Goal: Information Seeking & Learning: Check status

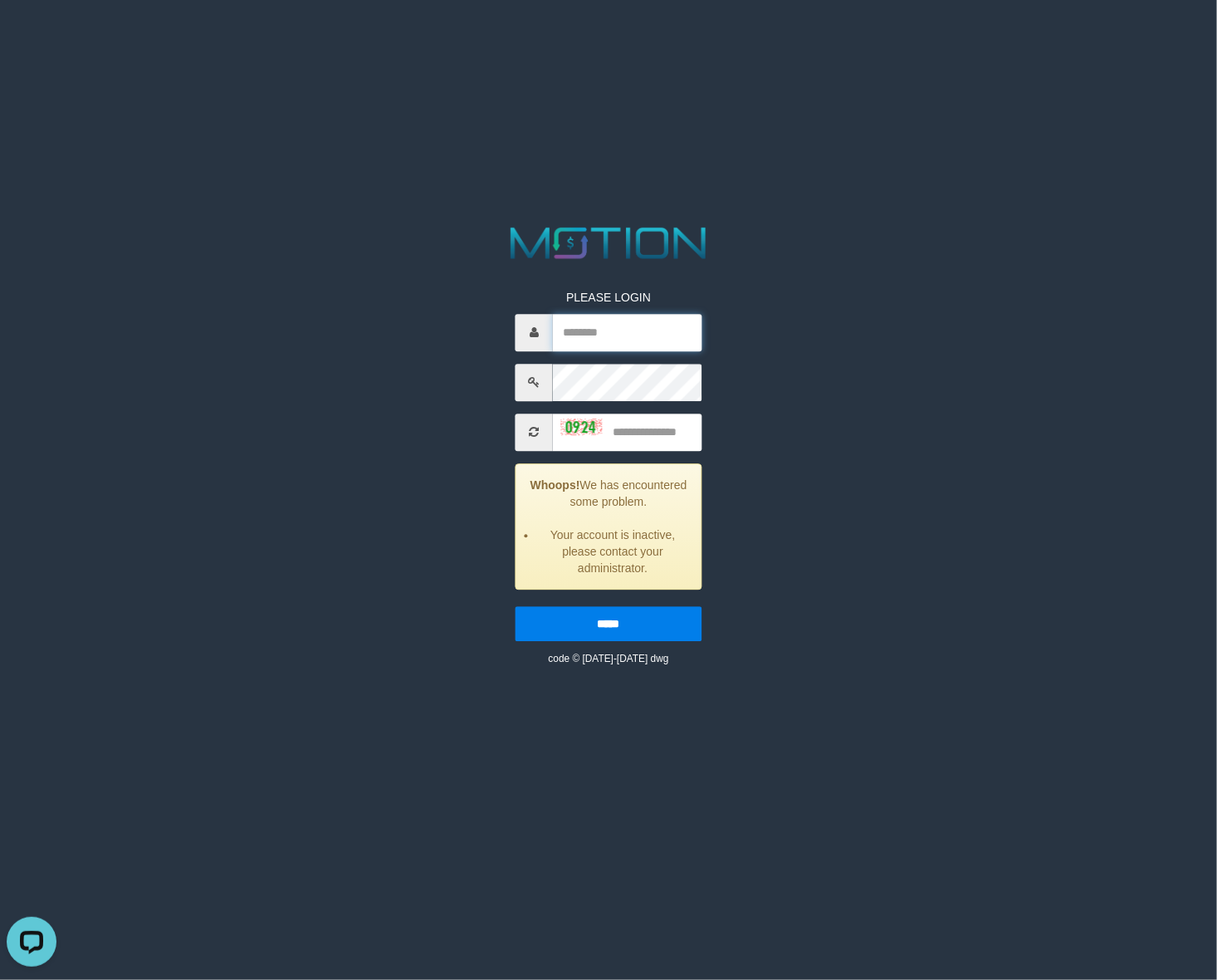
type input "*******"
click at [652, 433] on input "text" at bounding box center [627, 432] width 148 height 37
type input "****"
click at [516, 606] on input "*****" at bounding box center [609, 623] width 186 height 35
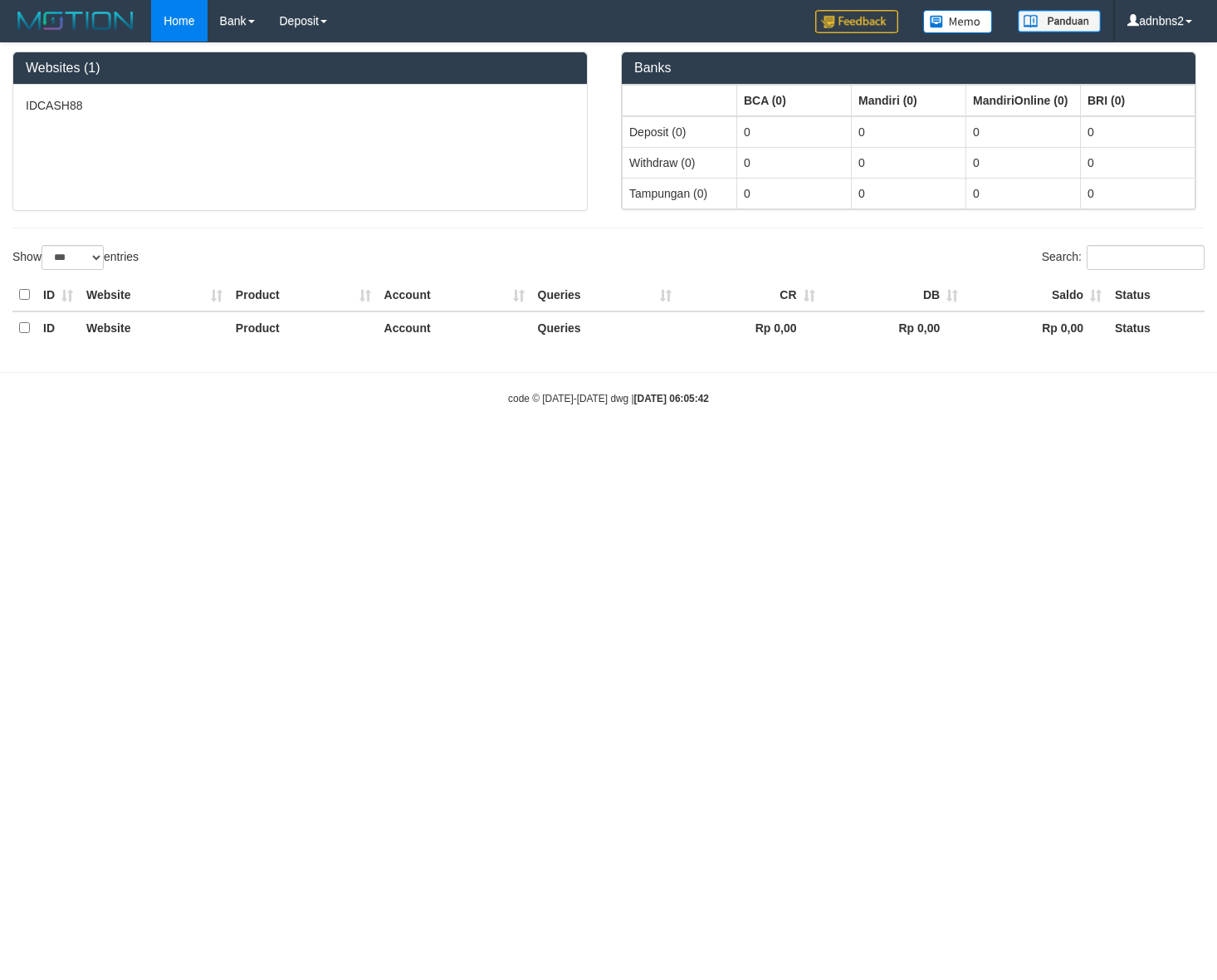
select select "***"
click at [303, 60] on link "PGA History" at bounding box center [333, 57] width 131 height 22
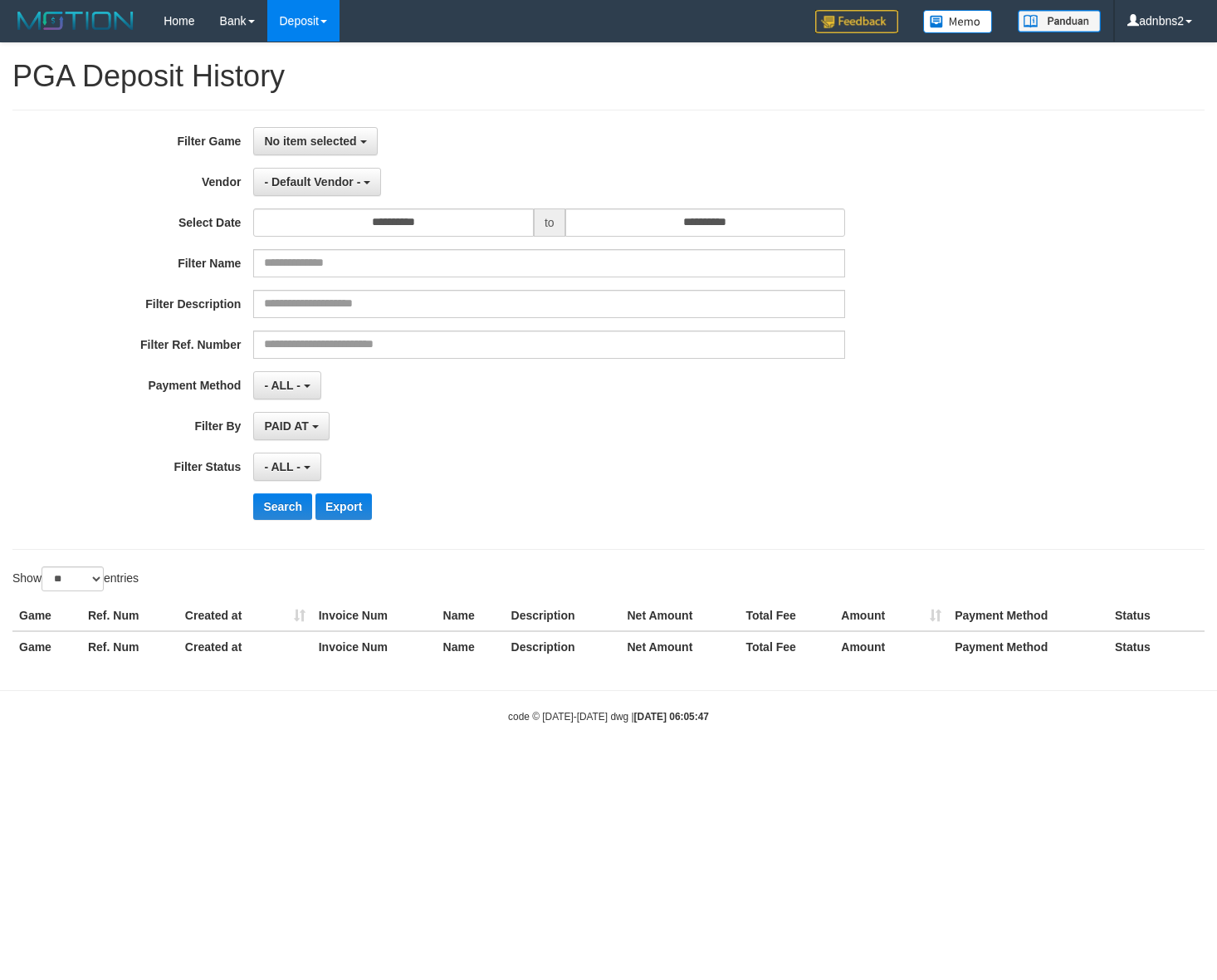
select select
select select "**"
click at [293, 143] on span "No item selected" at bounding box center [310, 141] width 92 height 14
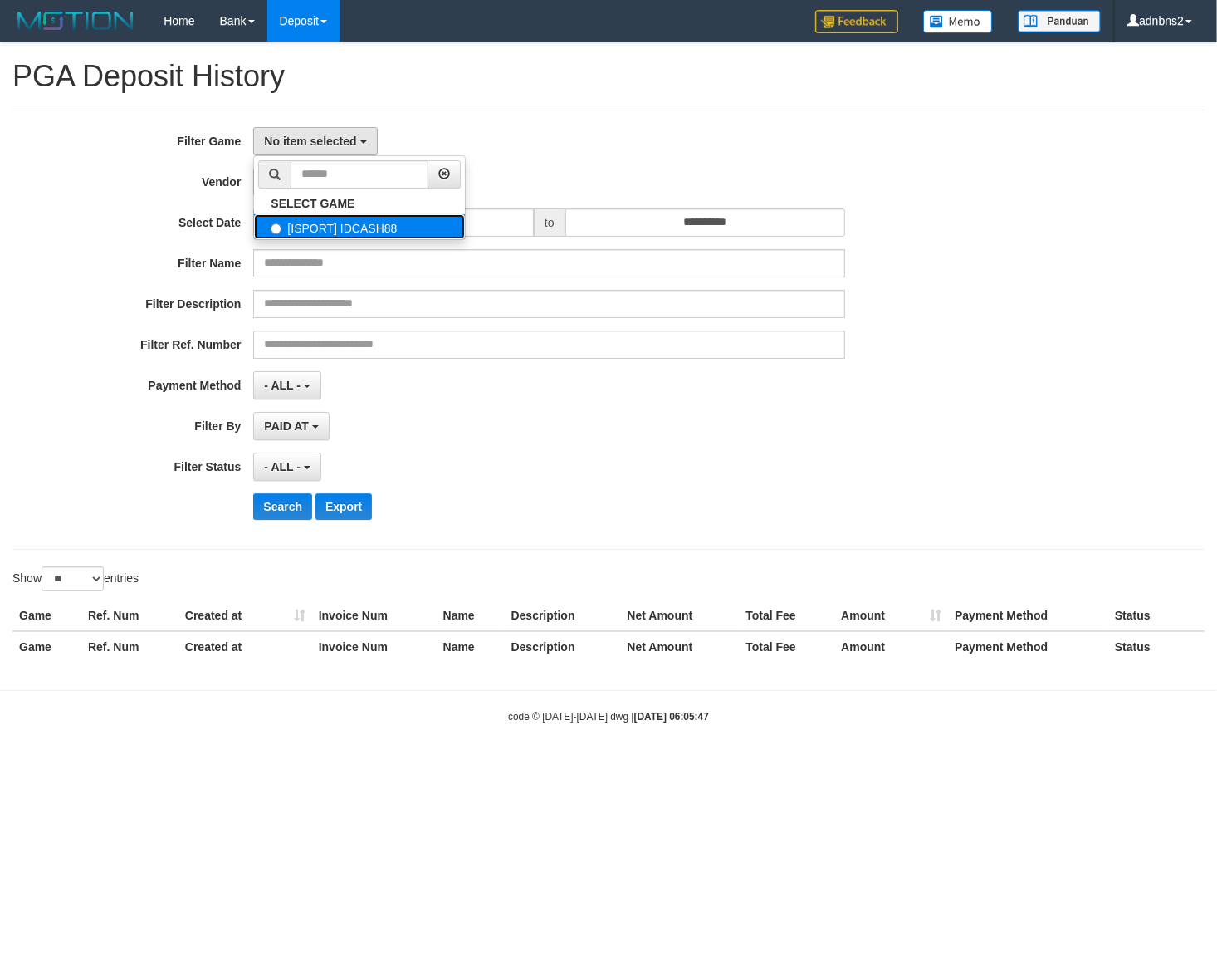
click at [305, 216] on label "[ISPORT] IDCASH88" at bounding box center [359, 227] width 211 height 25
select select "***"
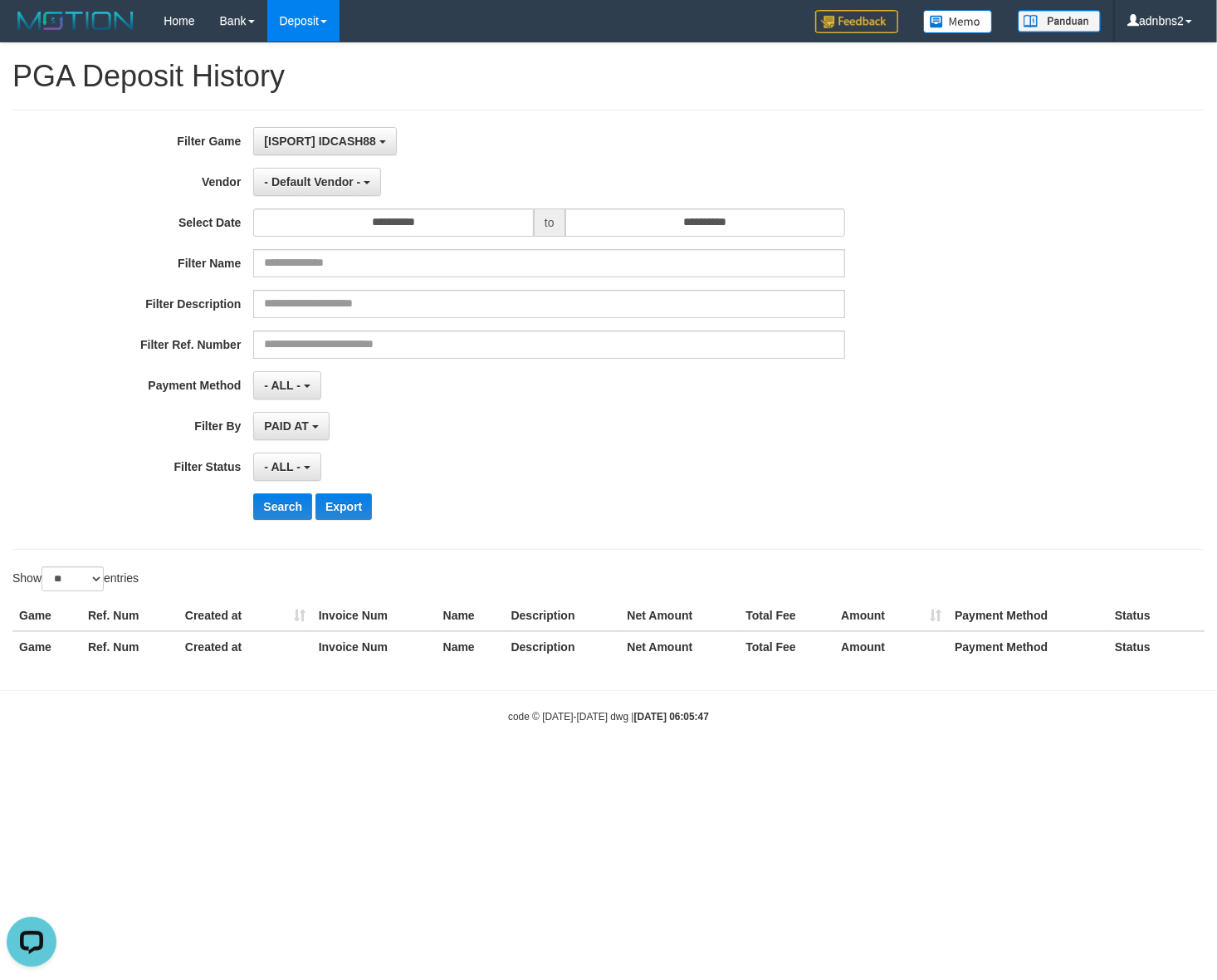
click at [308, 157] on div "**********" at bounding box center [507, 329] width 1014 height 405
click at [305, 183] on span "- Default Vendor -" at bounding box center [312, 182] width 96 height 14
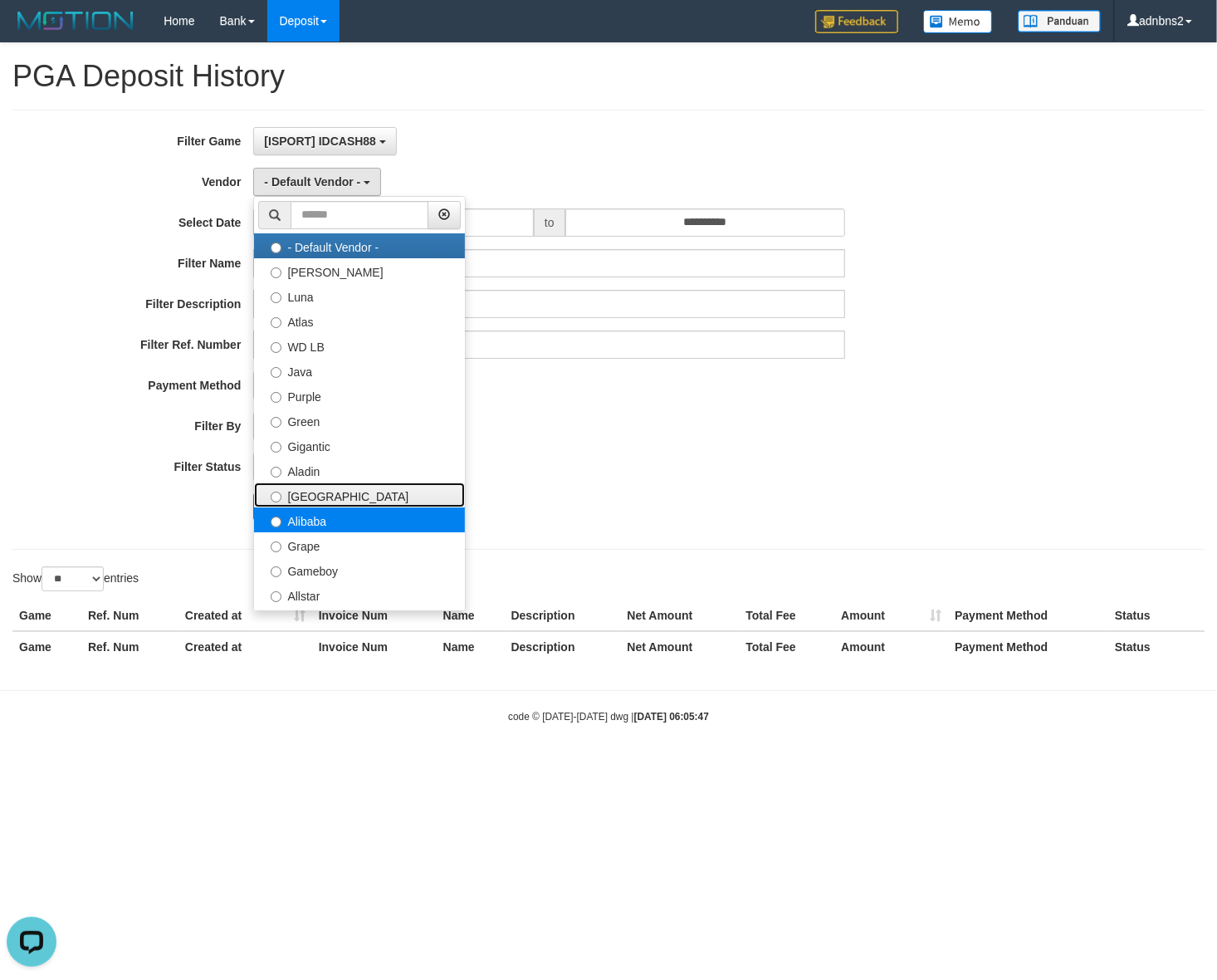
drag, startPoint x: 317, startPoint y: 507, endPoint x: 325, endPoint y: 519, distance: 14.4
click at [325, 519] on ul "- Default Vendor - [PERSON_NAME] Atlas WD LB Java Purple Green Gigantic Aladin …" at bounding box center [359, 404] width 213 height 415
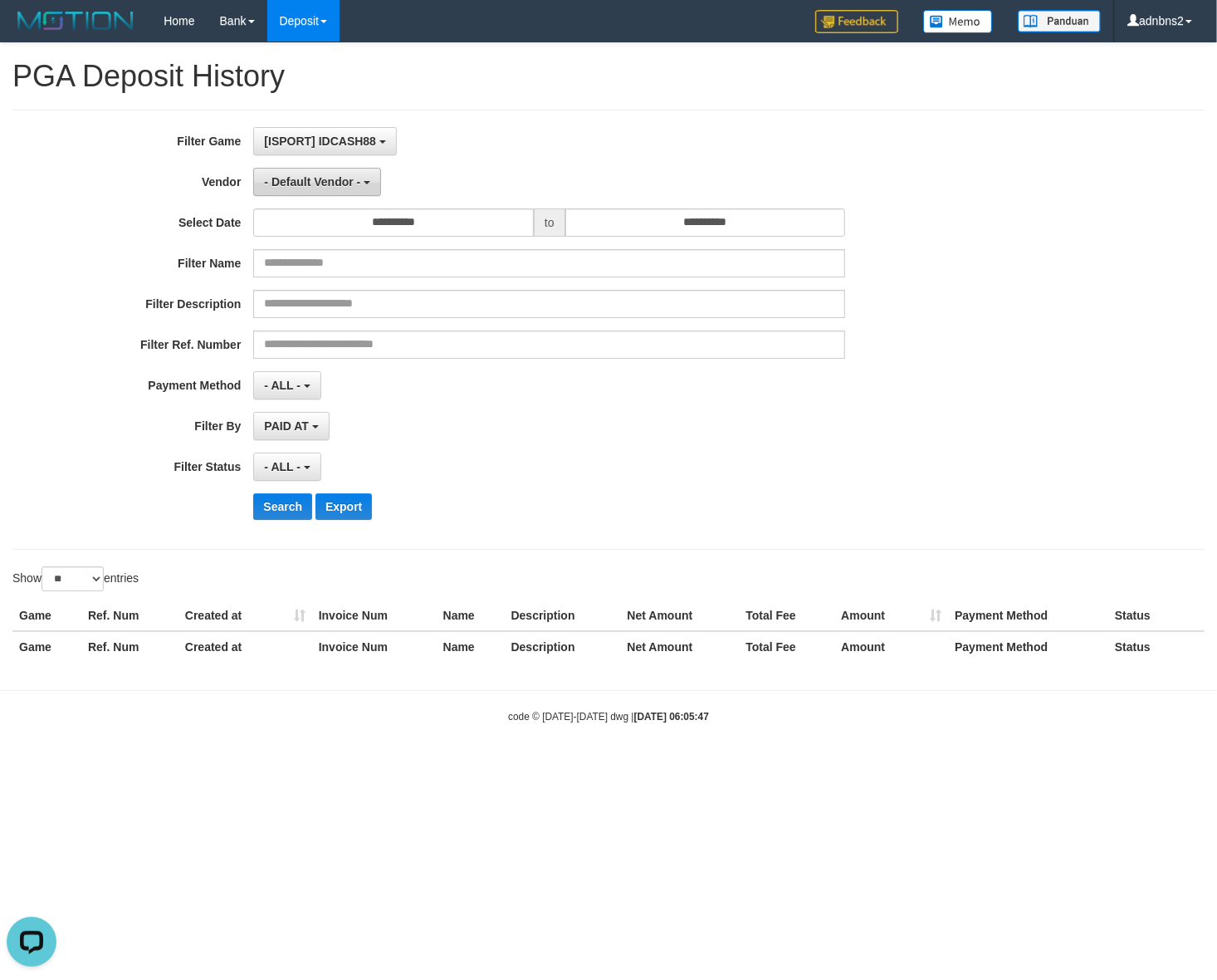
click at [341, 188] on button "- Default Vendor -" at bounding box center [317, 181] width 128 height 28
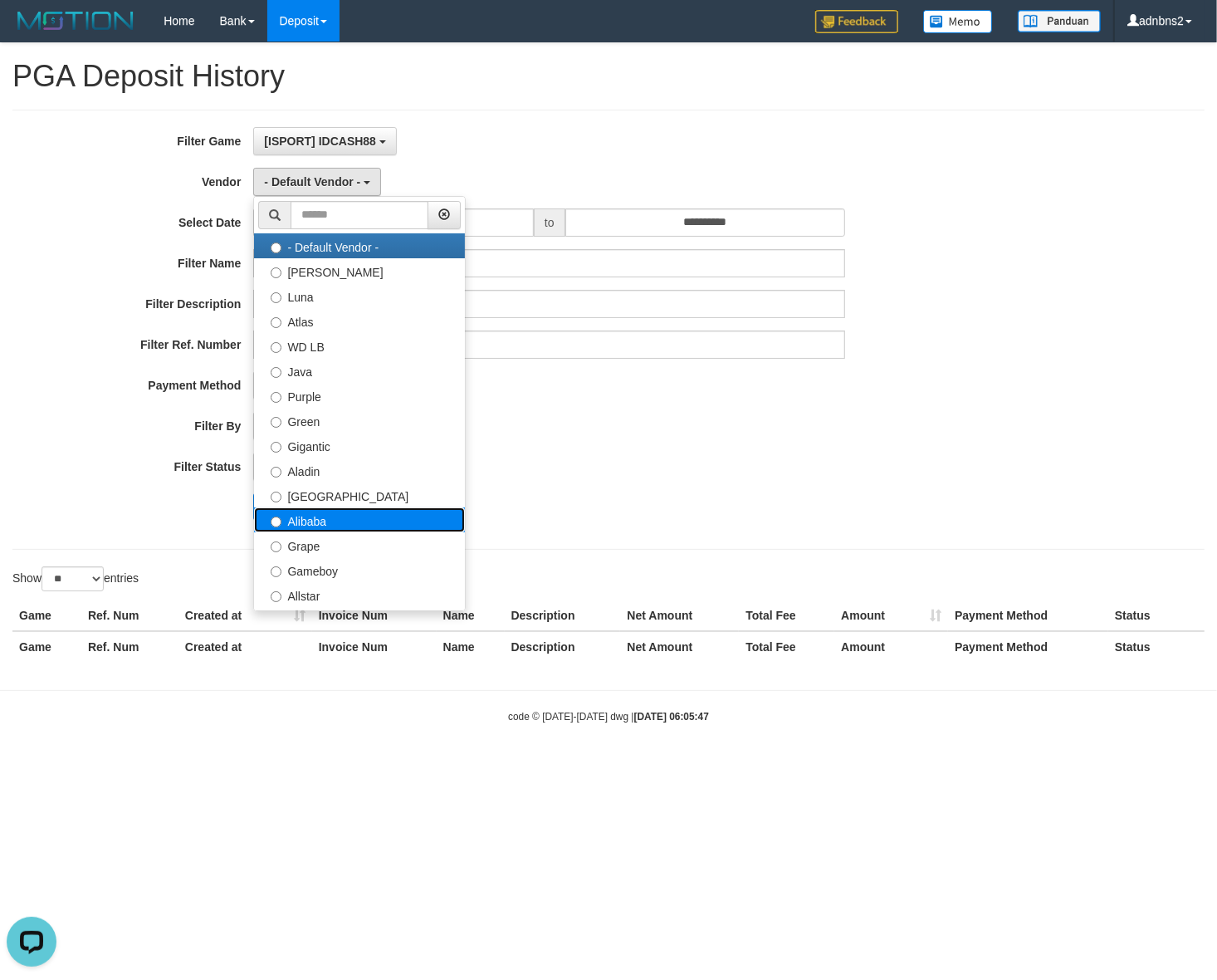
click at [308, 521] on label "Alibaba" at bounding box center [359, 520] width 211 height 25
select select "**********"
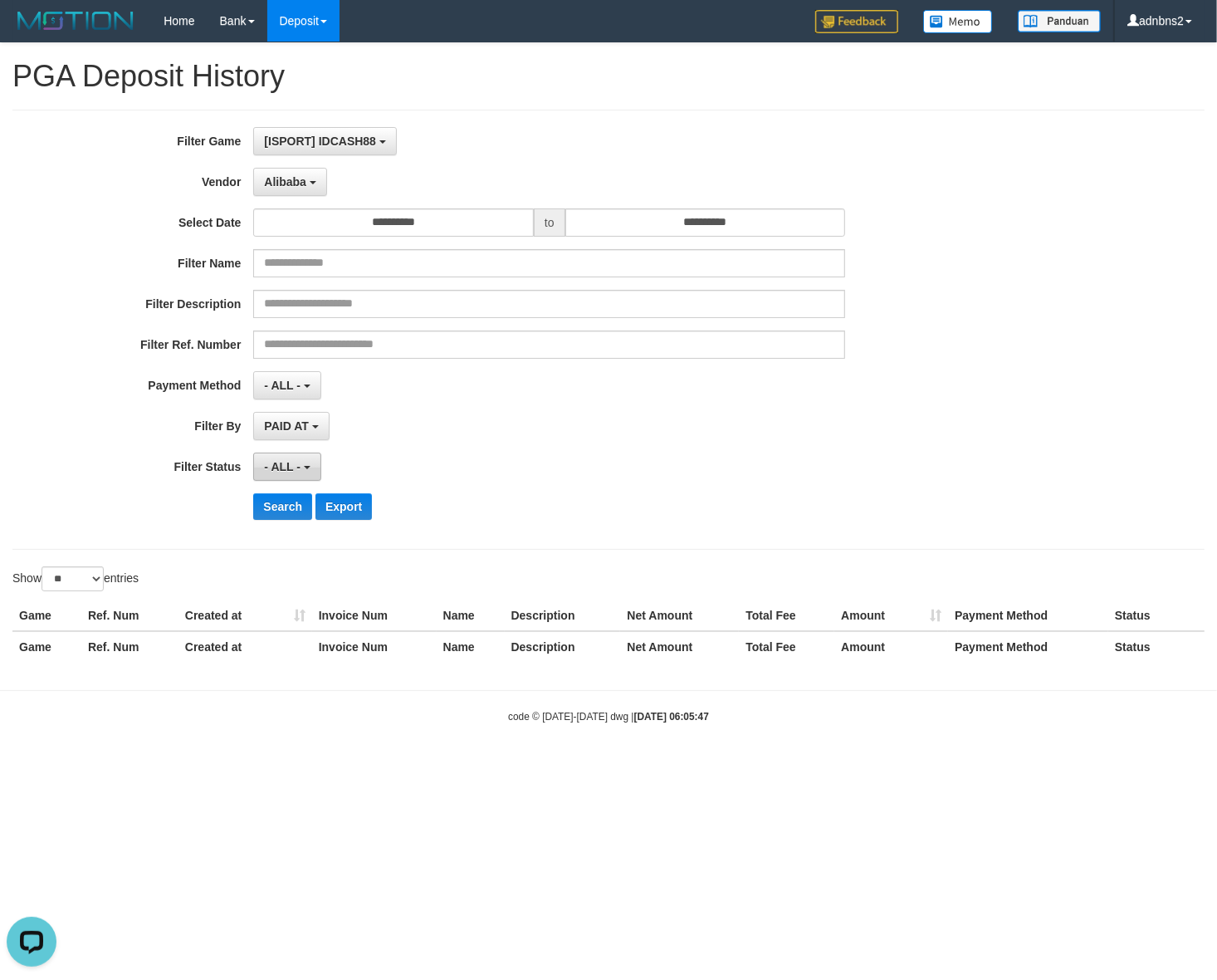
click at [282, 459] on button "- ALL -" at bounding box center [287, 466] width 67 height 28
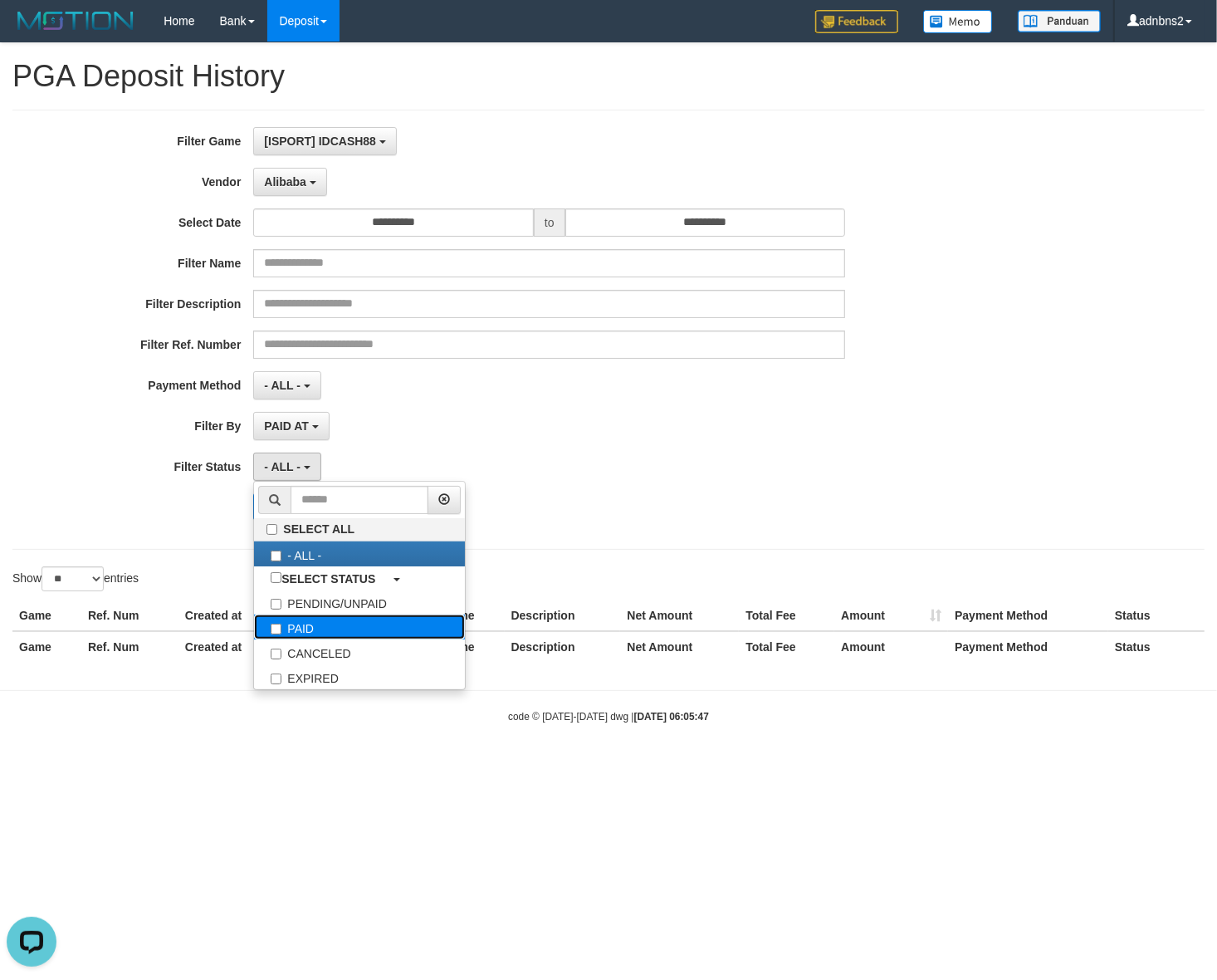
click at [299, 623] on label "PAID" at bounding box center [359, 627] width 211 height 25
click at [220, 486] on div "**********" at bounding box center [507, 329] width 1014 height 405
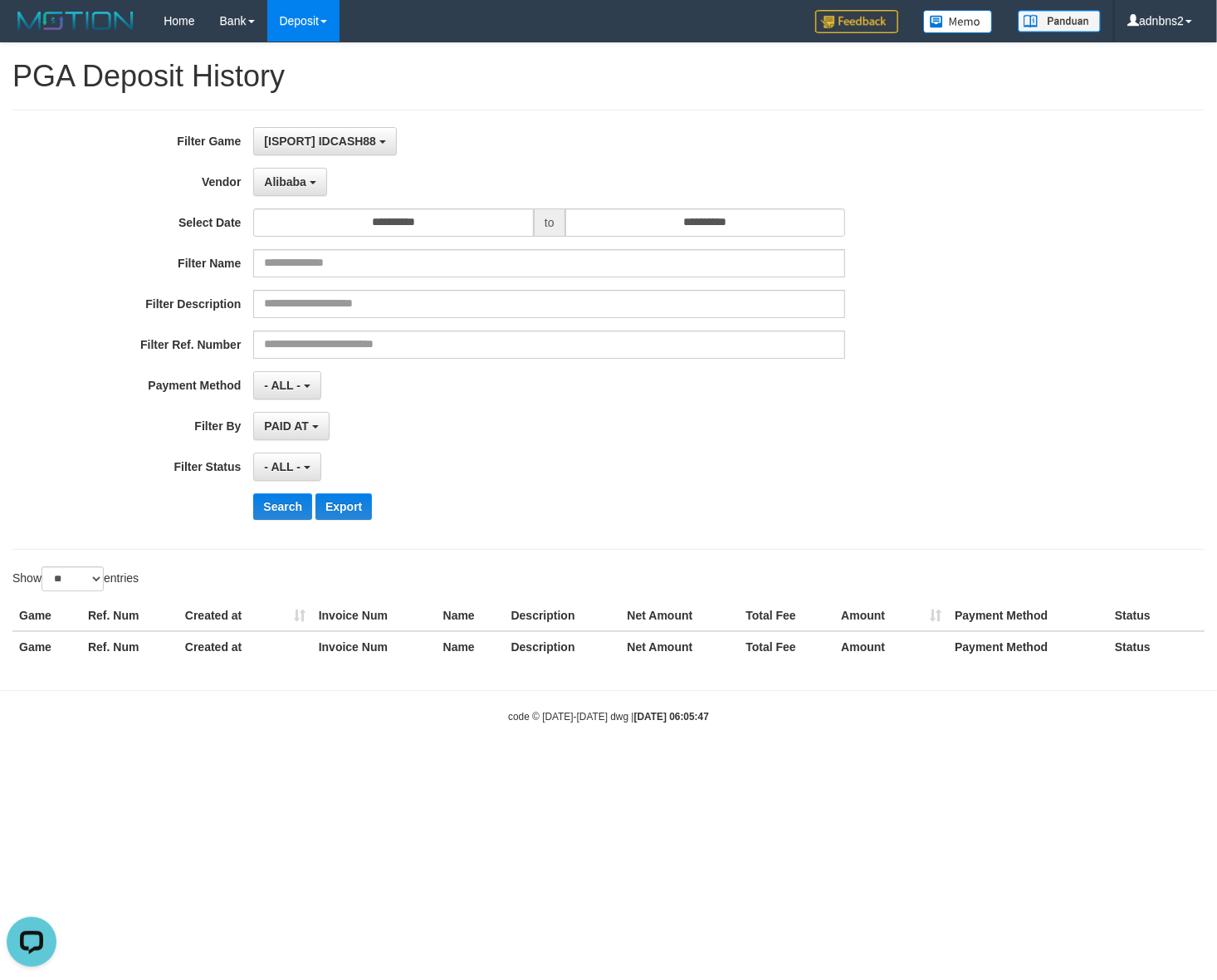
click at [284, 494] on div "**********" at bounding box center [507, 329] width 1014 height 405
click at [277, 505] on button "Search" at bounding box center [282, 506] width 59 height 26
click at [279, 466] on span "- ALL -" at bounding box center [282, 466] width 36 height 14
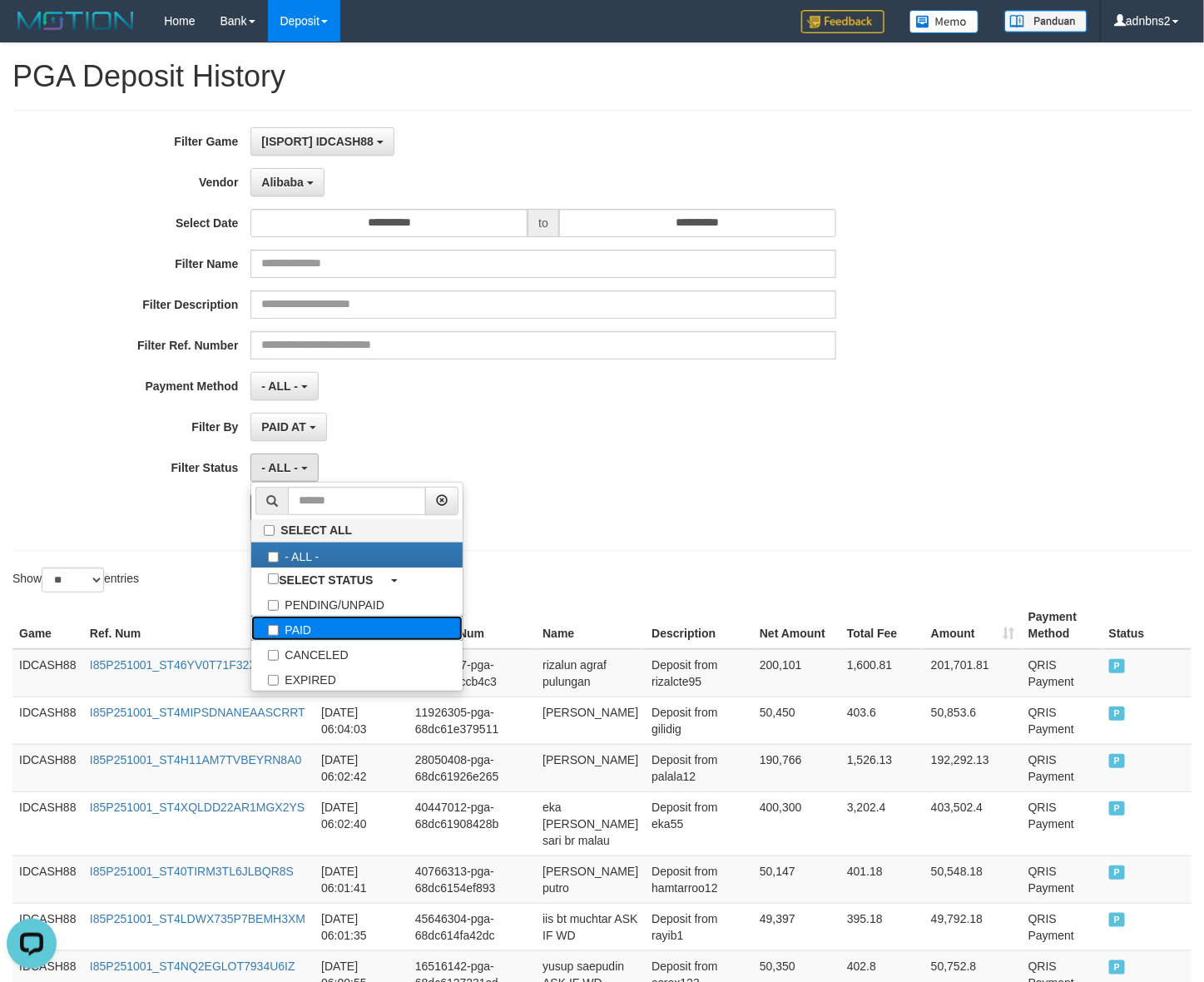
click at [294, 621] on label "PAID" at bounding box center [356, 628] width 211 height 25
select select "*"
drag, startPoint x: 167, startPoint y: 520, endPoint x: 210, endPoint y: 508, distance: 44.6
click at [170, 519] on div "Search Export" at bounding box center [501, 507] width 1004 height 26
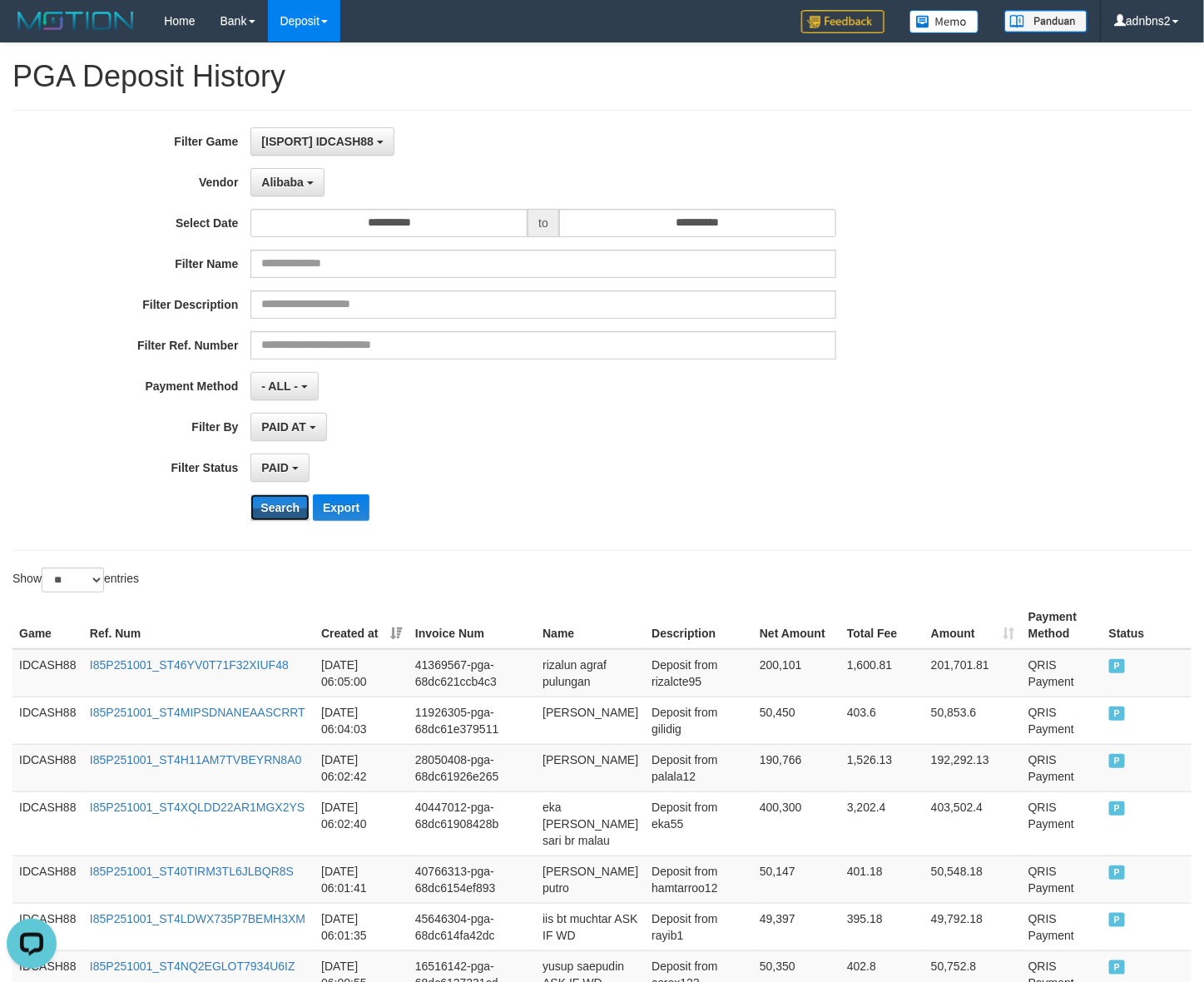
drag, startPoint x: 267, startPoint y: 510, endPoint x: 234, endPoint y: 575, distance: 72.9
click at [267, 508] on button "Search" at bounding box center [279, 507] width 59 height 26
click at [259, 498] on button "Search" at bounding box center [279, 507] width 59 height 26
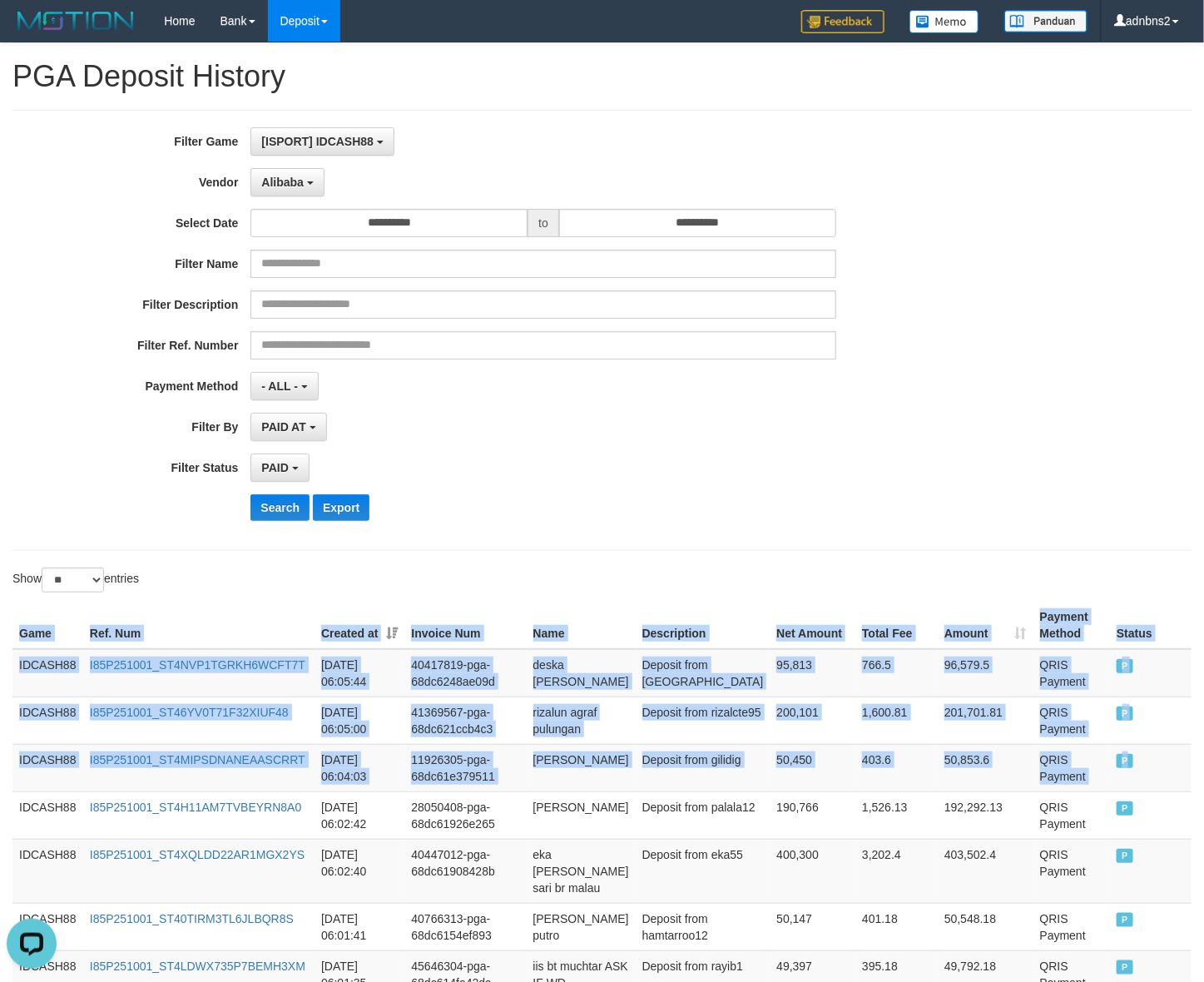
drag, startPoint x: 1146, startPoint y: 767, endPoint x: -89, endPoint y: 635, distance: 1242.0
copy table "Game Ref. Num Created at Invoice Num Name Description Net Amount Total Fee Amou…"
click at [317, 177] on button "Alibaba" at bounding box center [286, 181] width 73 height 28
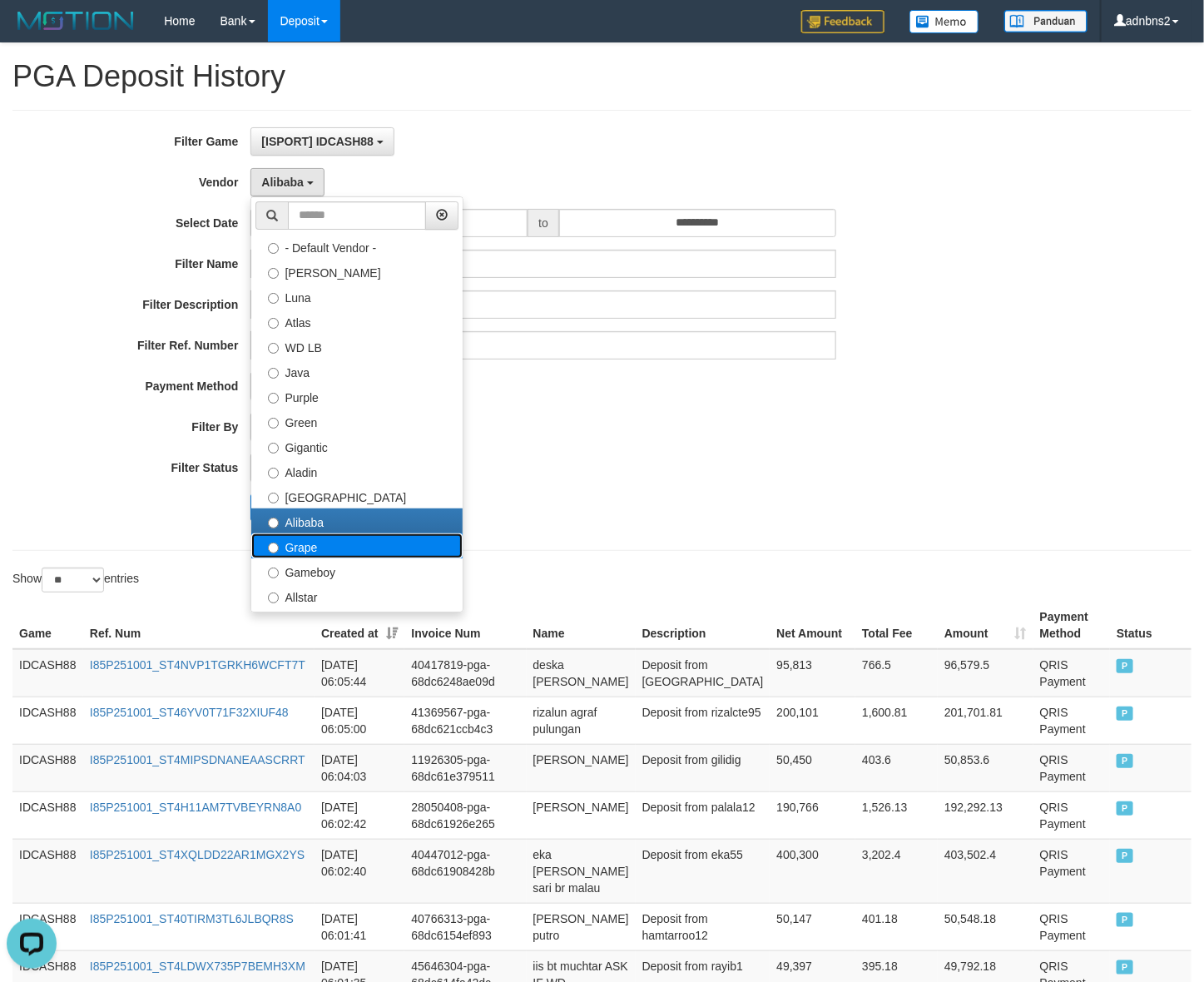
click at [315, 538] on label "Grape" at bounding box center [356, 546] width 211 height 25
select select "**********"
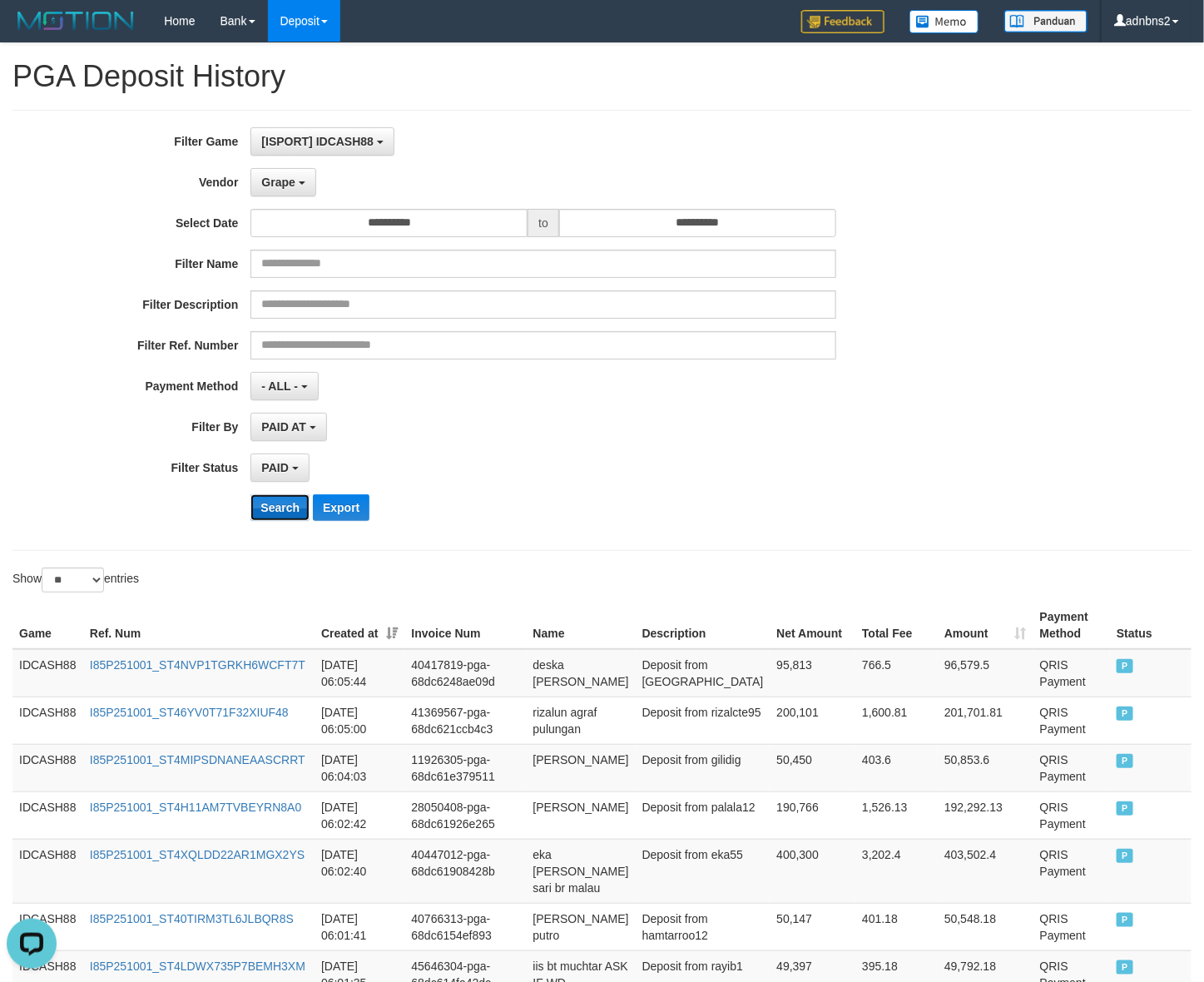
click at [275, 520] on button "Search" at bounding box center [279, 507] width 59 height 26
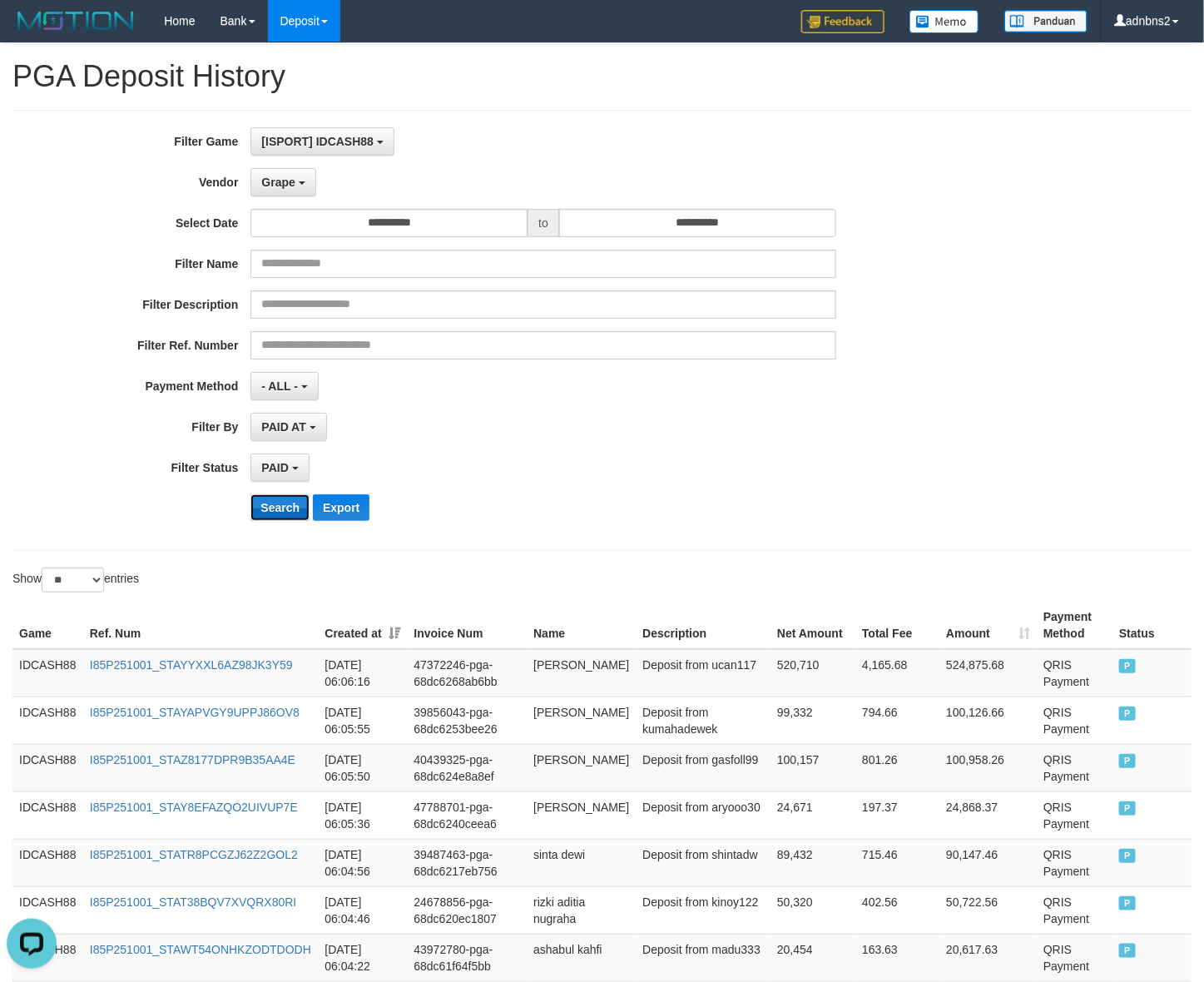
click at [259, 503] on button "Search" at bounding box center [279, 507] width 59 height 26
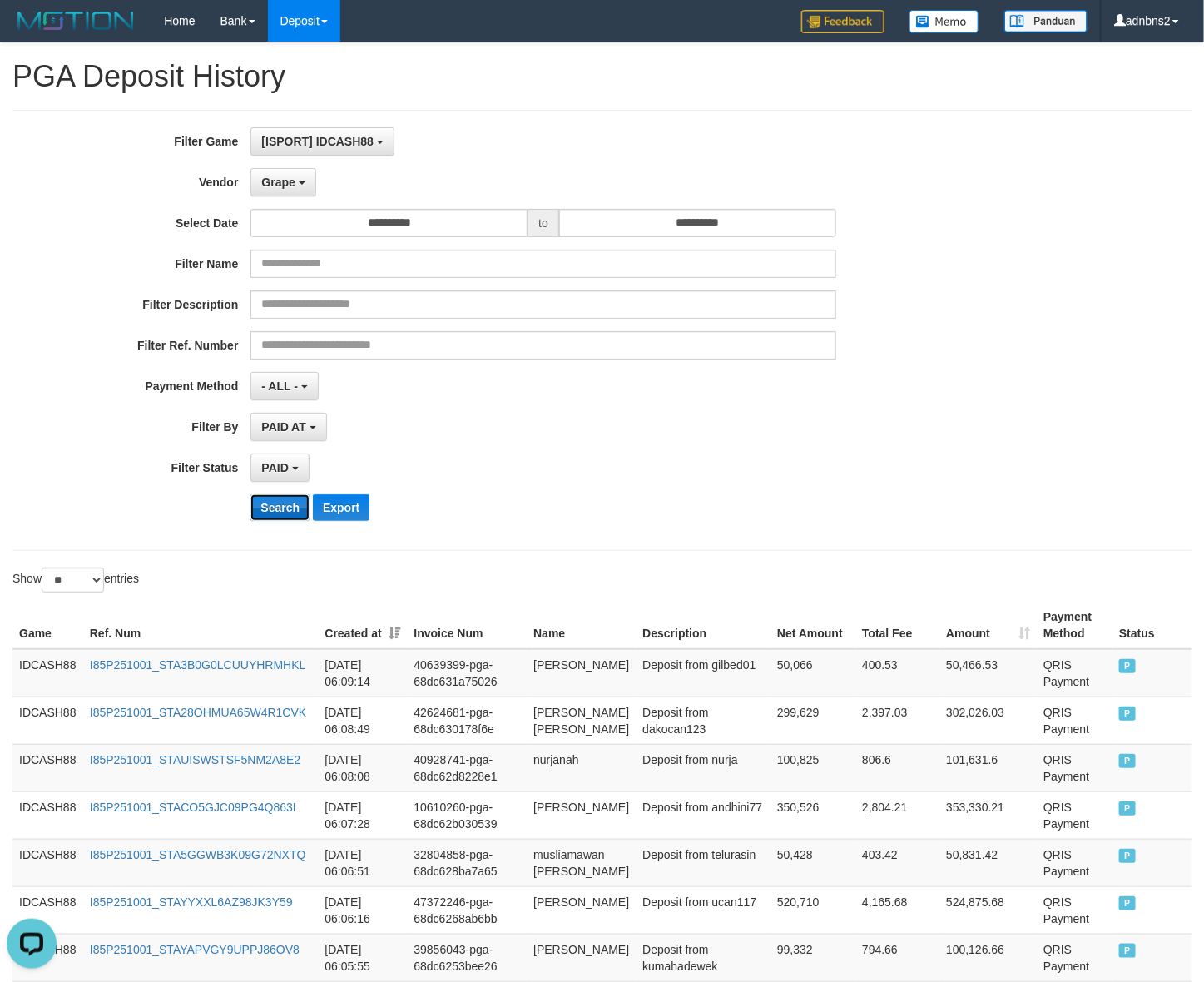
click at [300, 512] on button "Search" at bounding box center [279, 507] width 59 height 26
click at [264, 520] on button "Search" at bounding box center [279, 507] width 59 height 26
click at [48, 592] on select "** ** ** ***" at bounding box center [73, 580] width 63 height 25
click at [44, 570] on select "** ** ** ***" at bounding box center [73, 580] width 63 height 25
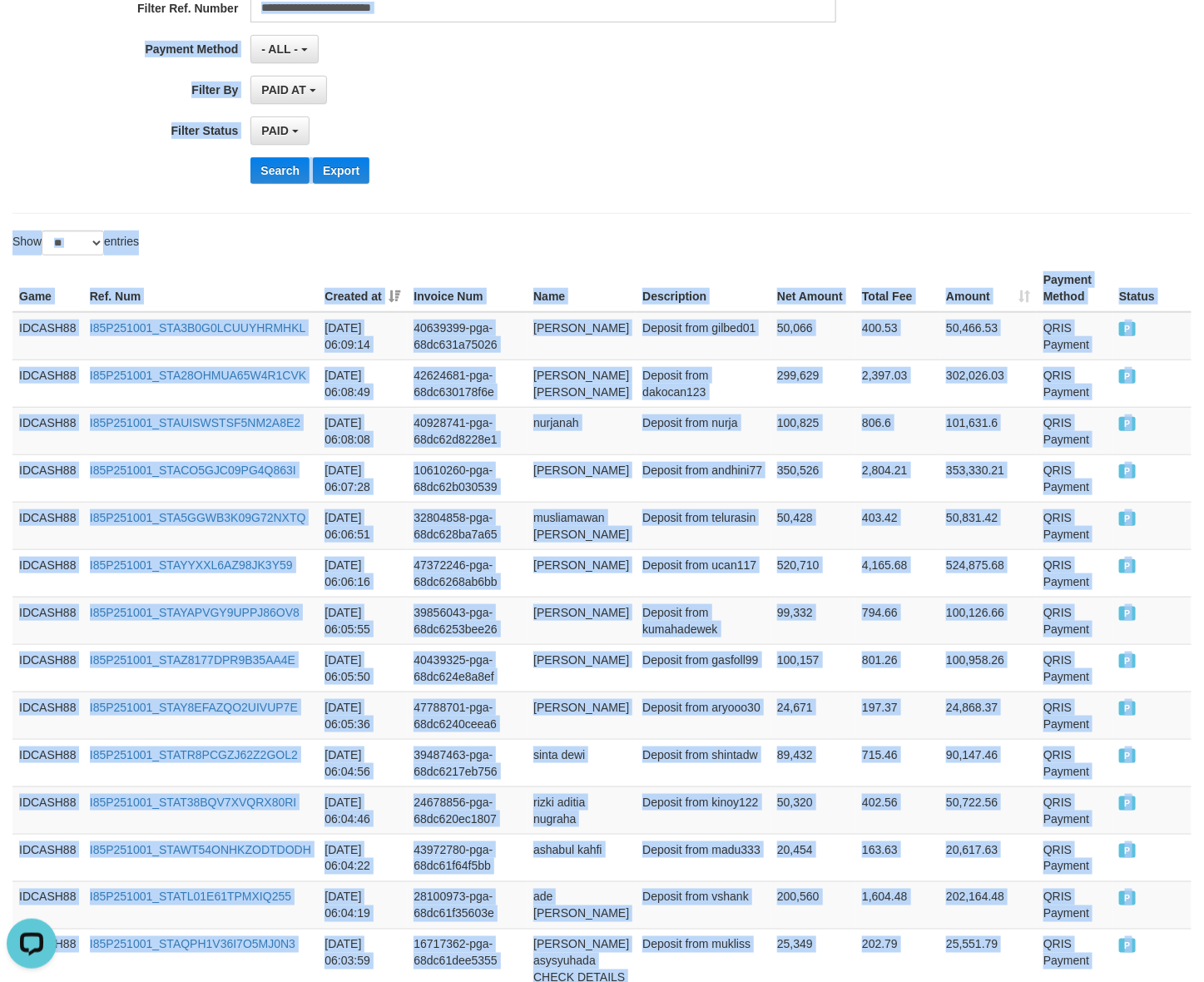
scroll to position [299, 0]
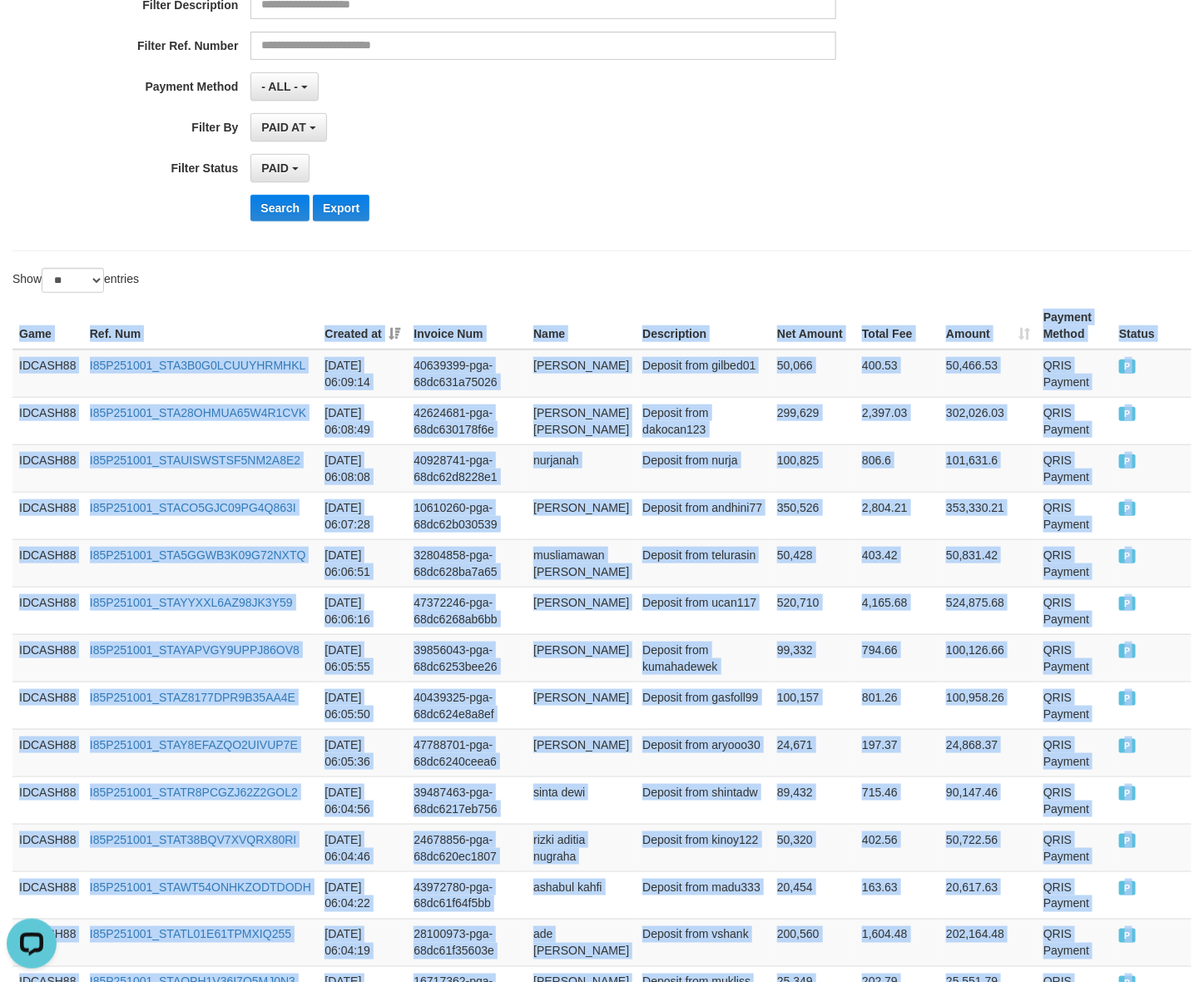
drag, startPoint x: 1149, startPoint y: 429, endPoint x: 3, endPoint y: 328, distance: 1150.4
copy table "Game Ref. Num Created at Invoice Num Name Description Net Amount Total Fee Amou…"
click at [293, 217] on button "Search" at bounding box center [279, 208] width 59 height 26
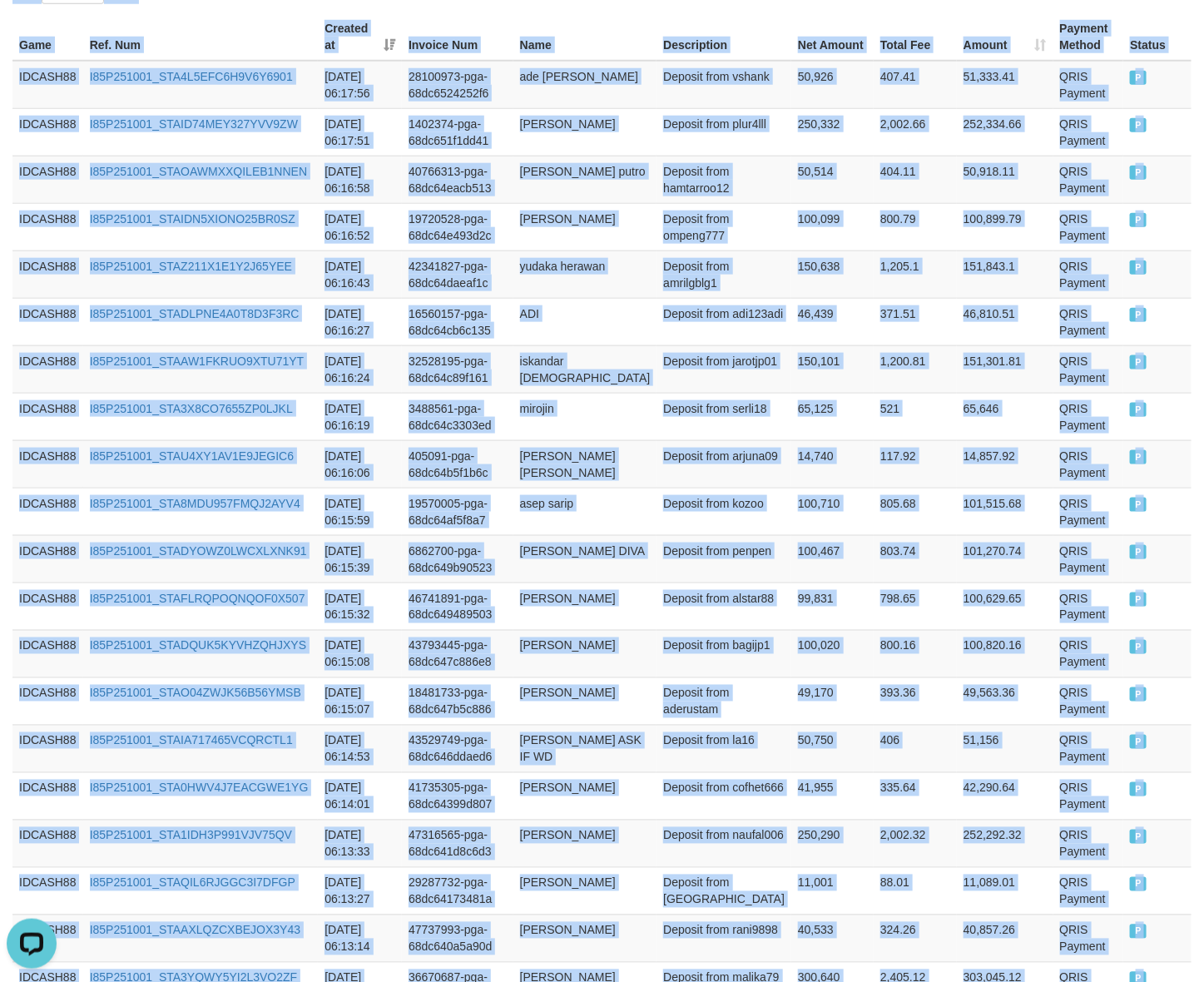
scroll to position [0, 0]
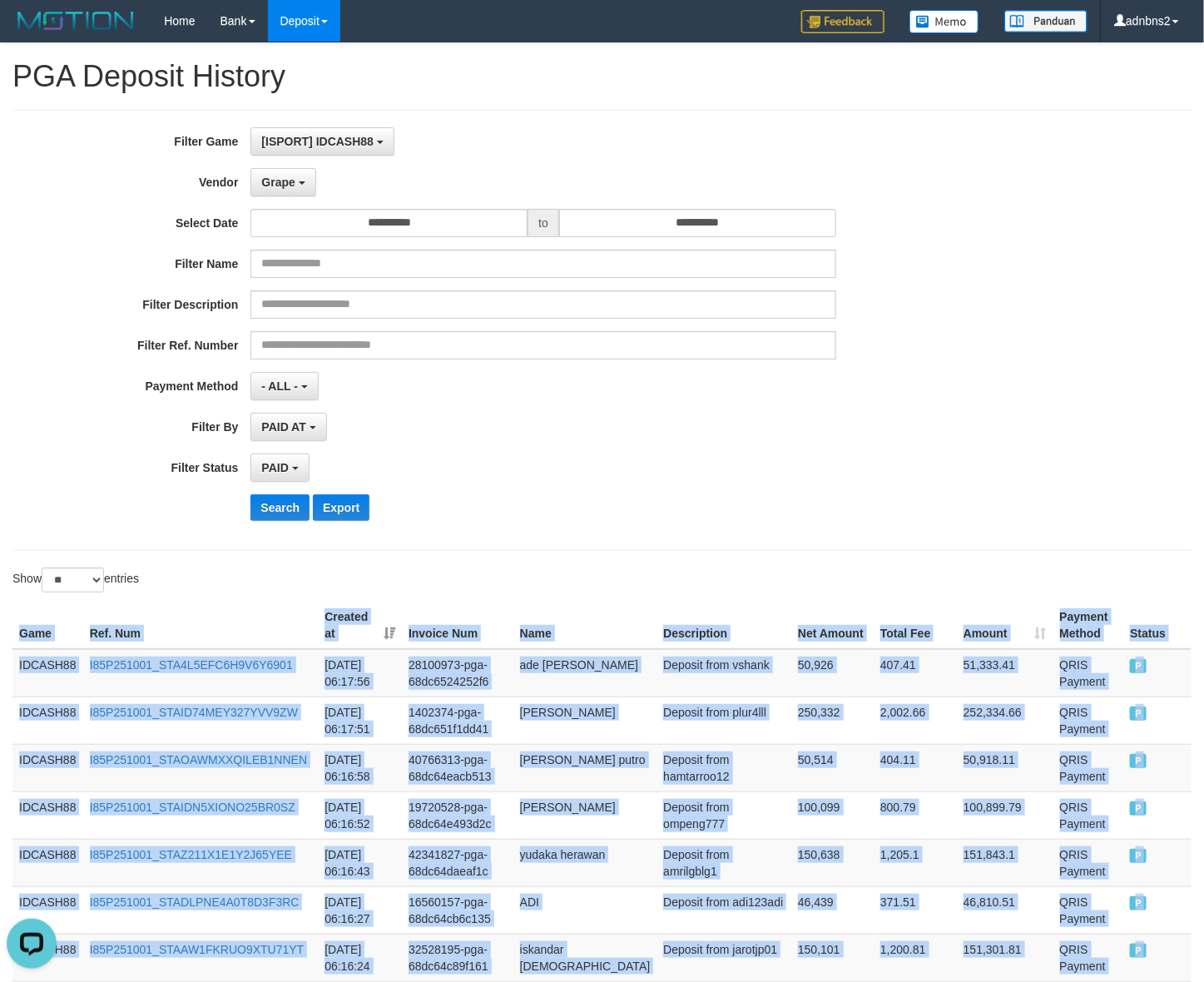
drag, startPoint x: 1150, startPoint y: 431, endPoint x: -15, endPoint y: 635, distance: 1182.7
copy table "Game Ref. Num Created at Invoice Num Name Description Net Amount Total Fee Amou…"
click at [270, 503] on button "Search" at bounding box center [279, 507] width 59 height 26
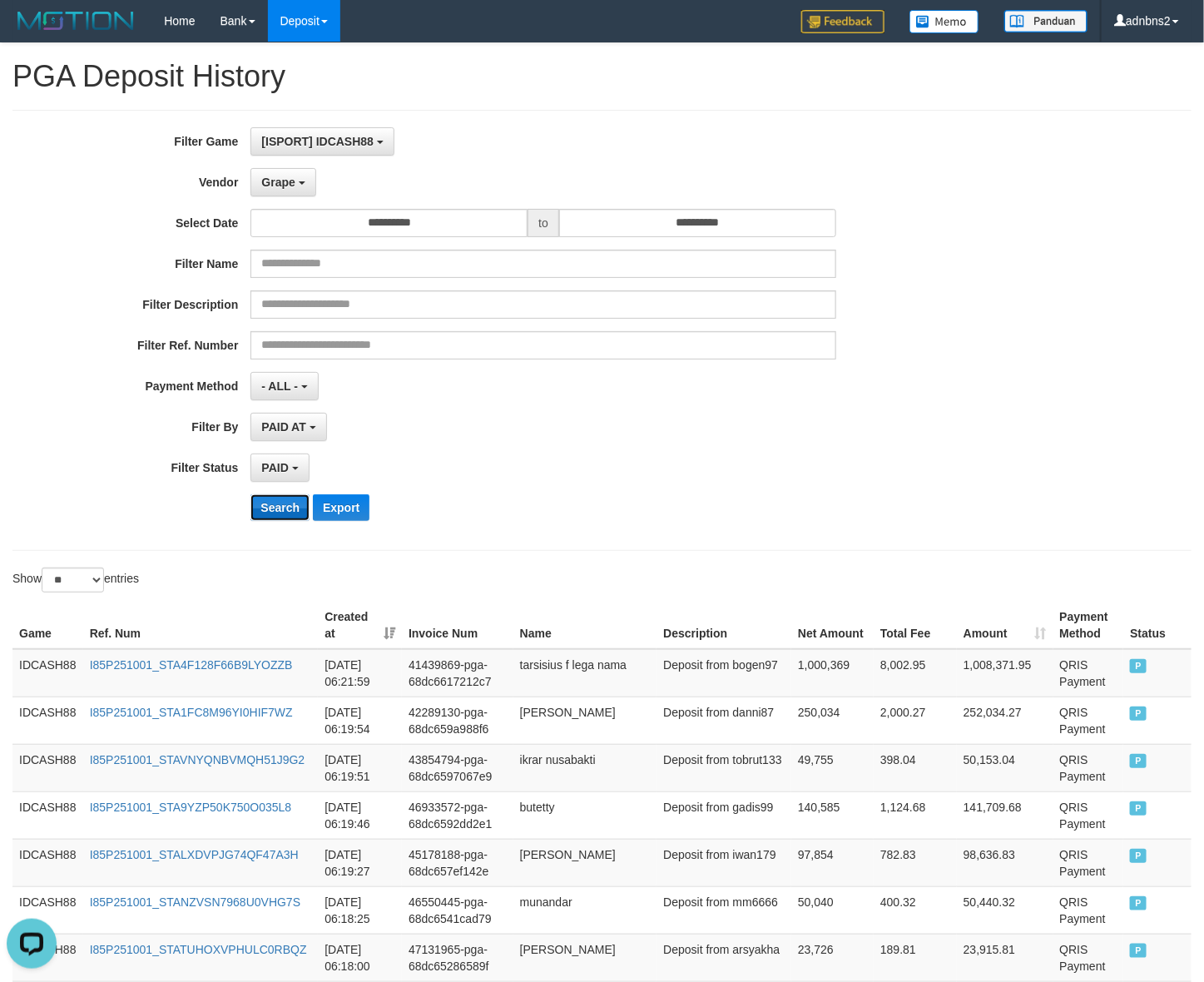
click at [276, 518] on button "Search" at bounding box center [279, 507] width 59 height 26
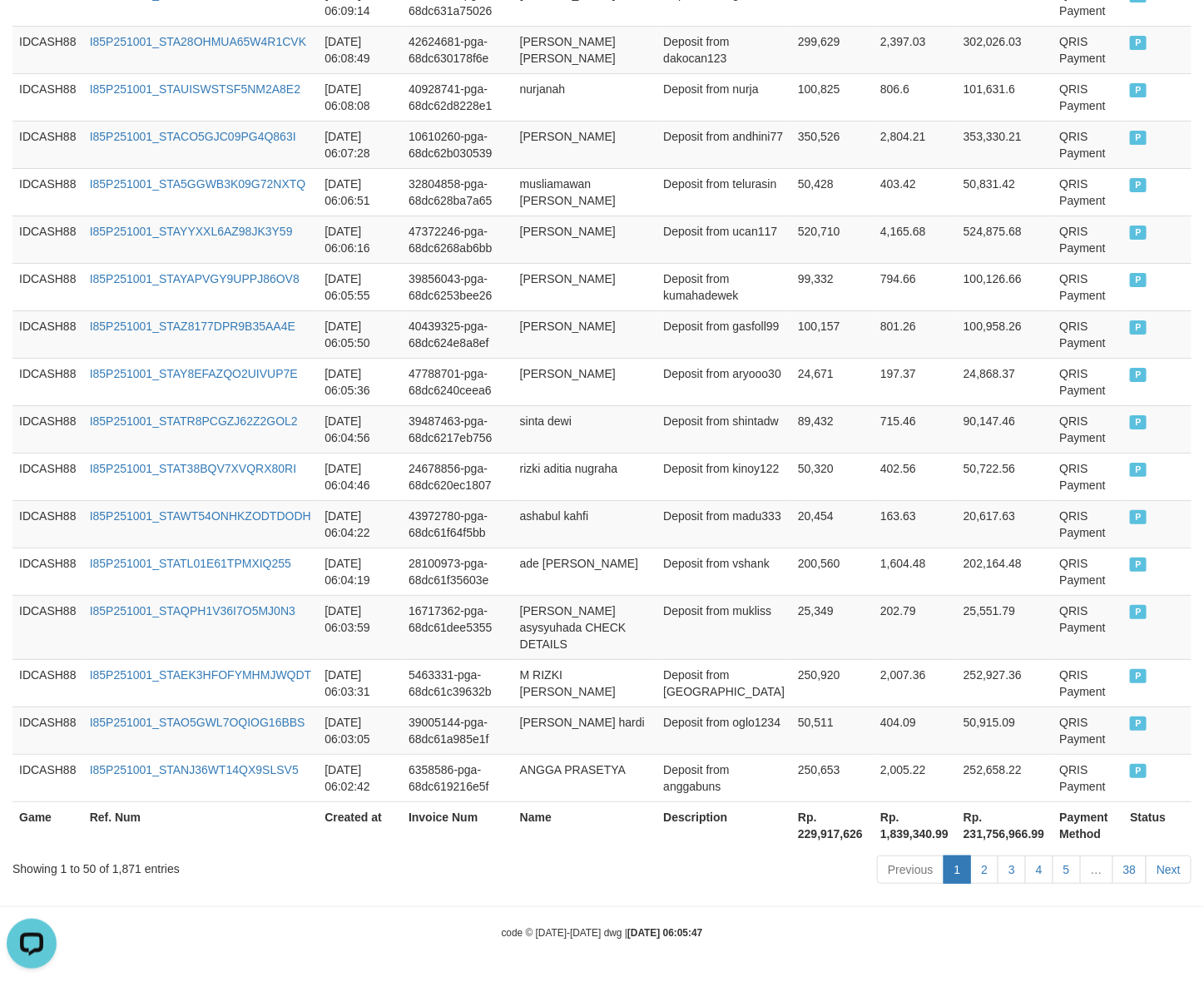
scroll to position [526, 0]
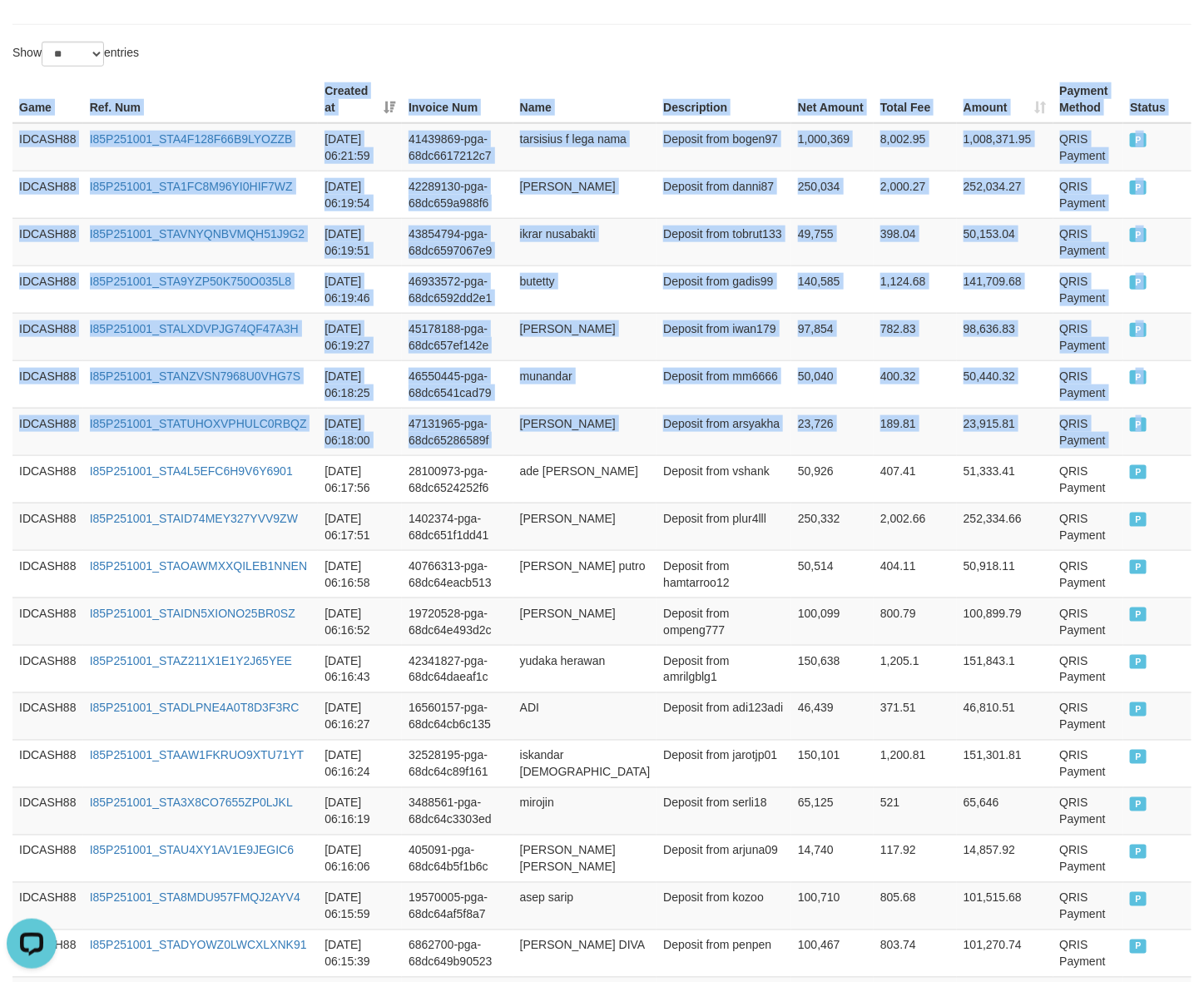
drag, startPoint x: 1136, startPoint y: 441, endPoint x: -55, endPoint y: 200, distance: 1215.1
copy table "Game Ref. Num Created at Invoice Num Name Description Net Amount Total Fee Amou…"
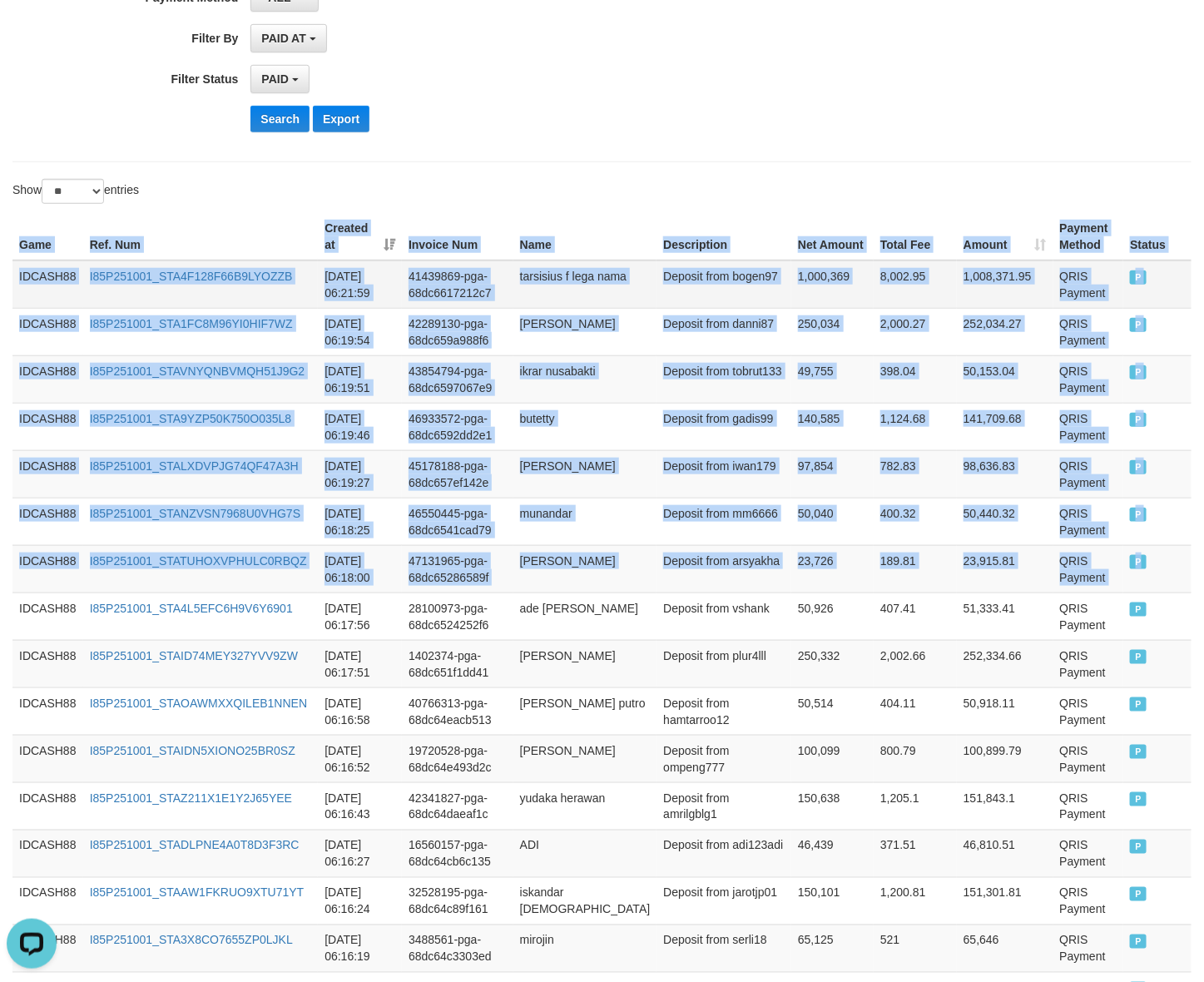
scroll to position [318, 0]
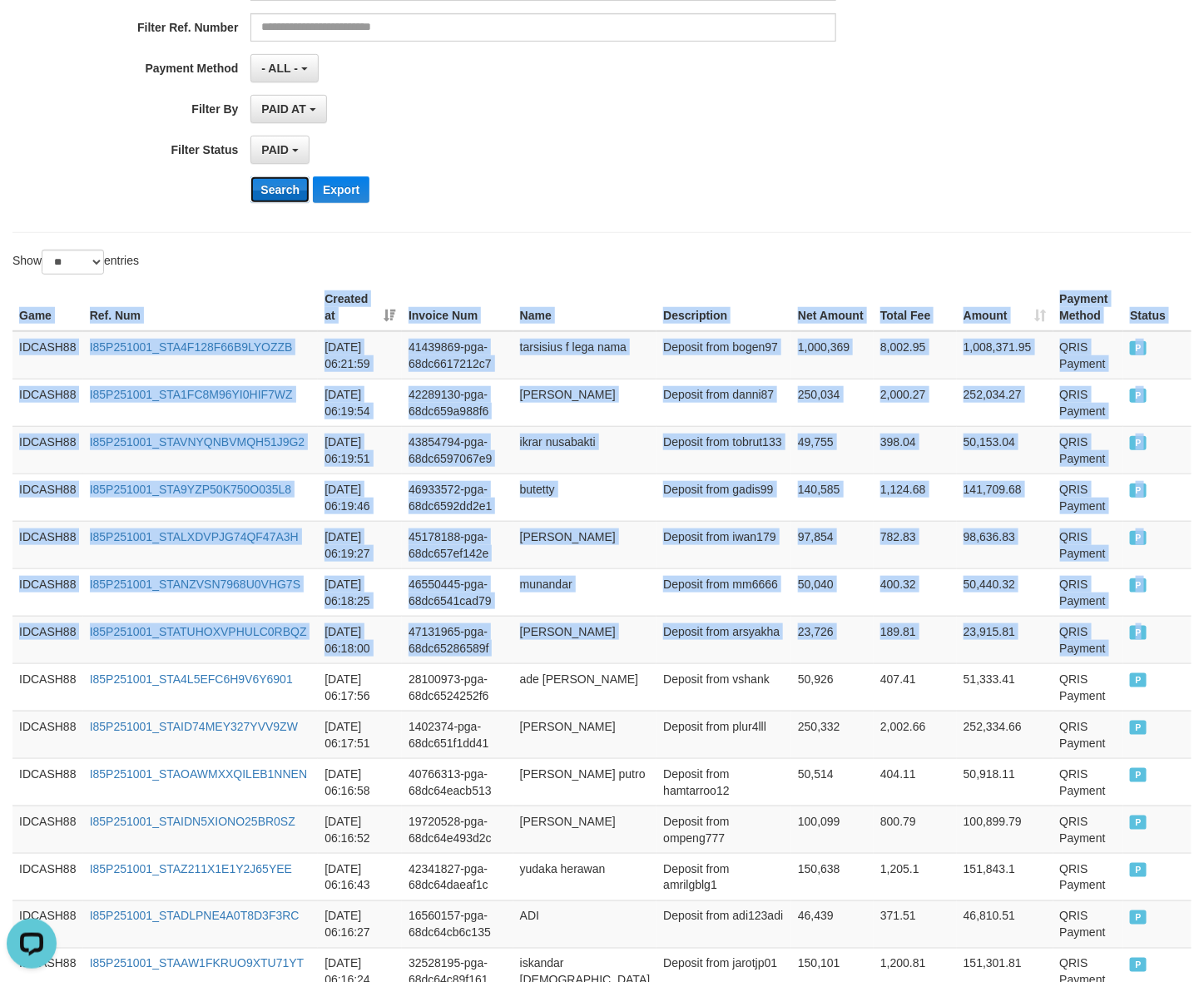
click at [277, 184] on button "Search" at bounding box center [279, 190] width 59 height 26
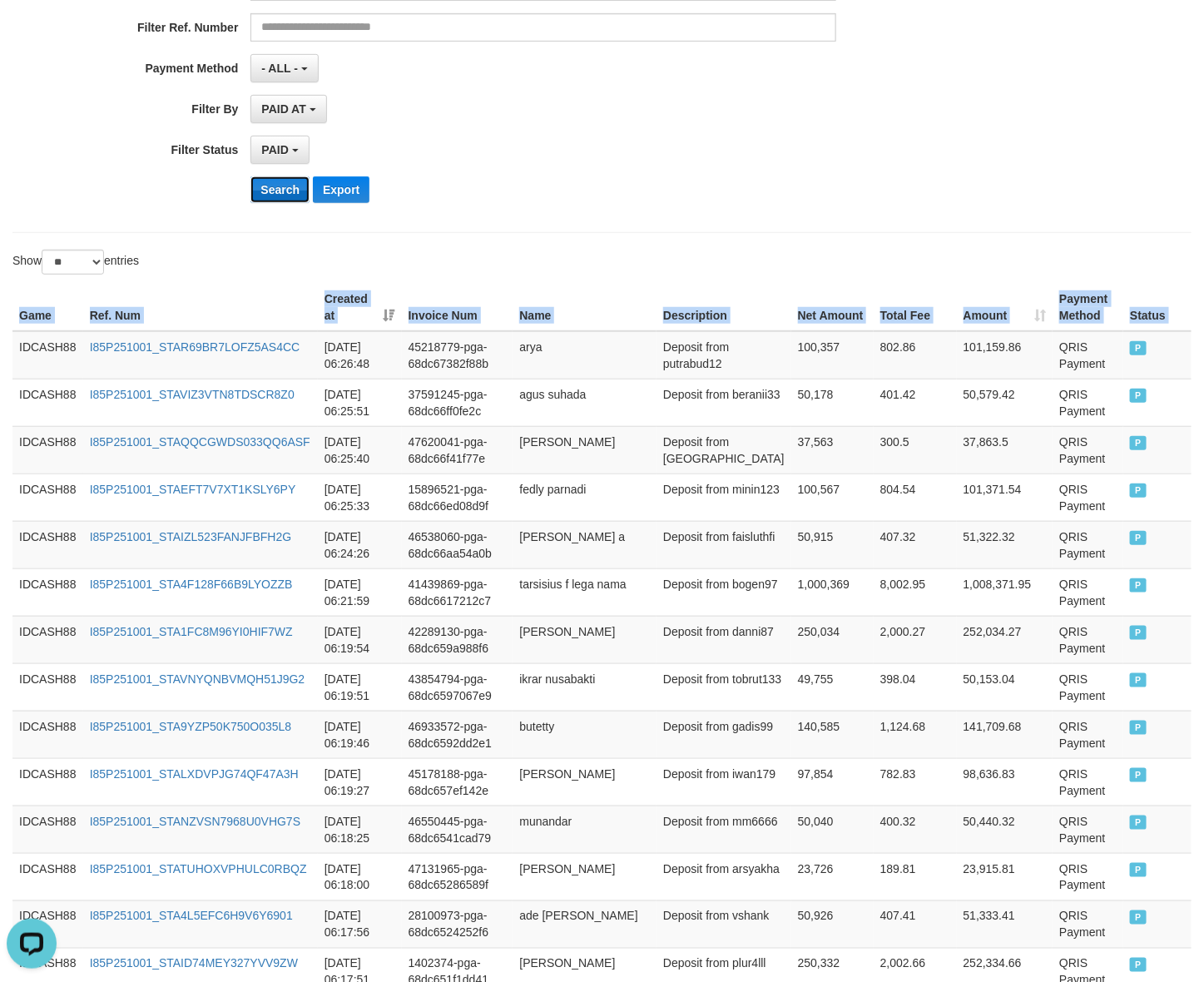
click at [272, 189] on button "Search" at bounding box center [279, 190] width 59 height 26
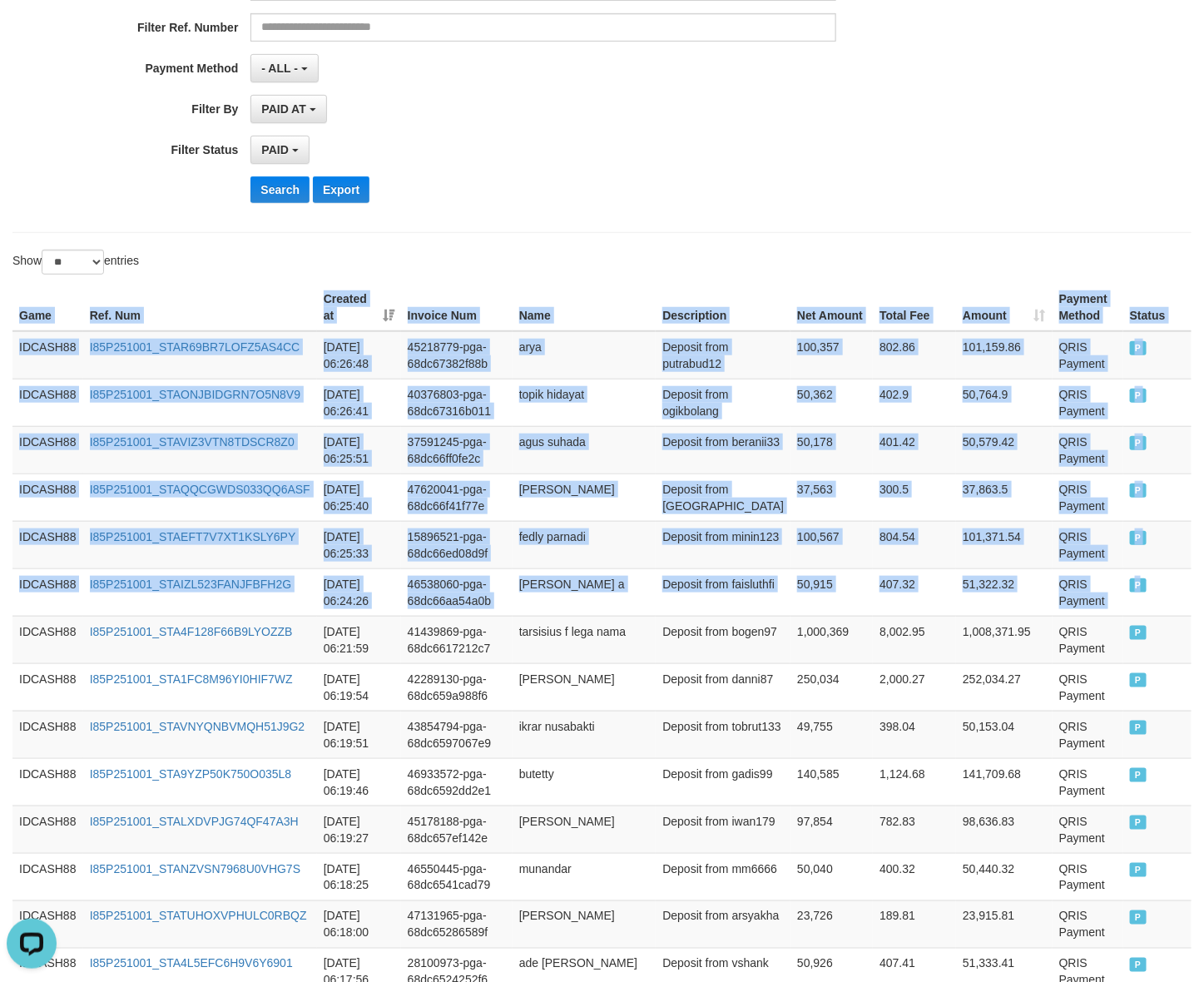
drag, startPoint x: 1162, startPoint y: 596, endPoint x: 18, endPoint y: 325, distance: 1175.7
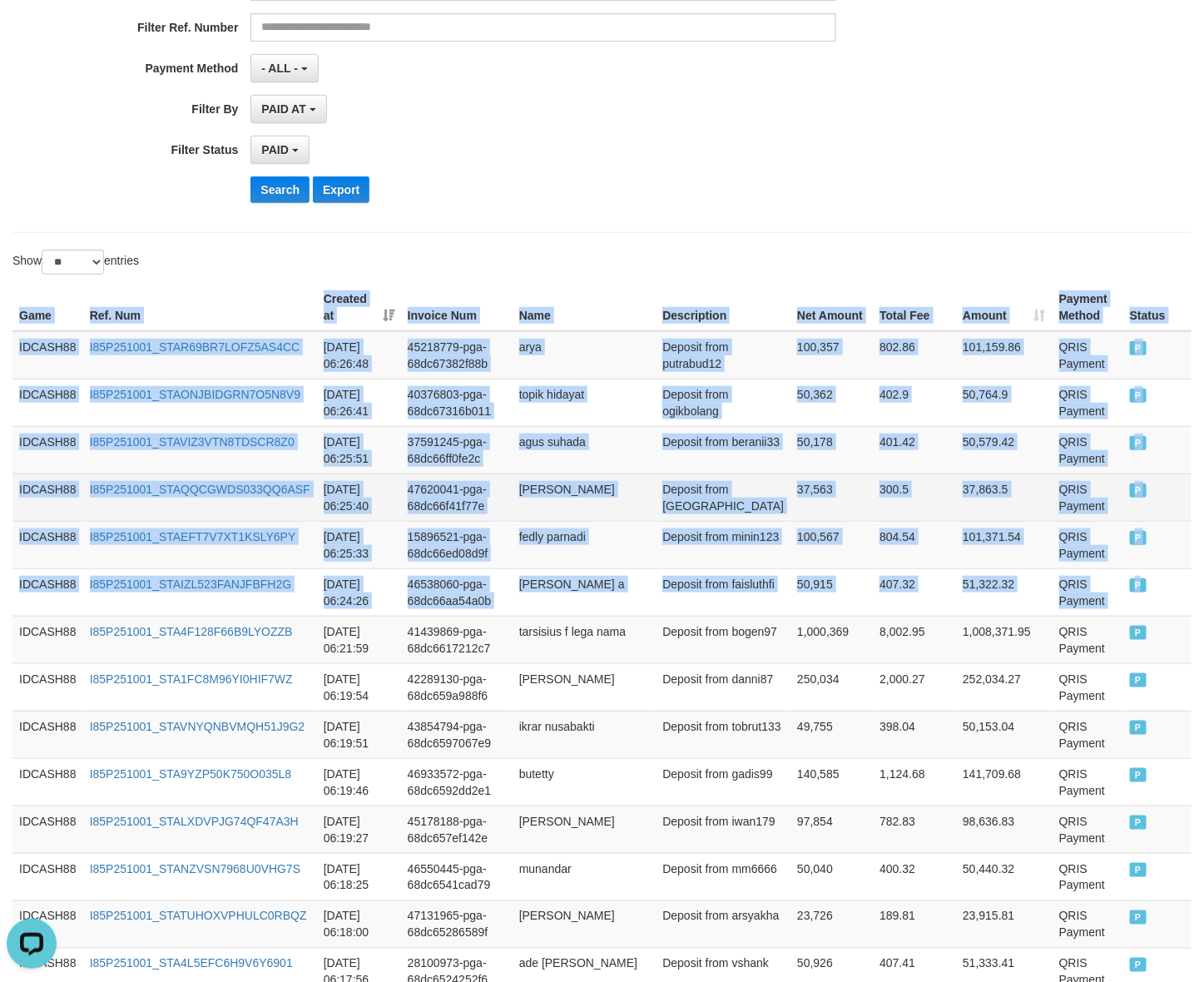
copy table "Game Ref. Num Created at Invoice Num Name Description Net Amount Total Fee Amou…"
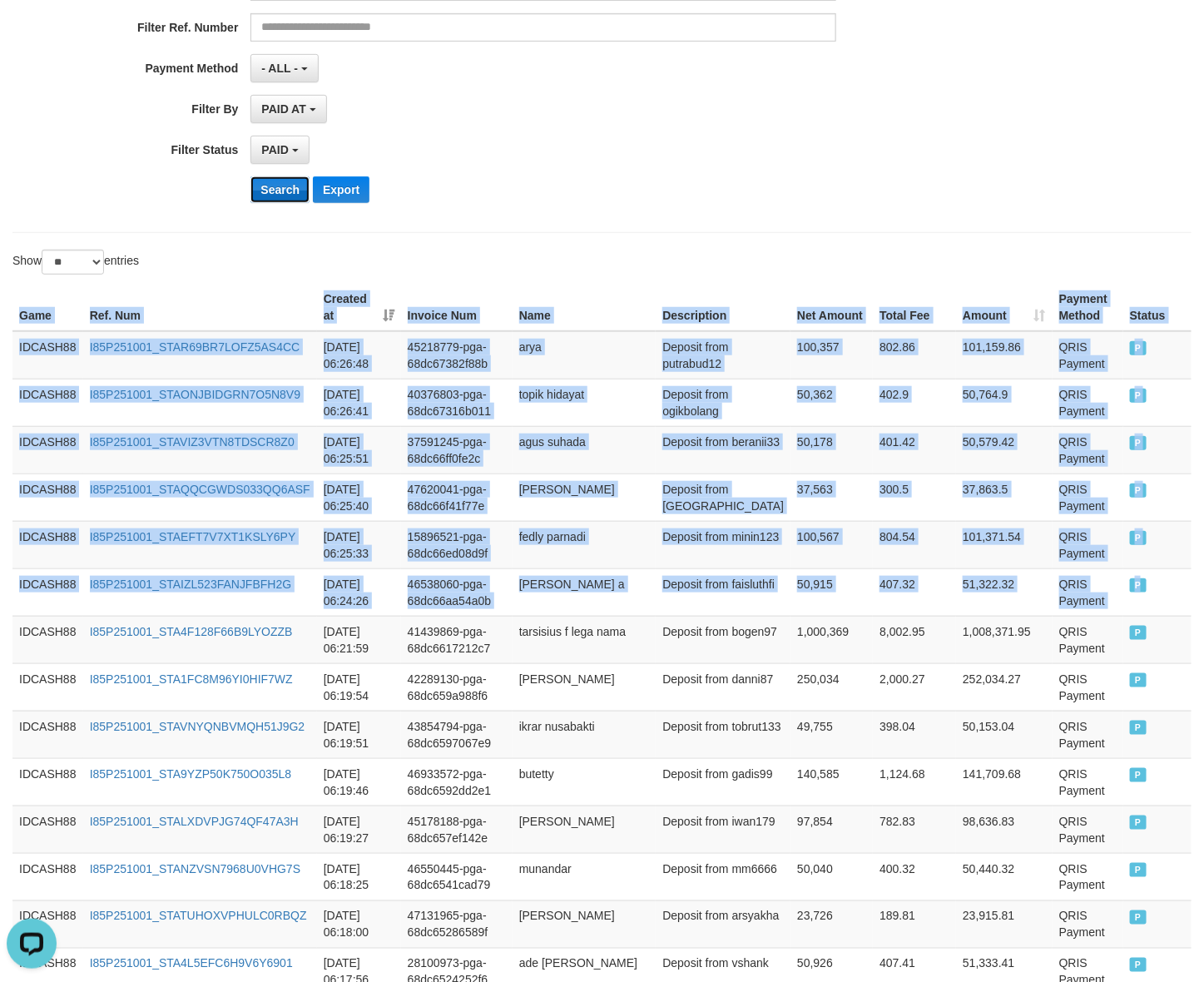
click at [284, 183] on button "Search" at bounding box center [279, 190] width 59 height 26
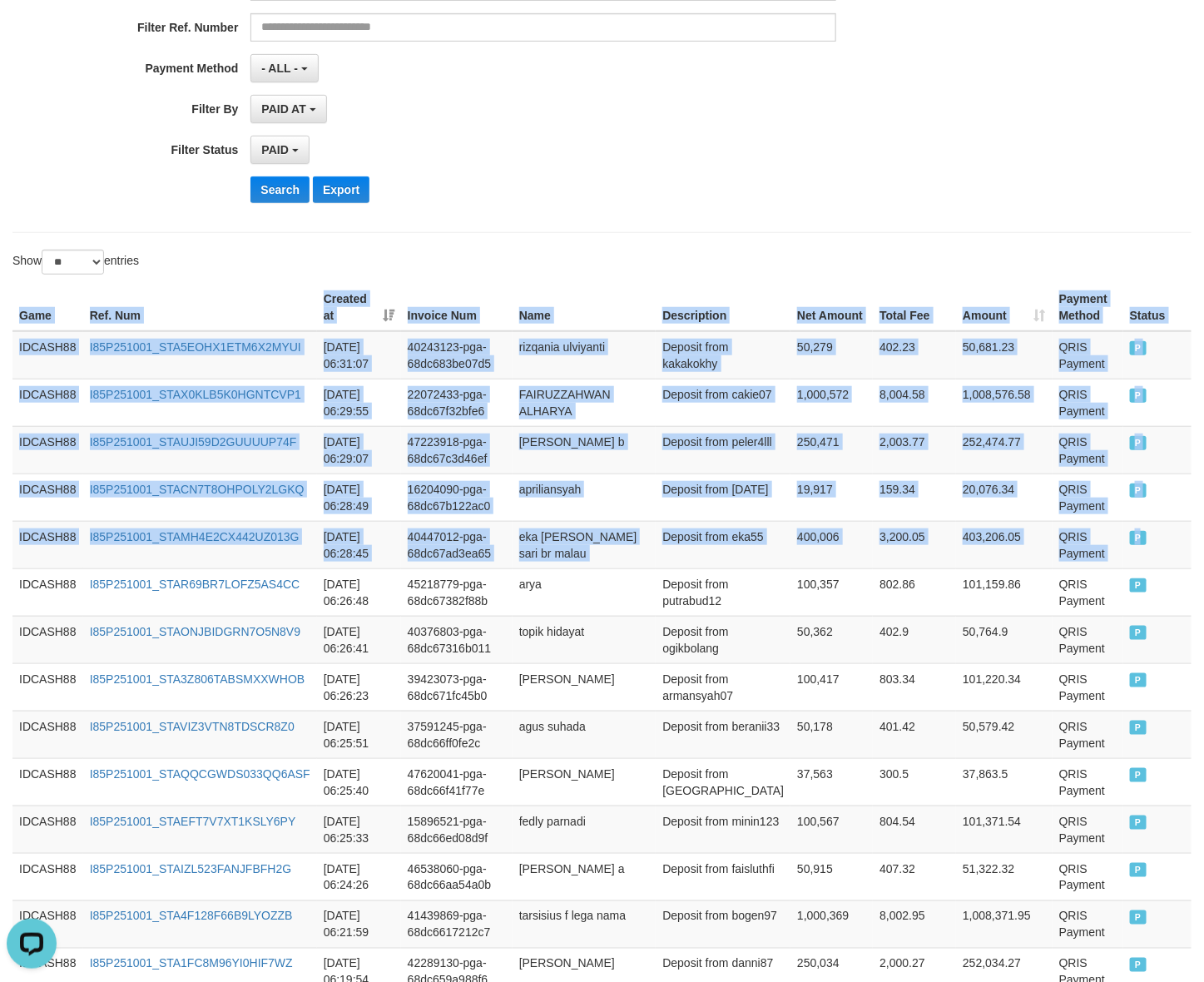
drag, startPoint x: 1159, startPoint y: 532, endPoint x: 15, endPoint y: 323, distance: 1162.9
copy table "Game Ref. Num Created at Invoice Num Name Description Net Amount Total Fee Amou…"
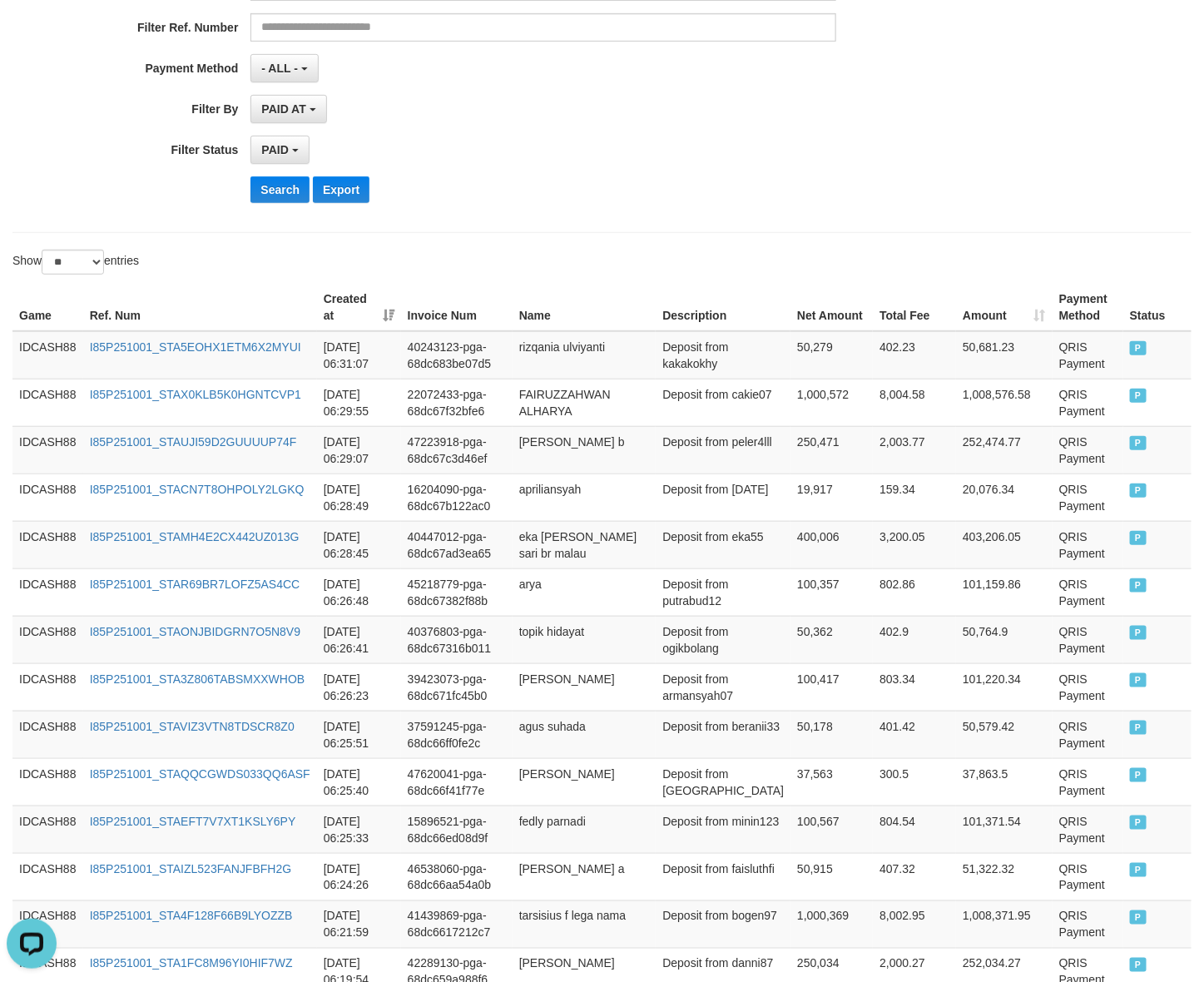
drag, startPoint x: 248, startPoint y: 189, endPoint x: 268, endPoint y: 197, distance: 21.5
click at [255, 189] on div "Search Export" at bounding box center [501, 190] width 1004 height 26
click at [268, 197] on button "Search" at bounding box center [279, 190] width 59 height 26
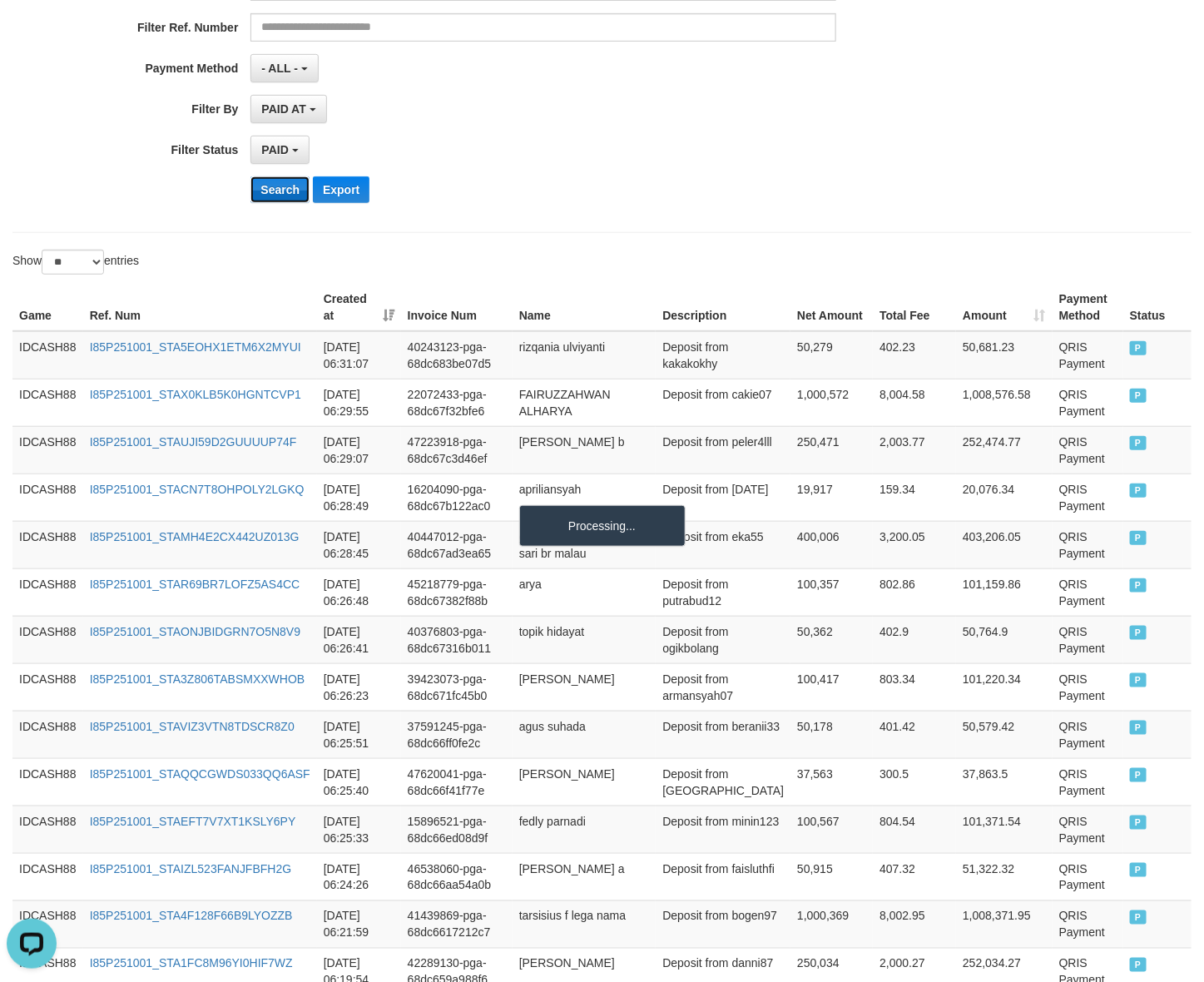
click at [268, 197] on button "Search" at bounding box center [279, 190] width 59 height 26
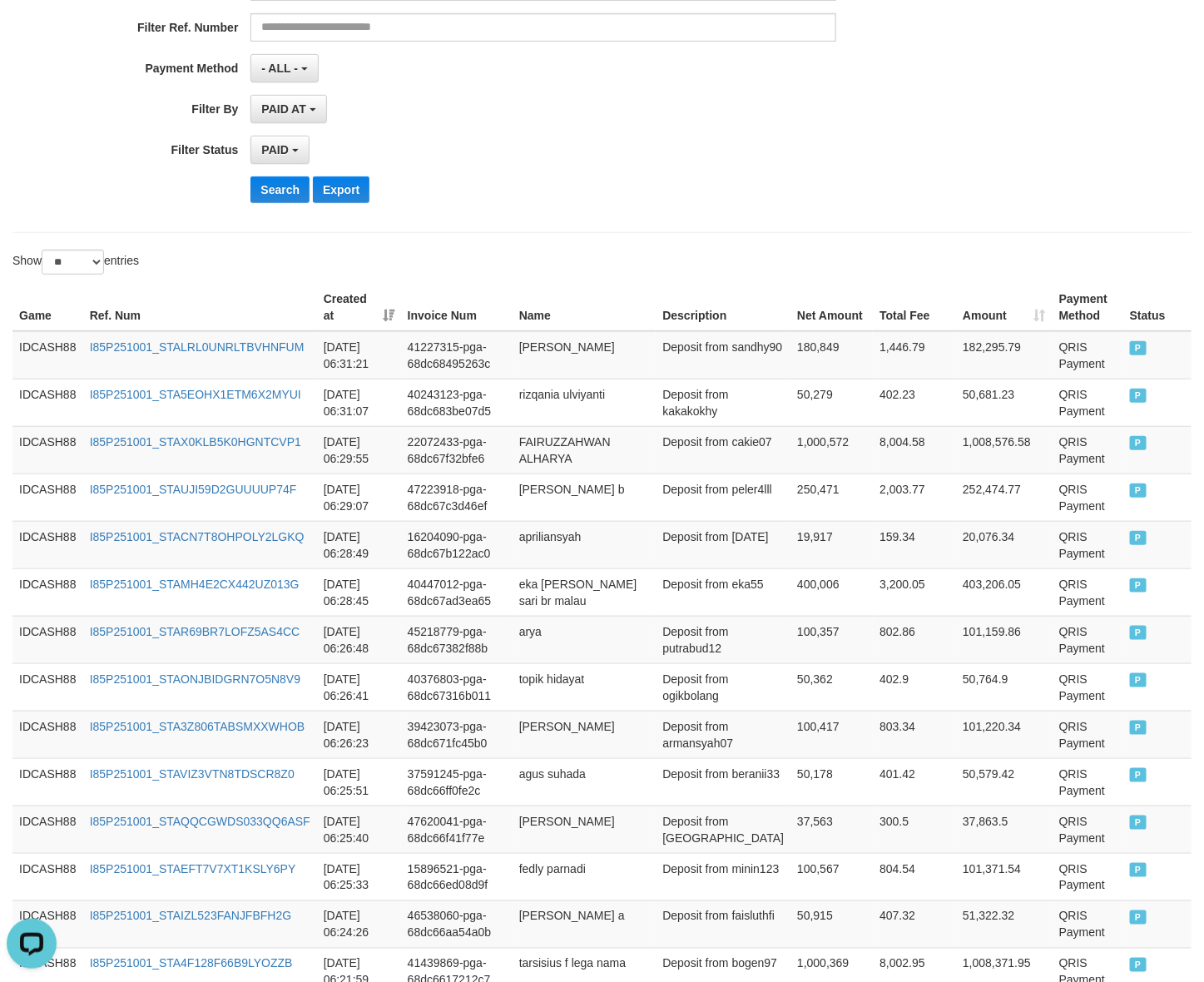
click at [280, 172] on div "**********" at bounding box center [501, 13] width 1004 height 406
click at [277, 193] on button "Search" at bounding box center [279, 190] width 59 height 26
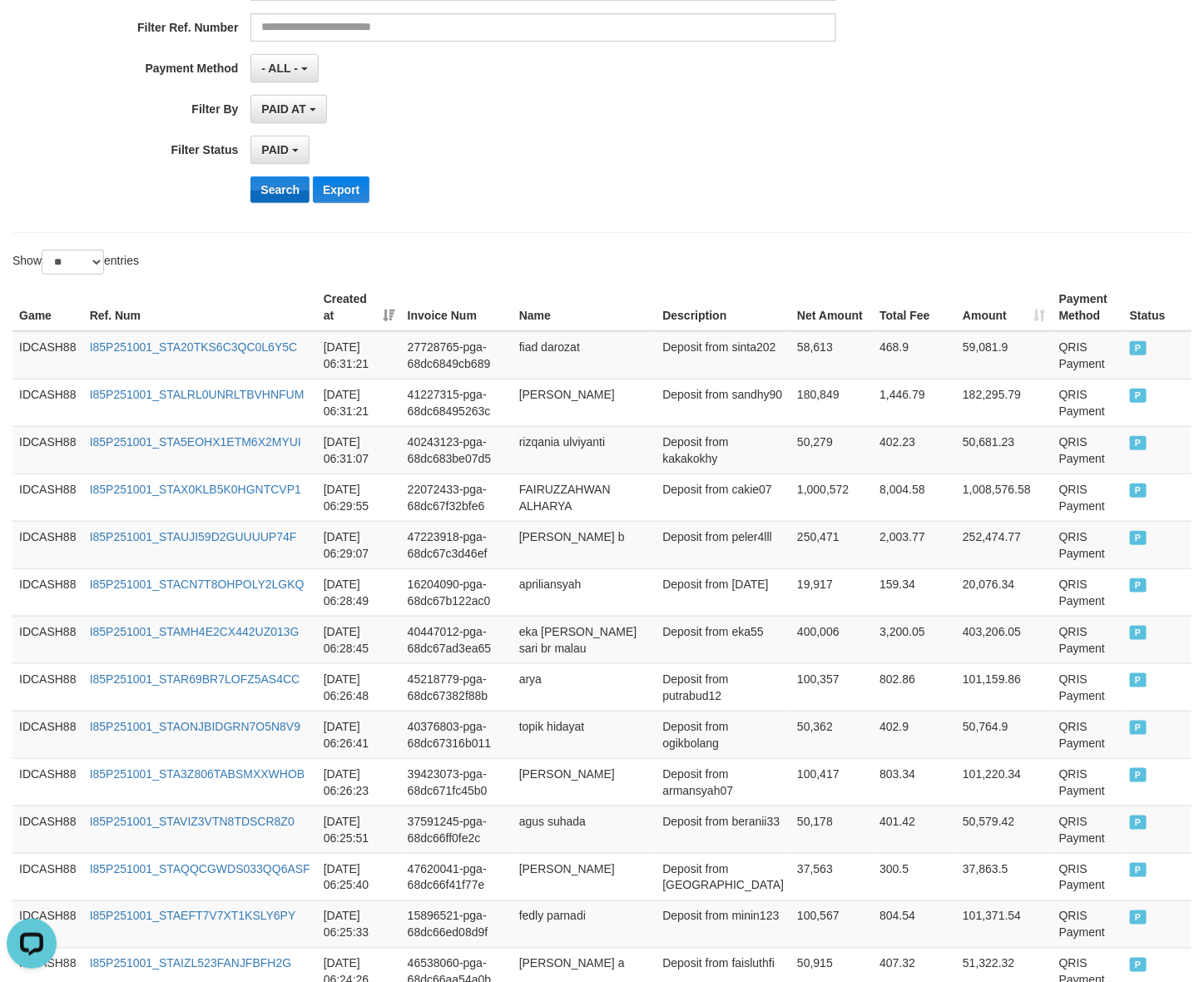
drag, startPoint x: 267, startPoint y: 212, endPoint x: 267, endPoint y: 198, distance: 14.0
click at [267, 207] on div "**********" at bounding box center [501, 13] width 1004 height 406
click at [267, 187] on button "Search" at bounding box center [279, 190] width 59 height 26
click at [265, 183] on button "Search" at bounding box center [279, 190] width 59 height 26
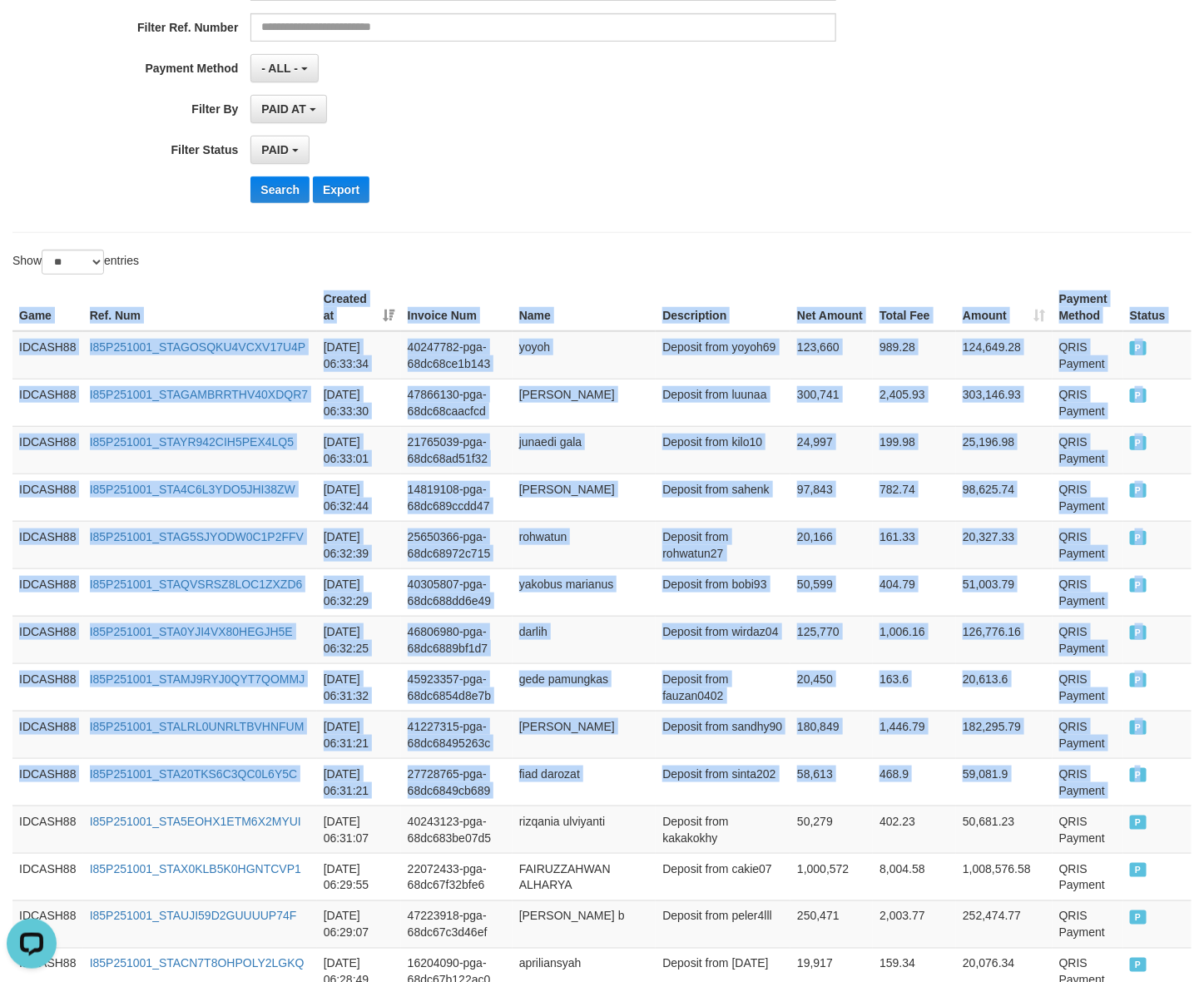
drag, startPoint x: 1175, startPoint y: 781, endPoint x: -65, endPoint y: 406, distance: 1295.5
copy table "Game Ref. Num Created at Invoice Num Name Description Net Amount Total Fee Amou…"
click at [289, 201] on button "Search" at bounding box center [279, 190] width 59 height 26
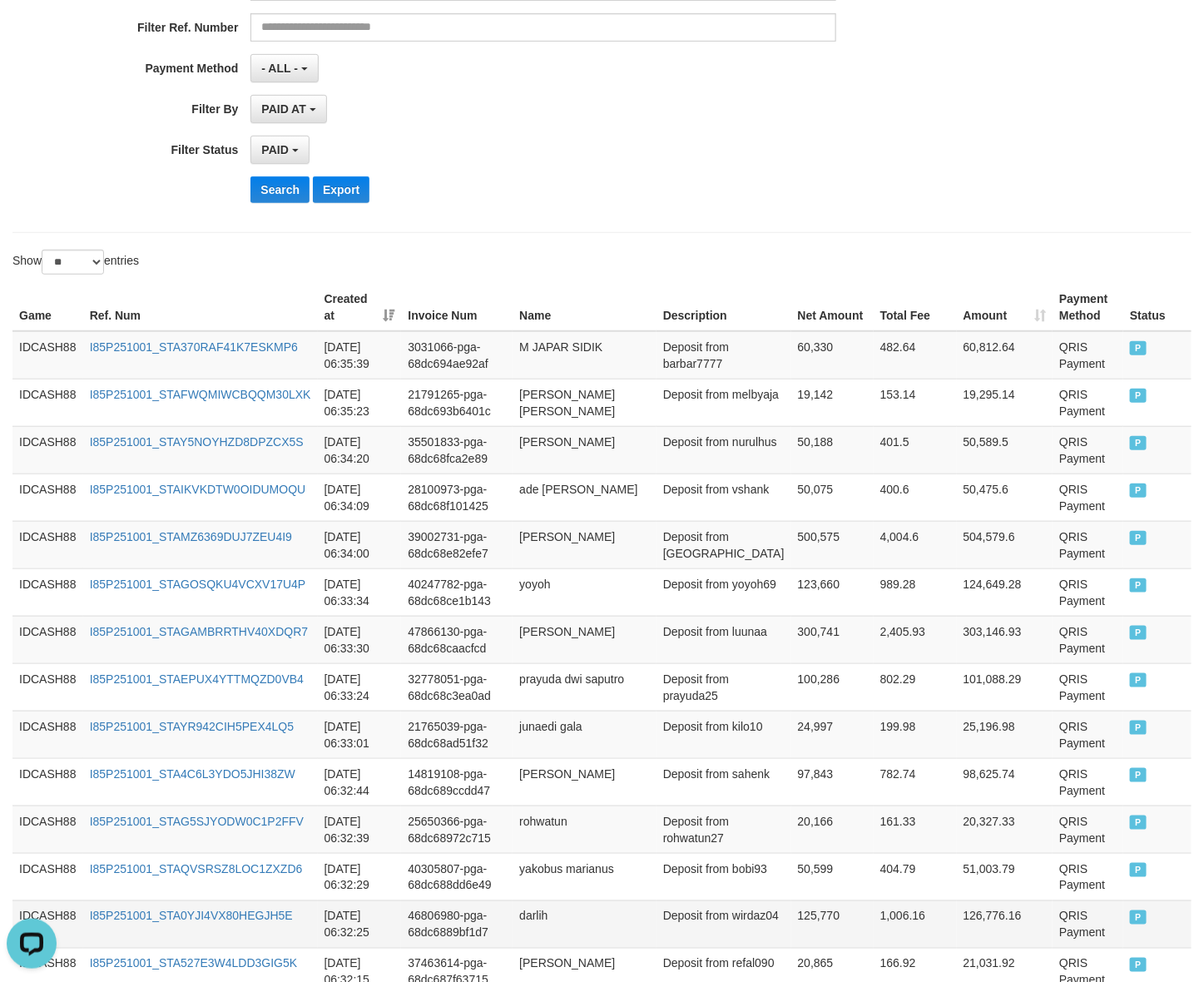
scroll to position [971, 0]
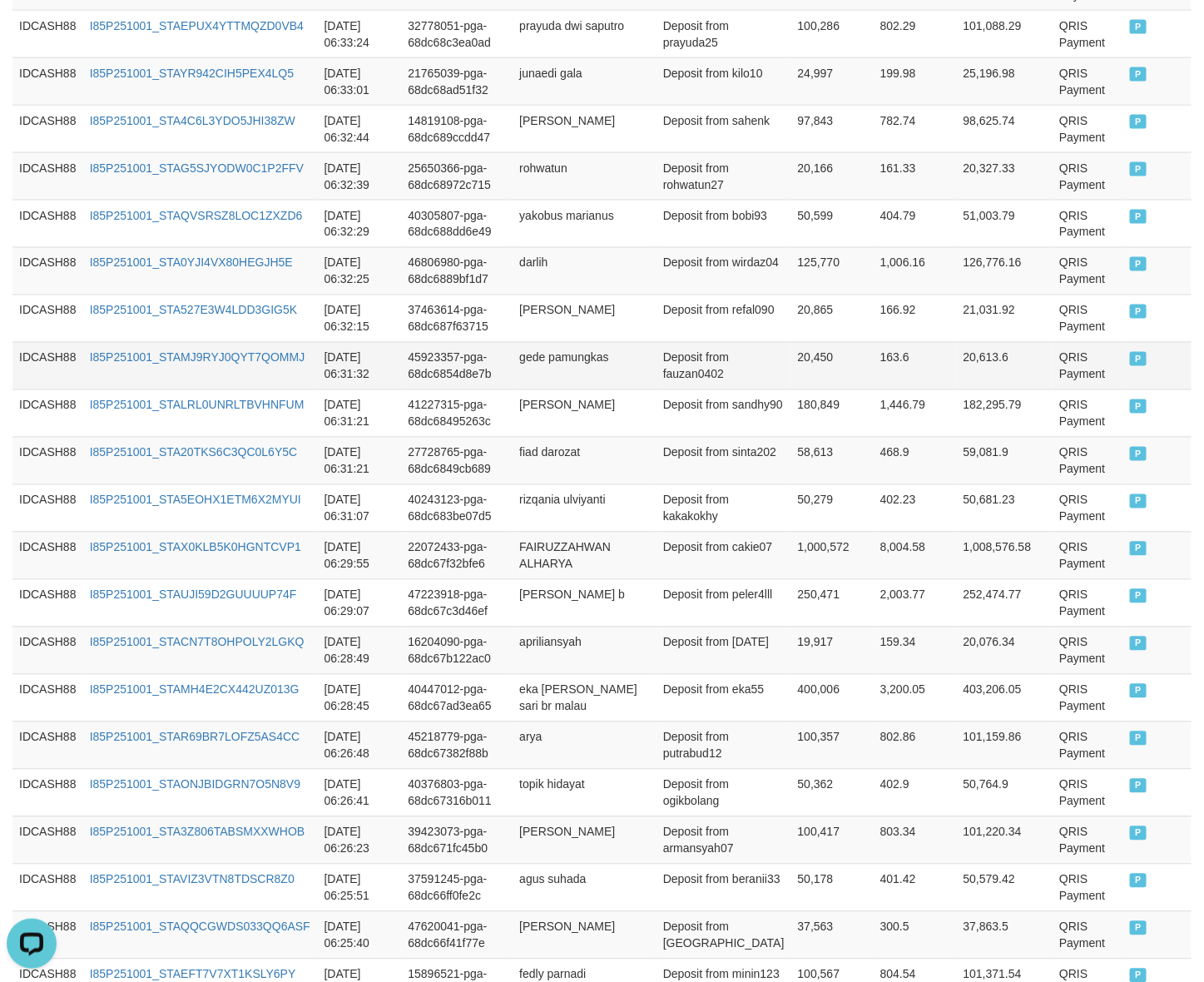
click at [792, 376] on td "20,450" at bounding box center [832, 365] width 83 height 47
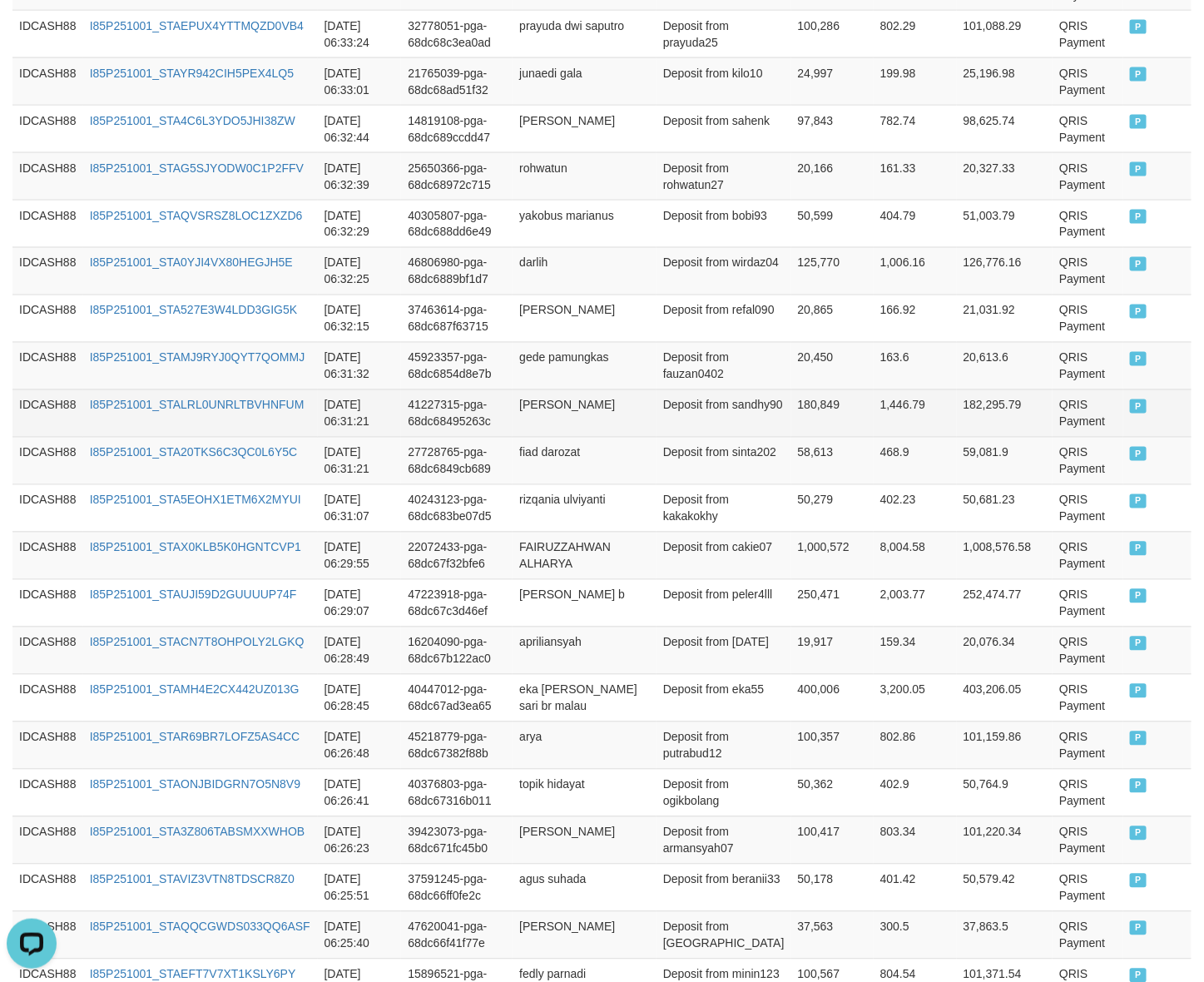
scroll to position [447, 0]
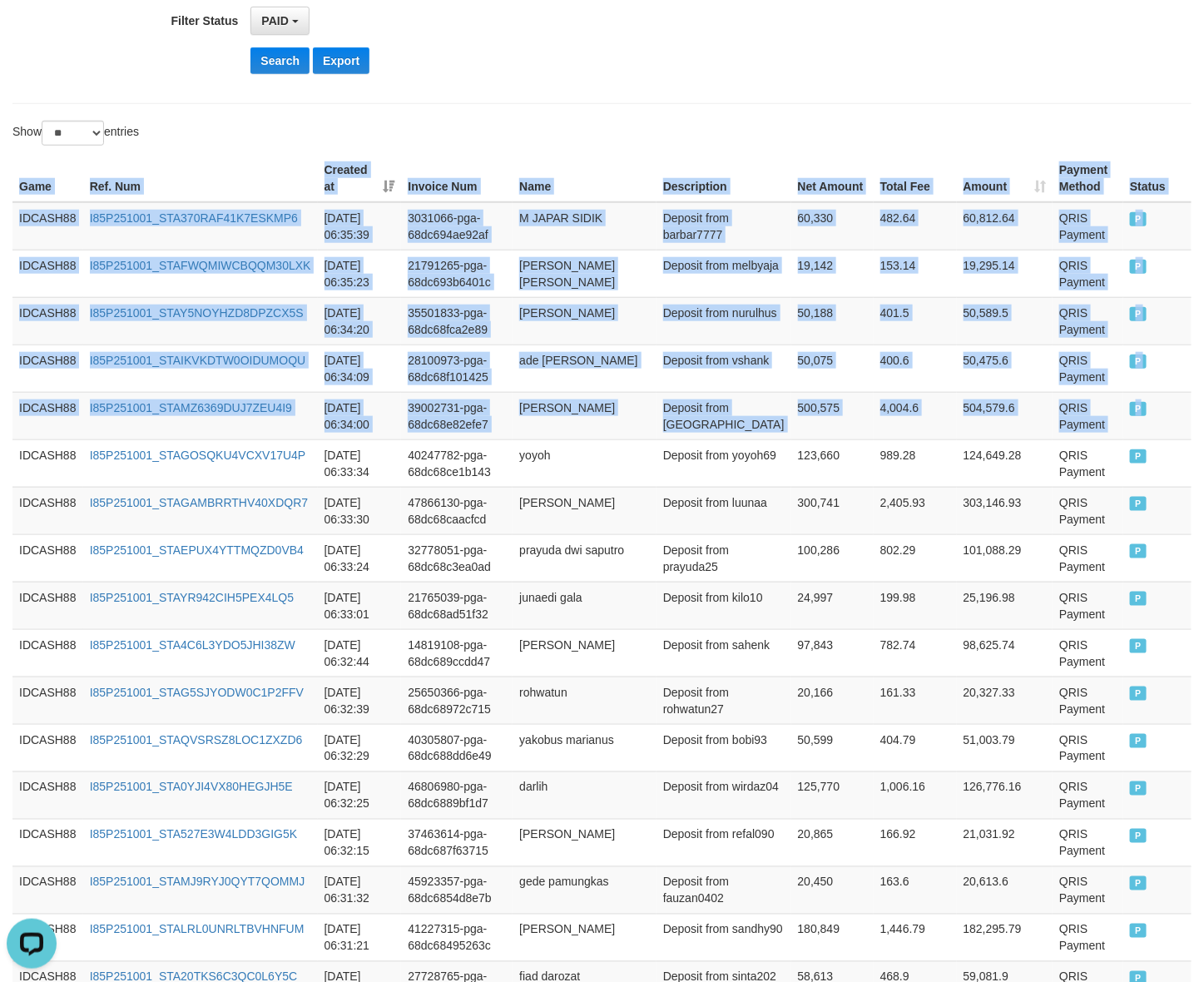
drag, startPoint x: 1140, startPoint y: 433, endPoint x: 1, endPoint y: 176, distance: 1167.6
copy table "Game Ref. Num Created at Invoice Num Name Description Net Amount Total Fee Amou…"
click at [289, 68] on button "Search" at bounding box center [279, 60] width 59 height 26
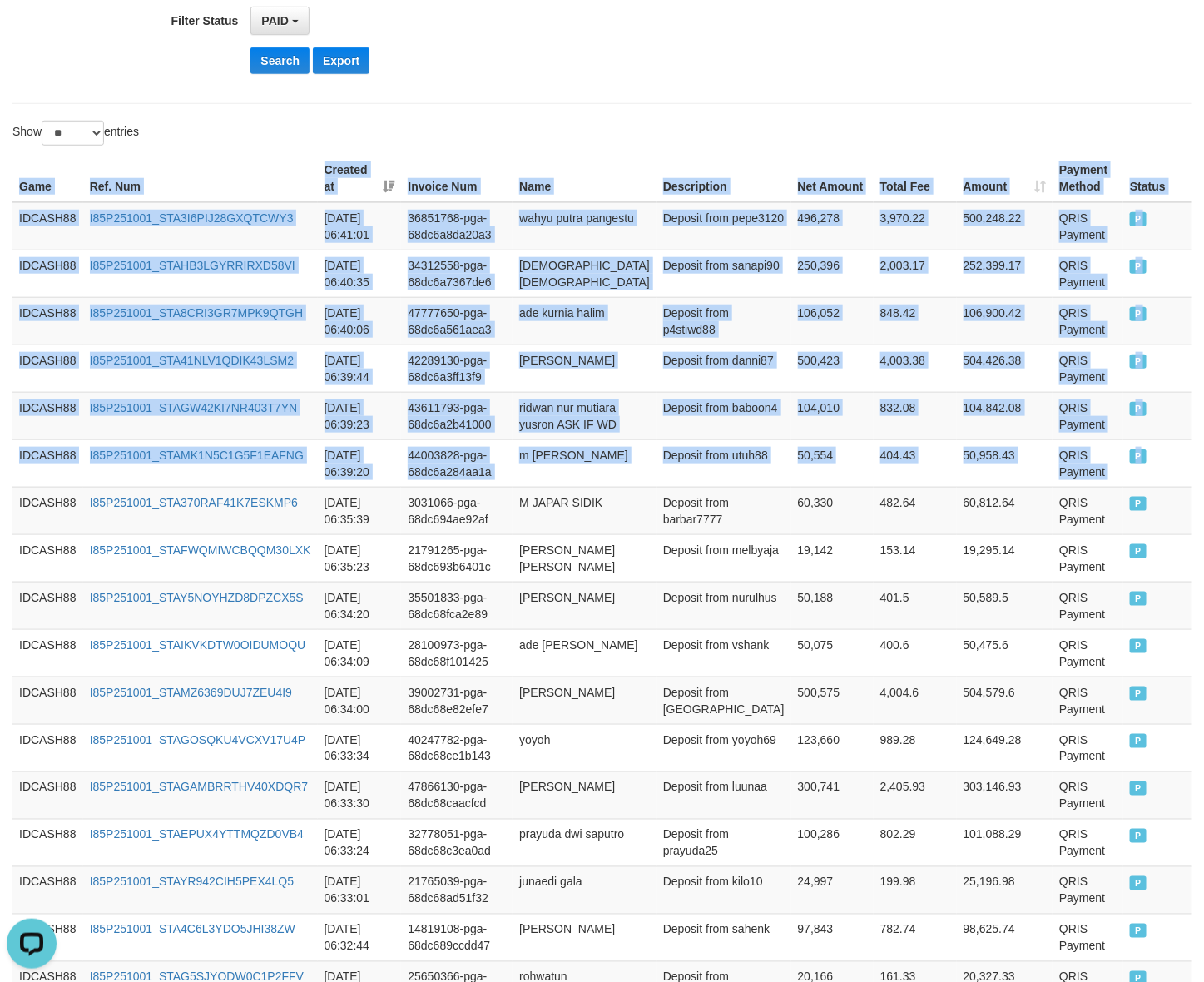
drag, startPoint x: 1153, startPoint y: 489, endPoint x: 6, endPoint y: 192, distance: 1184.8
copy table "Game Ref. Num Created at Invoice Num Name Description Net Amount Total Fee Amou…"
click at [273, 60] on button "Search" at bounding box center [279, 60] width 59 height 26
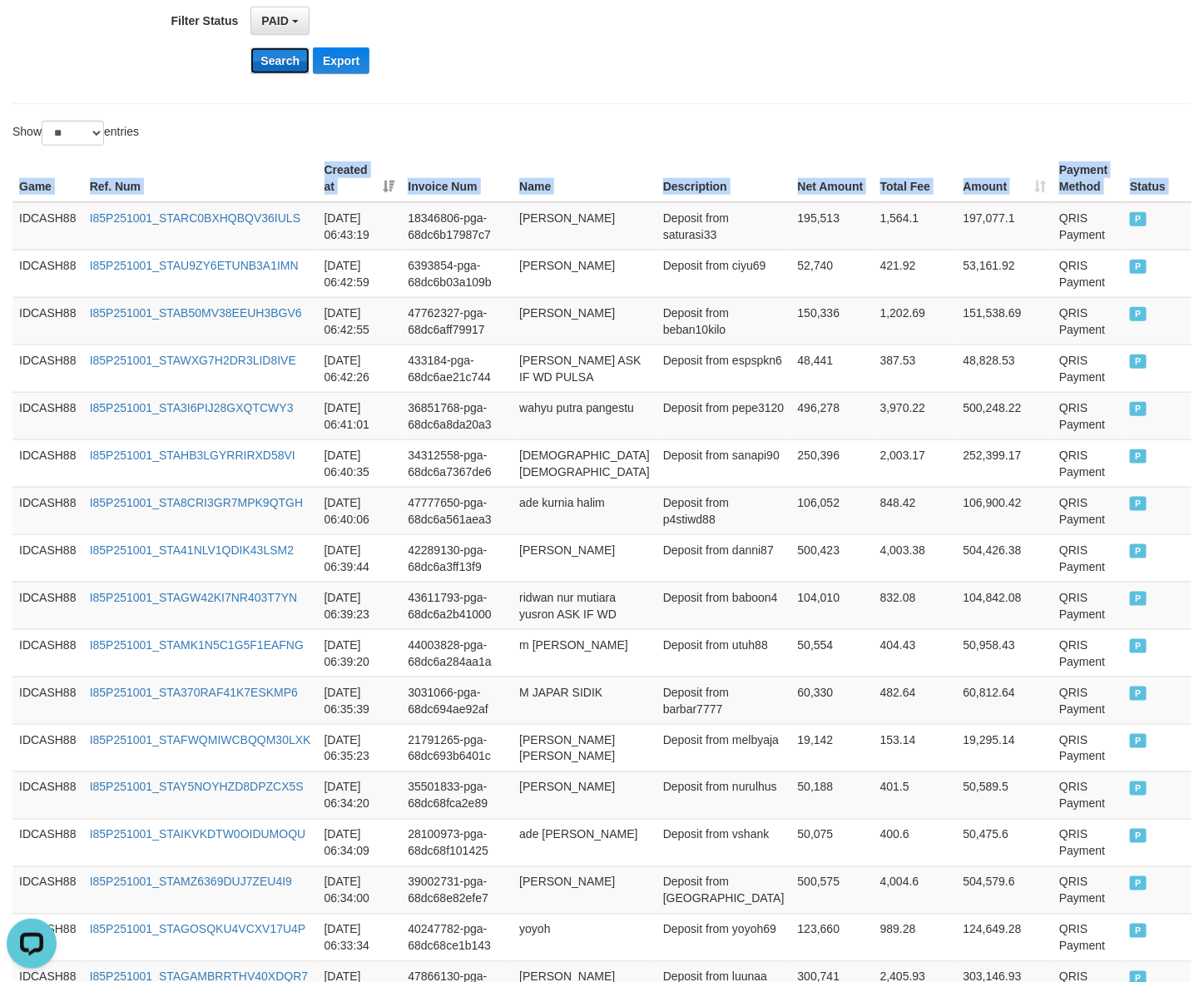
click at [298, 48] on button "Search" at bounding box center [279, 60] width 59 height 26
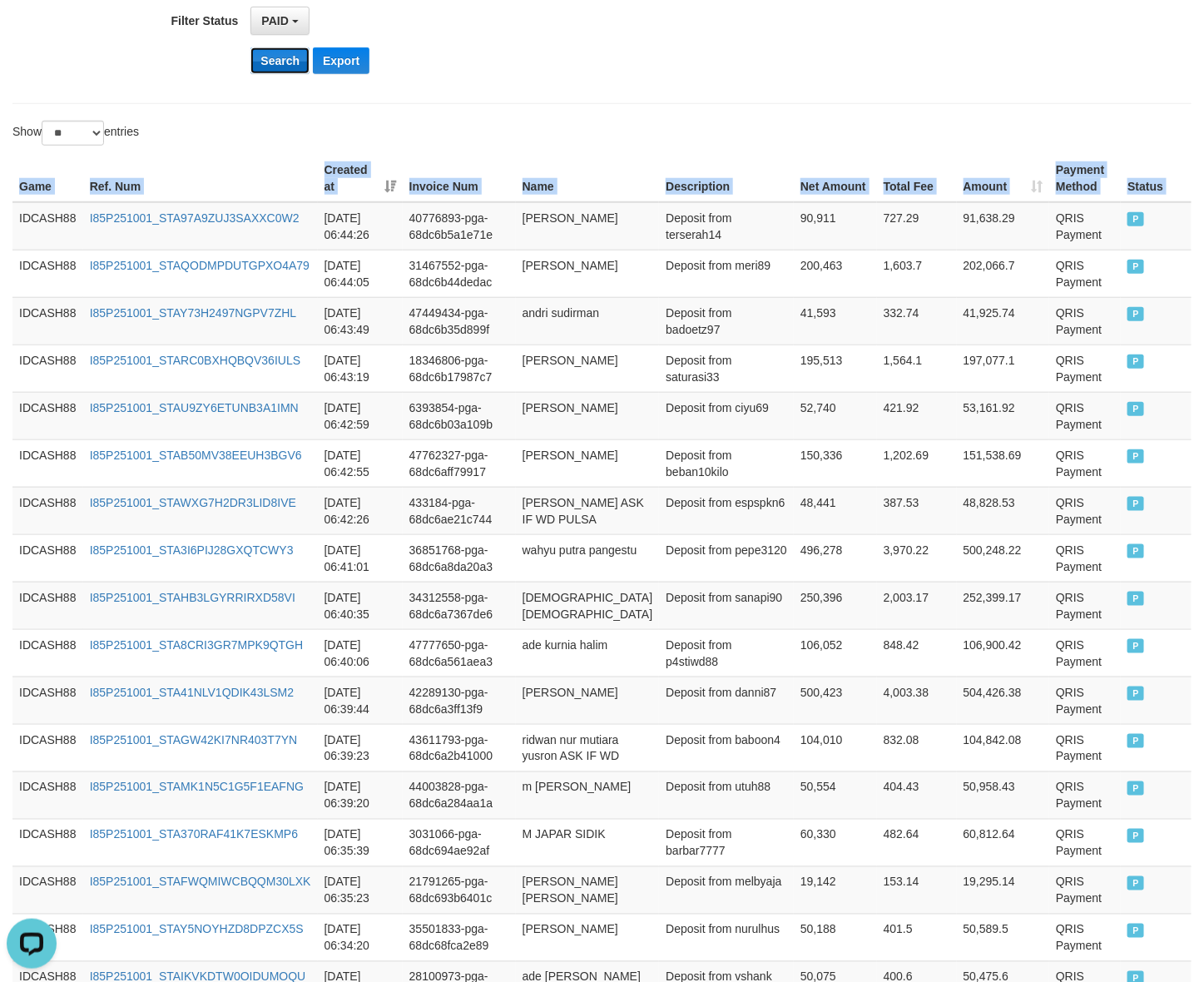
click at [257, 65] on button "Search" at bounding box center [279, 60] width 59 height 26
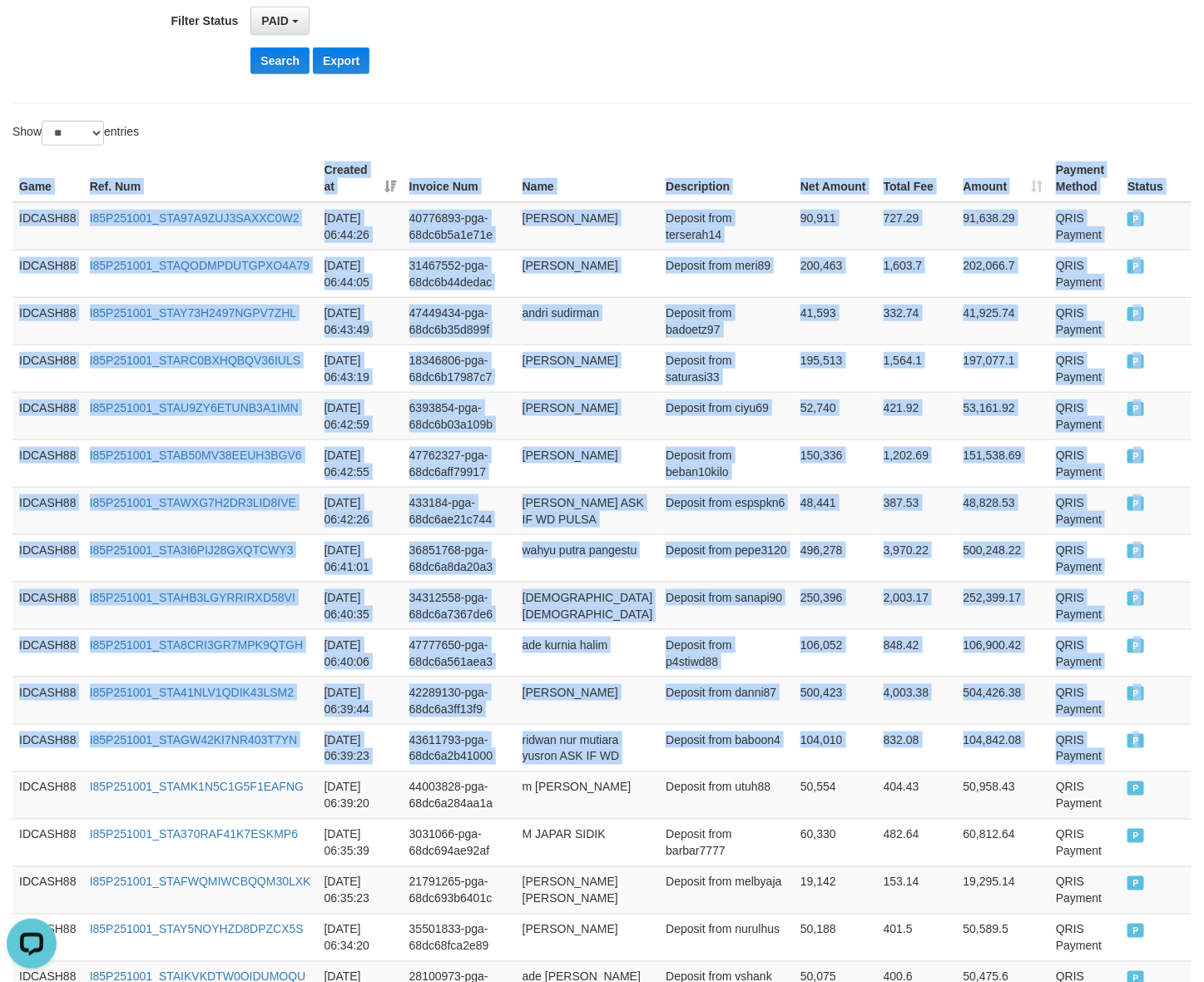
drag, startPoint x: 1136, startPoint y: 771, endPoint x: -16, endPoint y: 187, distance: 1291.6
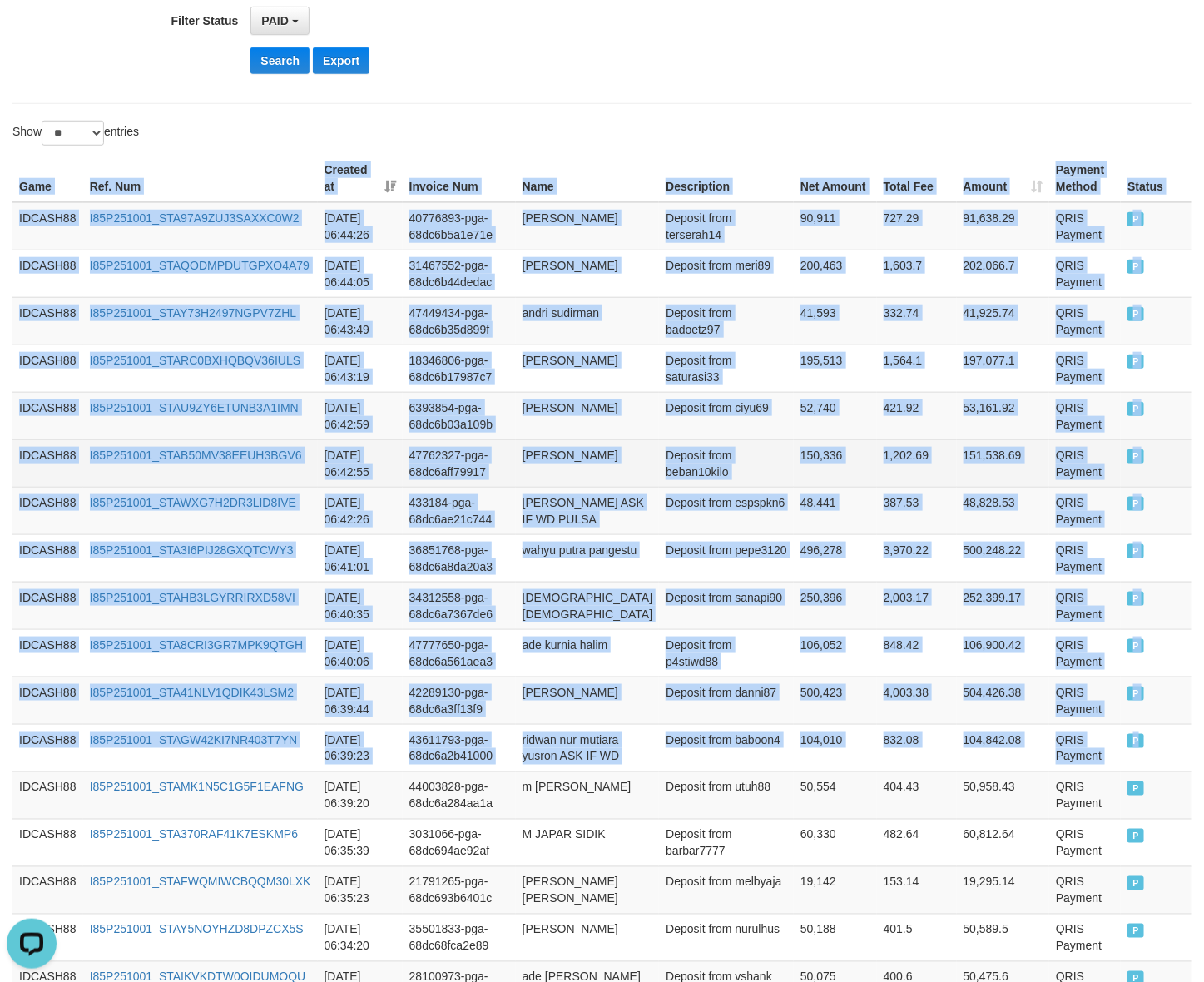
copy table "Game Ref. Num Created at Invoice Num Name Description Net Amount Total Fee Amou…"
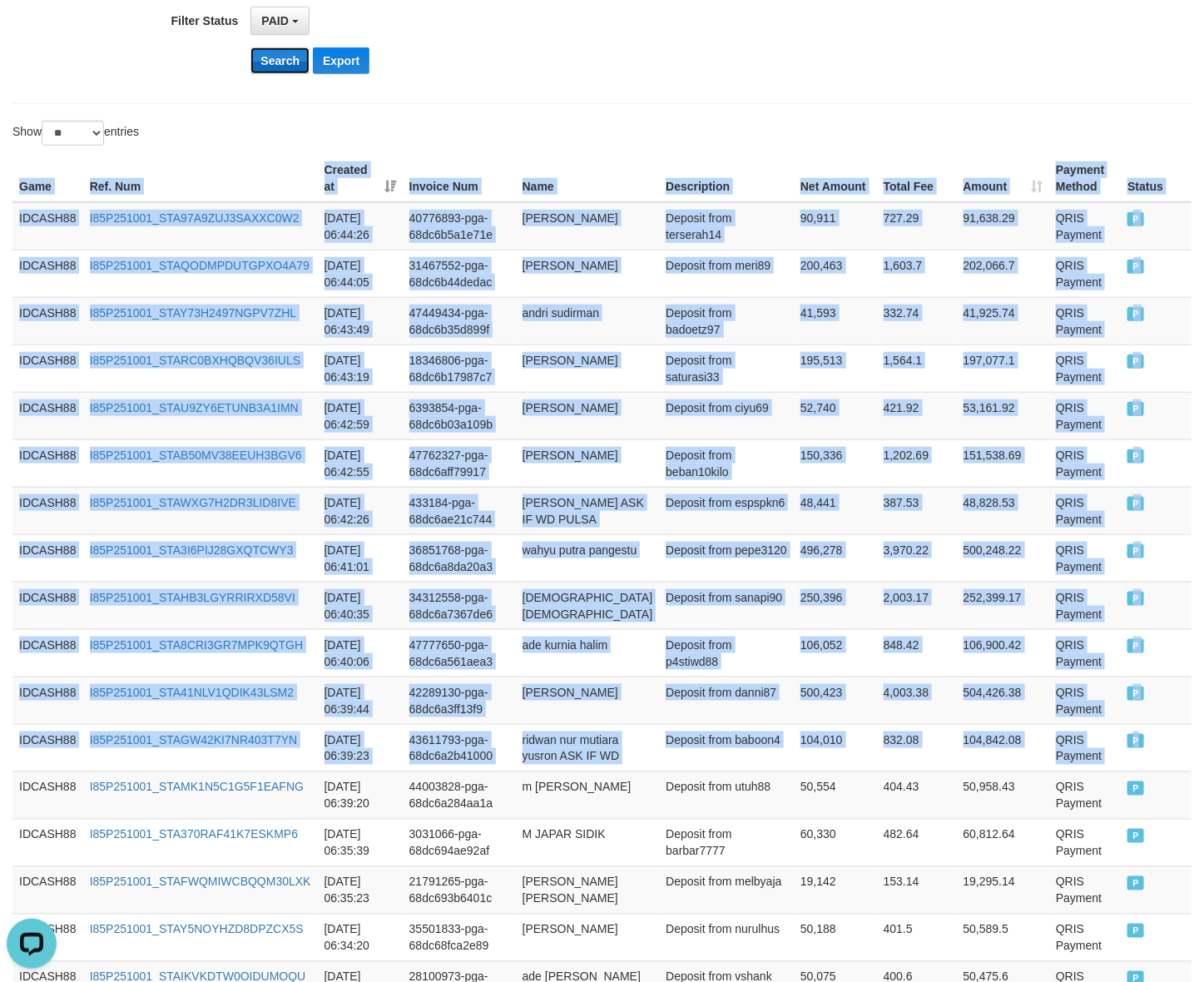
click at [287, 60] on button "Search" at bounding box center [279, 60] width 59 height 26
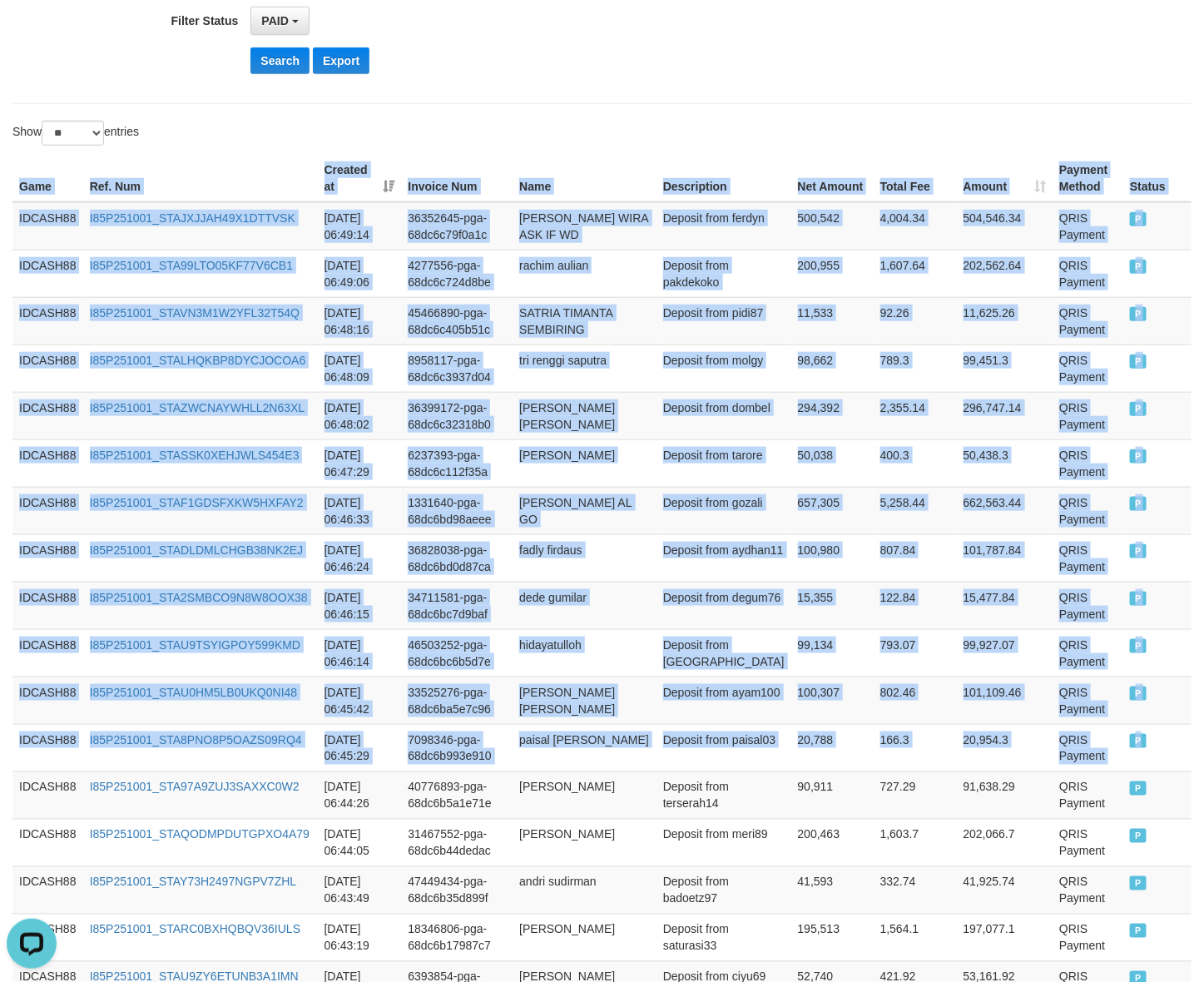
drag, startPoint x: 1170, startPoint y: 772, endPoint x: -40, endPoint y: 326, distance: 1289.6
click at [285, 60] on button "Search" at bounding box center [279, 60] width 59 height 26
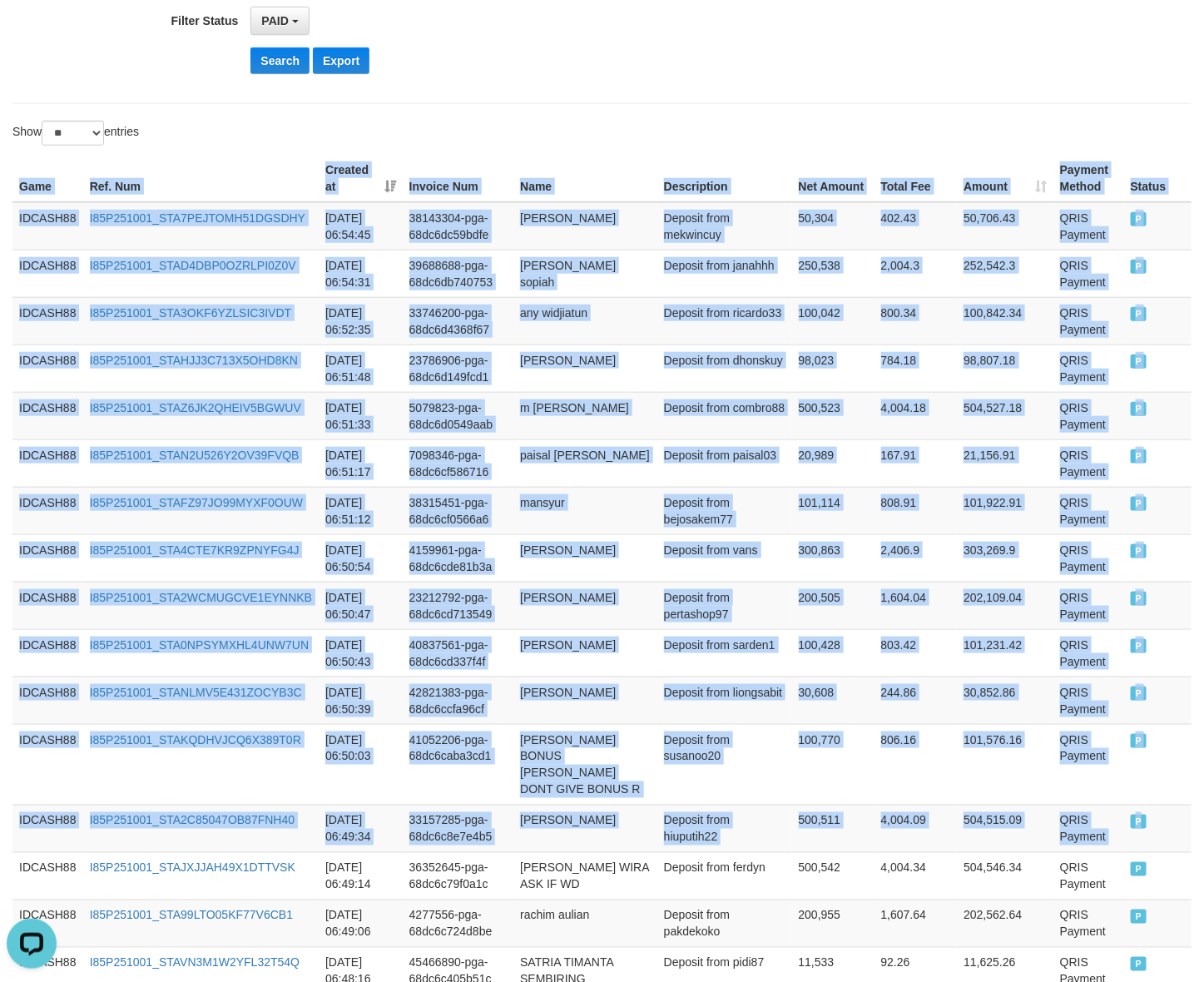
drag, startPoint x: 1156, startPoint y: 836, endPoint x: -63, endPoint y: 287, distance: 1336.9
click at [296, 68] on button "Search" at bounding box center [279, 60] width 59 height 26
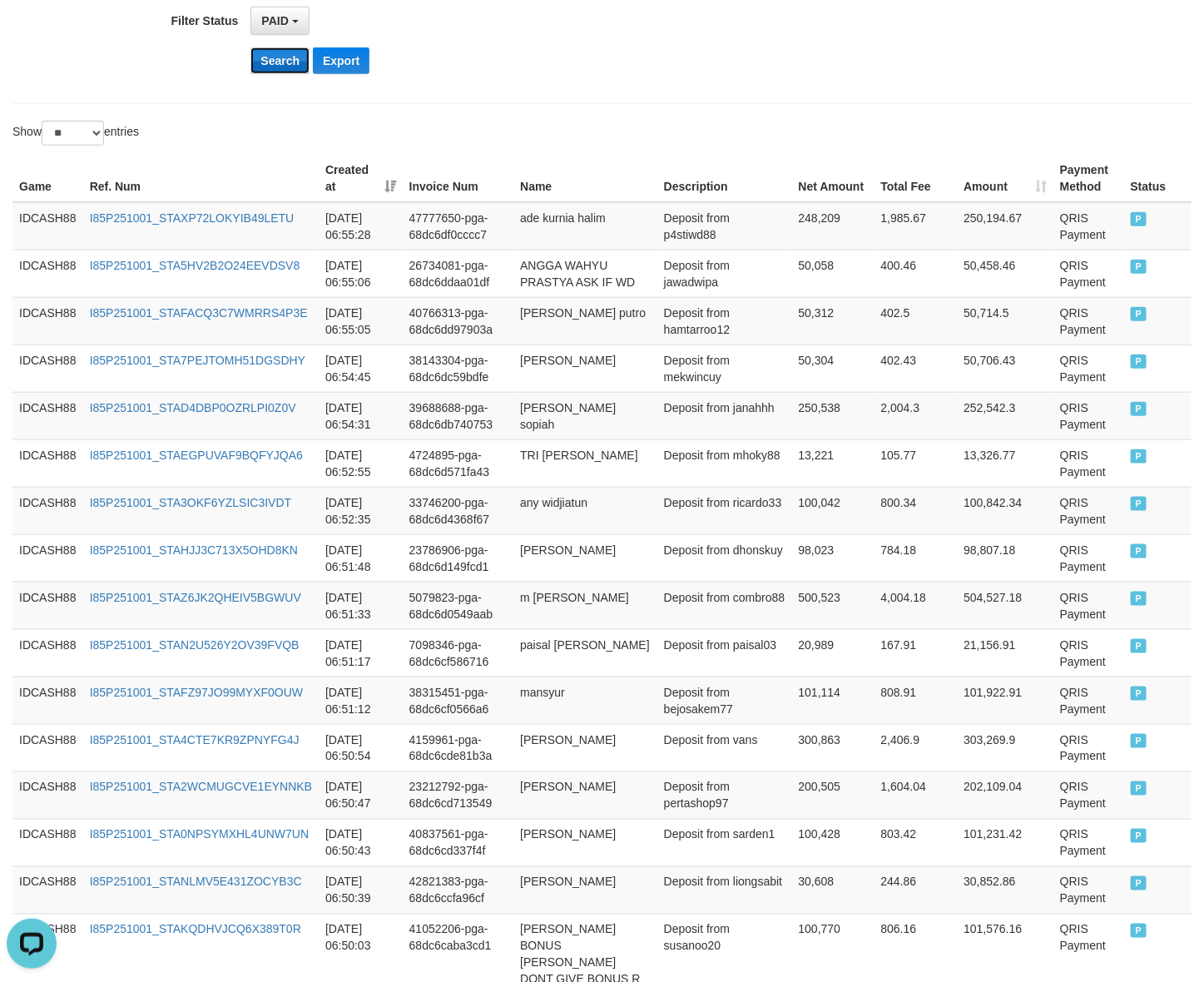
click at [289, 66] on button "Search" at bounding box center [279, 60] width 59 height 26
click at [268, 66] on button "Search" at bounding box center [279, 60] width 59 height 26
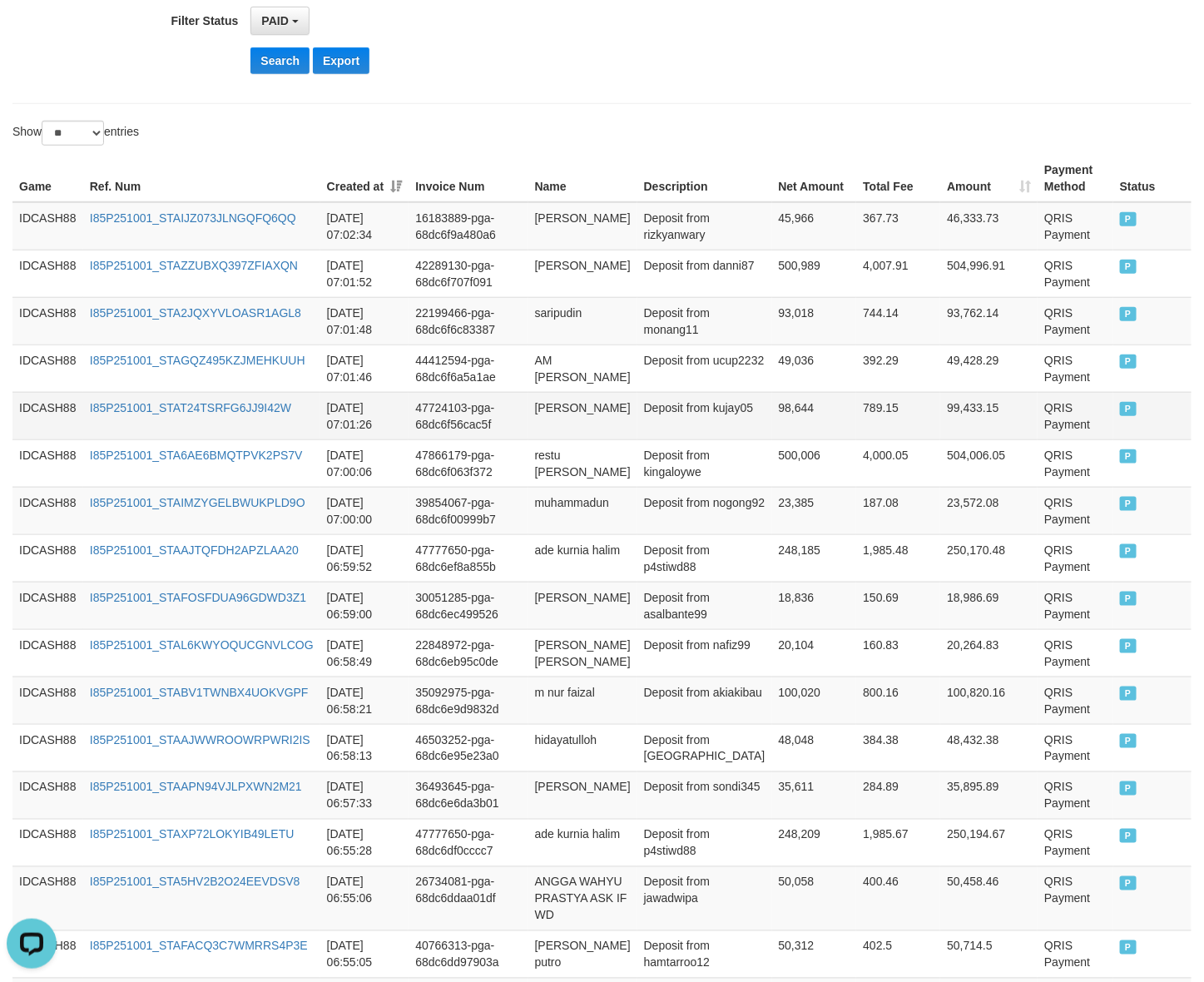
scroll to position [987, 0]
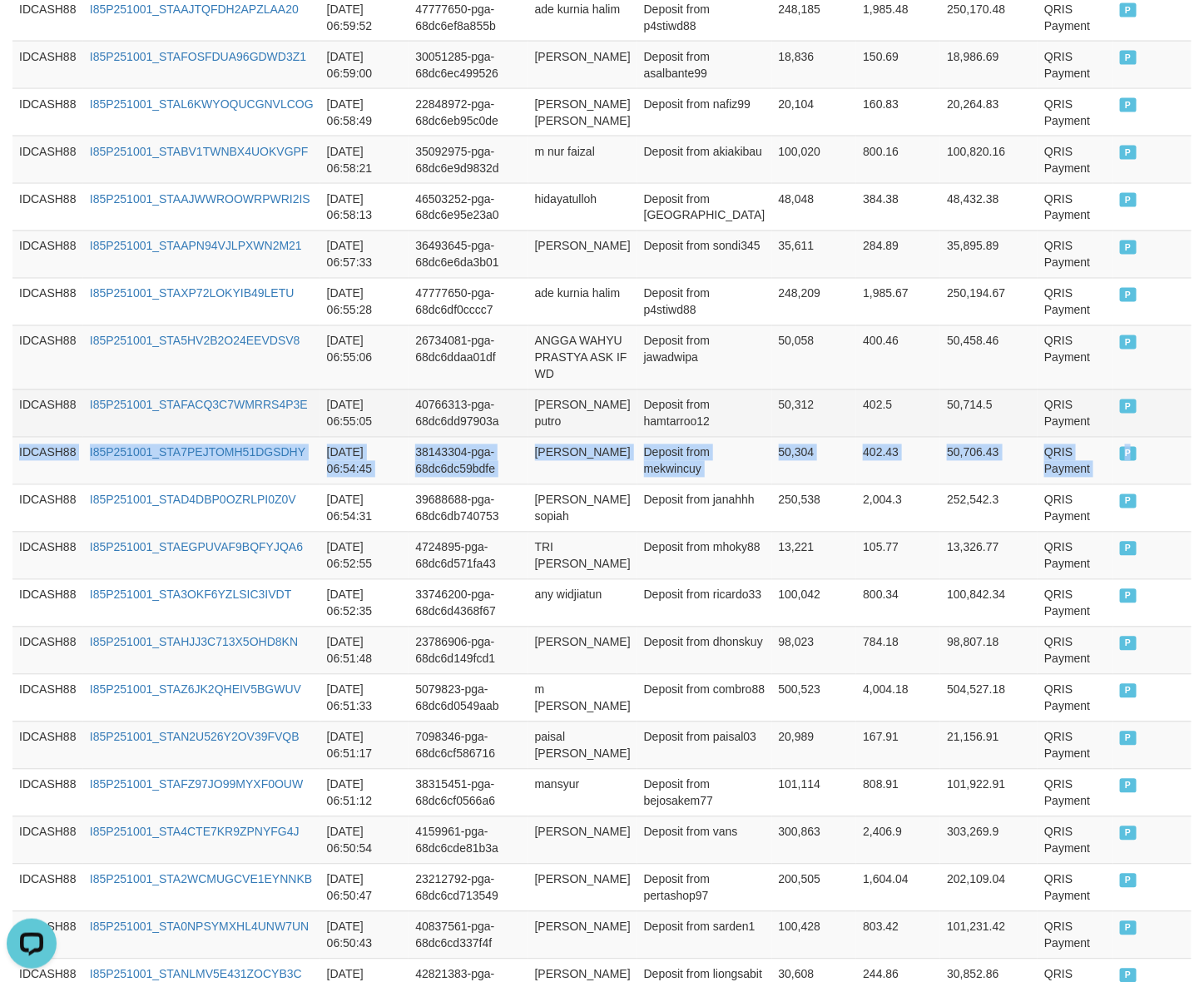
drag, startPoint x: 1145, startPoint y: 460, endPoint x: 1136, endPoint y: 438, distance: 23.8
click at [1136, 438] on tbody "IDCASH88 I85P251001_STAIJZ073JLNGQFQ6QQ [DATE] 07:02:34 16183889-pga-68dc6f9a48…" at bounding box center [602, 890] width 1179 height 2455
click at [1136, 434] on td "P" at bounding box center [1152, 413] width 78 height 47
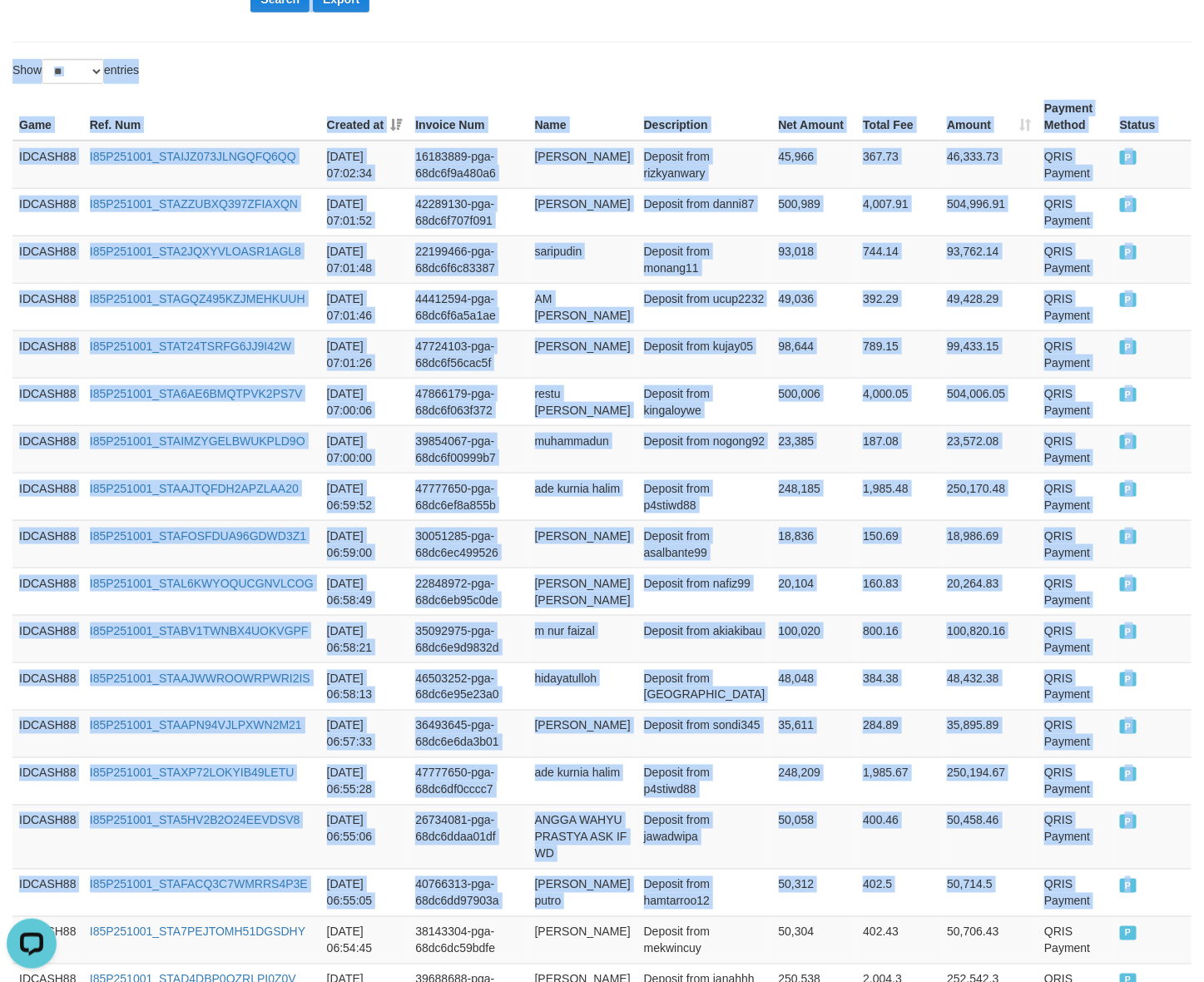
scroll to position [0, 0]
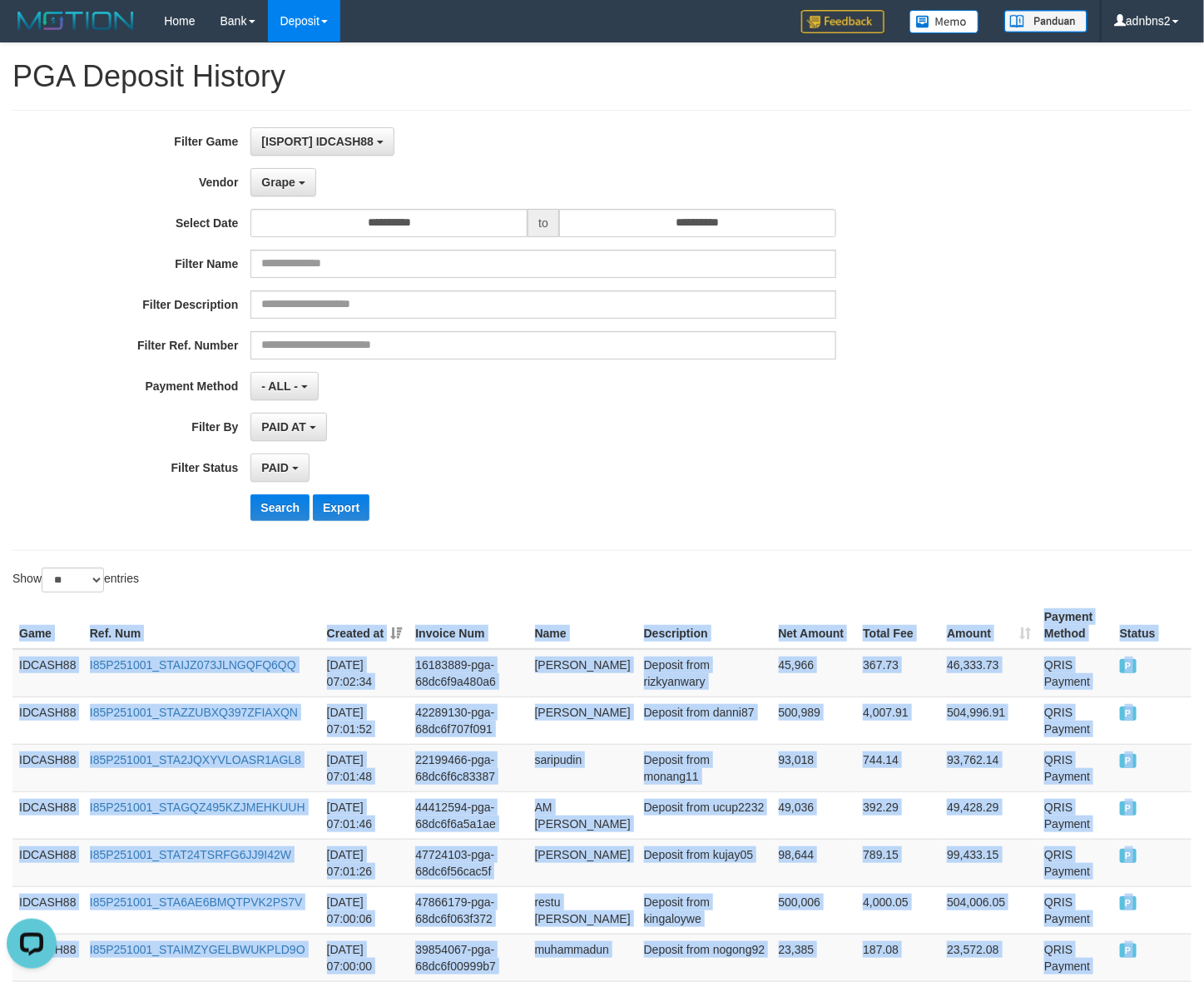
drag, startPoint x: 1136, startPoint y: 434, endPoint x: -15, endPoint y: 641, distance: 1169.5
drag, startPoint x: 285, startPoint y: 498, endPoint x: 285, endPoint y: 520, distance: 22.0
click at [285, 520] on button "Search" at bounding box center [279, 507] width 59 height 26
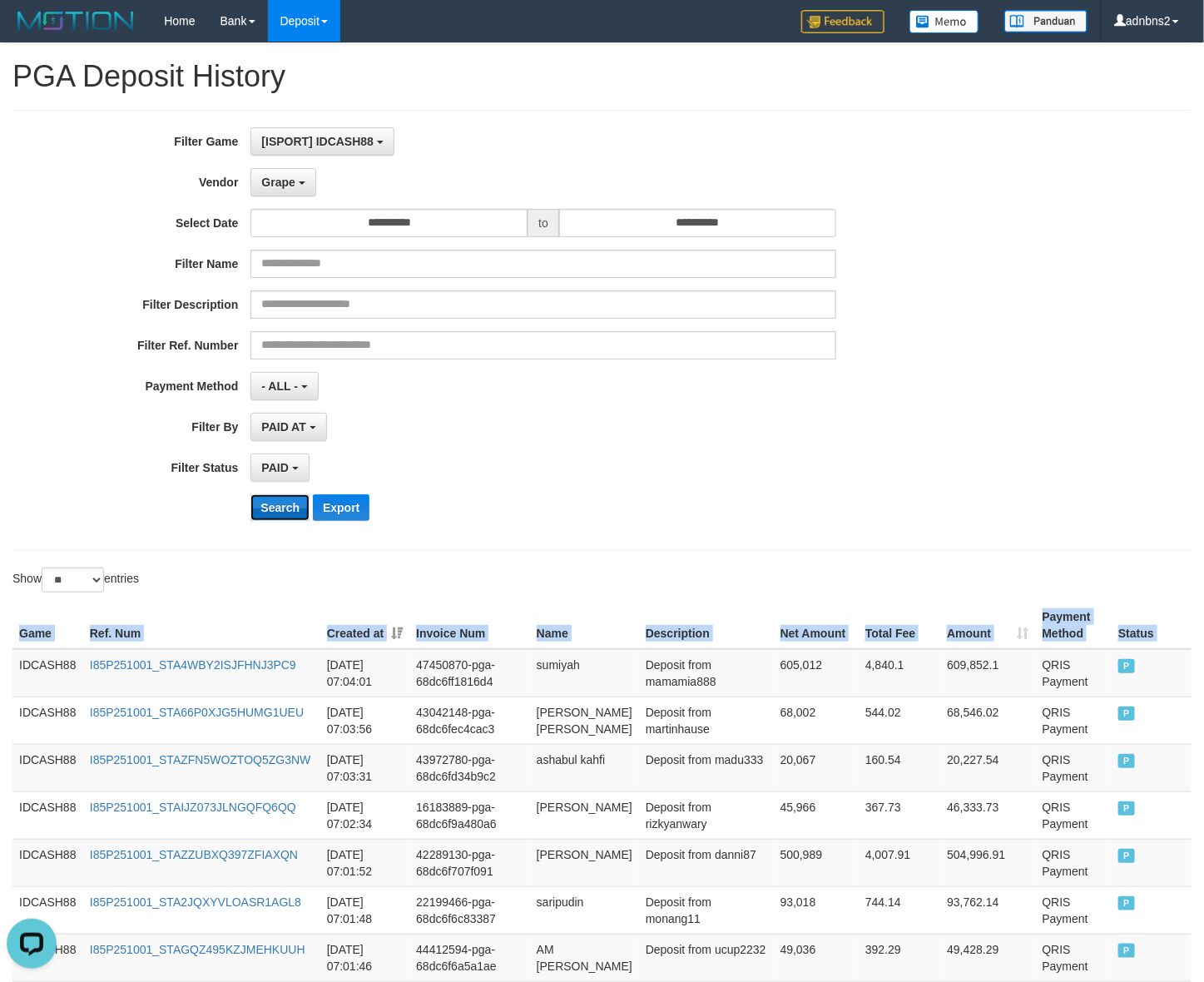
click at [280, 516] on button "Search" at bounding box center [279, 507] width 59 height 26
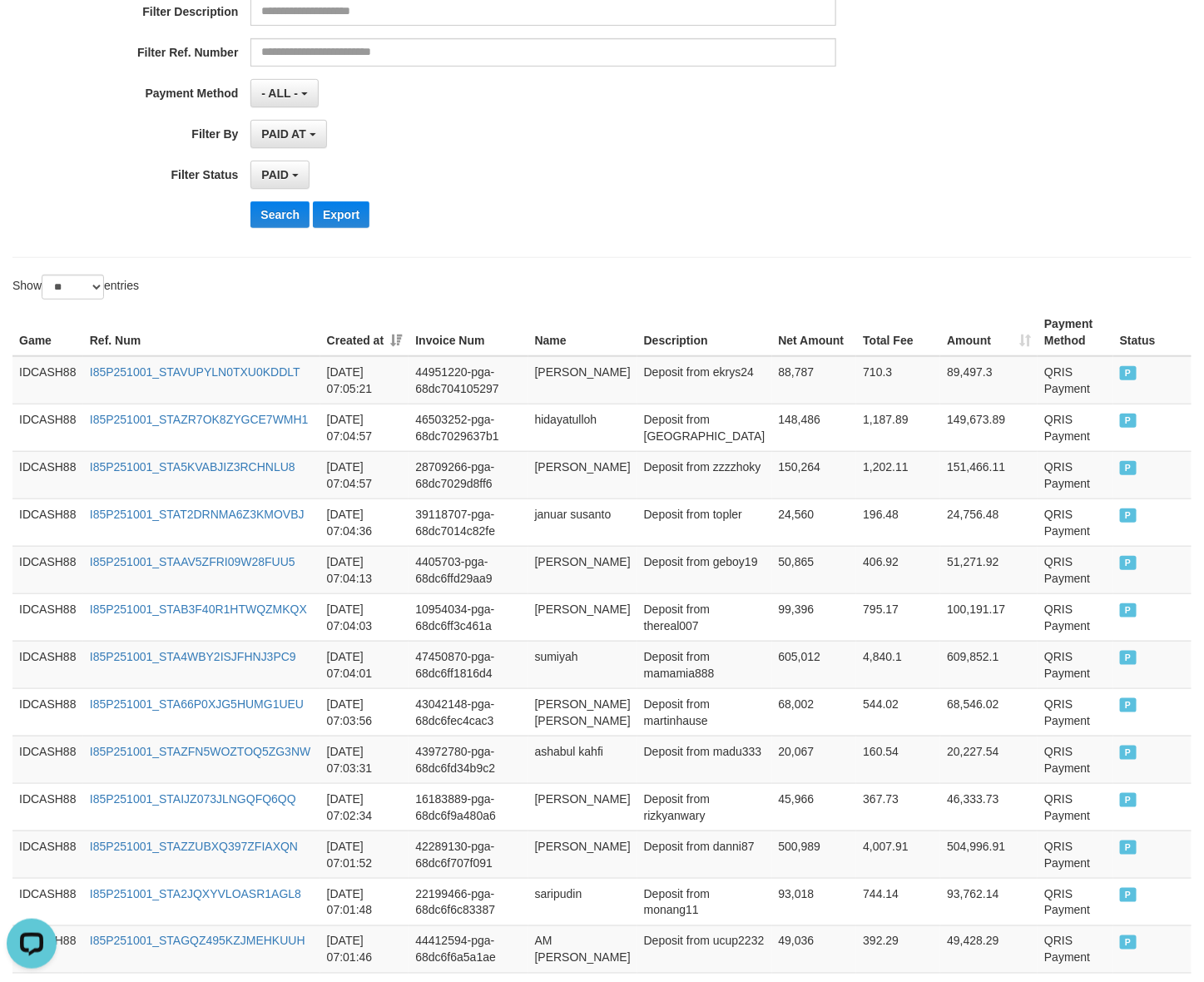
scroll to position [289, 0]
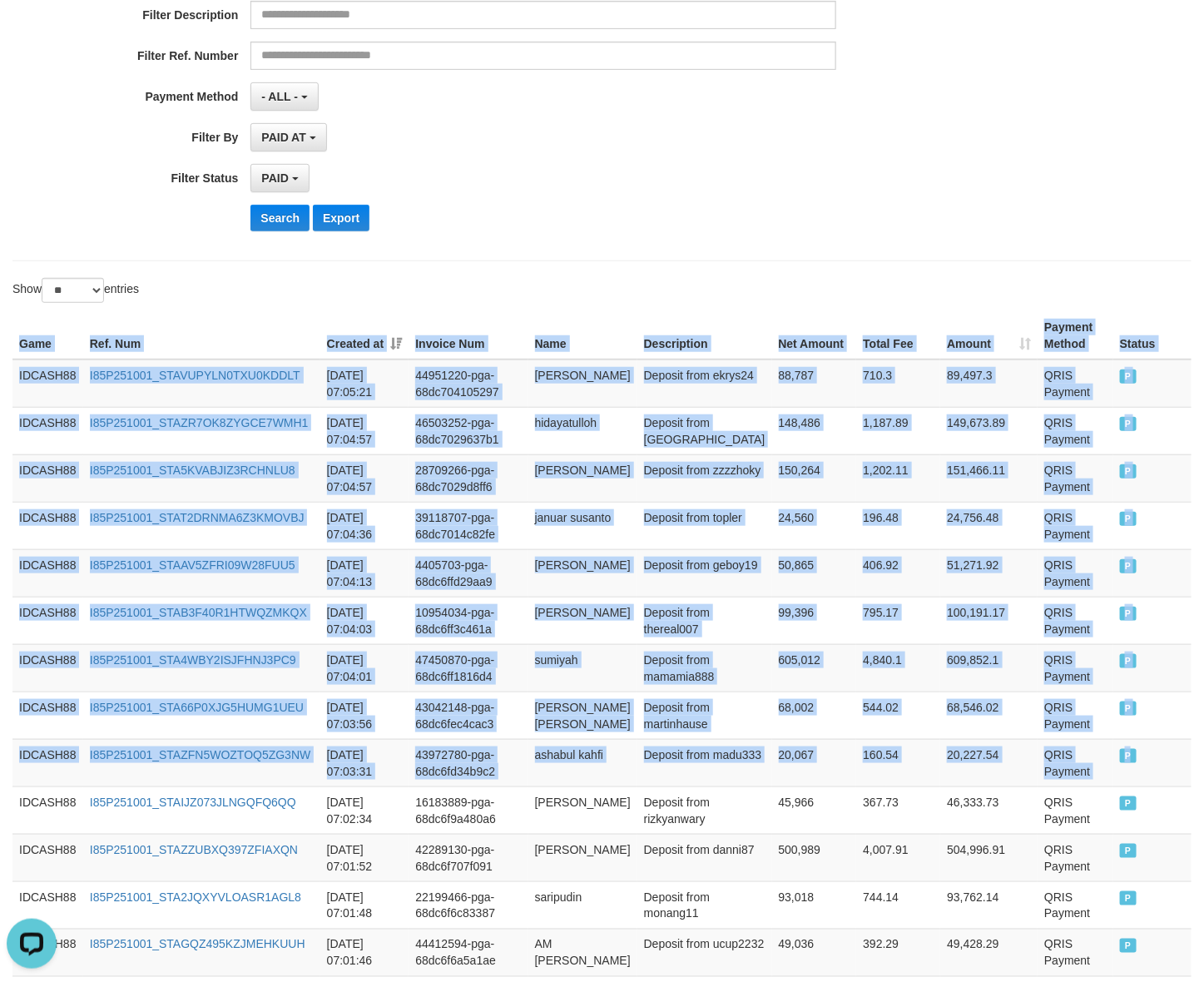
drag, startPoint x: 1158, startPoint y: 776, endPoint x: -74, endPoint y: 424, distance: 1281.3
click at [298, 218] on button "Search" at bounding box center [279, 218] width 59 height 26
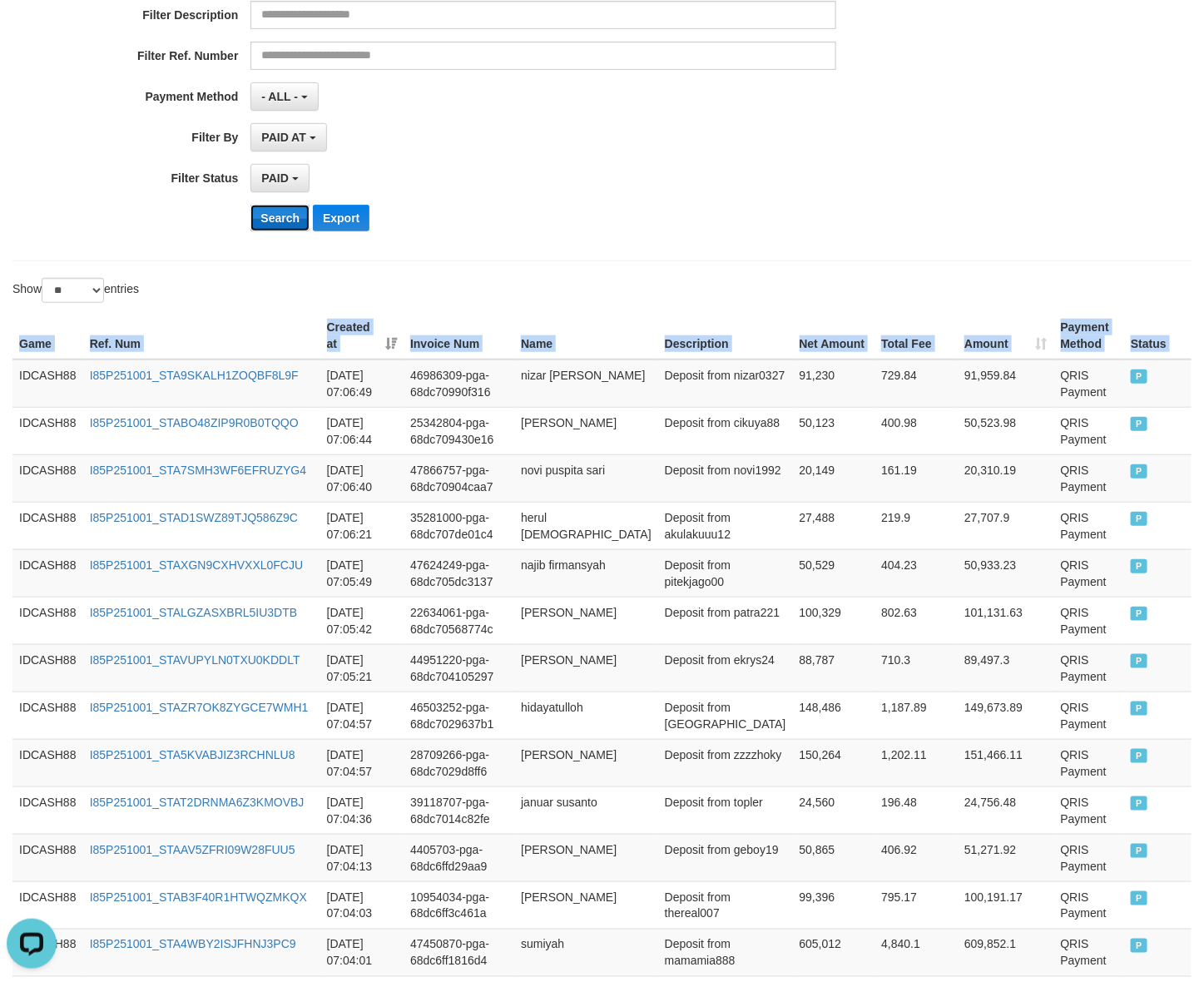
click at [296, 227] on button "Search" at bounding box center [279, 218] width 59 height 26
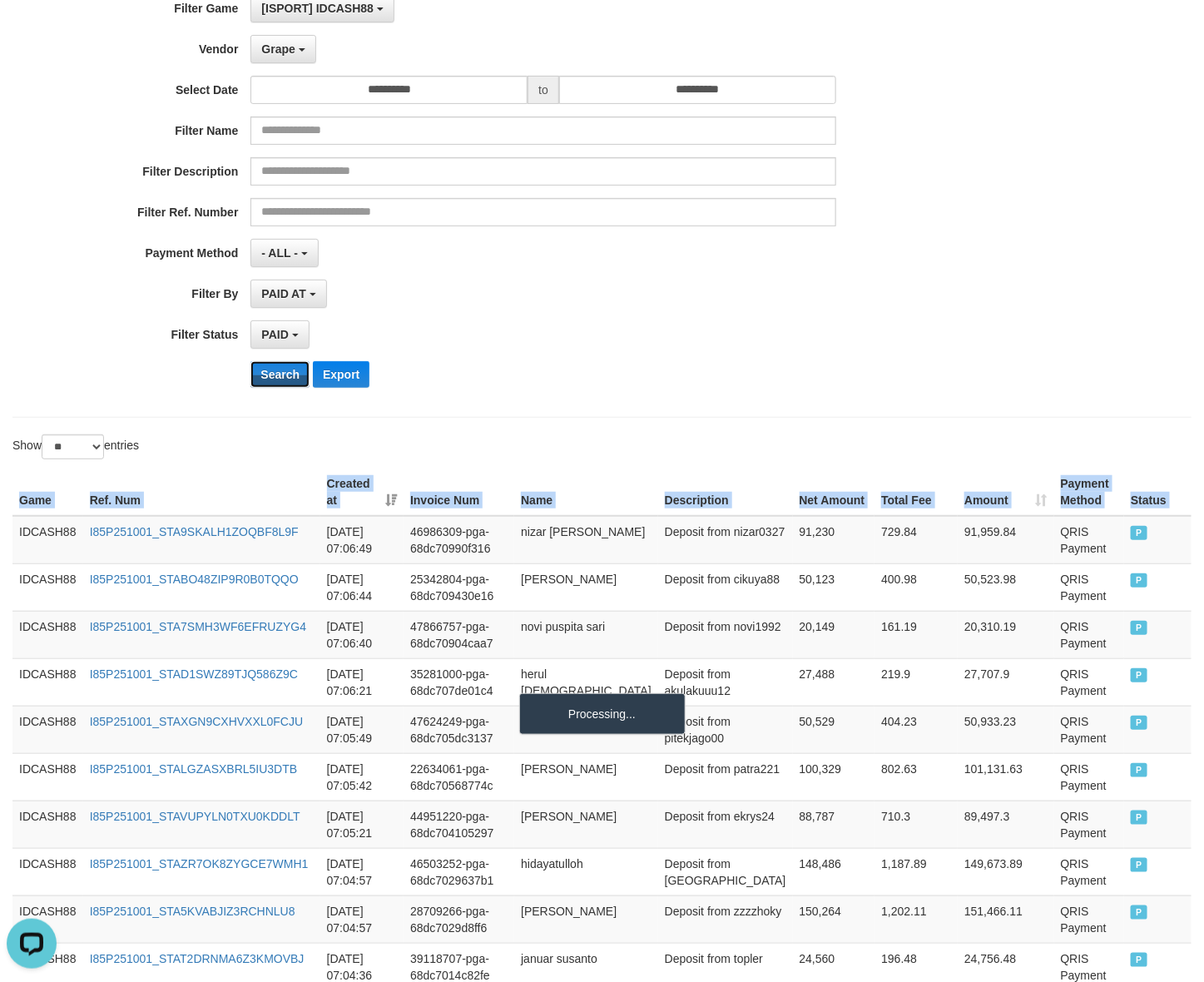
scroll to position [82, 0]
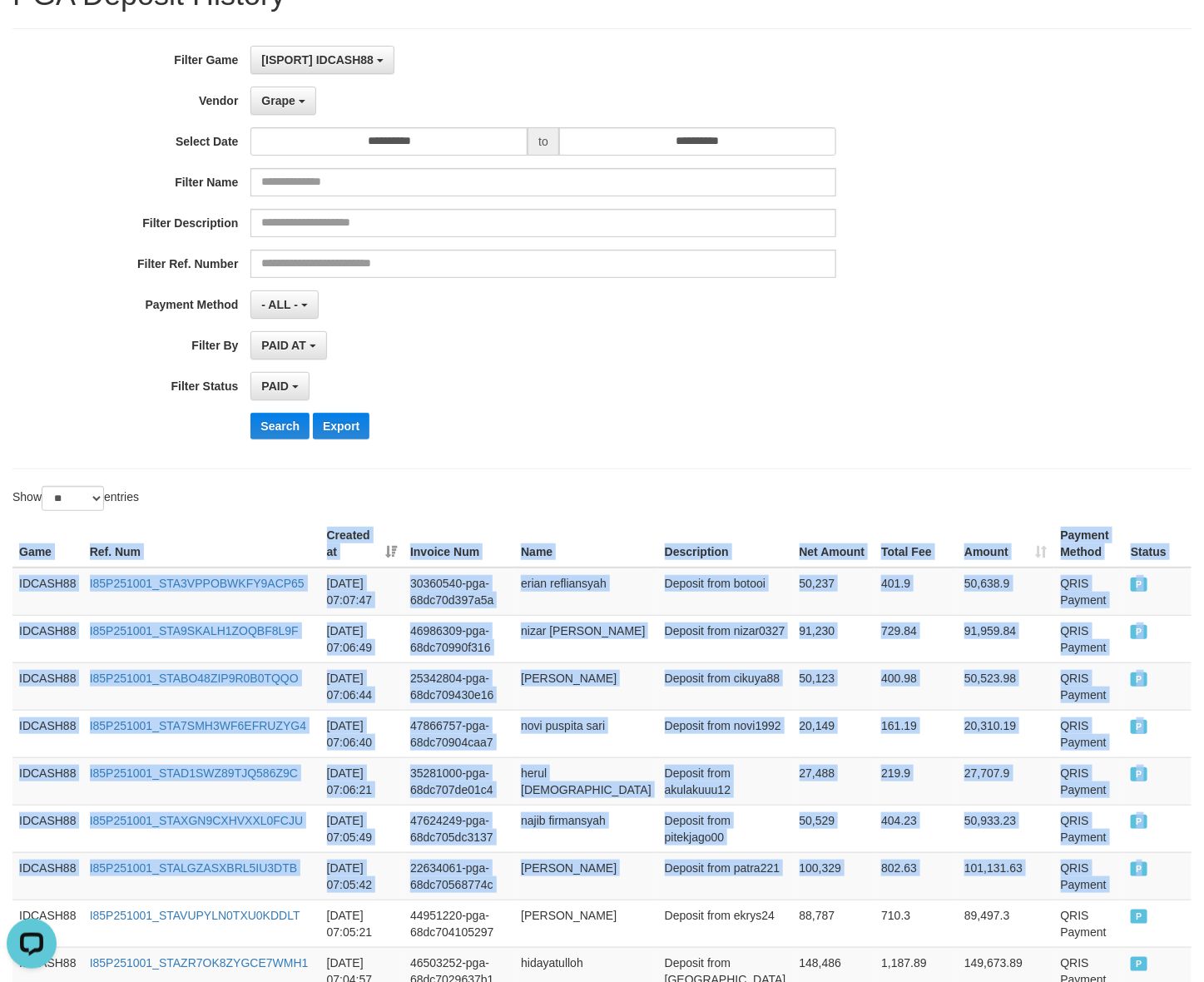
drag, startPoint x: 1145, startPoint y: 878, endPoint x: 21, endPoint y: 559, distance: 1168.4
click at [292, 418] on button "Search" at bounding box center [279, 425] width 59 height 26
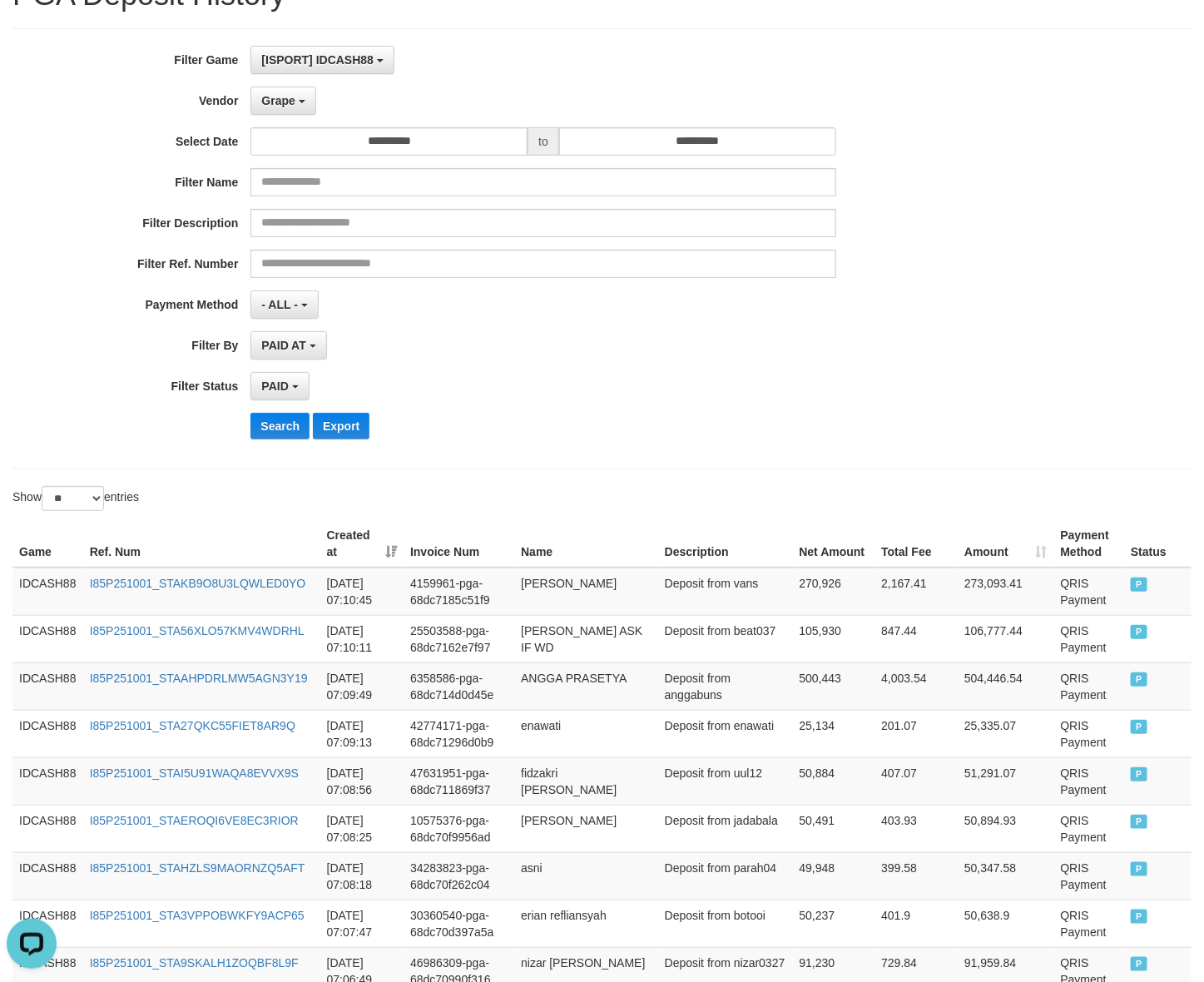
click at [272, 413] on div "**********" at bounding box center [501, 248] width 1004 height 406
click at [272, 418] on button "Search" at bounding box center [279, 425] width 59 height 26
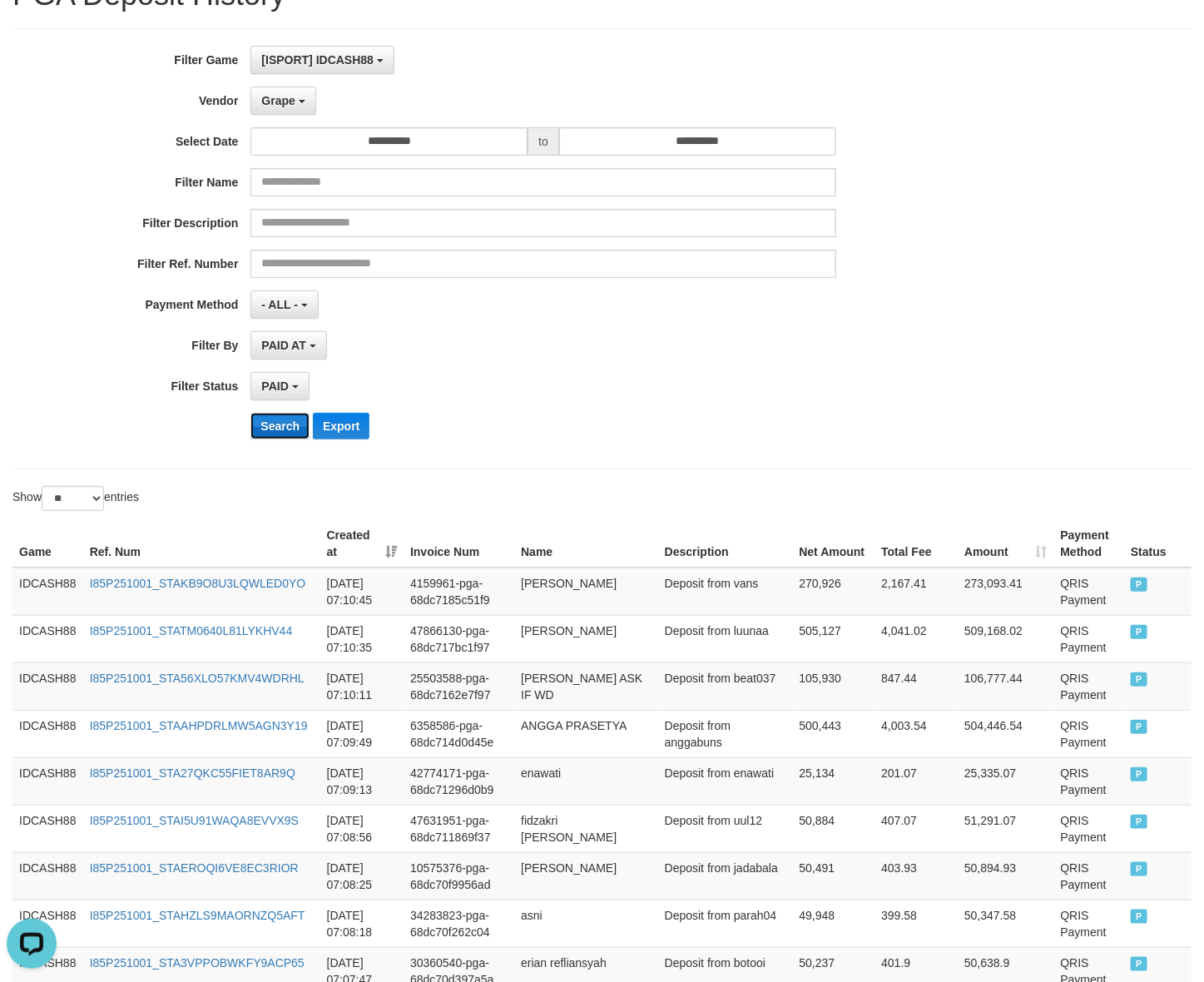
click at [275, 427] on button "Search" at bounding box center [279, 425] width 59 height 26
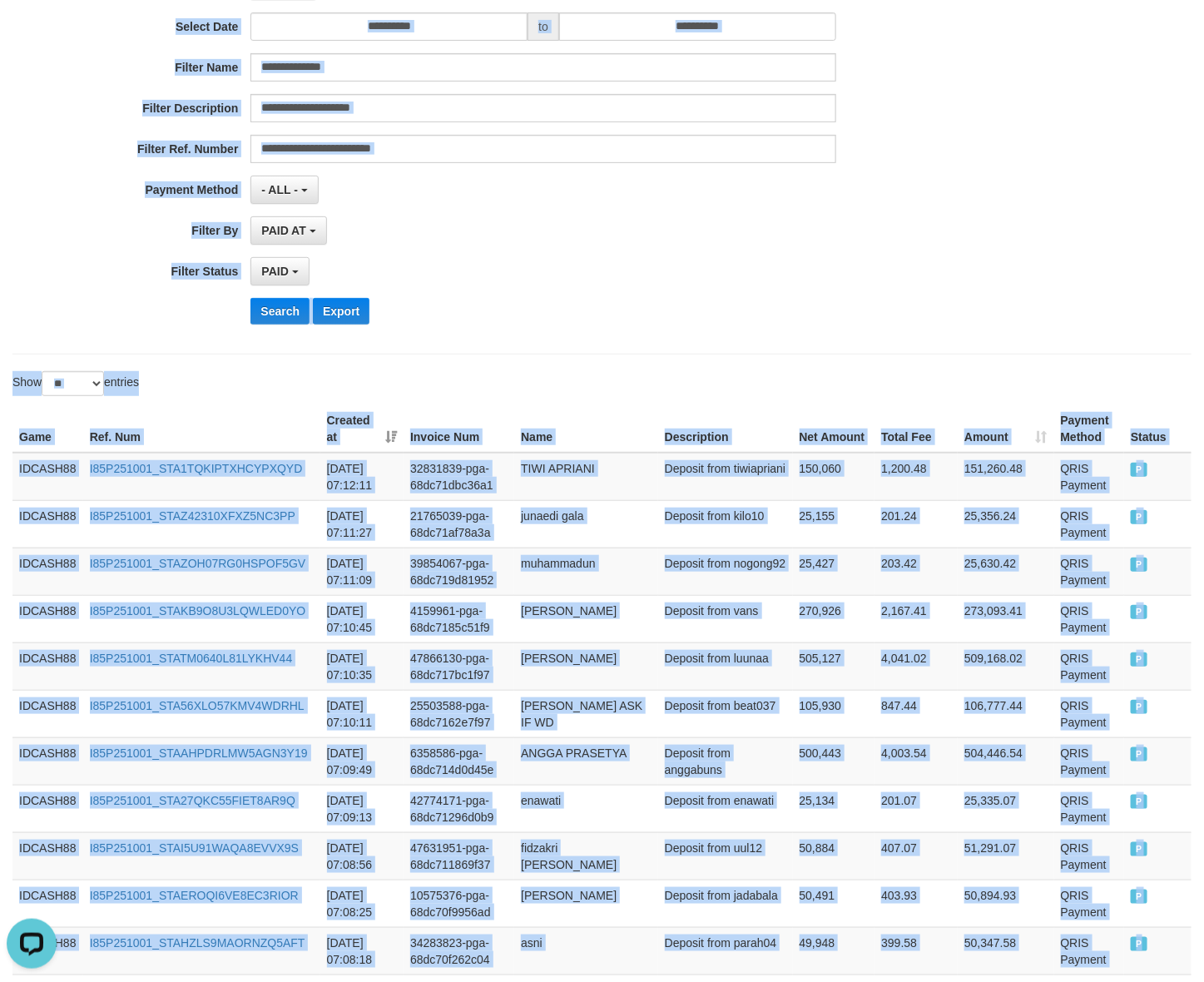
scroll to position [0, 0]
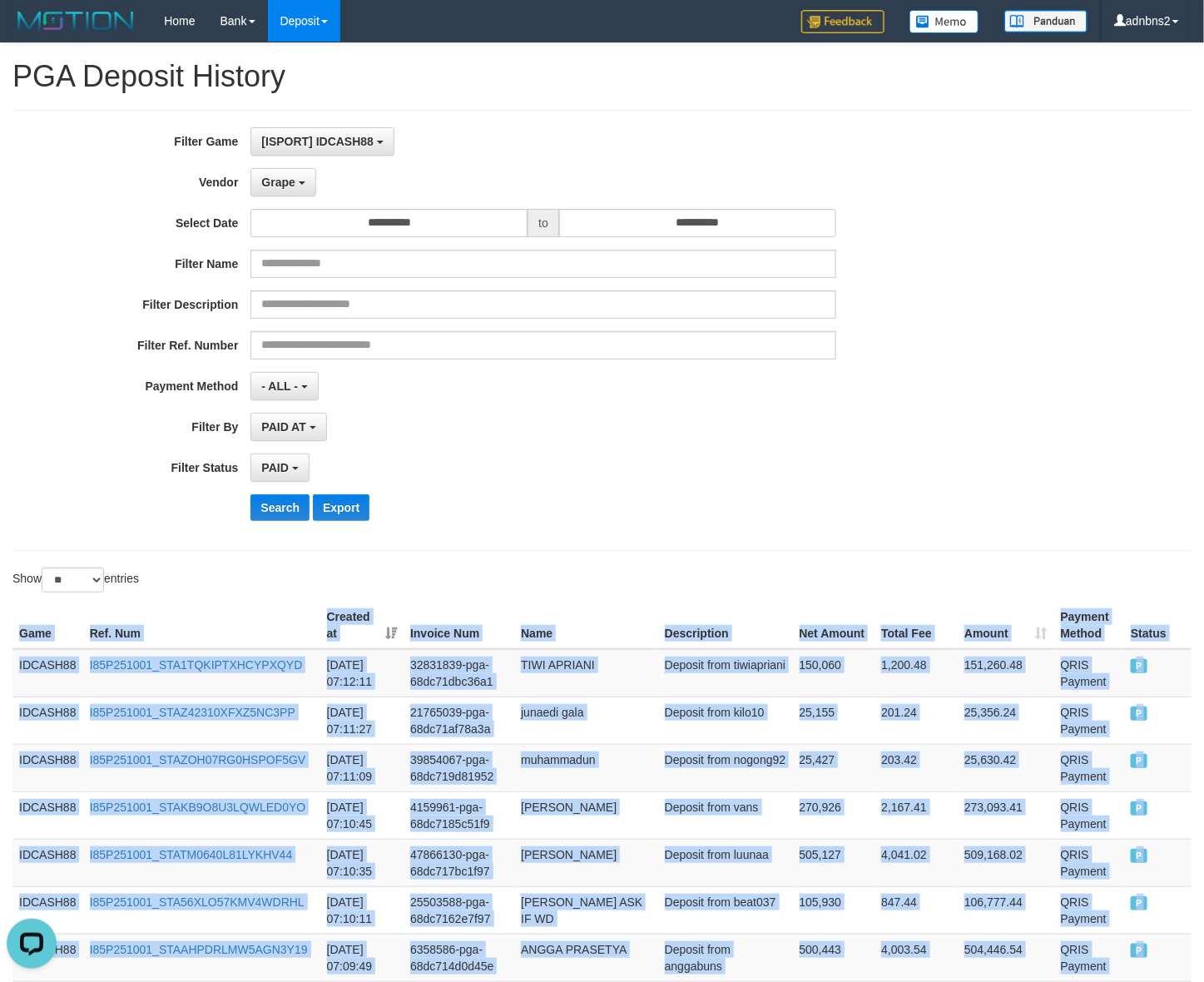
drag, startPoint x: 1127, startPoint y: 422, endPoint x: -69, endPoint y: 655, distance: 1218.5
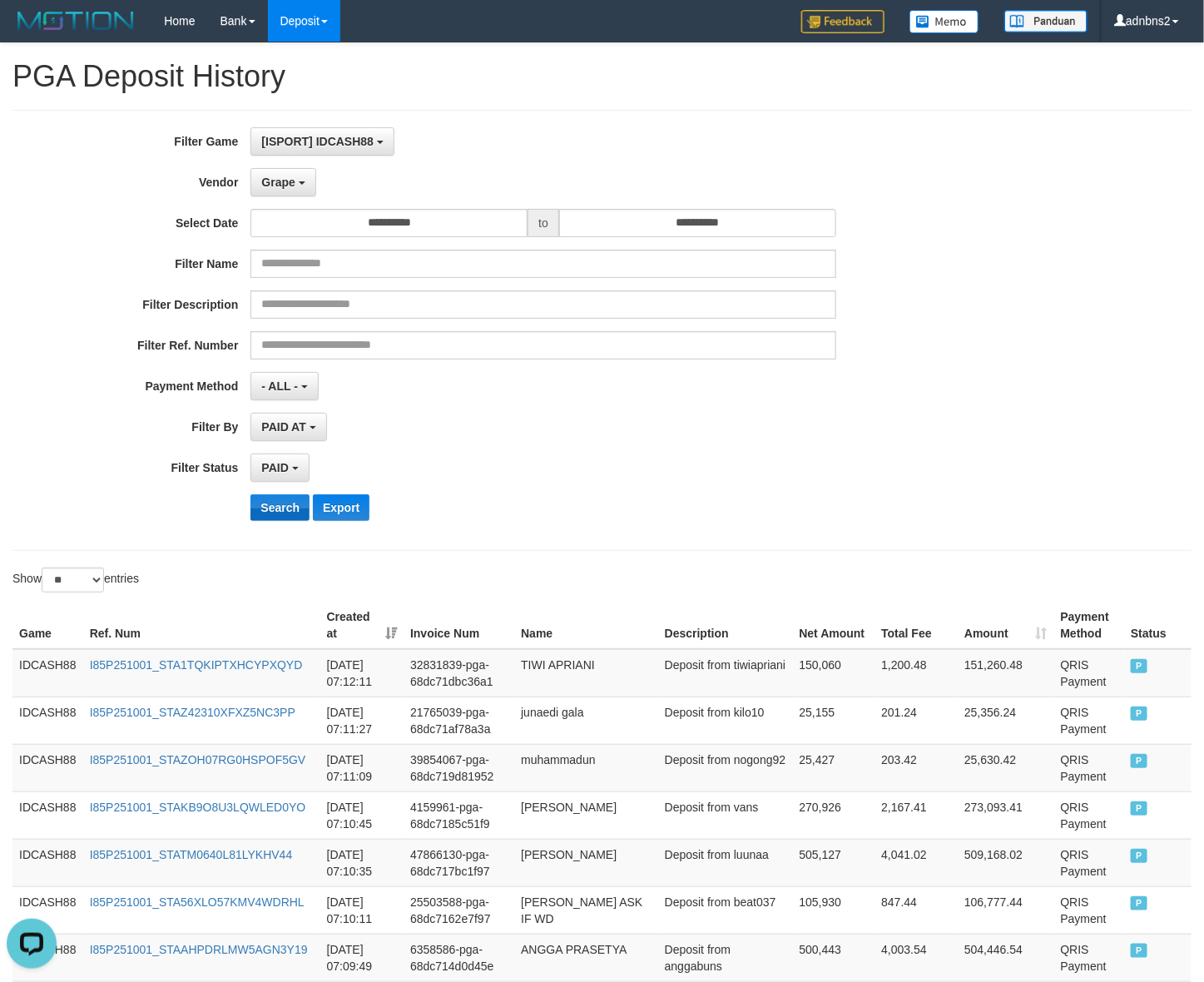
click at [259, 493] on div "**********" at bounding box center [501, 330] width 1004 height 406
click at [259, 497] on button "Search" at bounding box center [279, 507] width 59 height 26
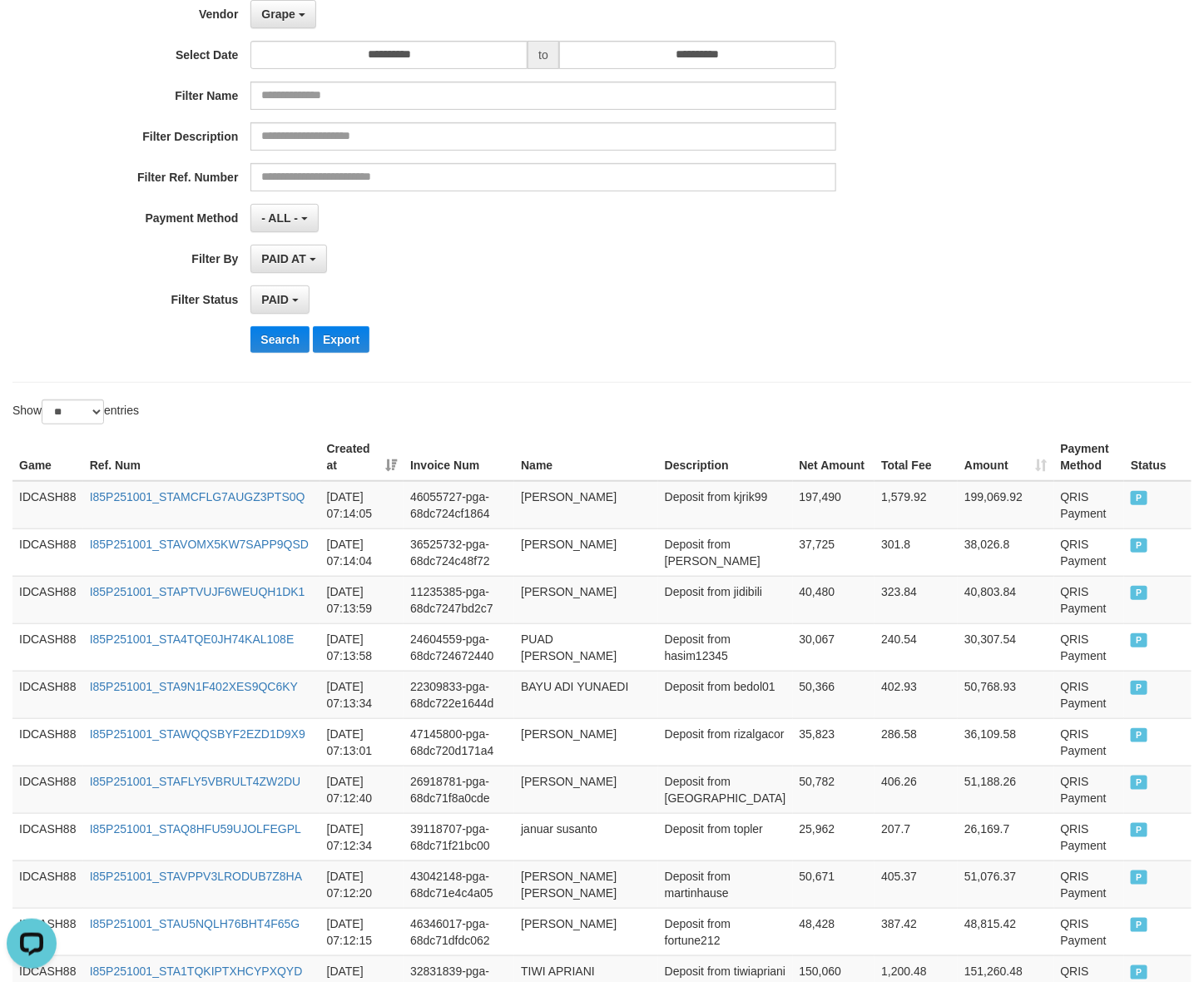
scroll to position [44, 0]
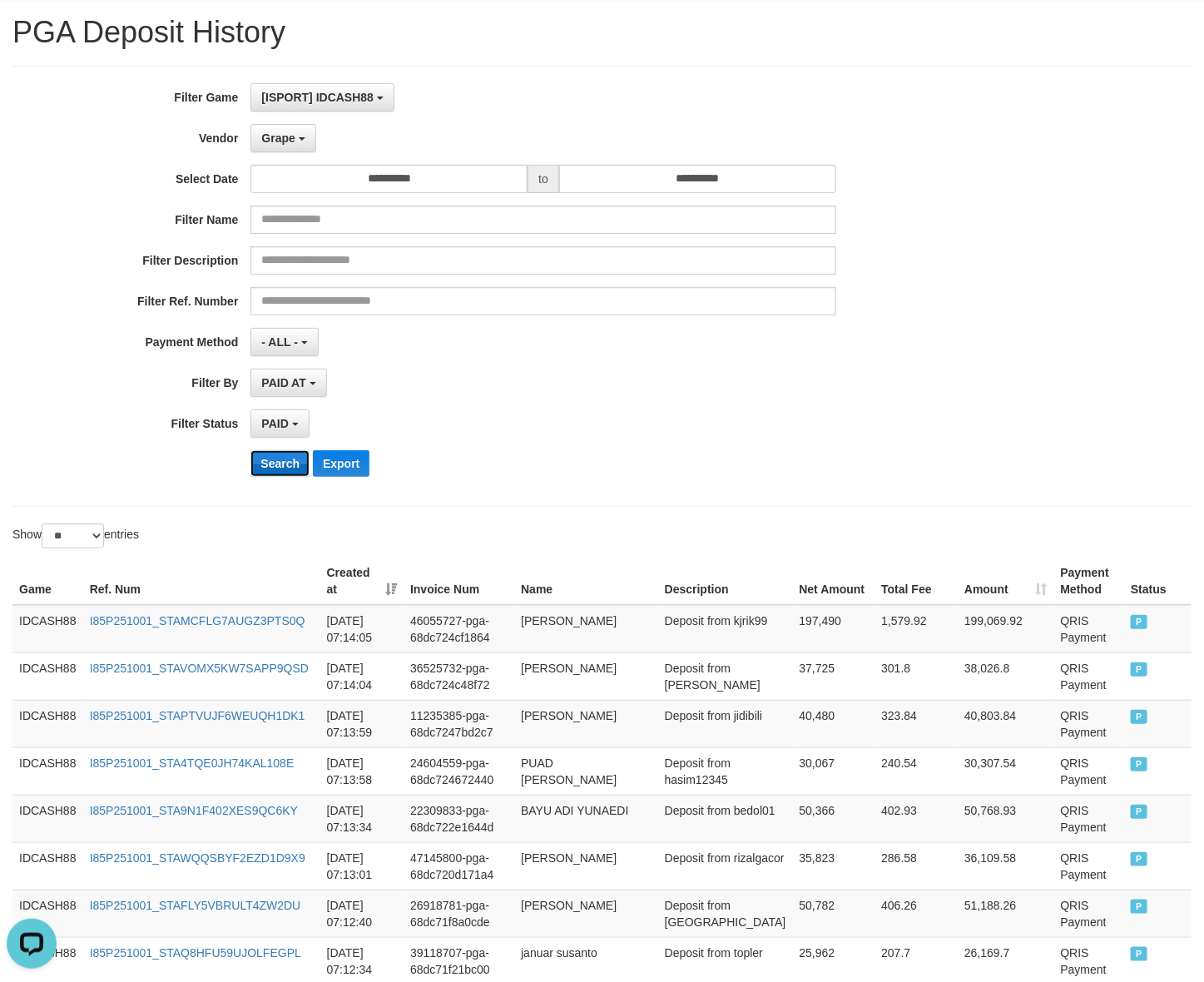
click at [256, 469] on button "Search" at bounding box center [279, 462] width 59 height 26
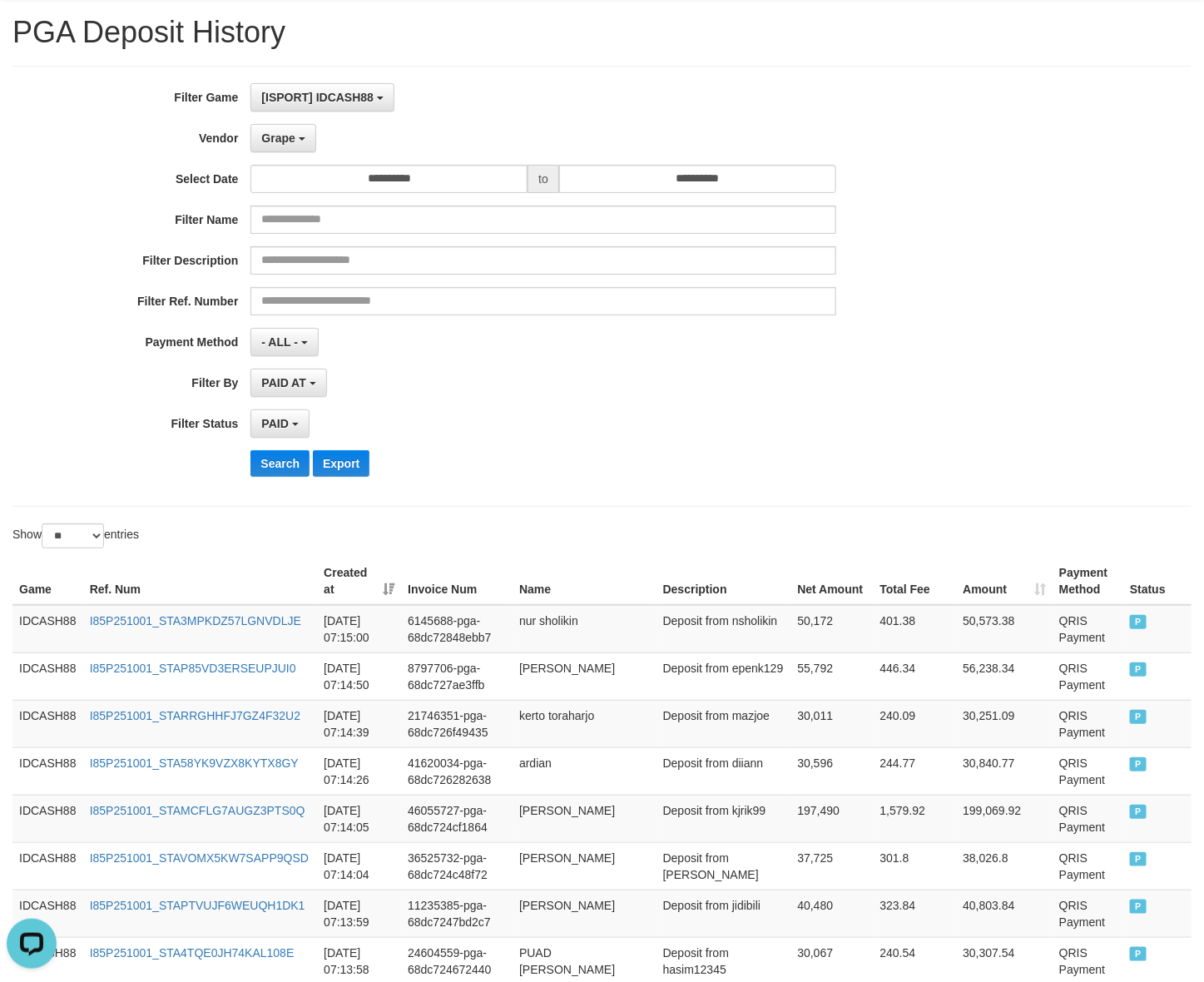
click at [487, 358] on div "**********" at bounding box center [501, 287] width 1004 height 406
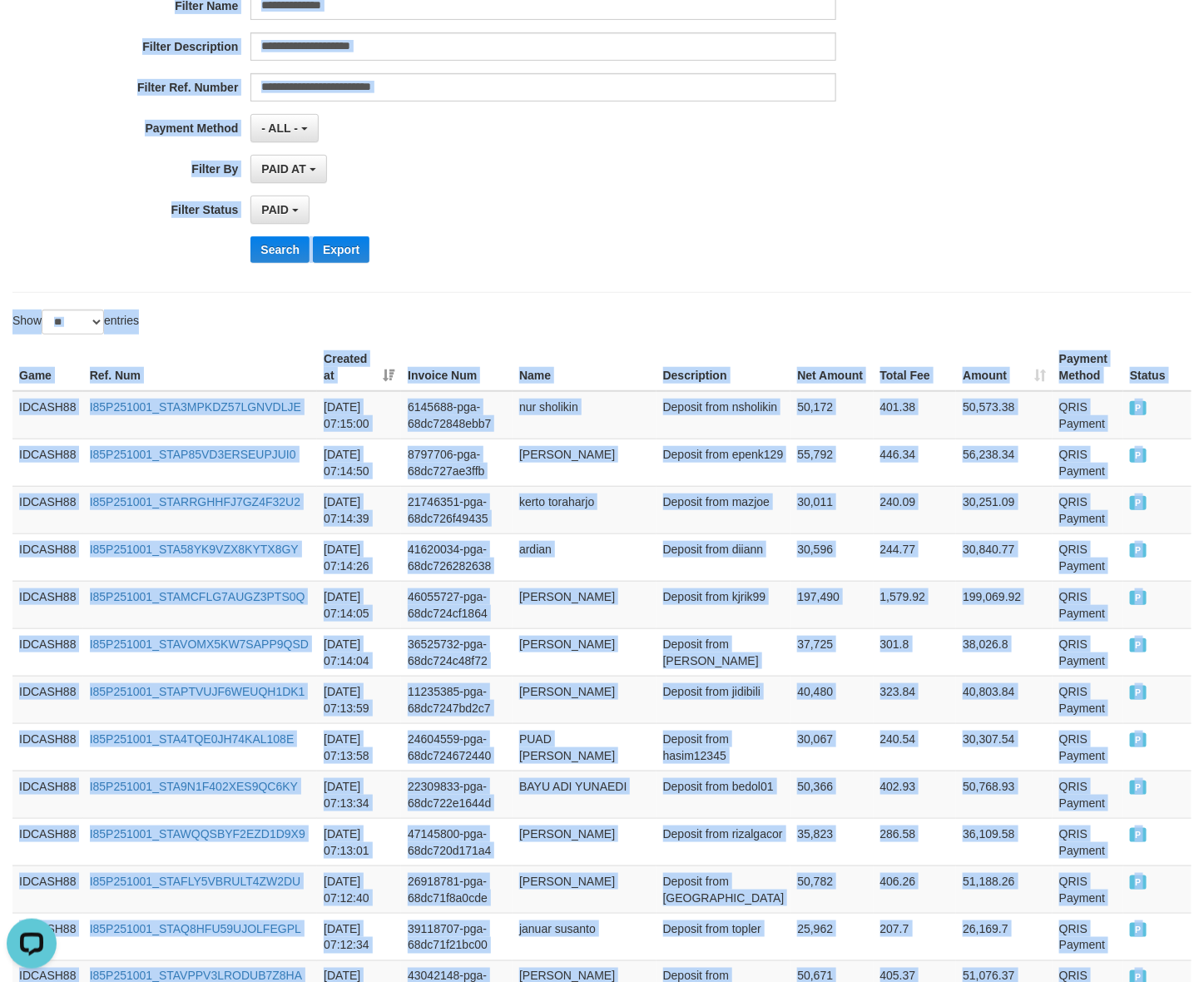
scroll to position [0, 0]
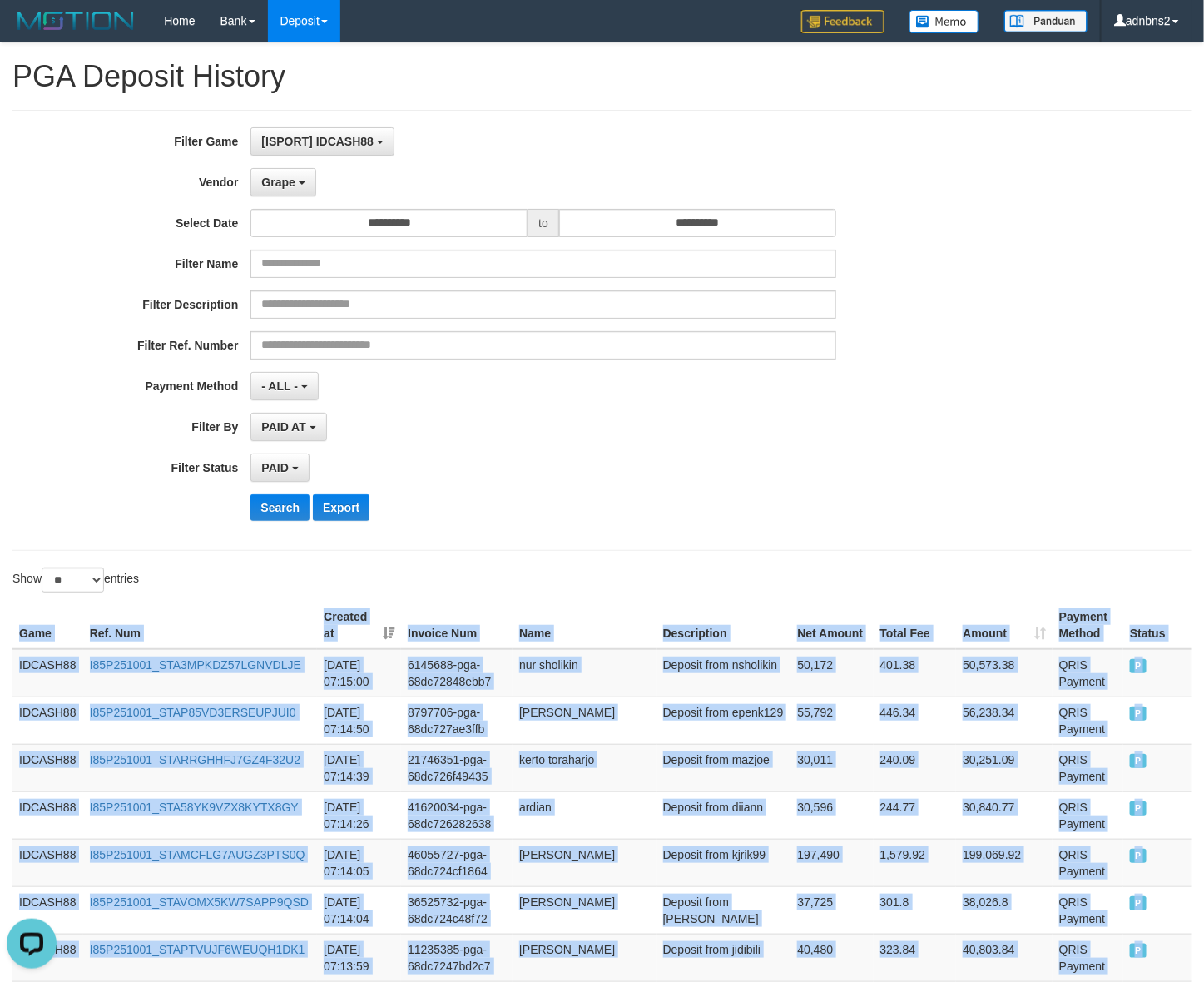
drag, startPoint x: 1150, startPoint y: 437, endPoint x: -15, endPoint y: 655, distance: 1185.2
click at [262, 518] on button "Search" at bounding box center [279, 507] width 59 height 26
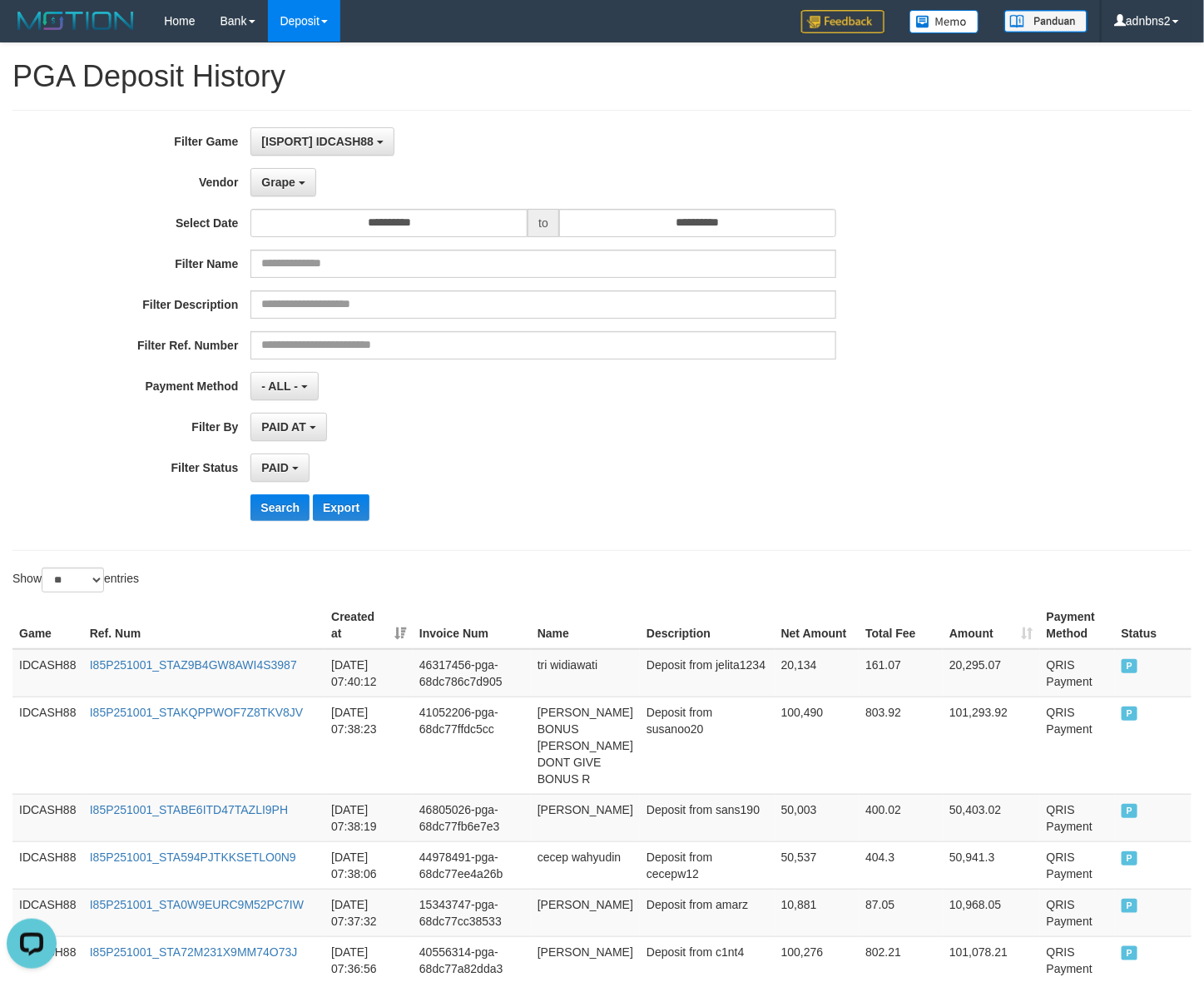
click at [55, 597] on div "Show ** ** ** *** entries" at bounding box center [301, 582] width 578 height 29
click at [66, 575] on select "** ** ** ***" at bounding box center [73, 580] width 63 height 25
select select "***"
click at [44, 570] on select "** ** ** ***" at bounding box center [73, 580] width 63 height 25
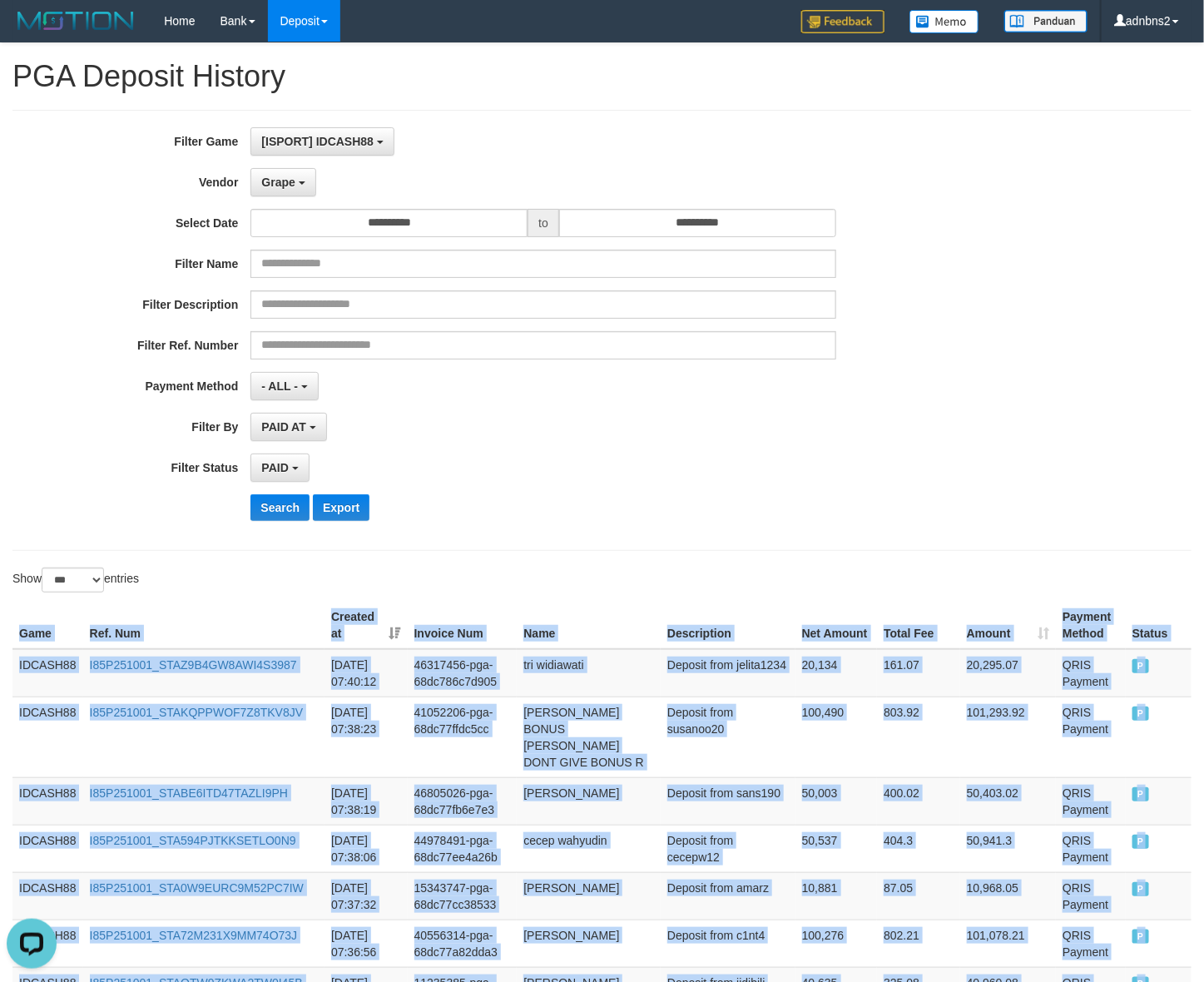
drag, startPoint x: 1179, startPoint y: 431, endPoint x: -23, endPoint y: 667, distance: 1224.9
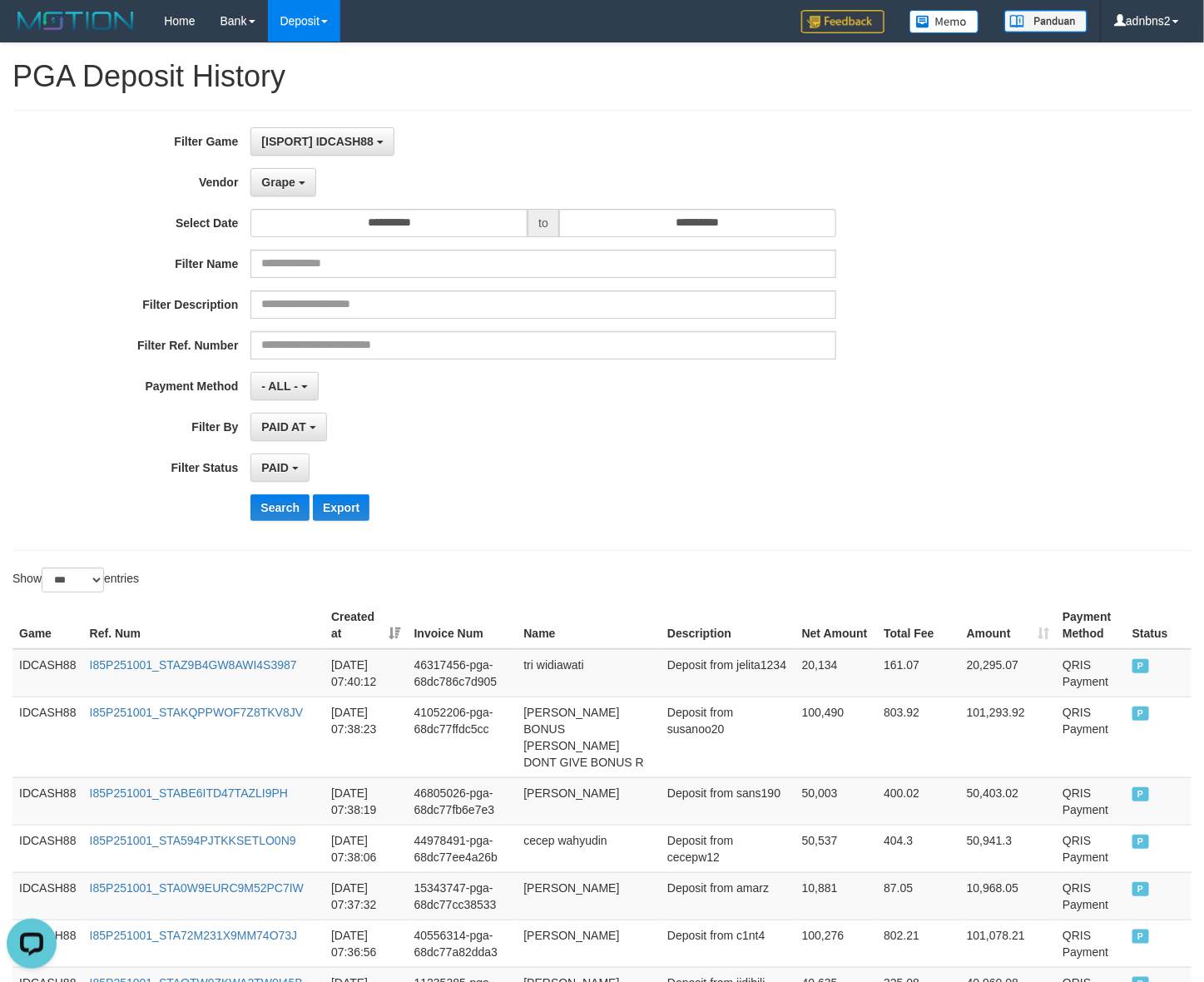
click at [272, 524] on div "**********" at bounding box center [501, 330] width 1004 height 406
click at [272, 508] on button "Search" at bounding box center [279, 507] width 59 height 26
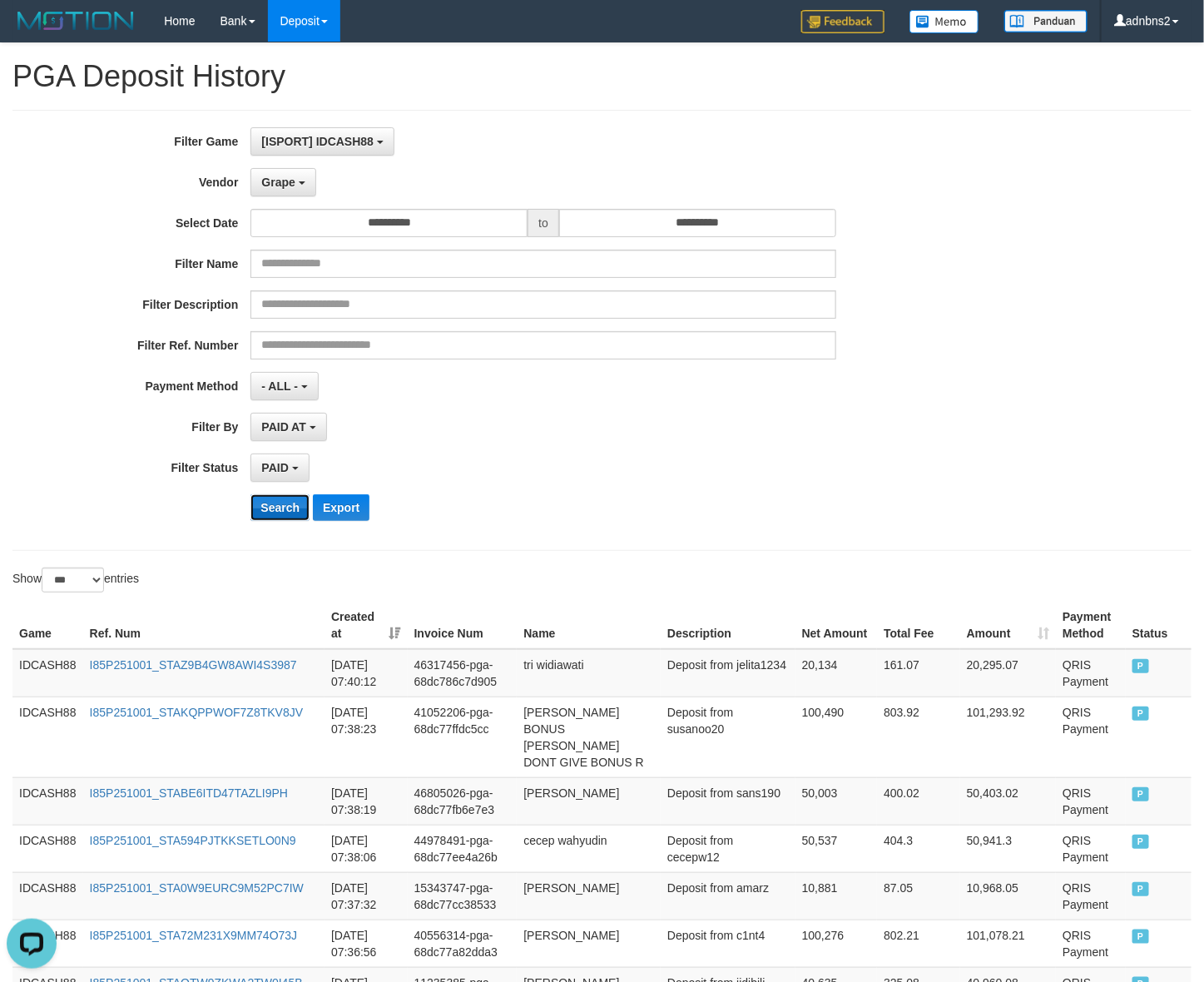
click at [272, 508] on button "Search" at bounding box center [279, 507] width 59 height 26
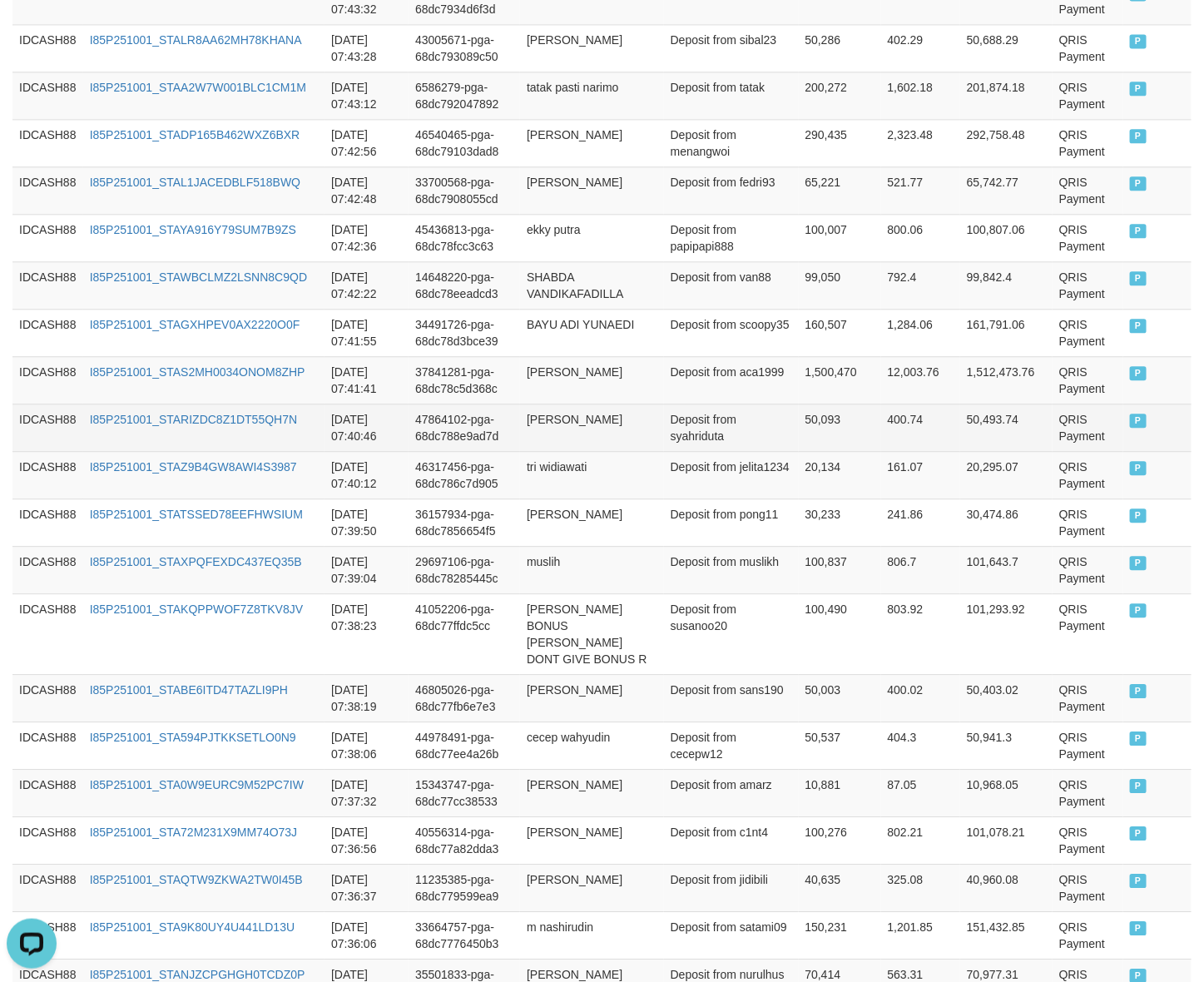
scroll to position [2083, 0]
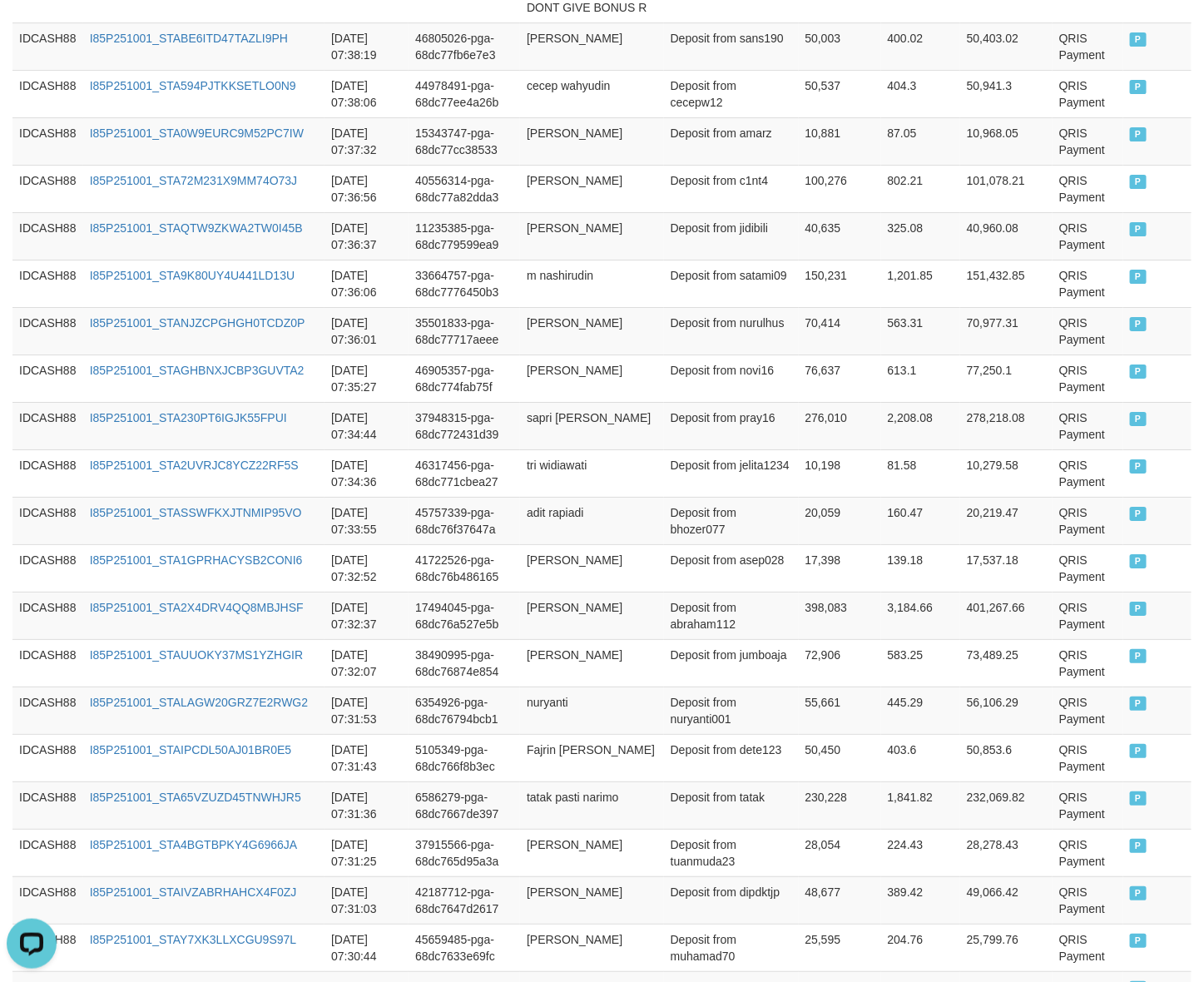
click at [1141, 442] on td "P" at bounding box center [1157, 425] width 68 height 47
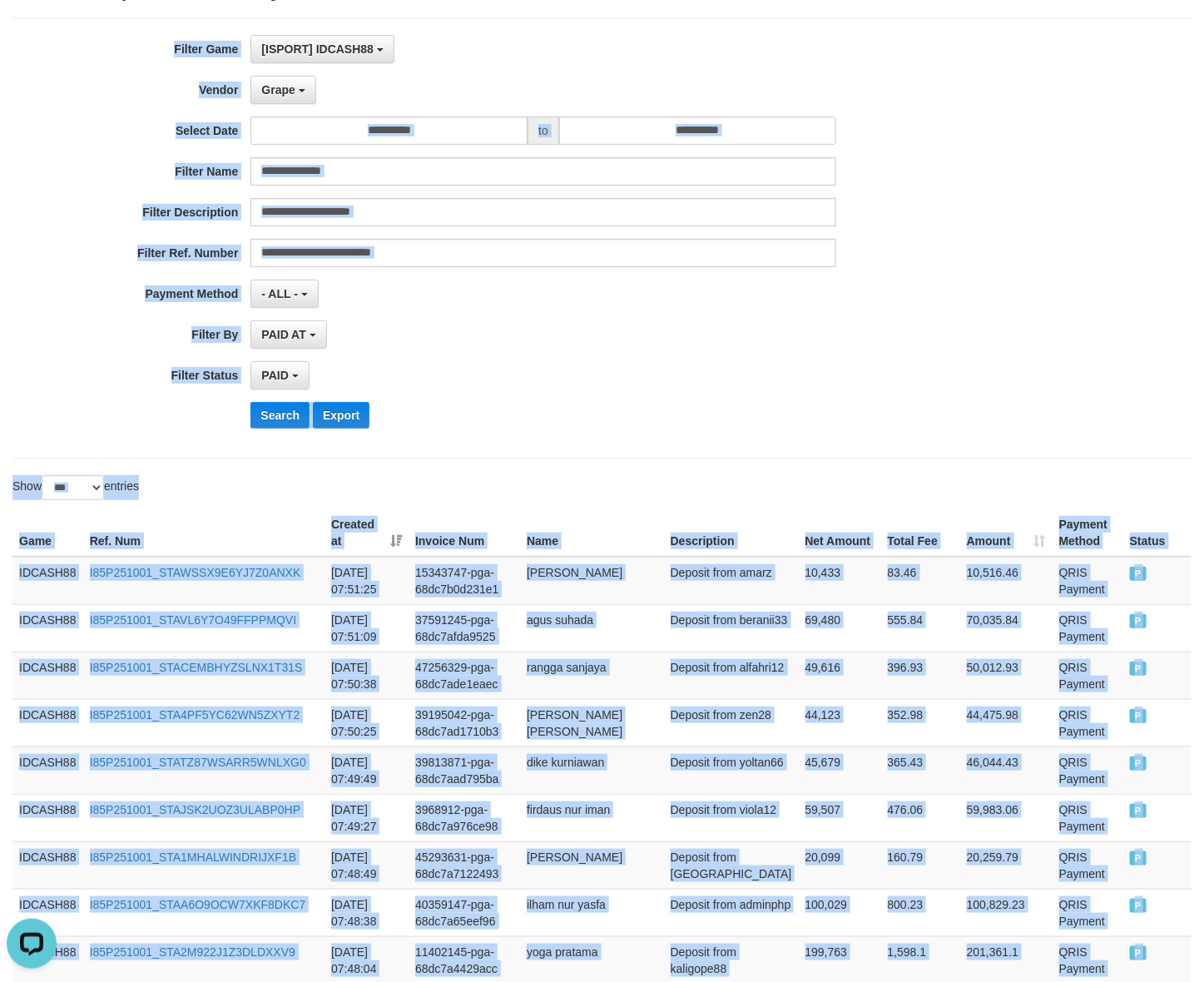
scroll to position [0, 0]
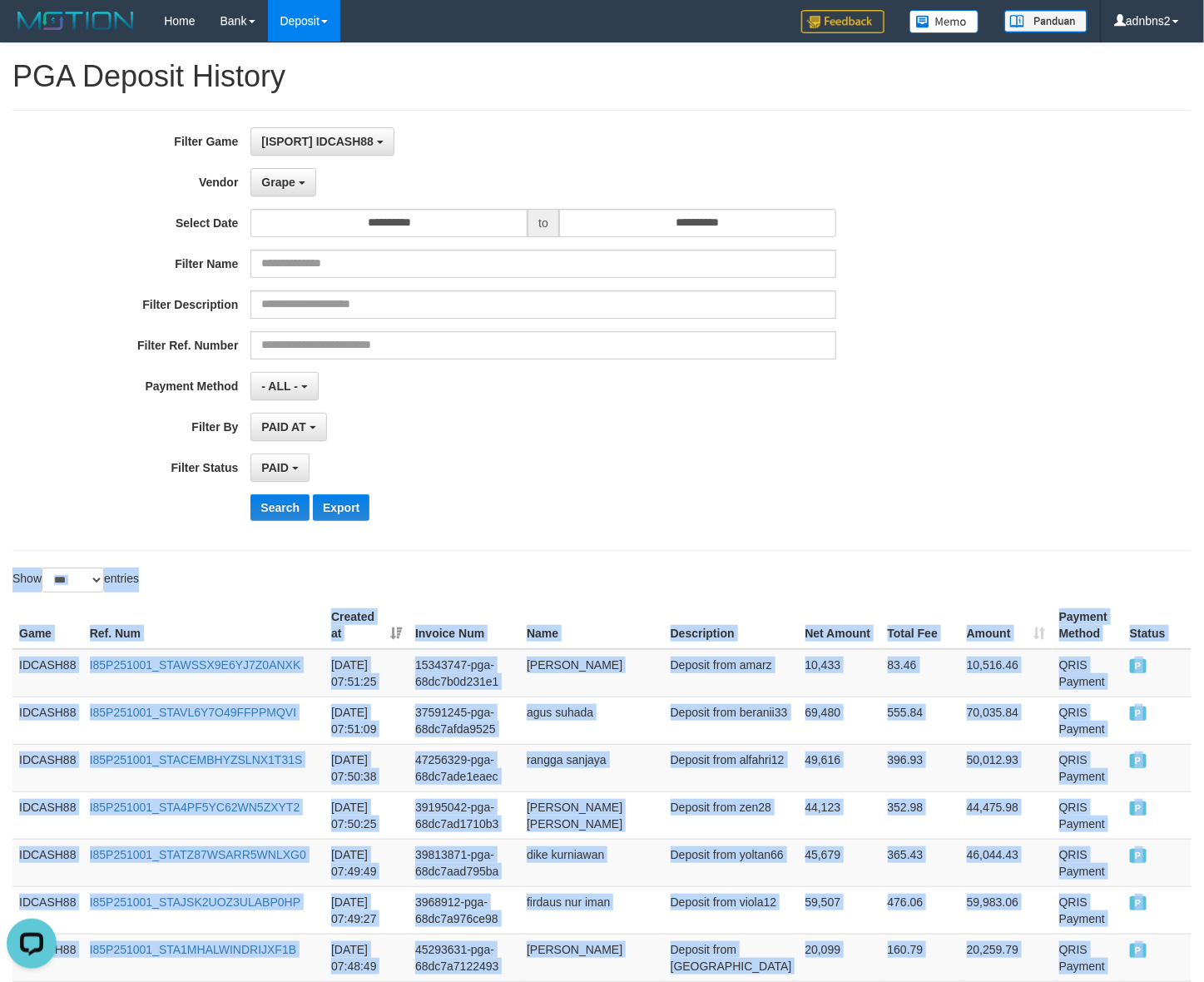
drag, startPoint x: 1141, startPoint y: 430, endPoint x: -16, endPoint y: 592, distance: 1168.3
click at [287, 510] on button "Search" at bounding box center [279, 507] width 59 height 26
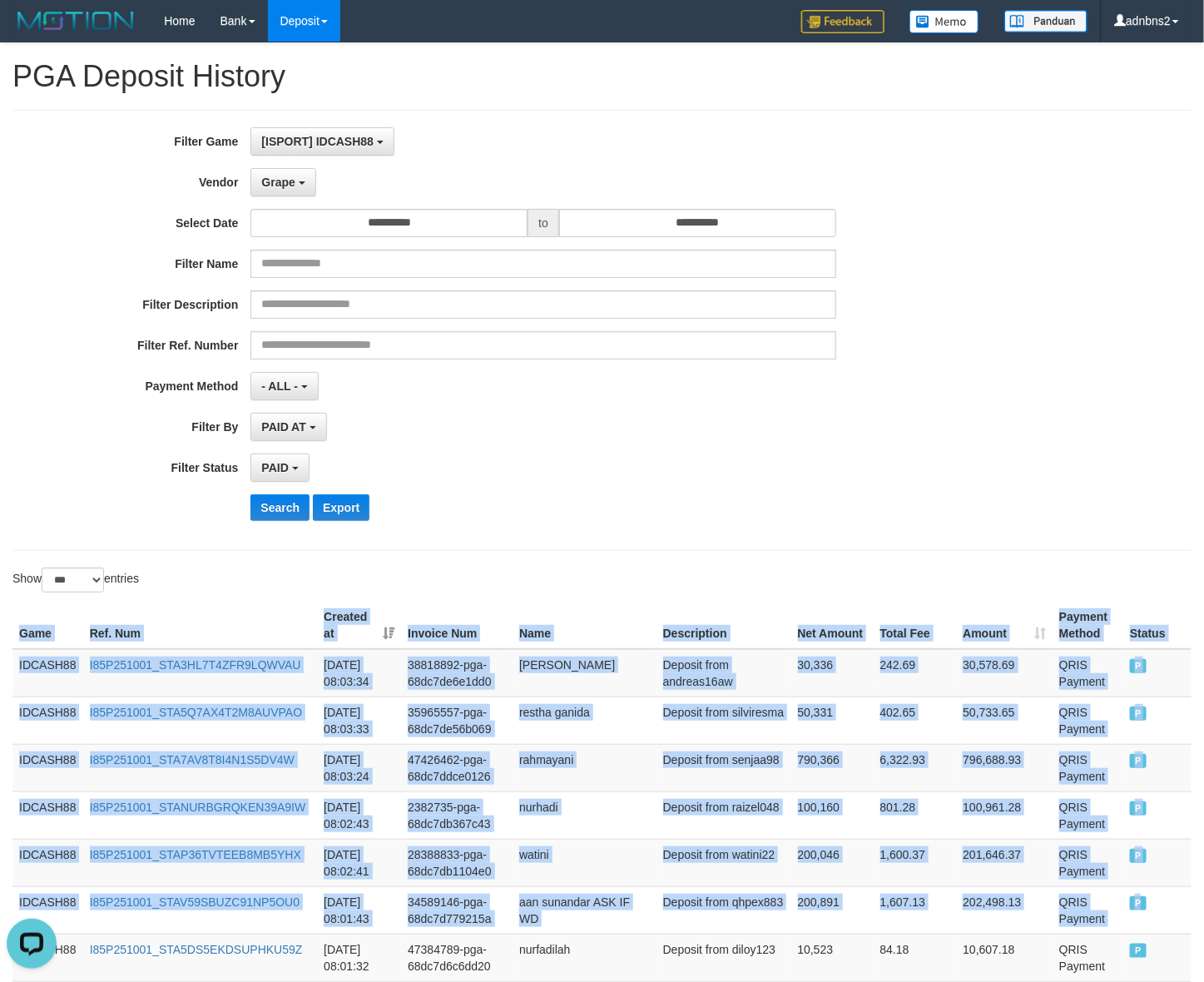
drag, startPoint x: 1146, startPoint y: 908, endPoint x: 15, endPoint y: 628, distance: 1165.1
click at [277, 506] on button "Search" at bounding box center [279, 507] width 59 height 26
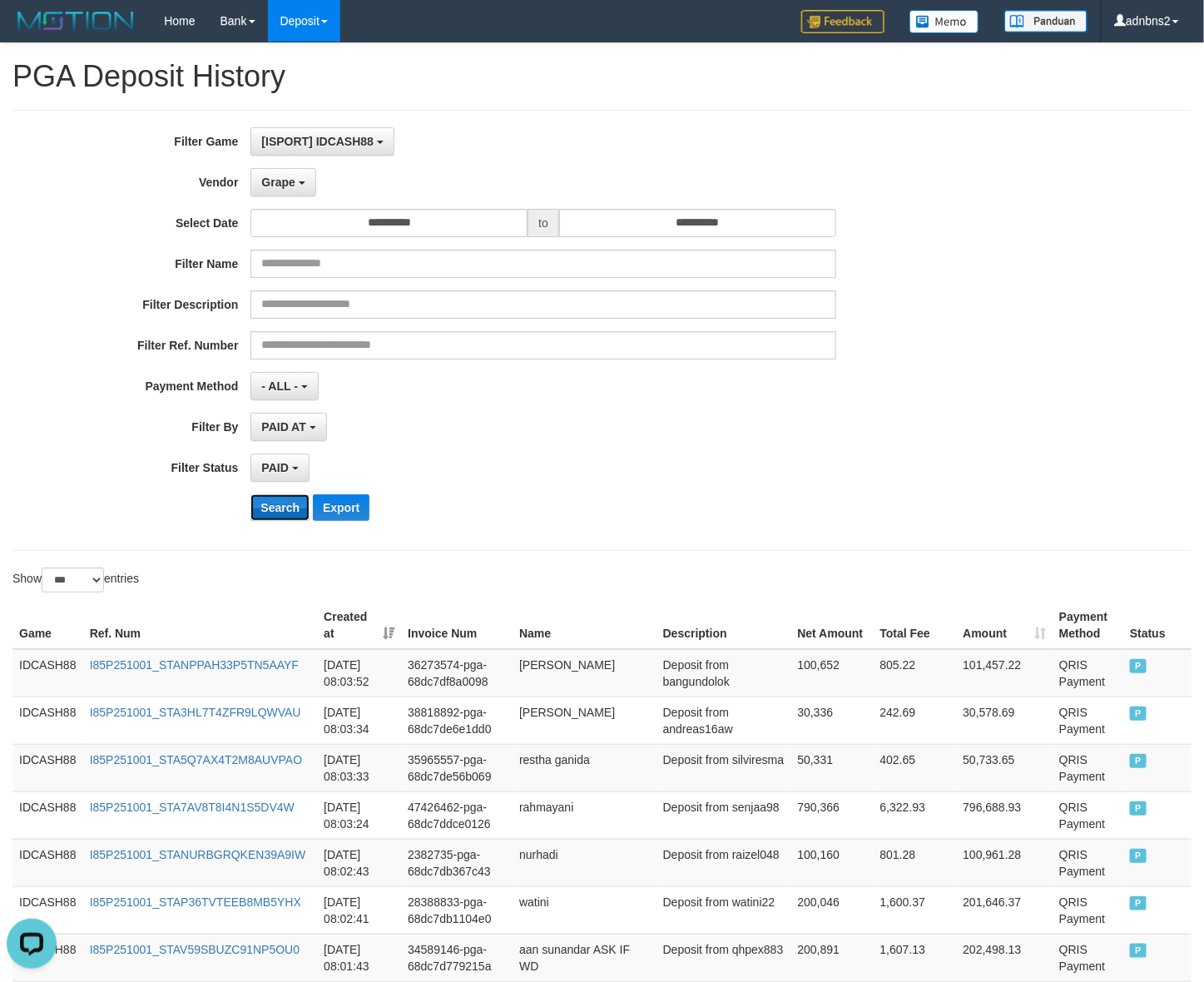
click at [277, 506] on button "Search" at bounding box center [279, 507] width 59 height 26
click at [264, 508] on button "Search" at bounding box center [279, 507] width 59 height 26
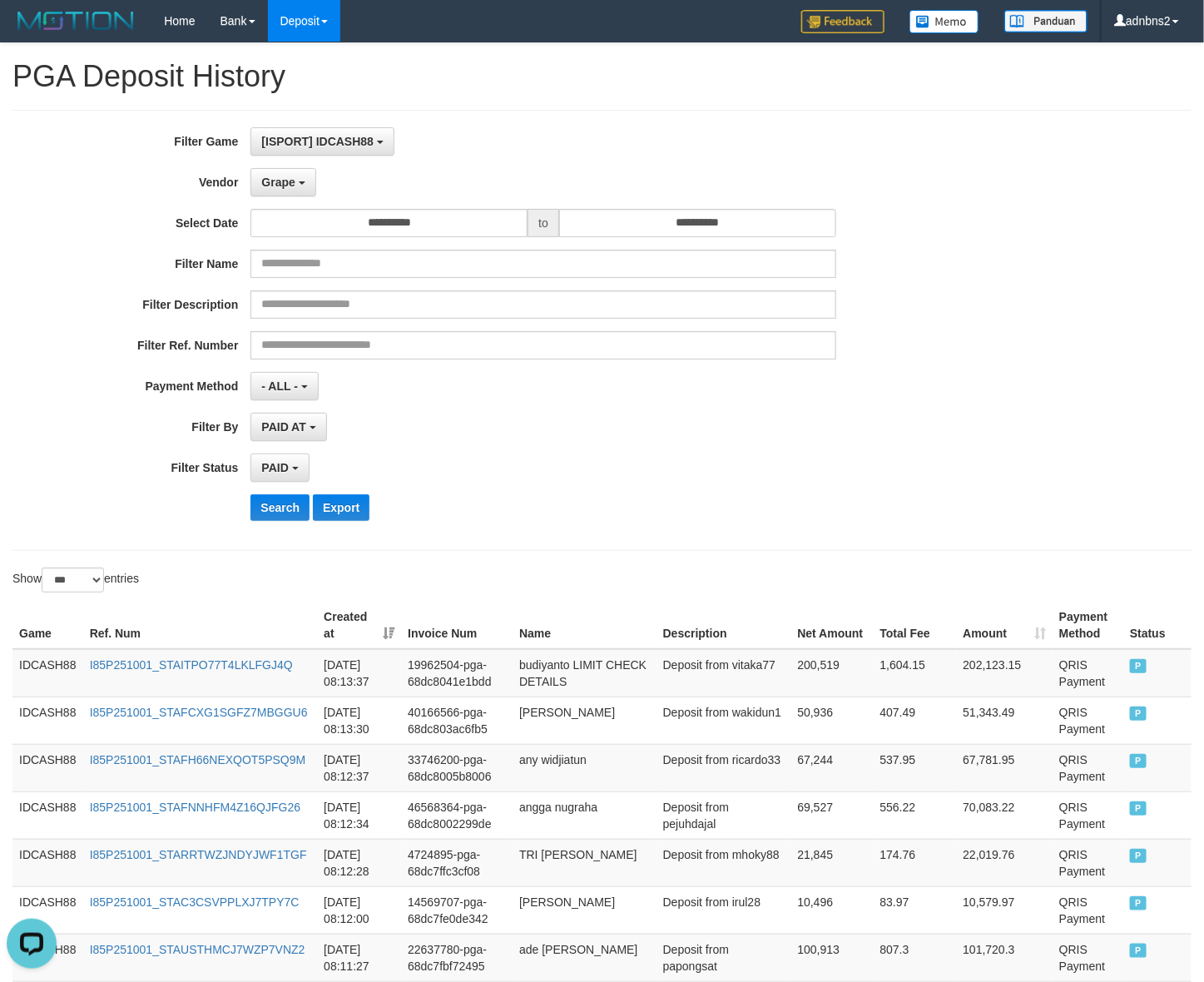
scroll to position [1288, 0]
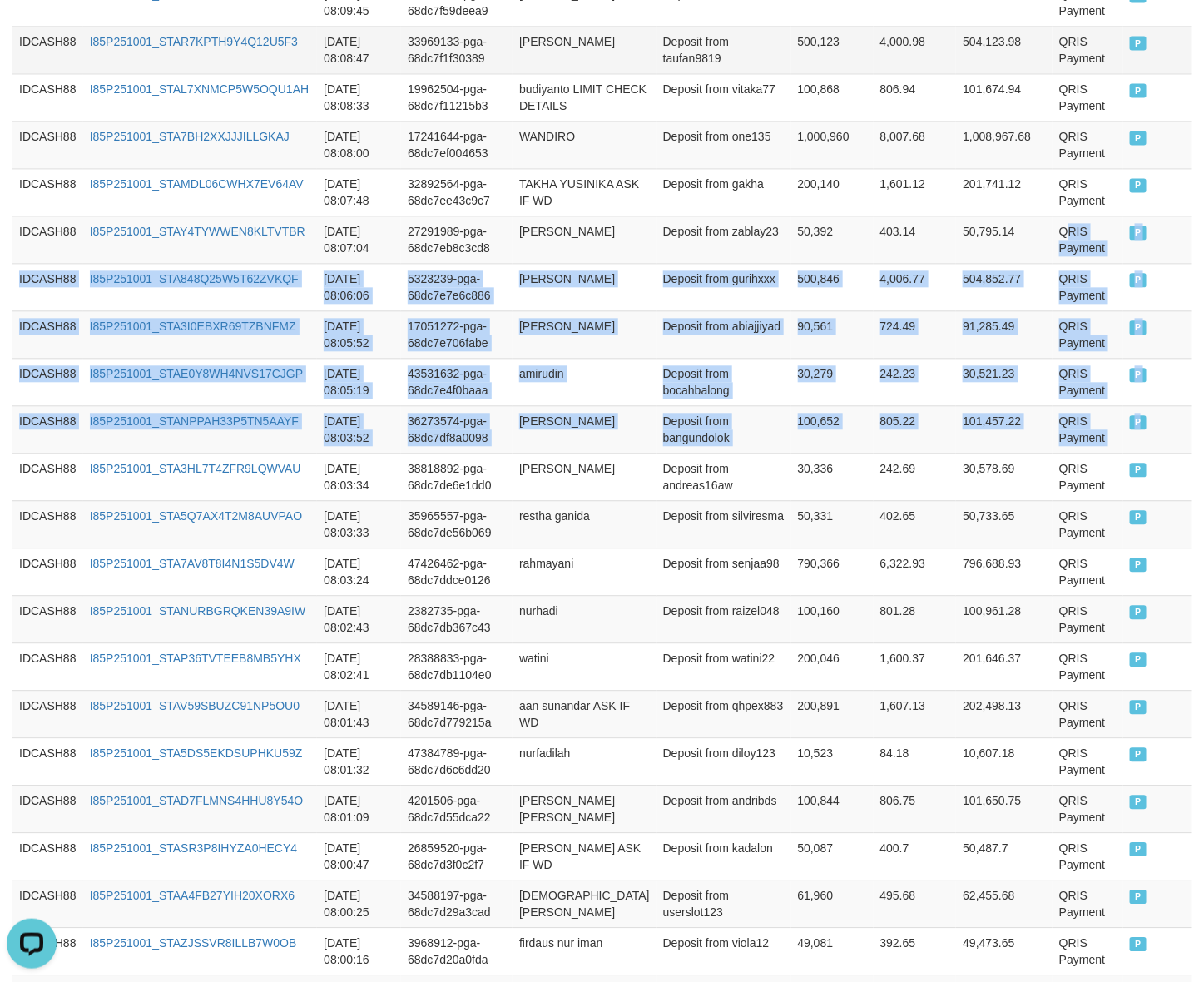
drag, startPoint x: 1146, startPoint y: 441, endPoint x: 1013, endPoint y: 76, distance: 388.5
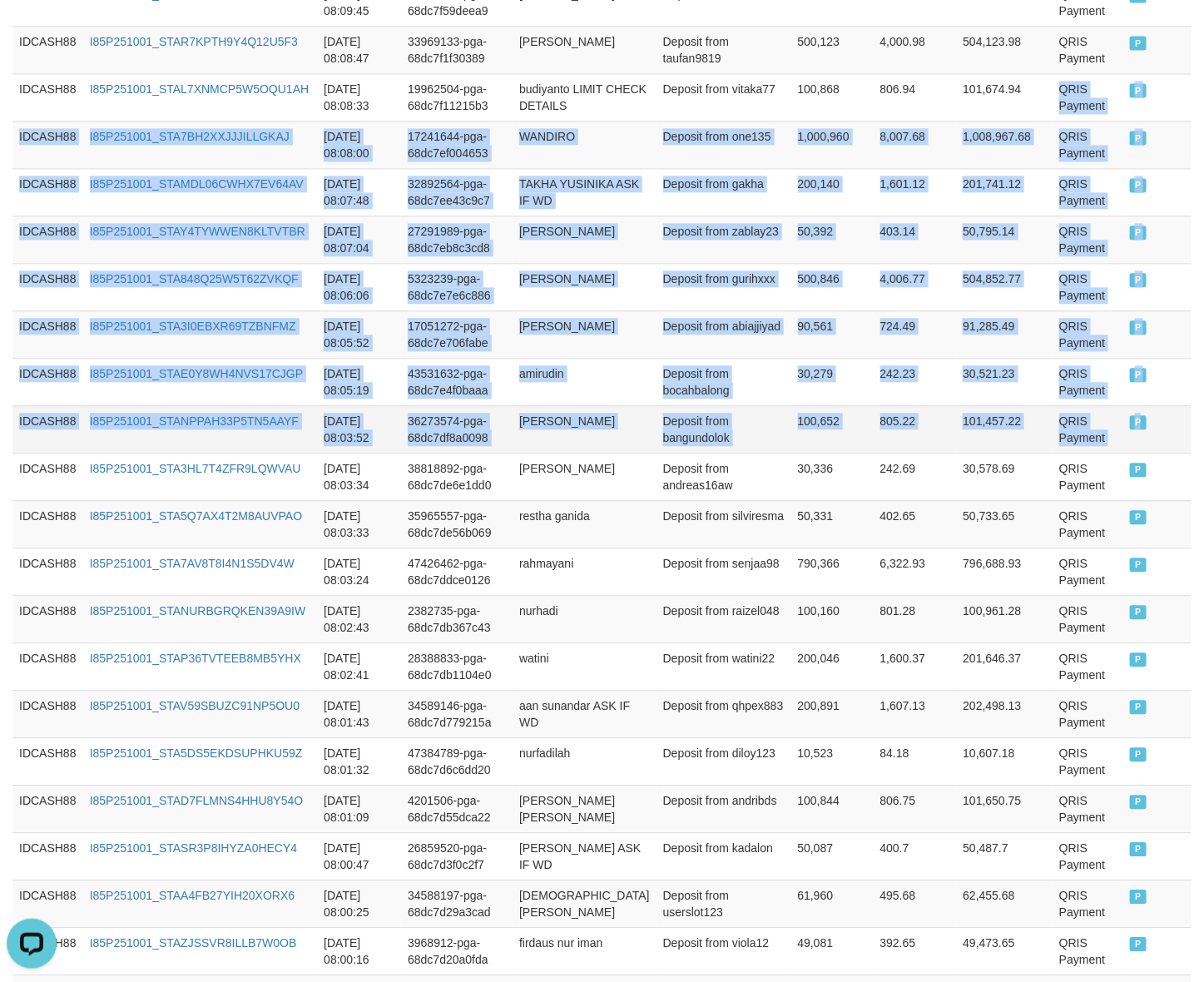
click at [1159, 423] on td "P" at bounding box center [1157, 429] width 68 height 47
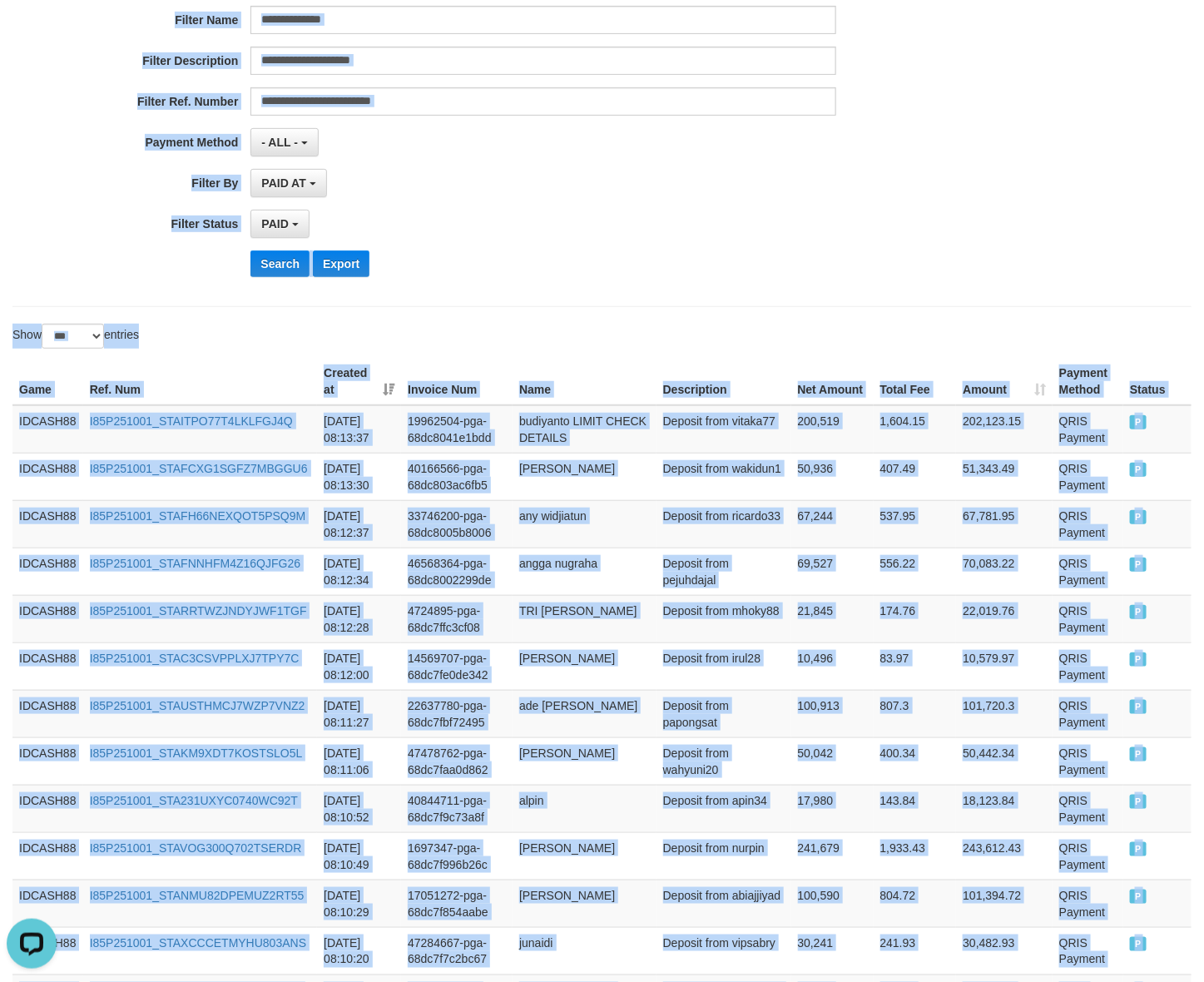
scroll to position [0, 0]
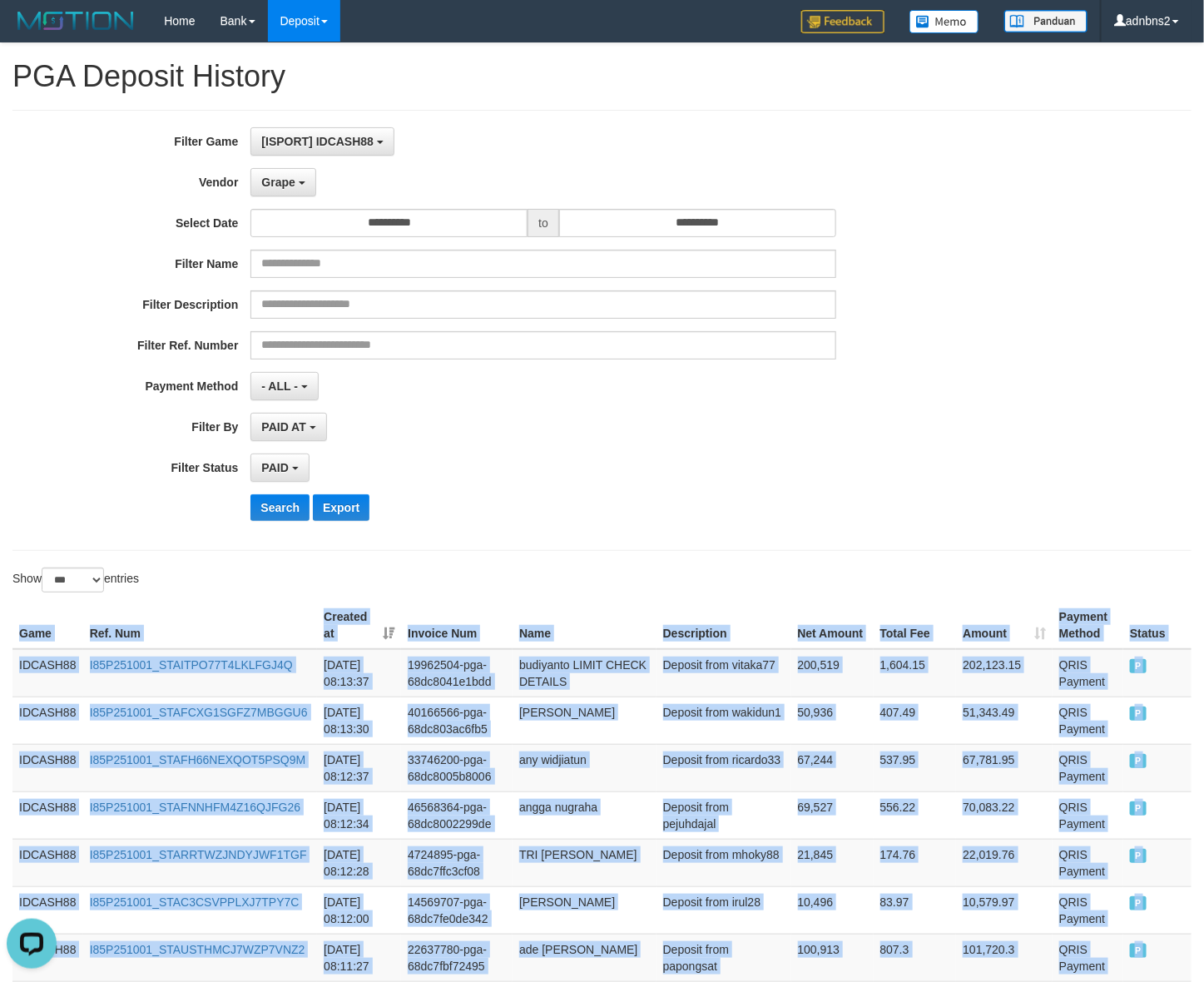
drag, startPoint x: 1159, startPoint y: 423, endPoint x: 5, endPoint y: 617, distance: 1170.2
click at [259, 511] on button "Search" at bounding box center [279, 507] width 59 height 26
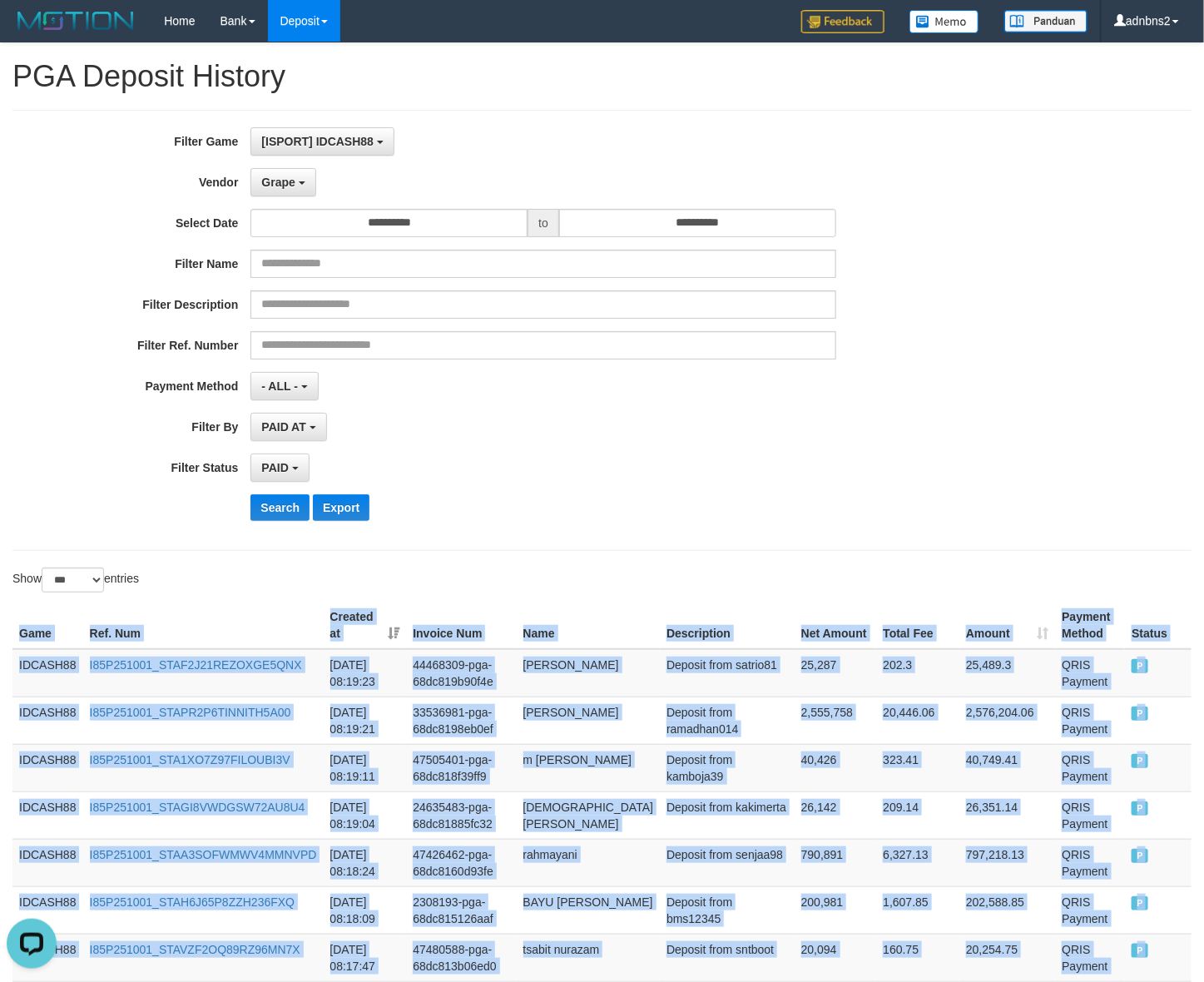
drag, startPoint x: 1146, startPoint y: 429, endPoint x: -3, endPoint y: 632, distance: 1166.8
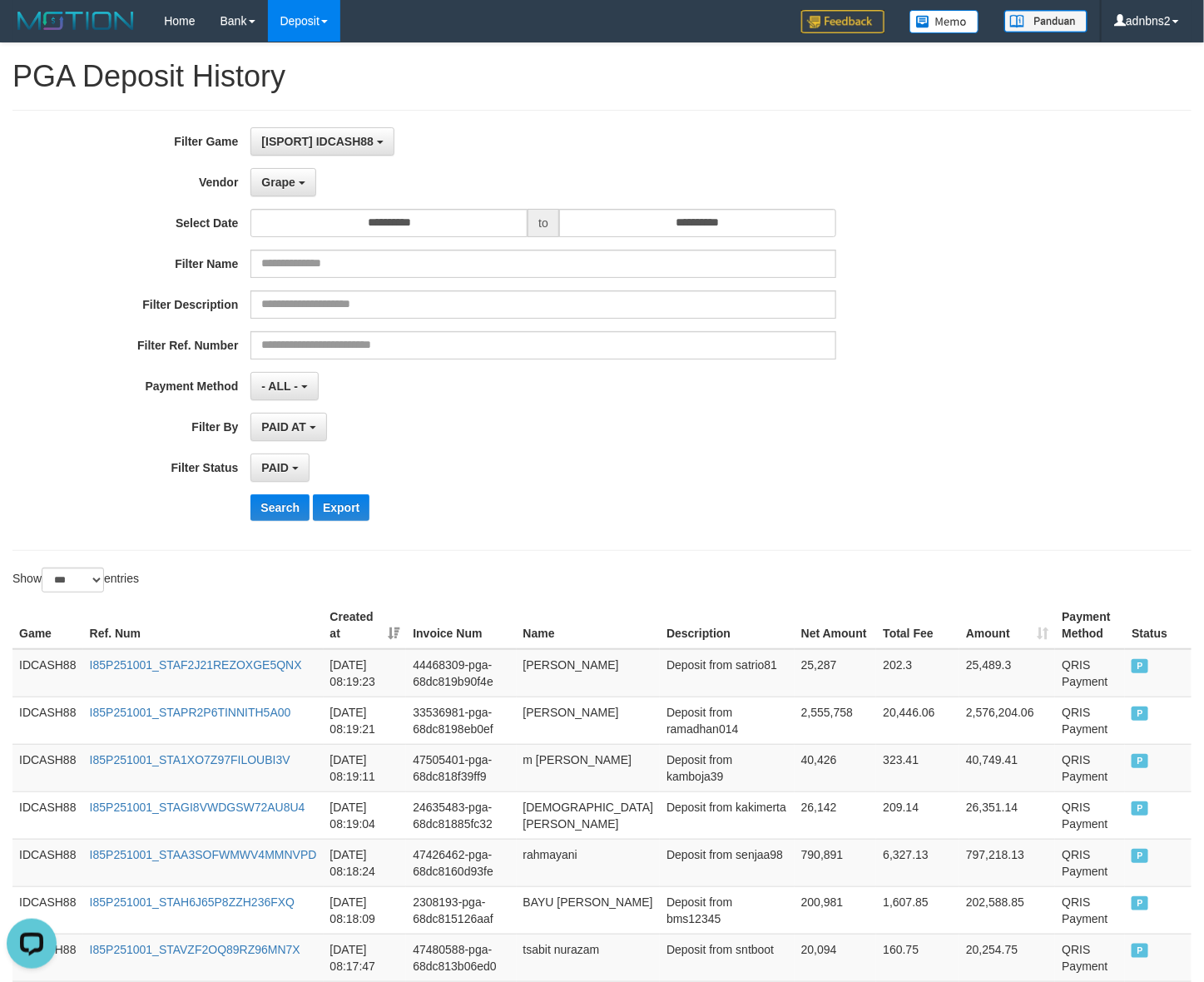
click at [916, 442] on div "**********" at bounding box center [501, 330] width 1004 height 406
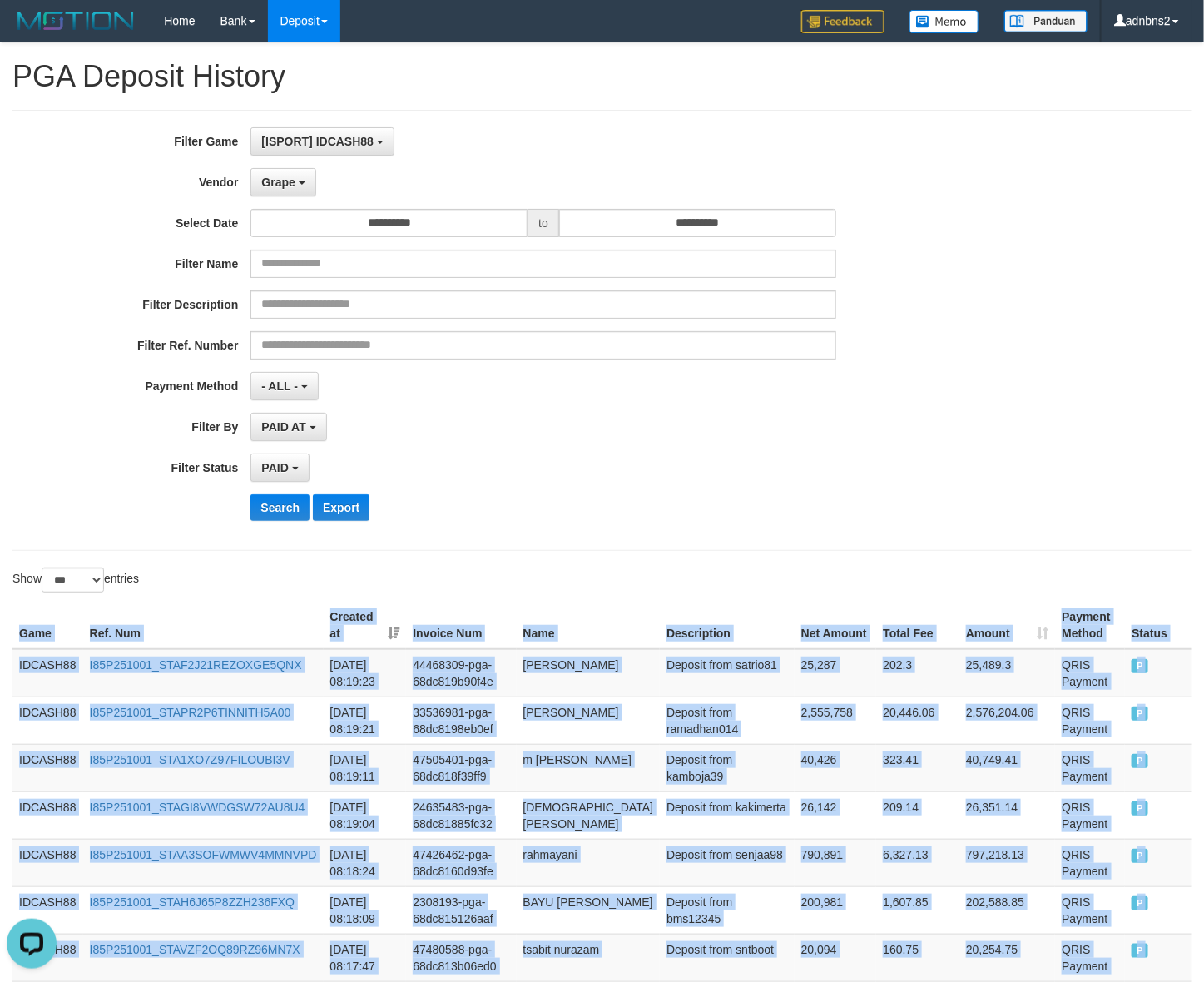
drag, startPoint x: 1166, startPoint y: 429, endPoint x: 17, endPoint y: 614, distance: 1163.8
click at [268, 518] on button "Search" at bounding box center [279, 507] width 59 height 26
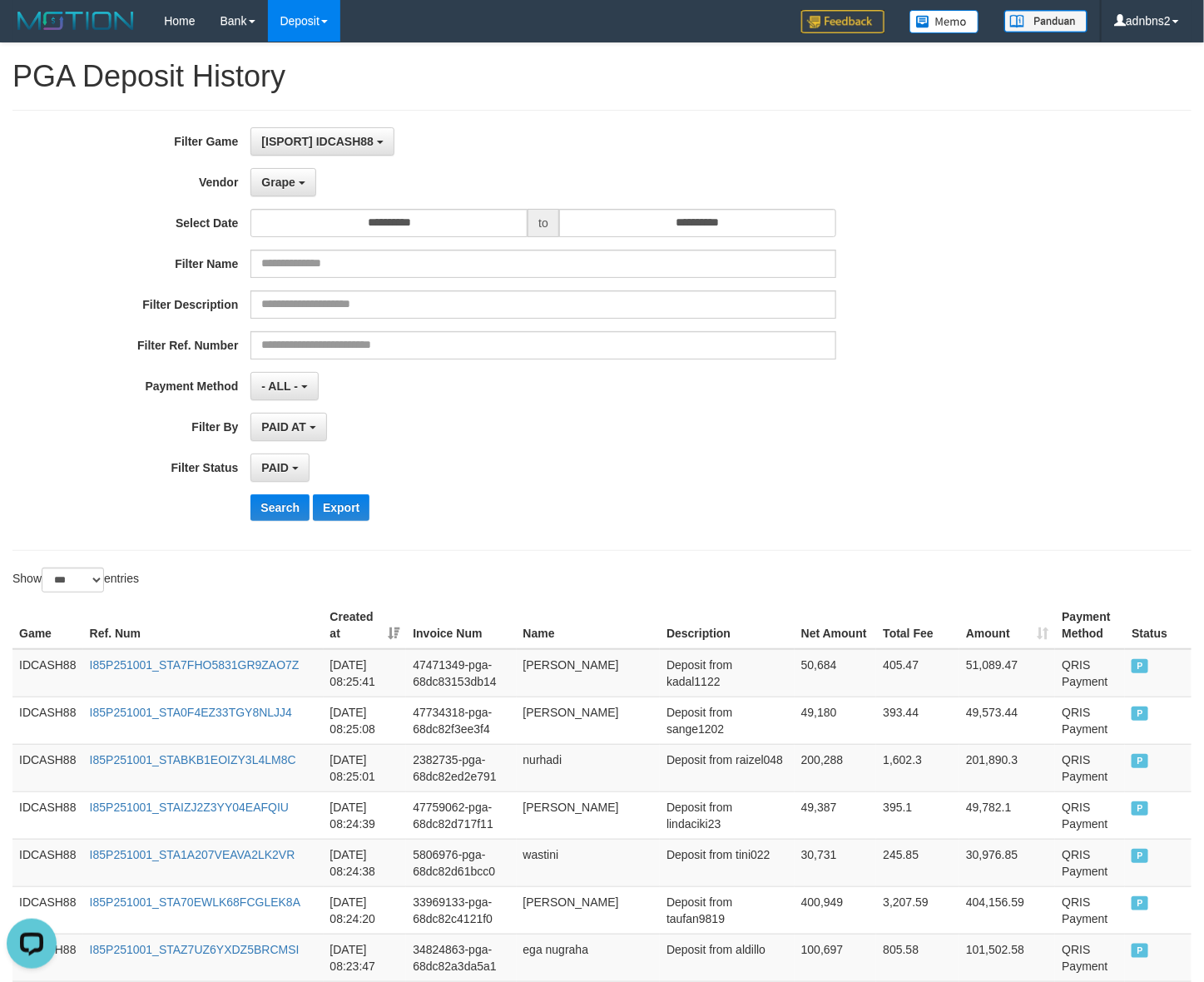
click at [641, 397] on div "- ALL - SELECT ALL - ALL - SELECT PAYMENT METHOD Mandiri BNI OVO CIMB BRI MAYBA…" at bounding box center [542, 385] width 585 height 28
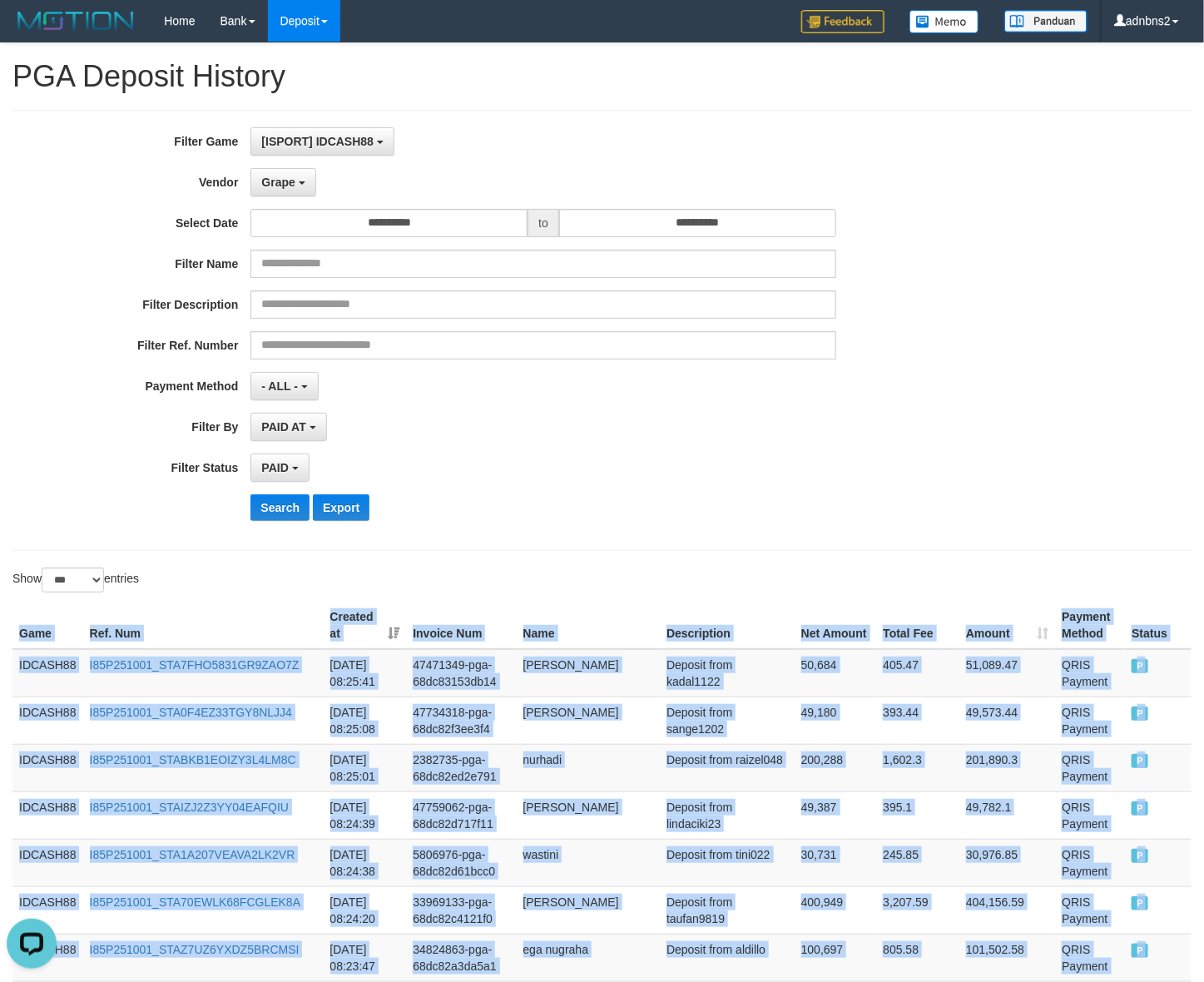
drag, startPoint x: 1153, startPoint y: 439, endPoint x: 9, endPoint y: 601, distance: 1155.4
click at [272, 500] on button "Search" at bounding box center [279, 507] width 59 height 26
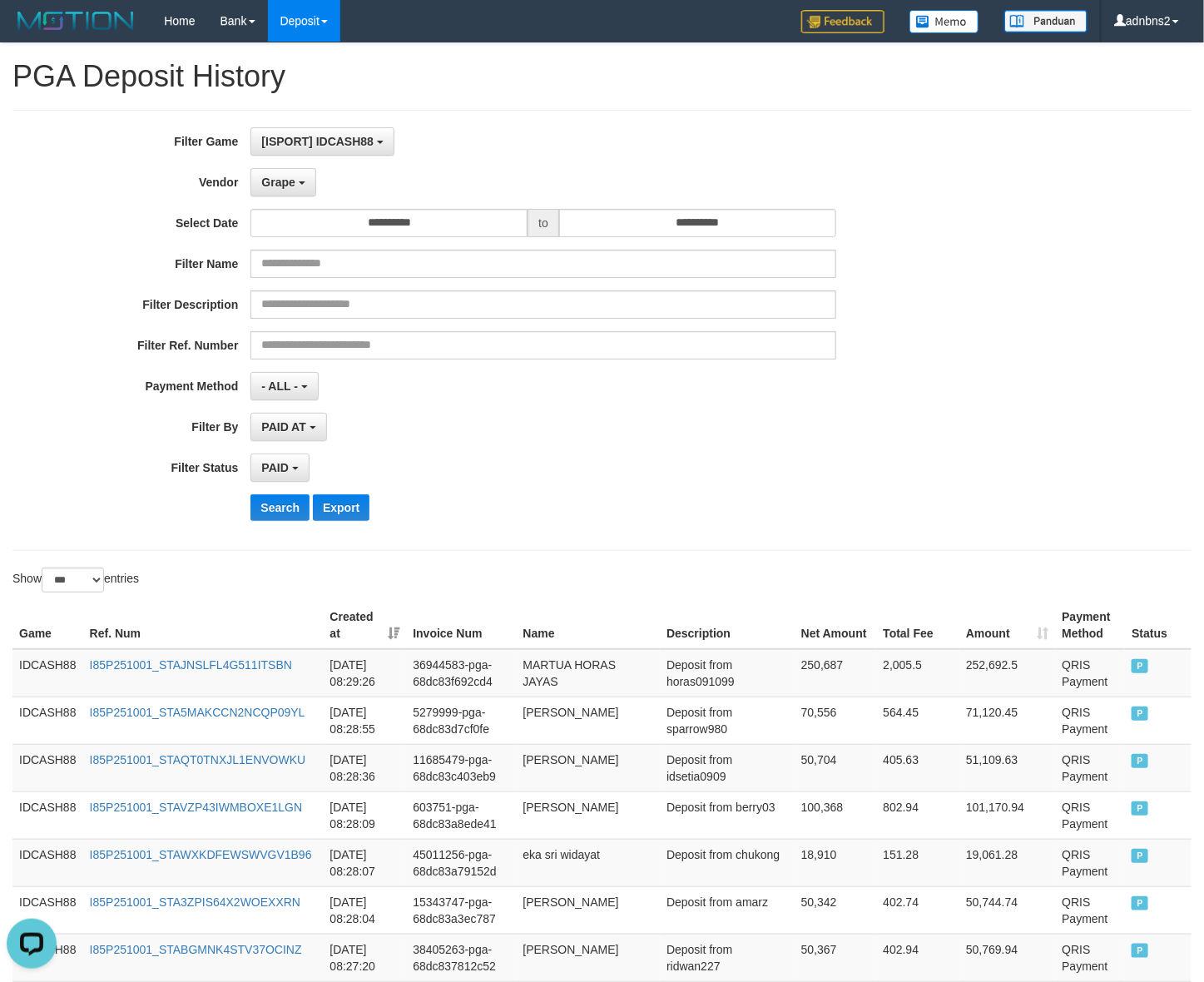
scroll to position [716, 0]
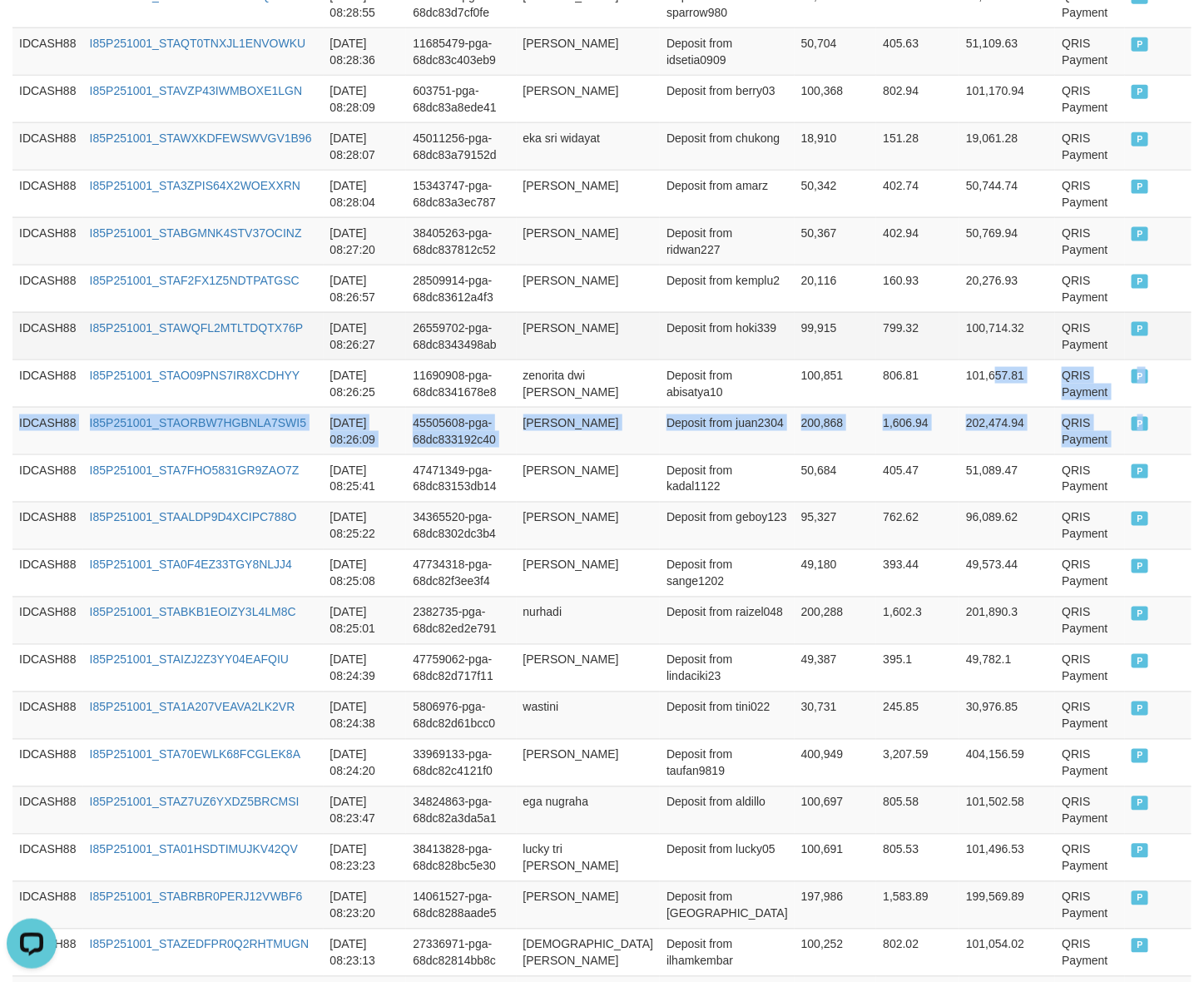
drag, startPoint x: 1146, startPoint y: 433, endPoint x: 908, endPoint y: 335, distance: 257.4
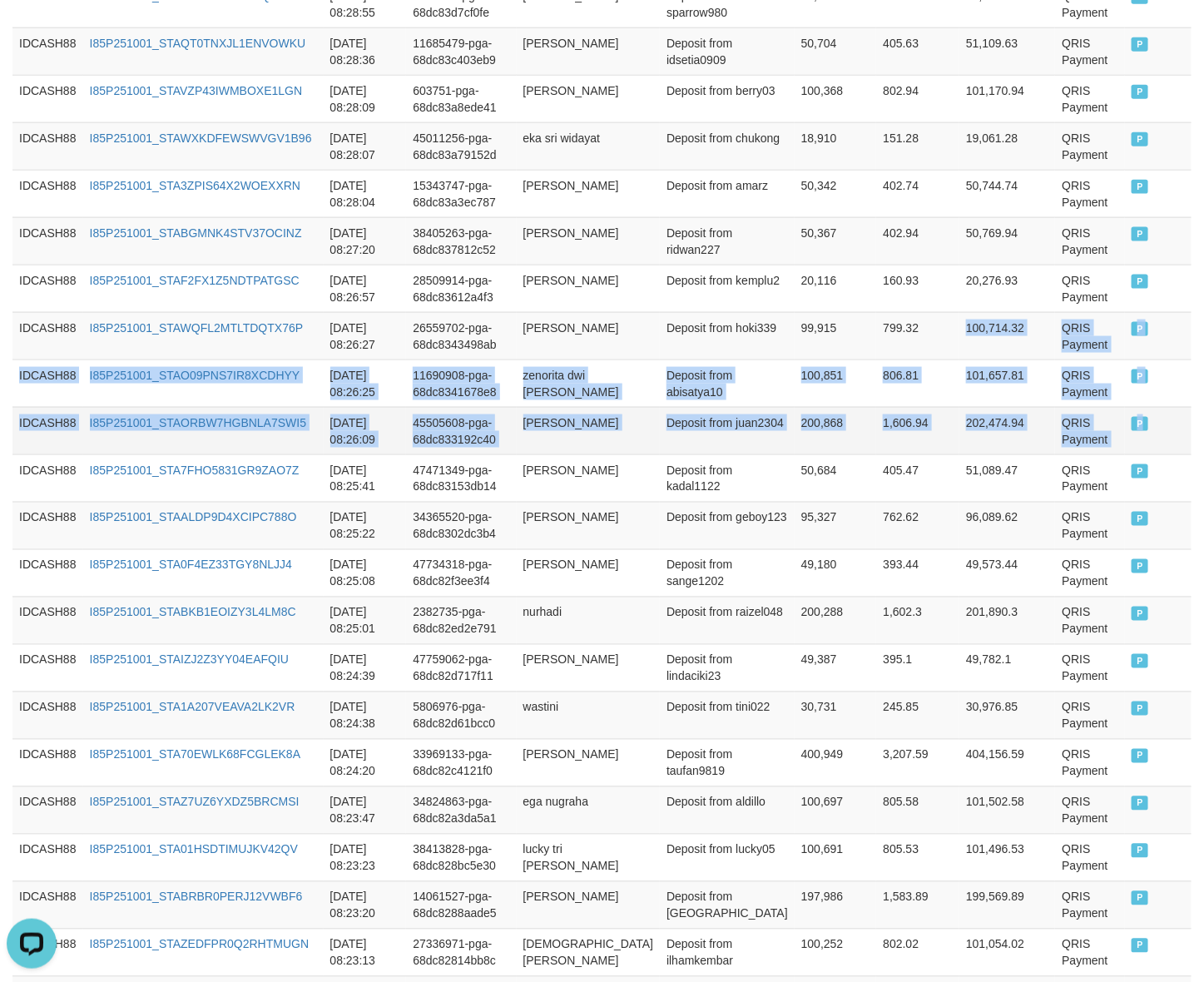
click at [1155, 442] on td "P" at bounding box center [1158, 431] width 66 height 47
click at [1155, 438] on td "P" at bounding box center [1158, 431] width 66 height 47
click at [1140, 424] on td "P" at bounding box center [1158, 431] width 66 height 47
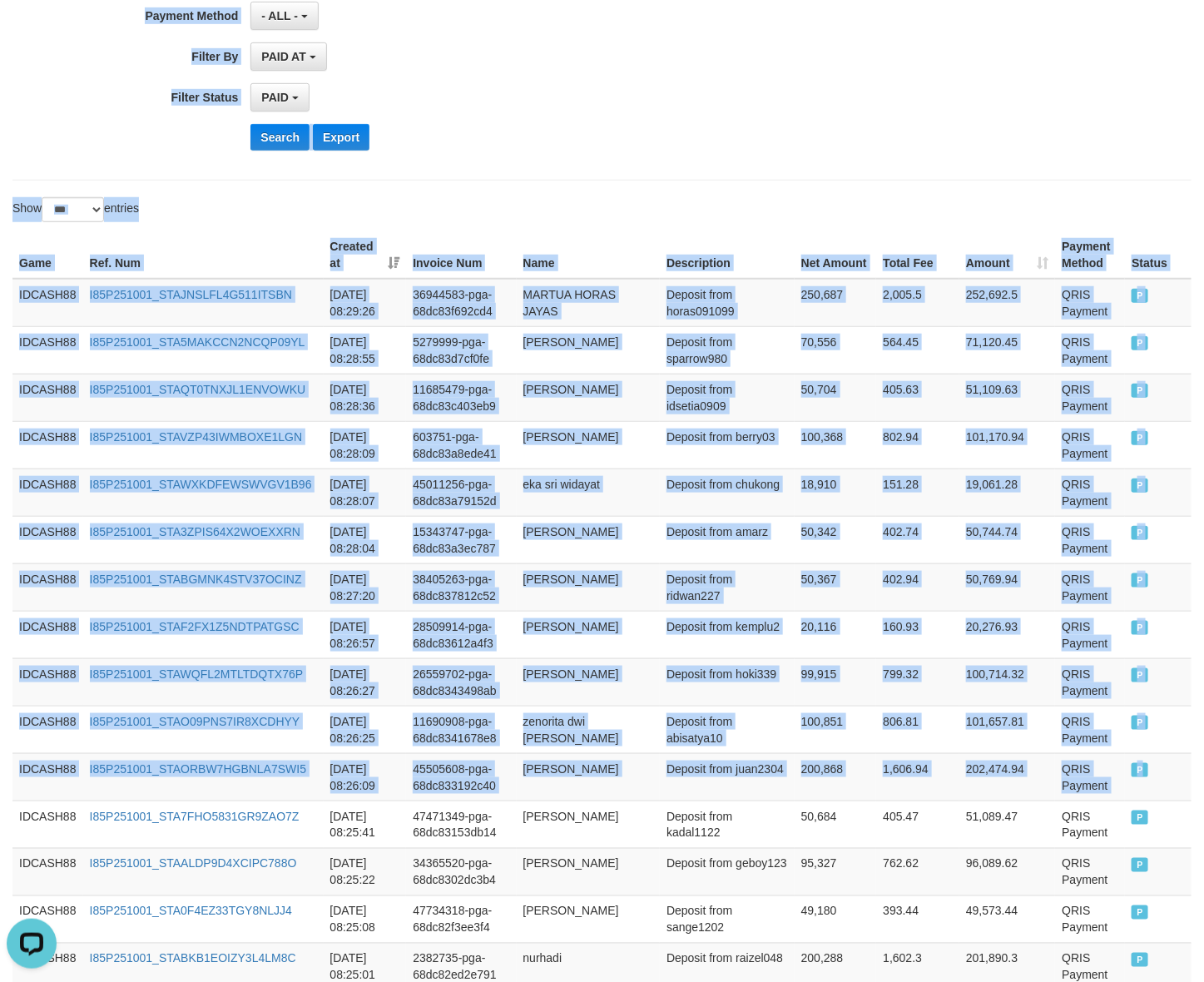
scroll to position [0, 0]
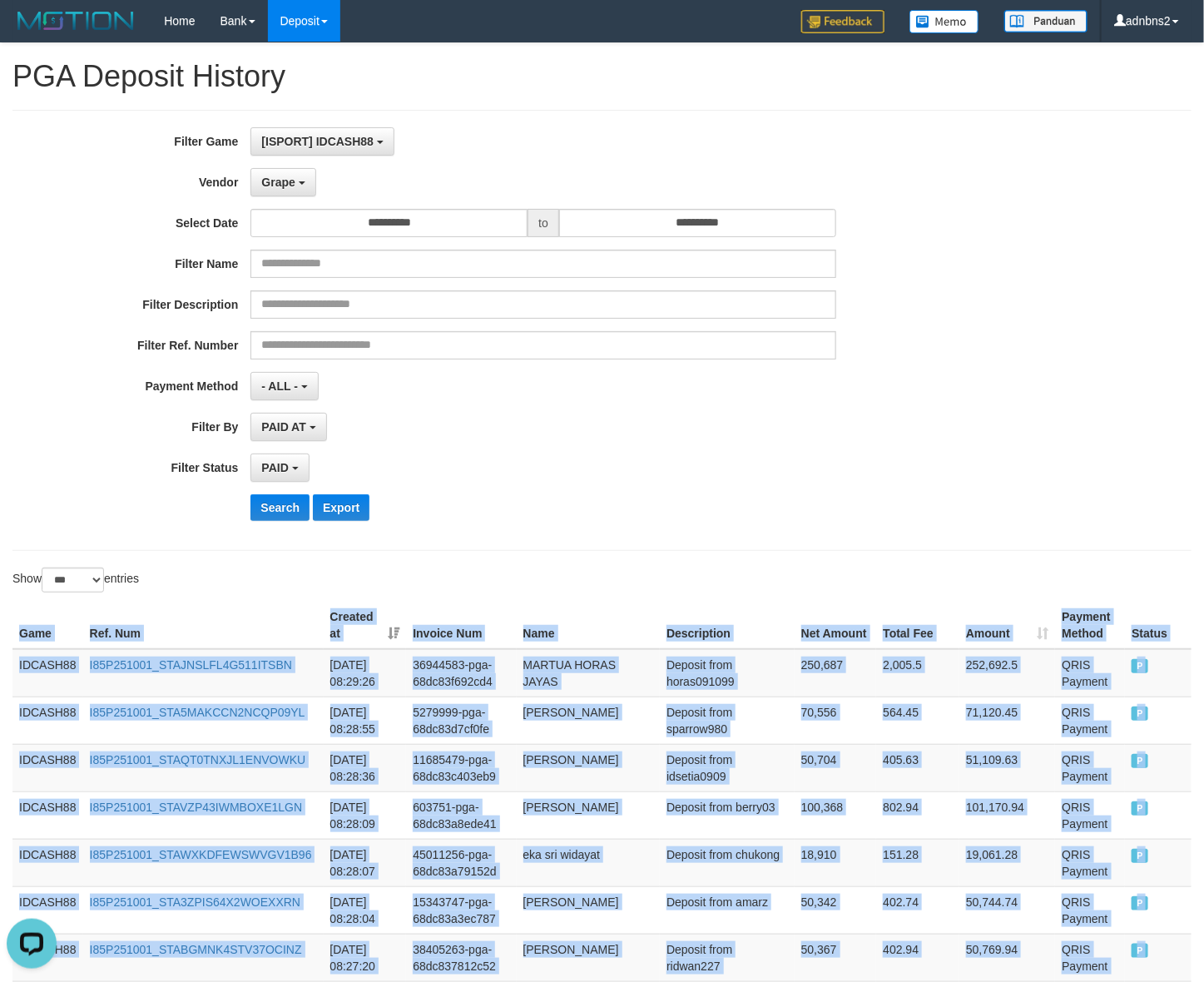
drag, startPoint x: 1136, startPoint y: 421, endPoint x: 9, endPoint y: 621, distance: 1144.6
click at [292, 497] on button "Search" at bounding box center [279, 507] width 59 height 26
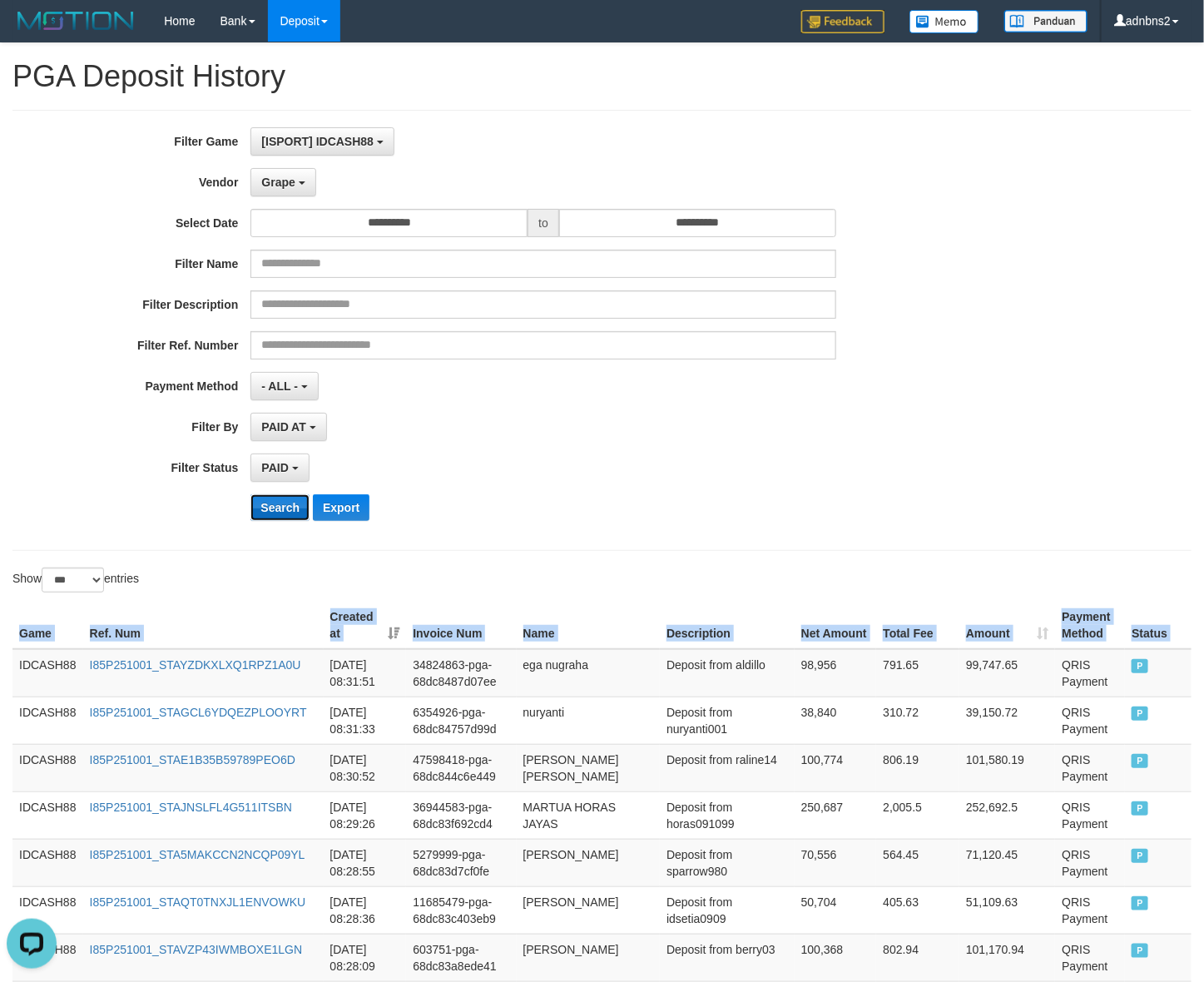
click at [264, 514] on button "Search" at bounding box center [279, 507] width 59 height 26
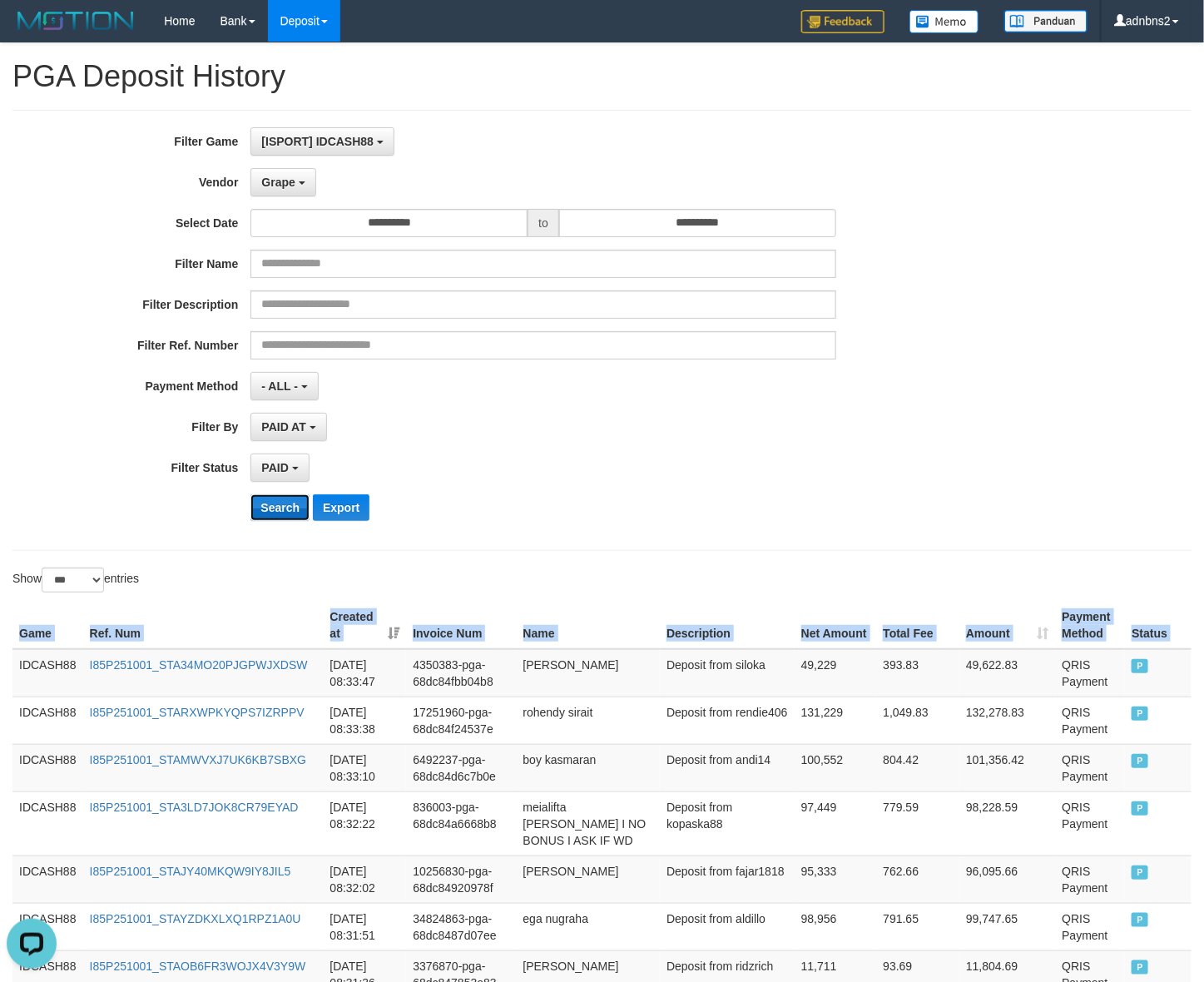
click at [267, 500] on button "Search" at bounding box center [279, 507] width 59 height 26
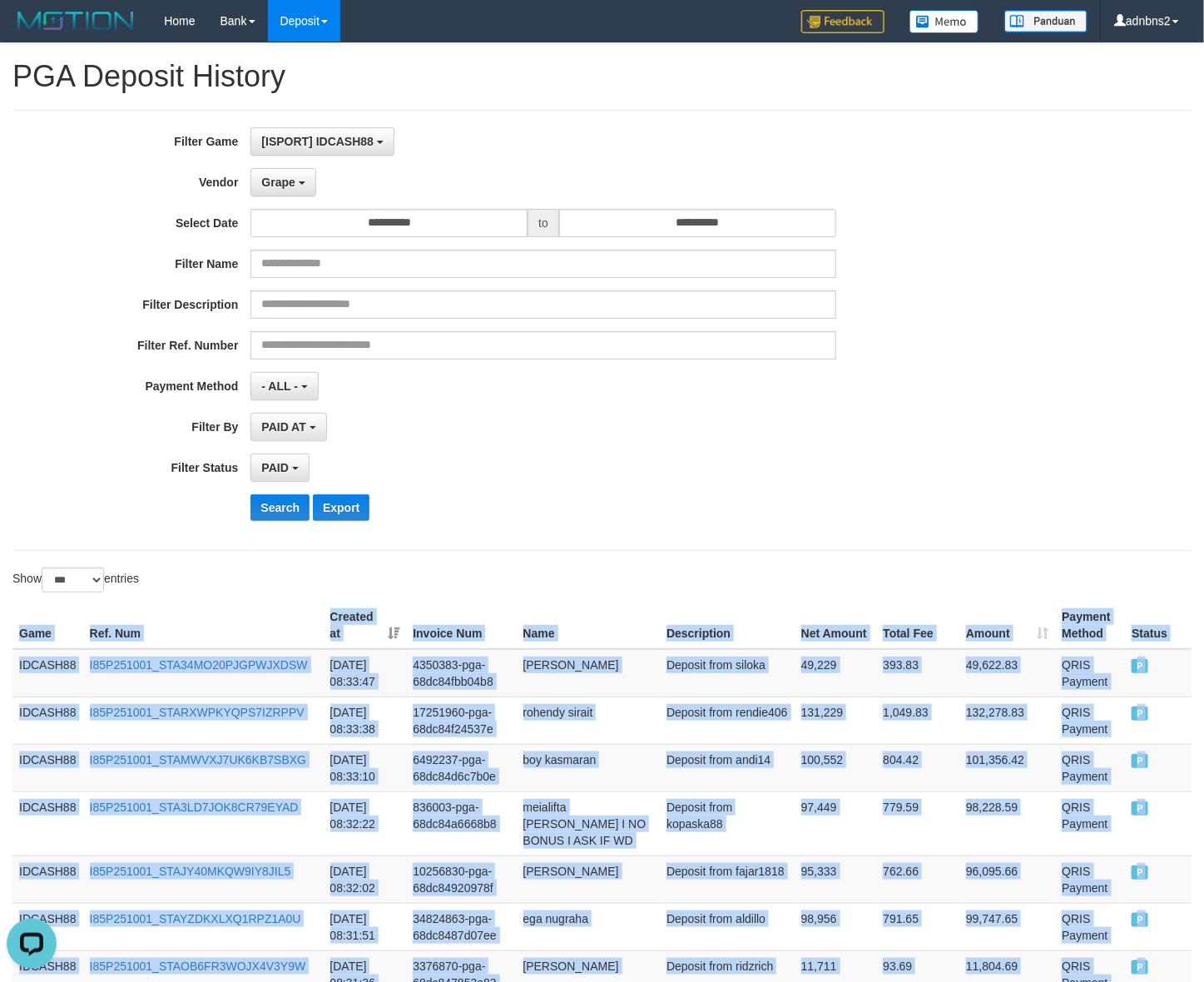
drag, startPoint x: 1145, startPoint y: 450, endPoint x: -35, endPoint y: 622, distance: 1192.5
click at [272, 501] on button "Search" at bounding box center [279, 507] width 59 height 26
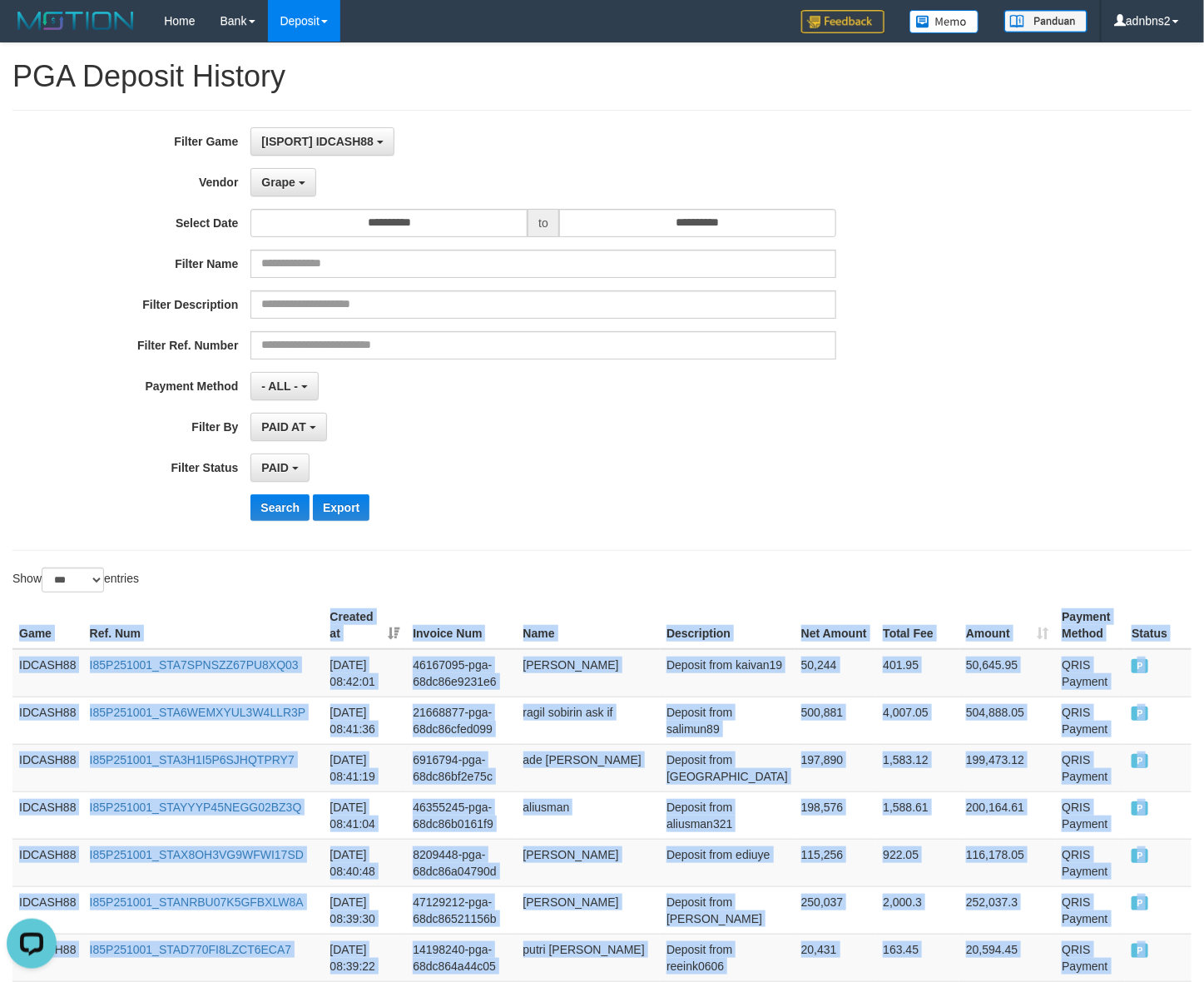
drag, startPoint x: 1153, startPoint y: 445, endPoint x: 6, endPoint y: 647, distance: 1164.7
click at [267, 520] on button "Search" at bounding box center [279, 507] width 59 height 26
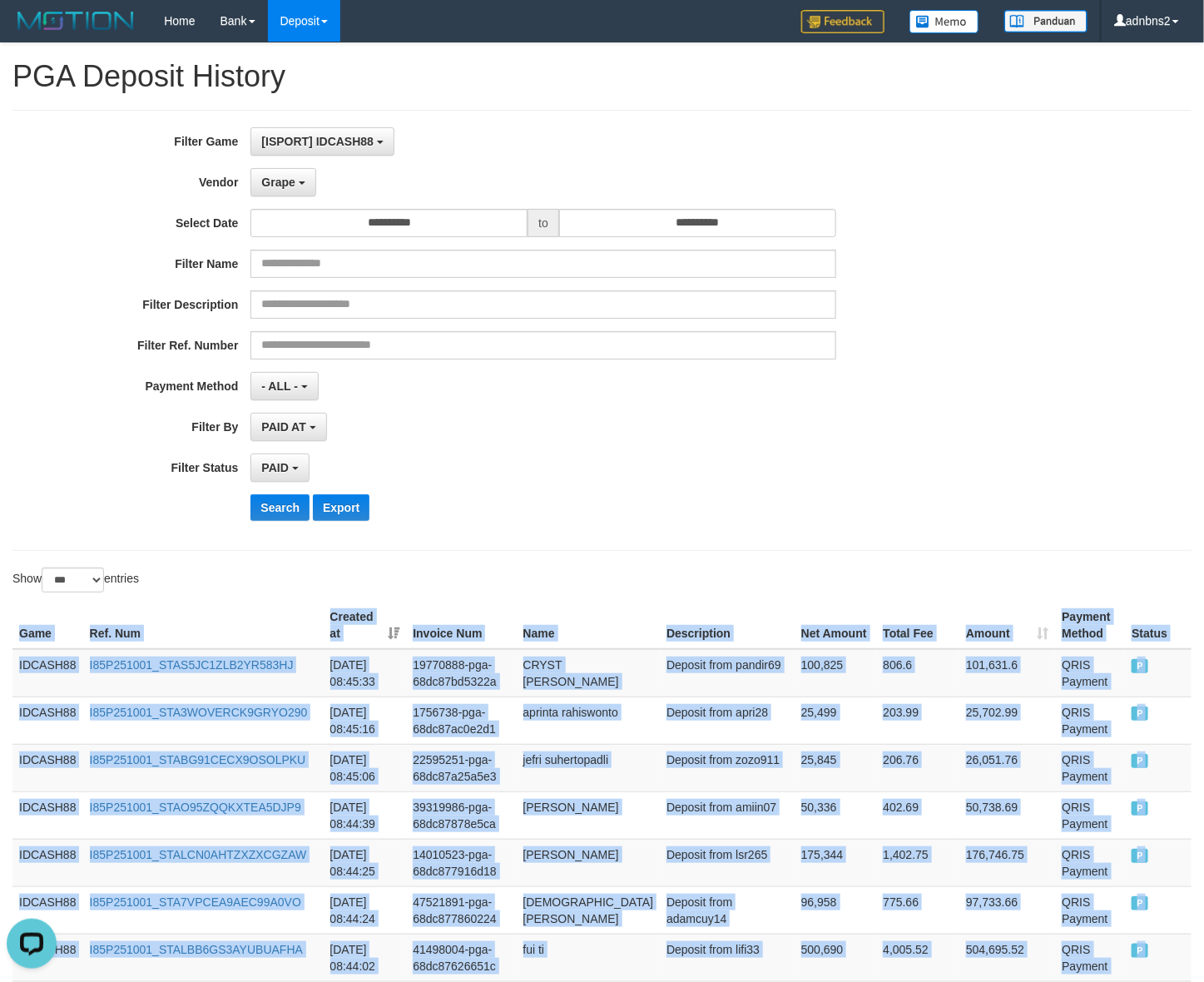
drag, startPoint x: 1174, startPoint y: 439, endPoint x: -36, endPoint y: 651, distance: 1228.4
click at [289, 504] on button "Search" at bounding box center [279, 507] width 59 height 26
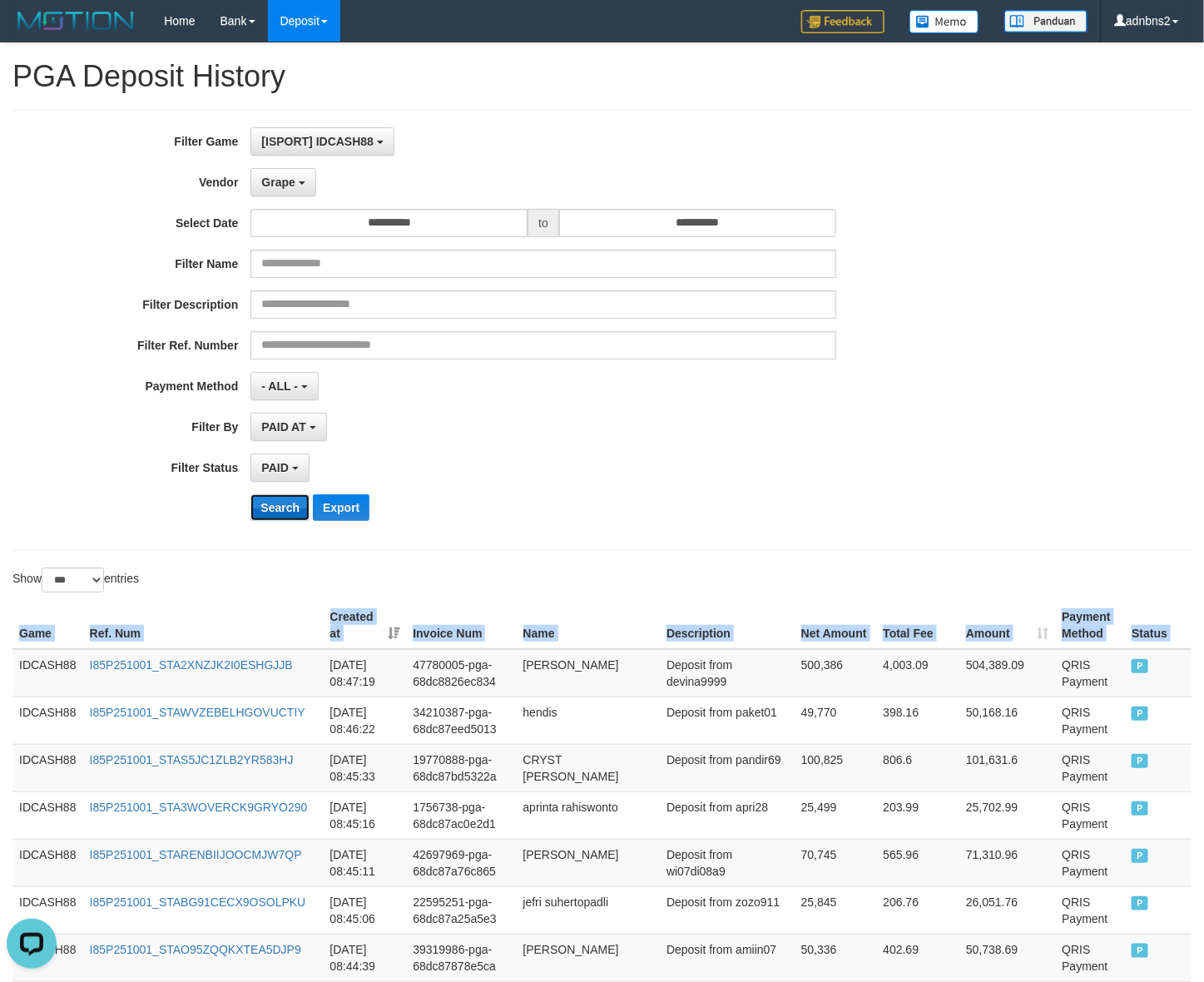
click at [287, 508] on button "Search" at bounding box center [279, 507] width 59 height 26
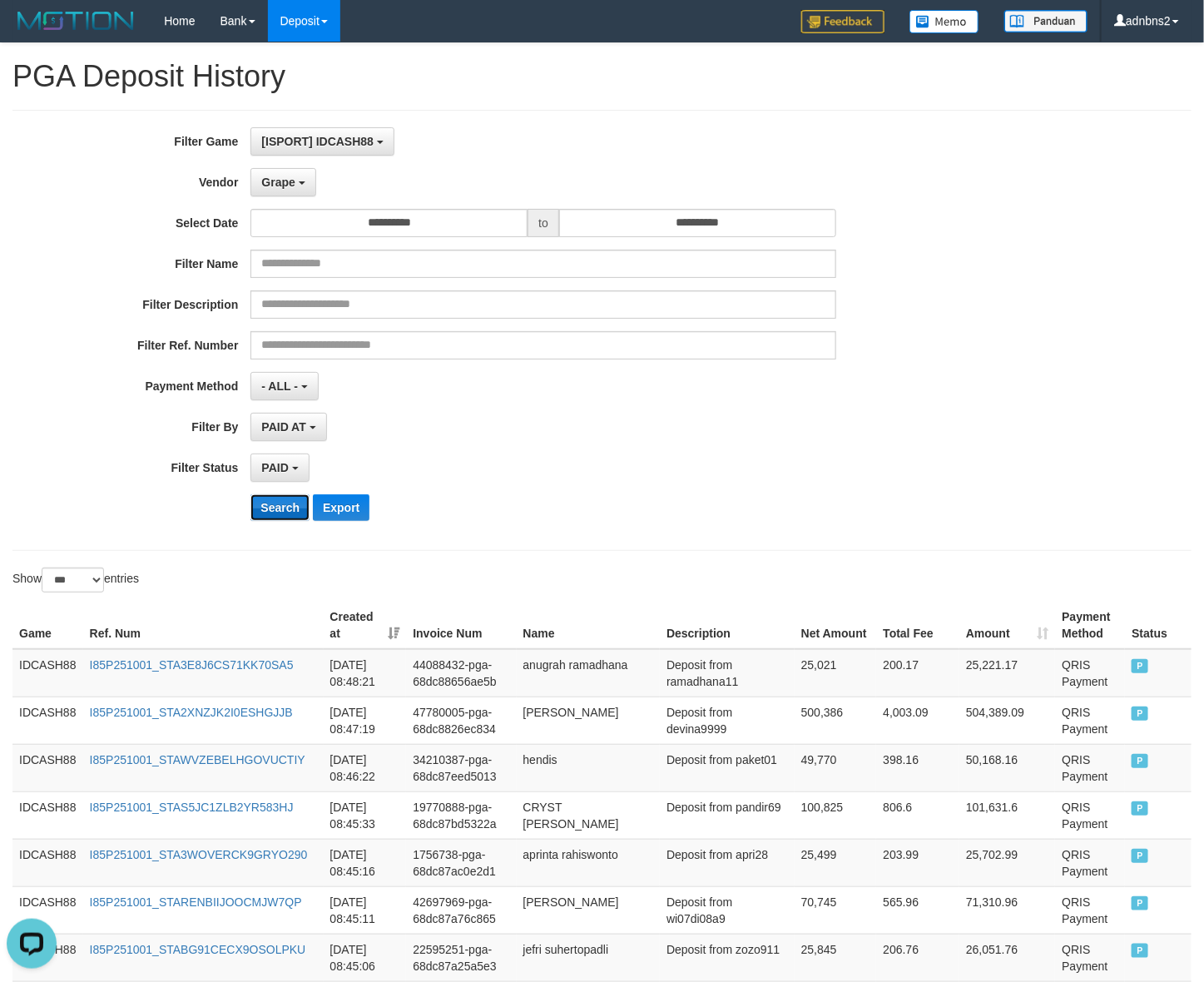
click at [289, 516] on button "Search" at bounding box center [279, 507] width 59 height 26
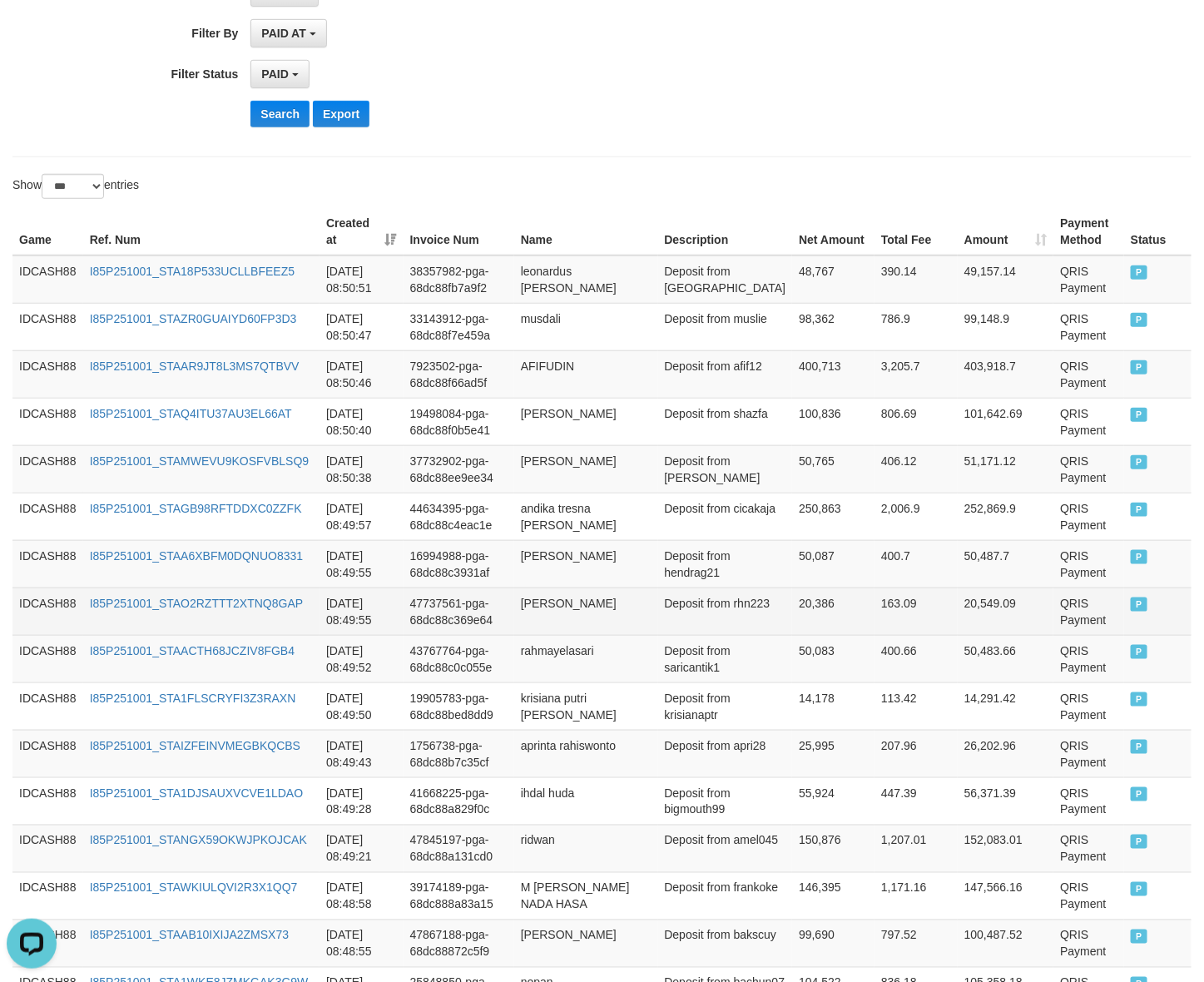
scroll to position [416, 0]
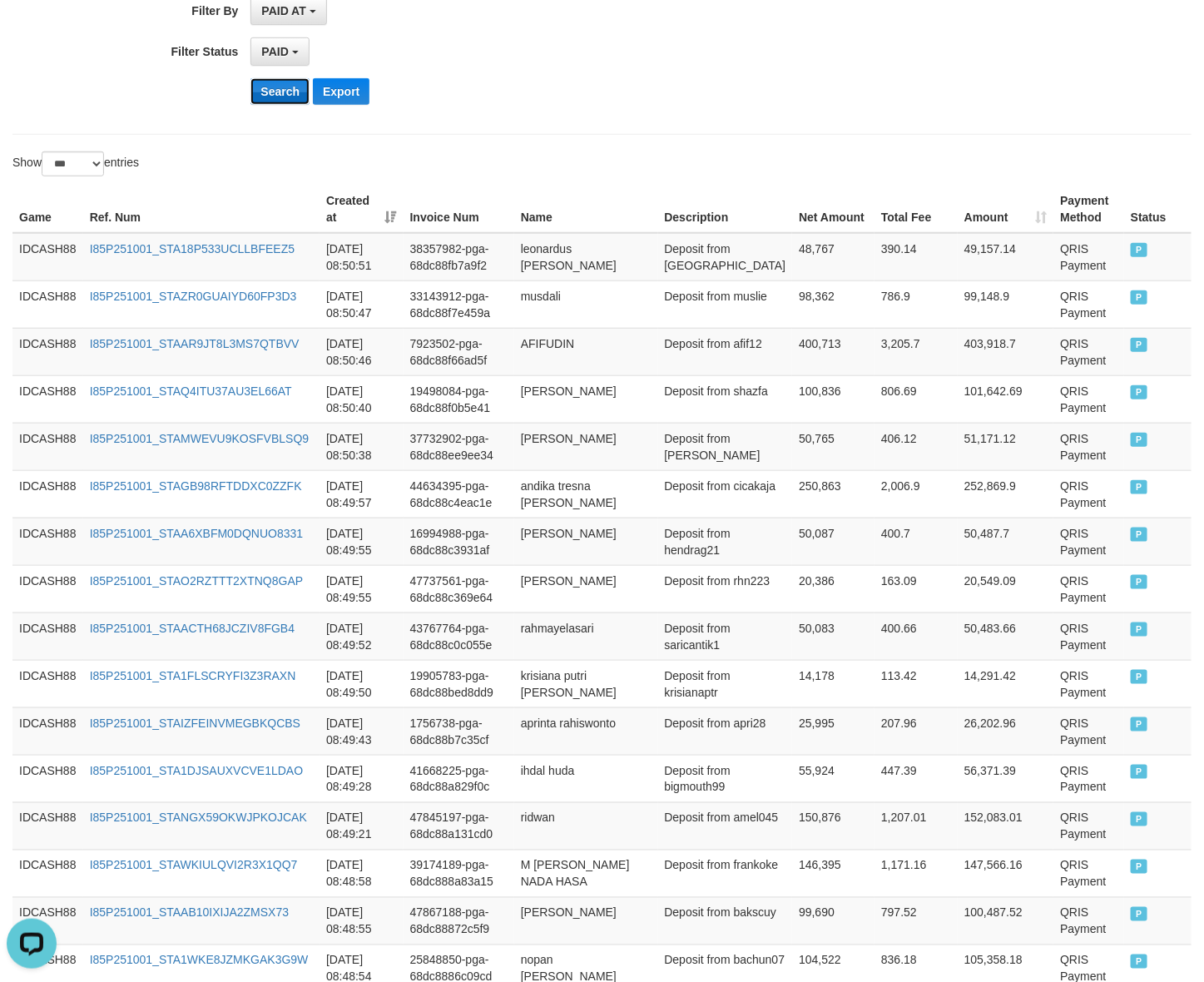
click at [276, 90] on button "Search" at bounding box center [279, 91] width 59 height 26
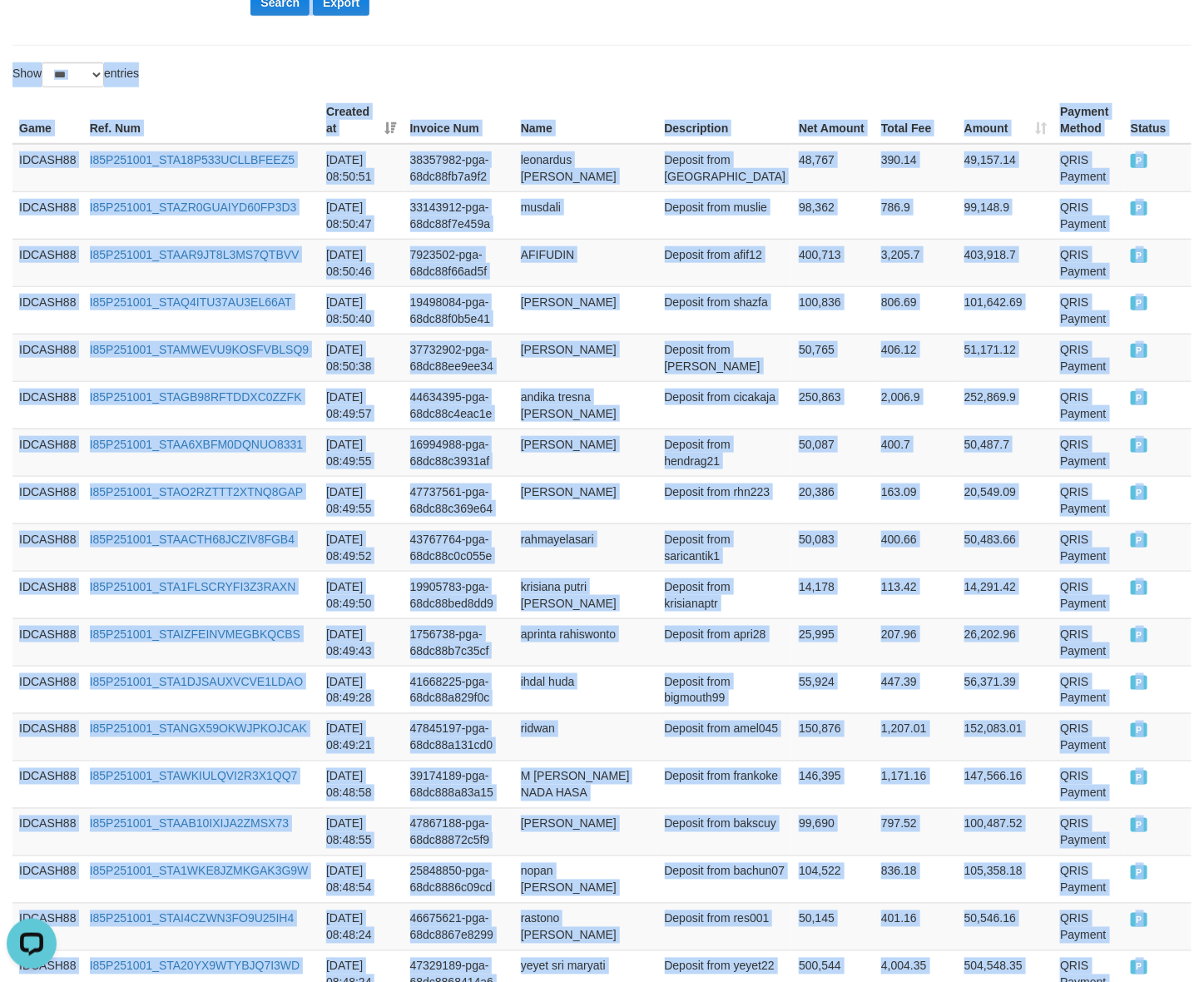
scroll to position [0, 0]
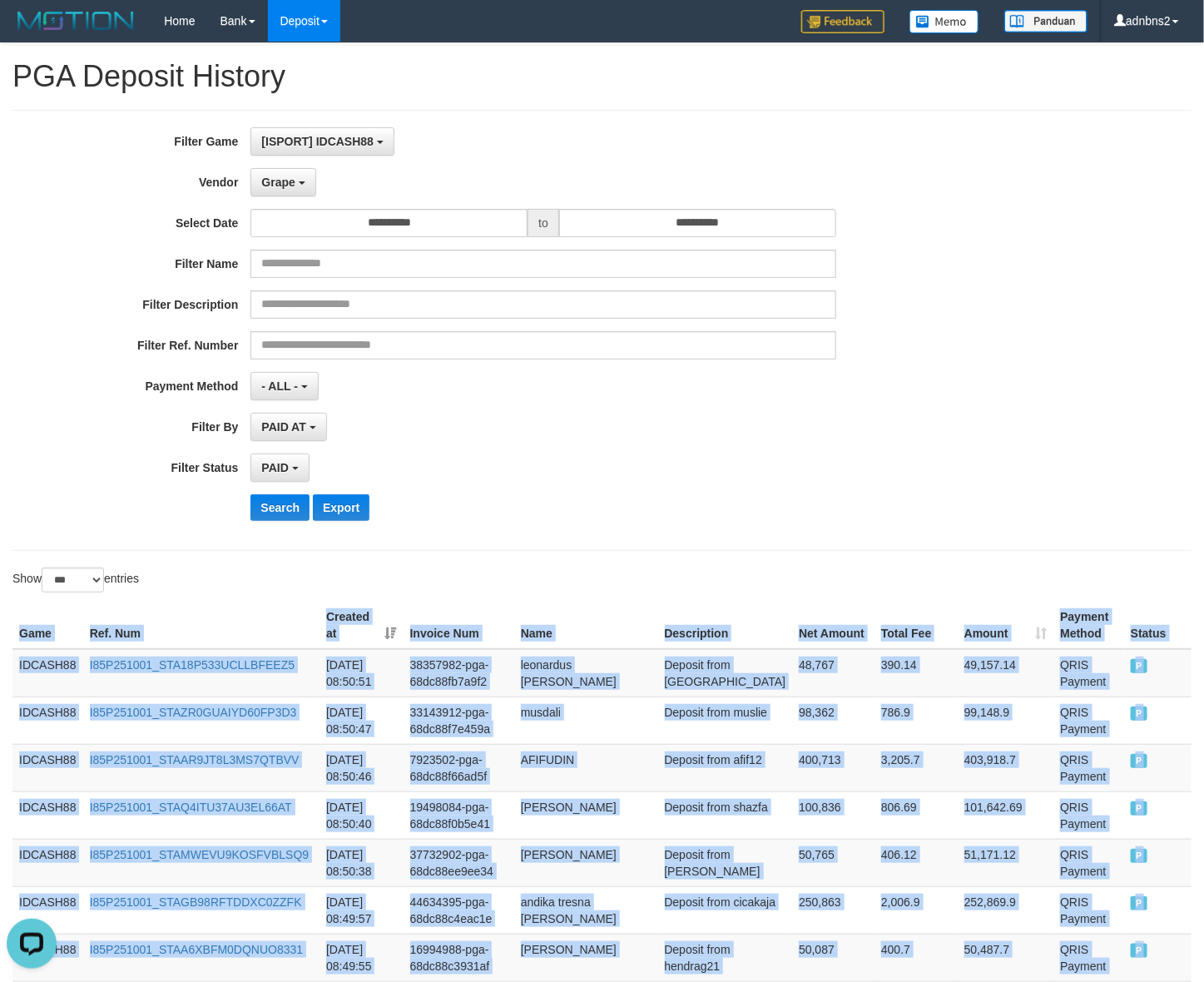
drag, startPoint x: 1141, startPoint y: 439, endPoint x: -31, endPoint y: 627, distance: 1187.0
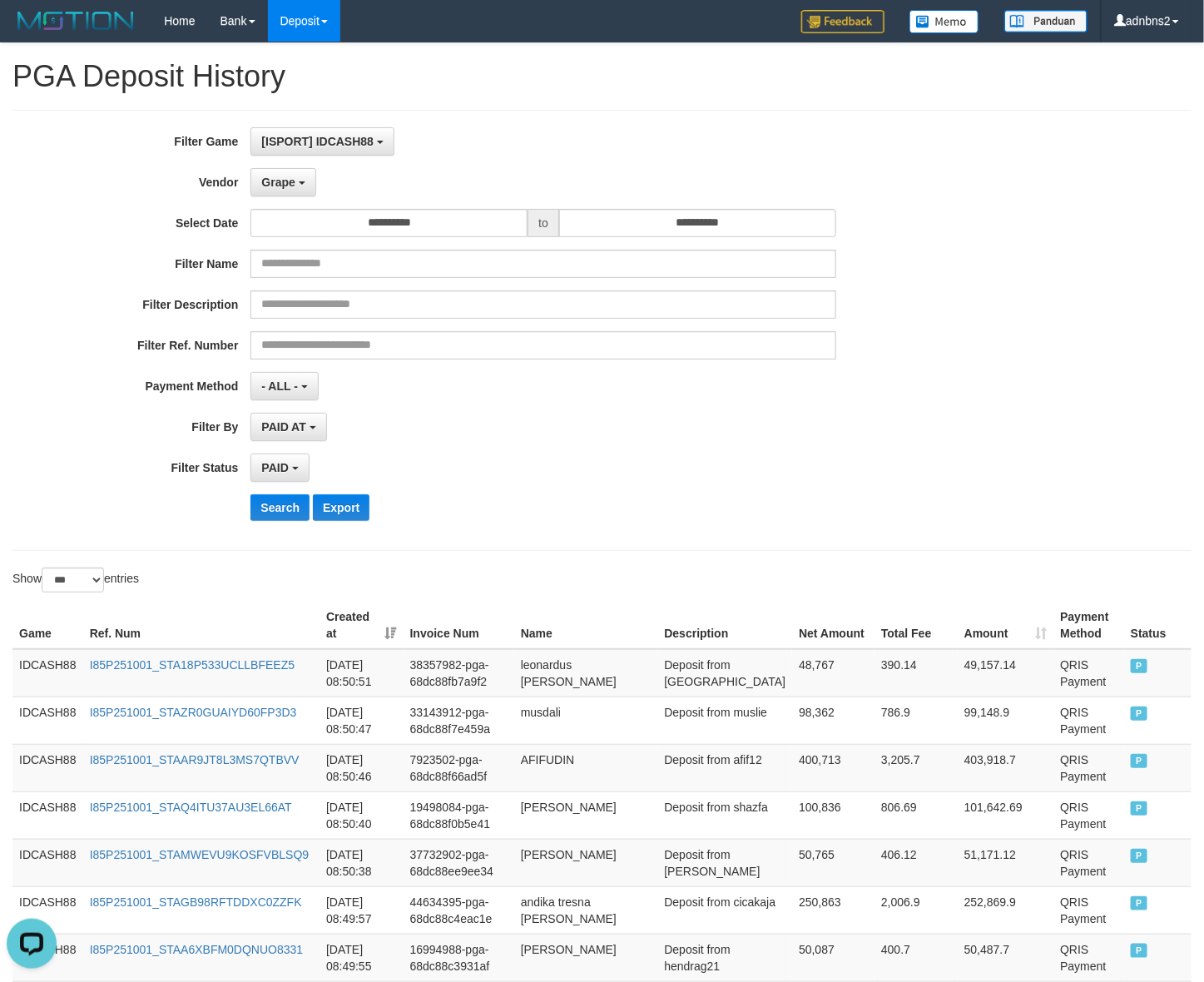
click at [285, 491] on div "**********" at bounding box center [501, 330] width 1004 height 406
click at [285, 500] on button "Search" at bounding box center [279, 507] width 59 height 26
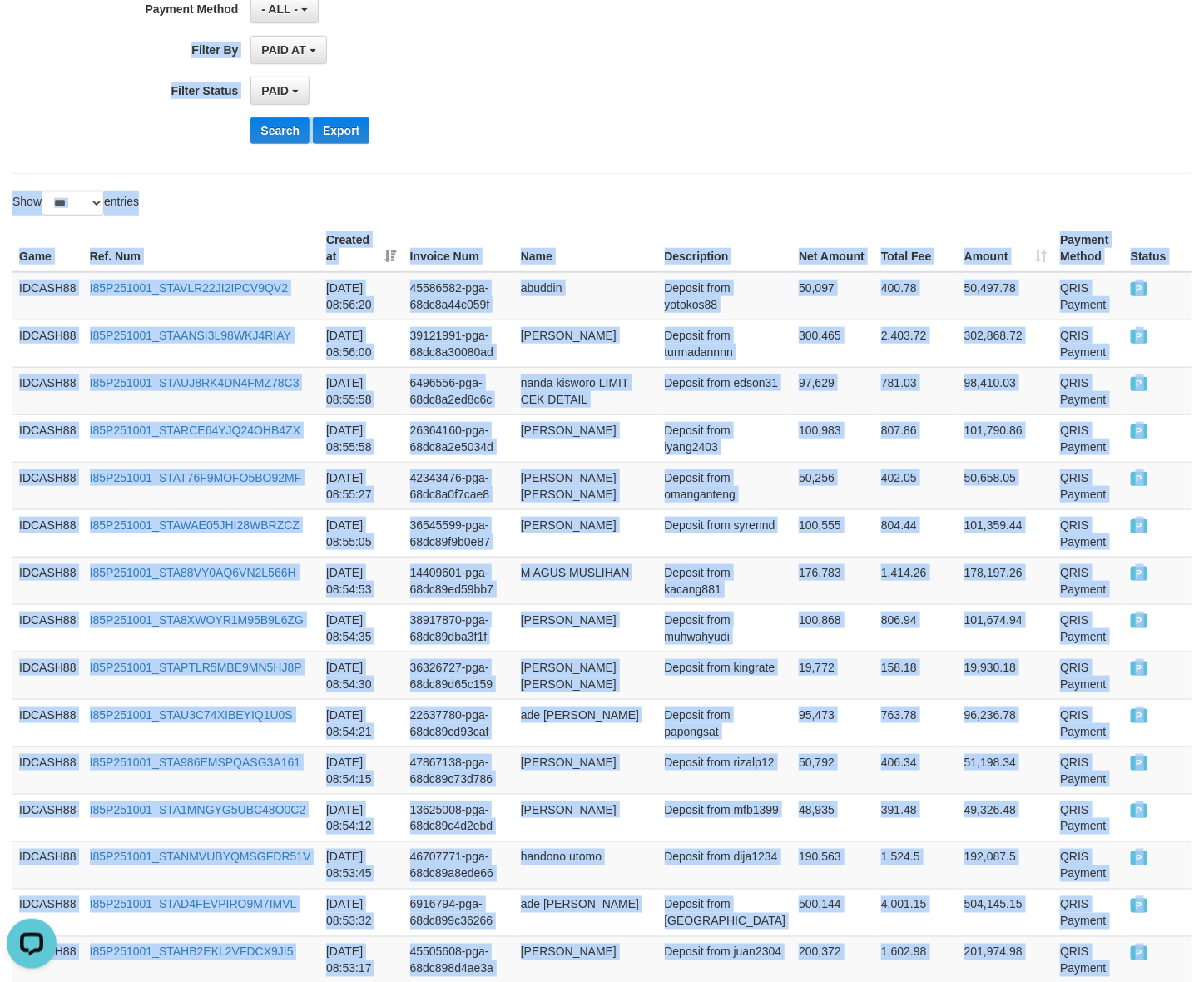
scroll to position [359, 0]
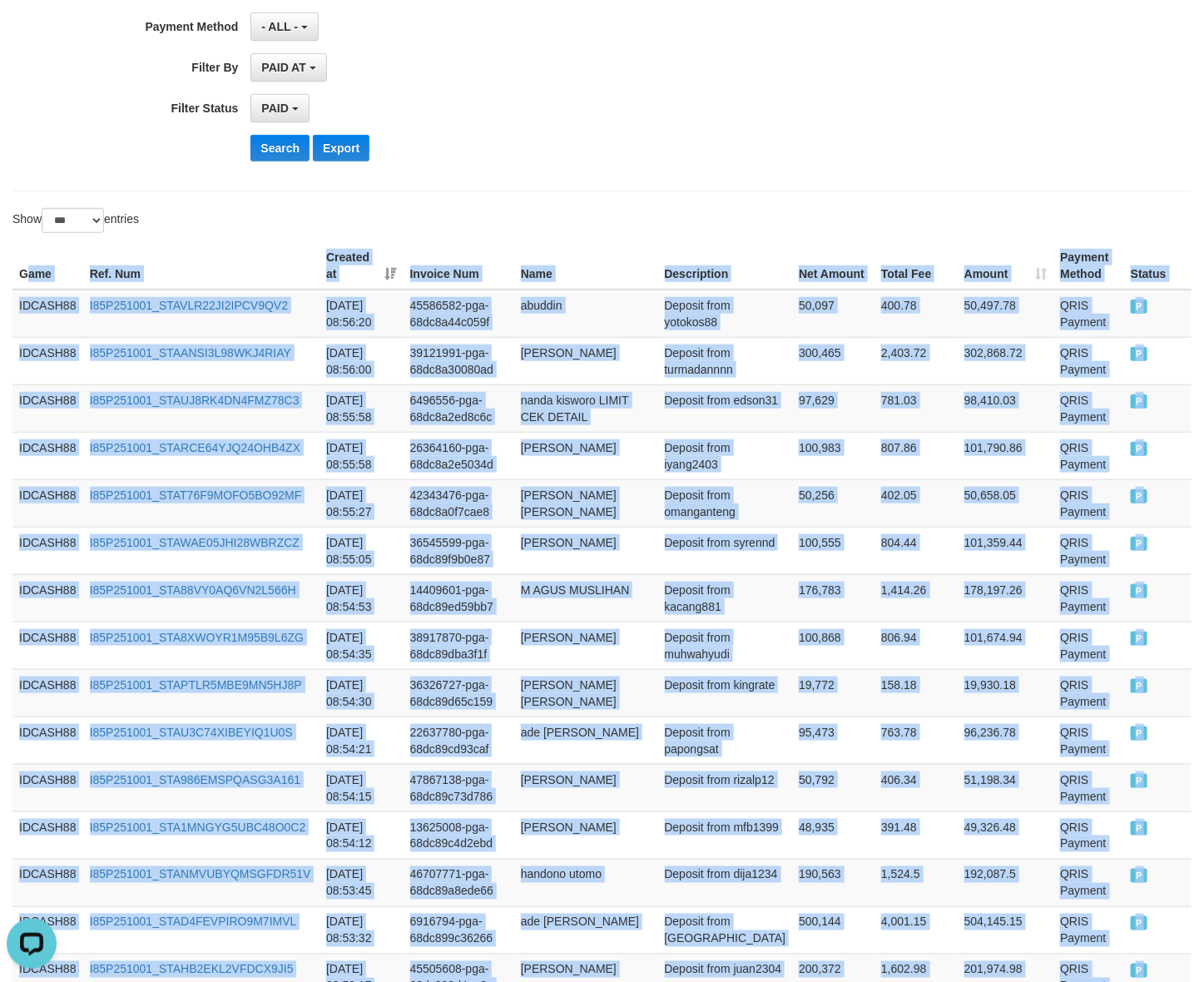
drag, startPoint x: 1146, startPoint y: 439, endPoint x: 24, endPoint y: 276, distance: 1133.8
click at [15, 258] on th "Game" at bounding box center [48, 266] width 71 height 47
click at [280, 158] on button "Search" at bounding box center [279, 148] width 59 height 26
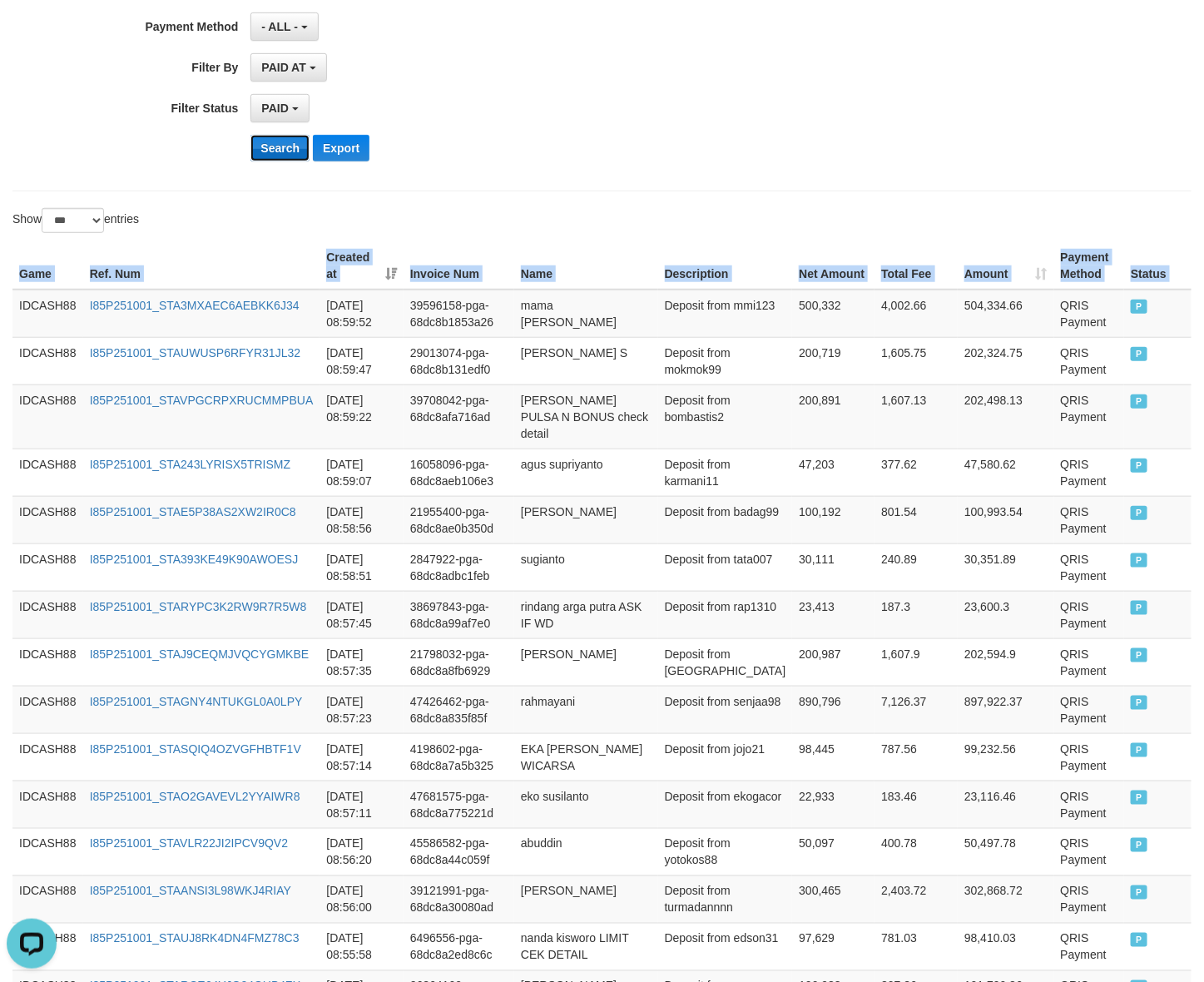
click at [277, 156] on button "Search" at bounding box center [279, 148] width 59 height 26
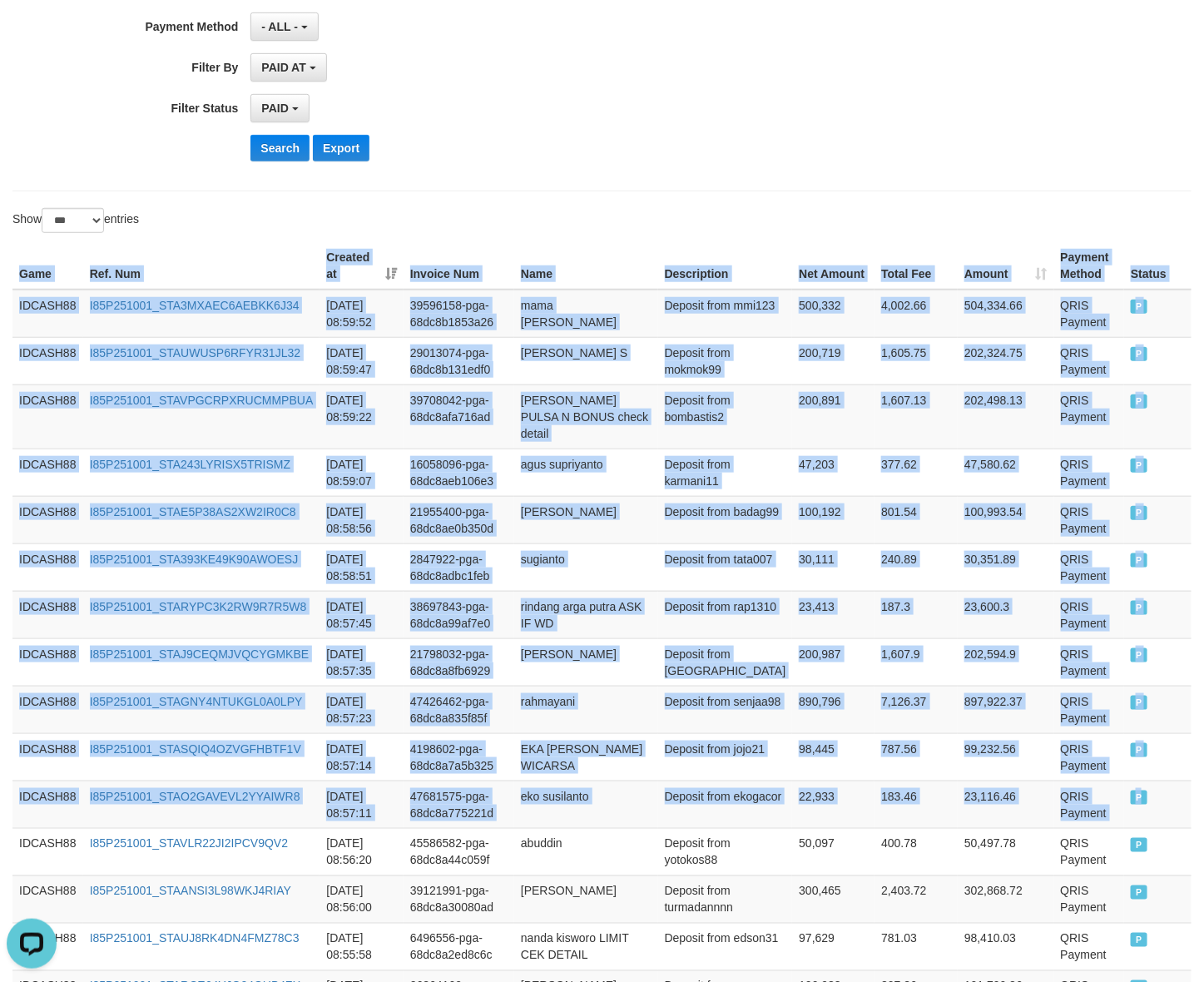
drag, startPoint x: 1144, startPoint y: 833, endPoint x: -96, endPoint y: 443, distance: 1299.9
click at [255, 156] on button "Search" at bounding box center [279, 148] width 59 height 26
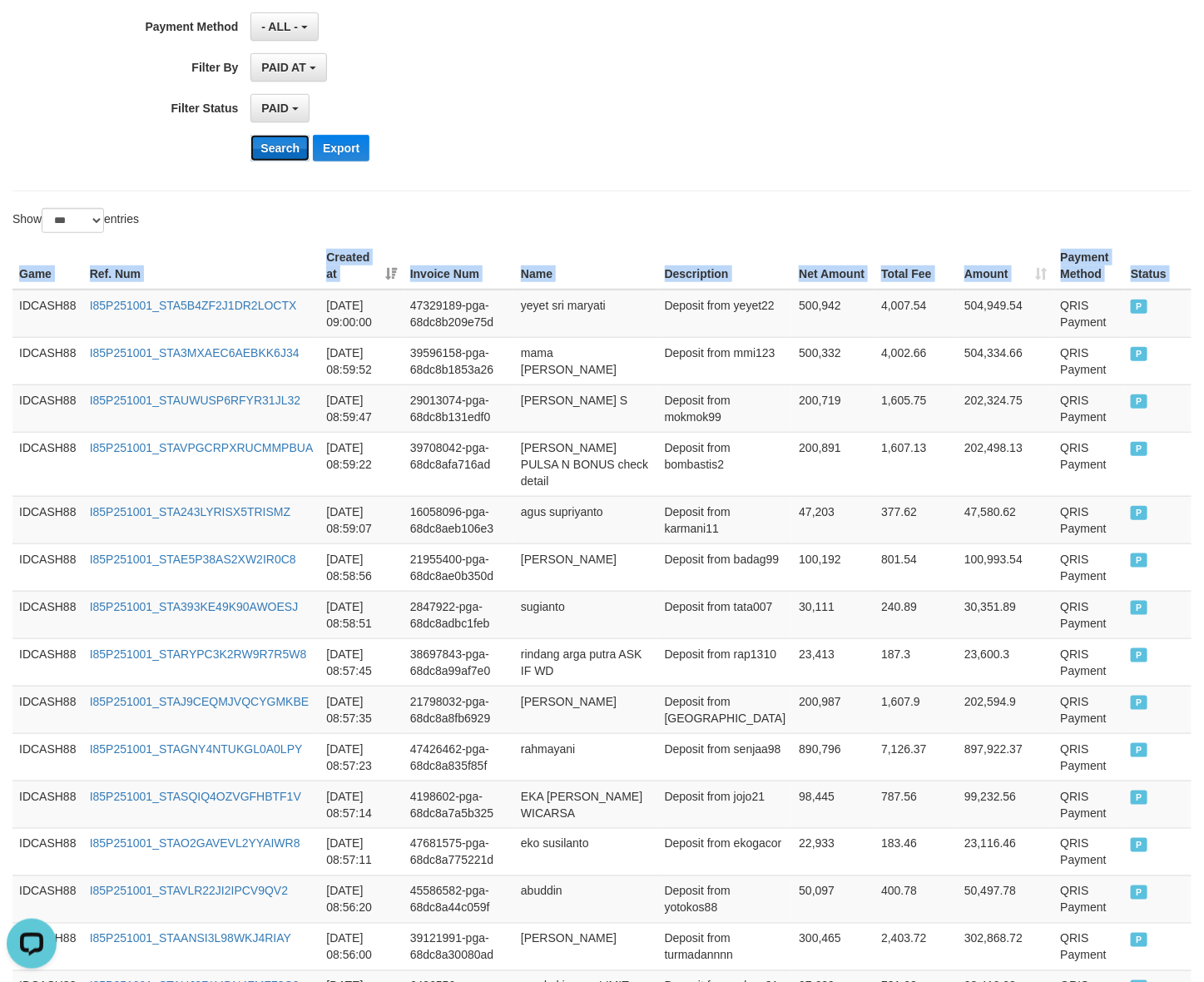
click at [260, 150] on button "Search" at bounding box center [279, 148] width 59 height 26
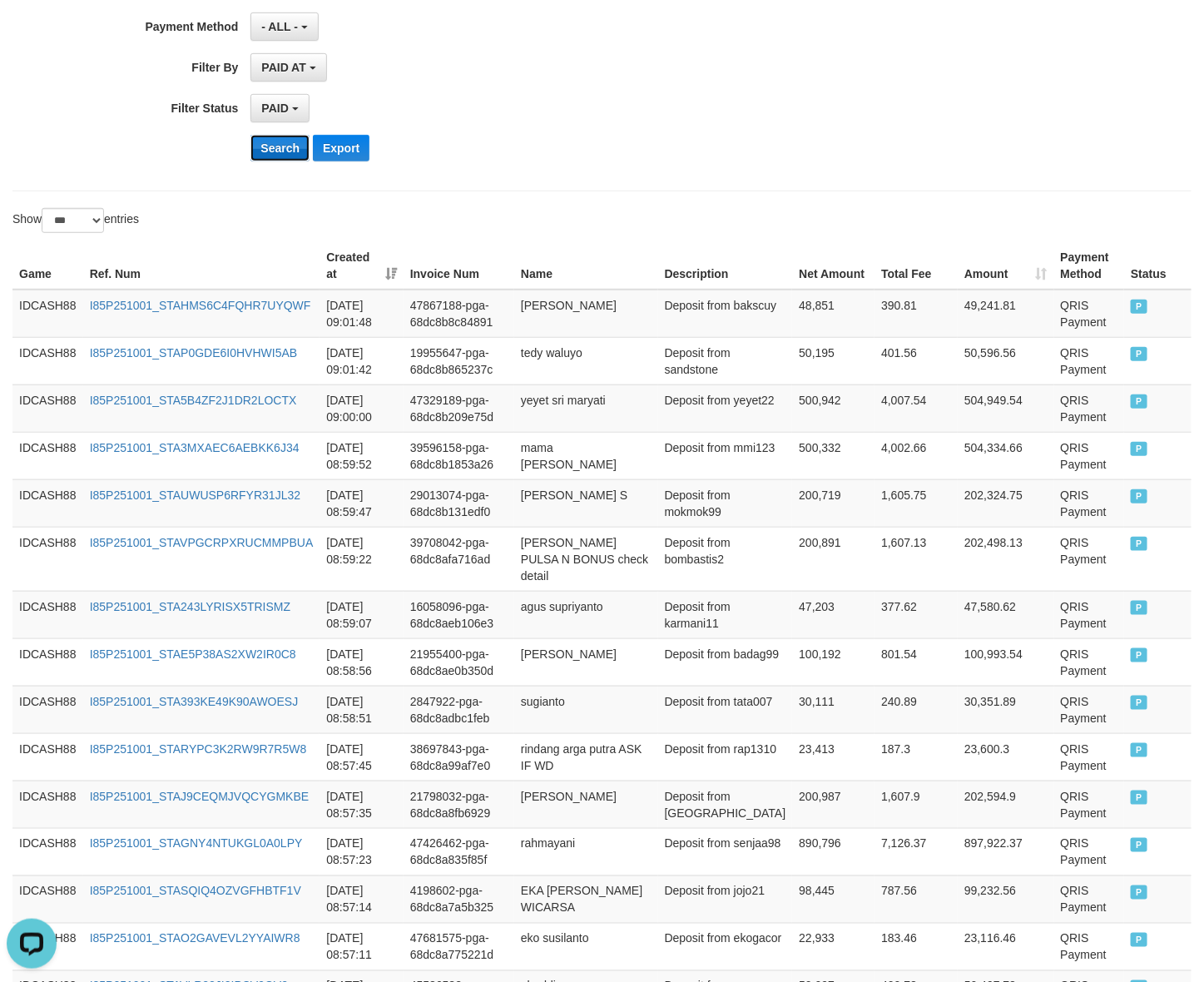
click at [281, 160] on button "Search" at bounding box center [279, 148] width 59 height 26
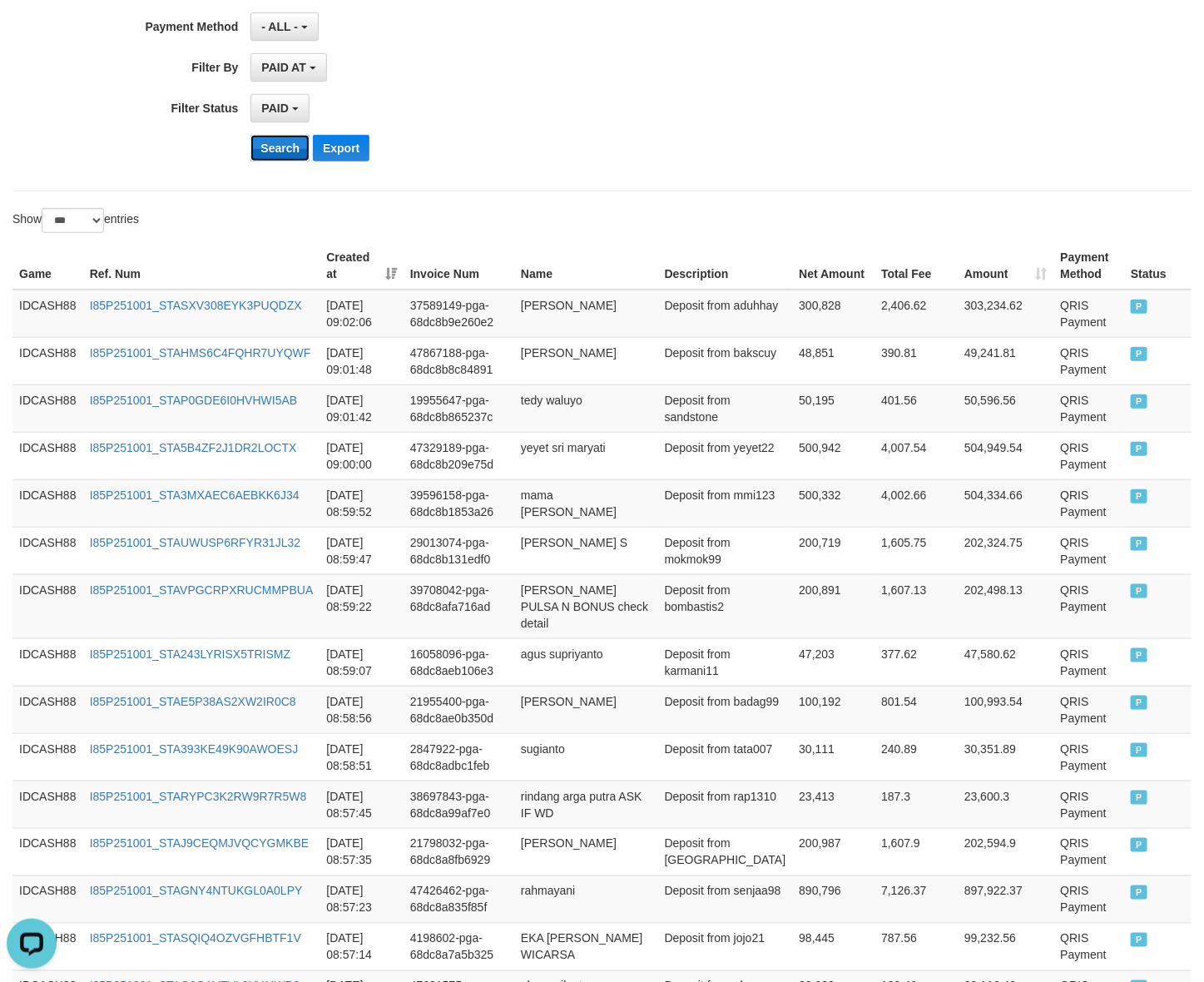
click at [277, 157] on button "Search" at bounding box center [279, 148] width 59 height 26
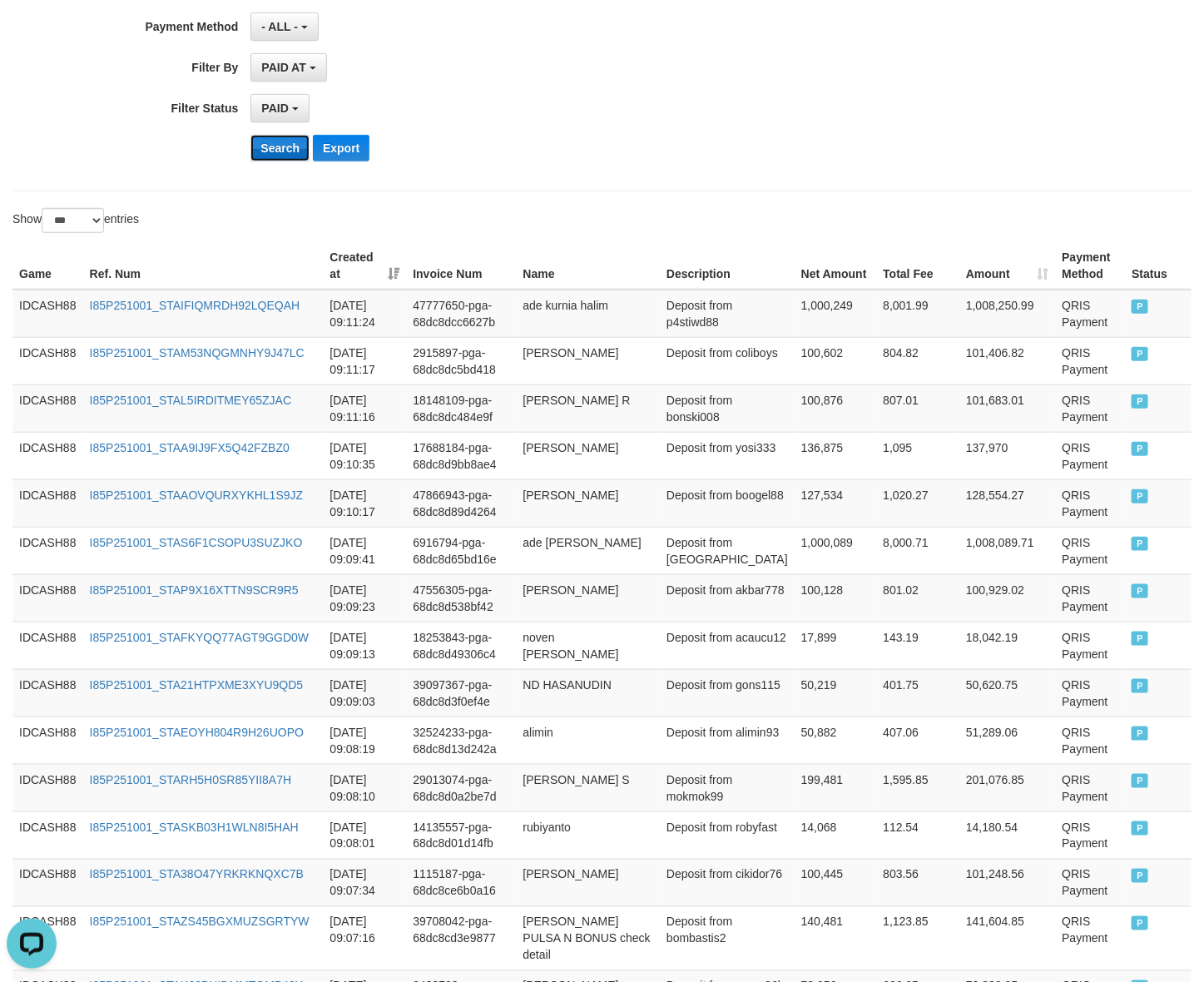
click at [289, 146] on button "Search" at bounding box center [279, 148] width 59 height 26
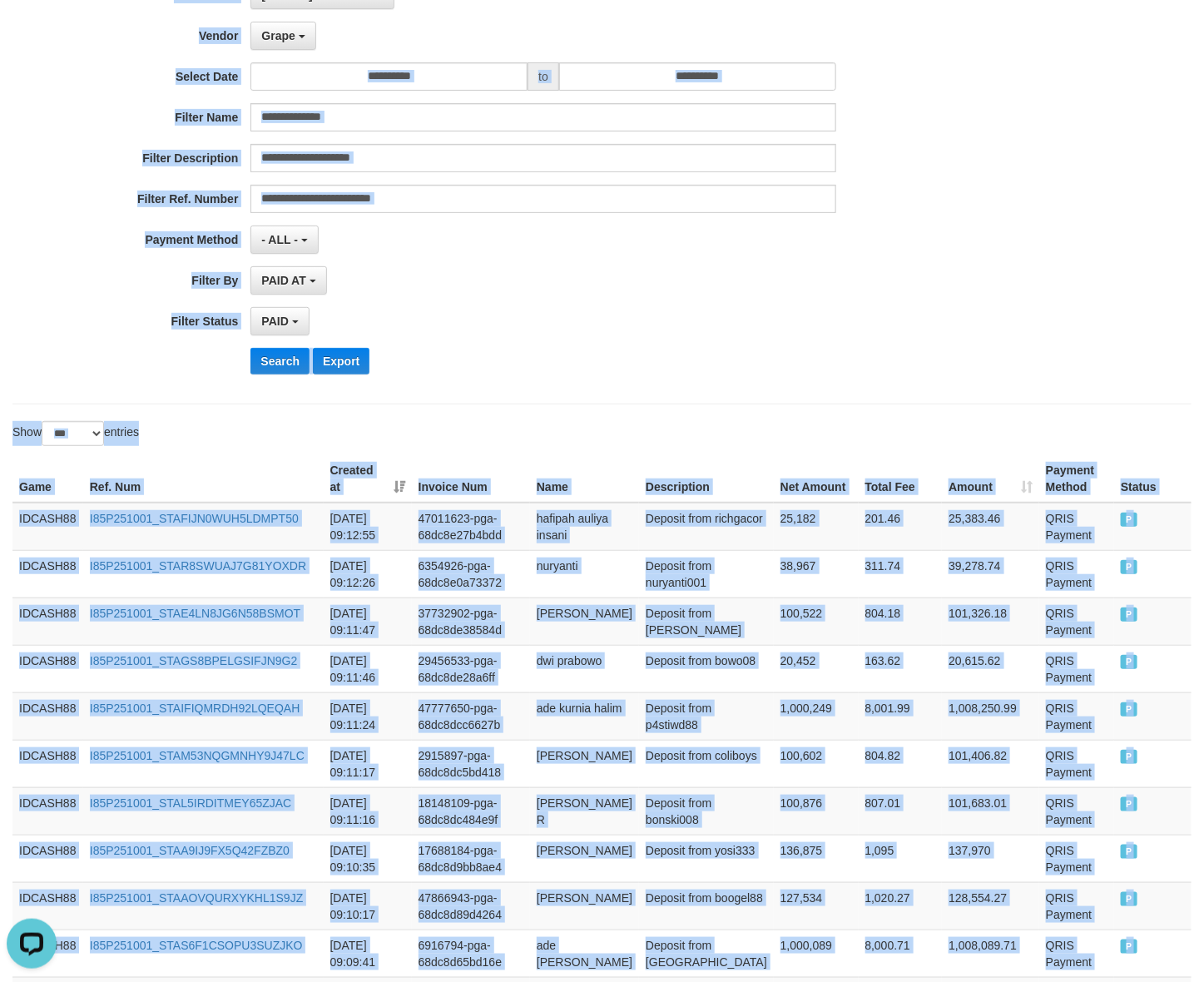
scroll to position [0, 0]
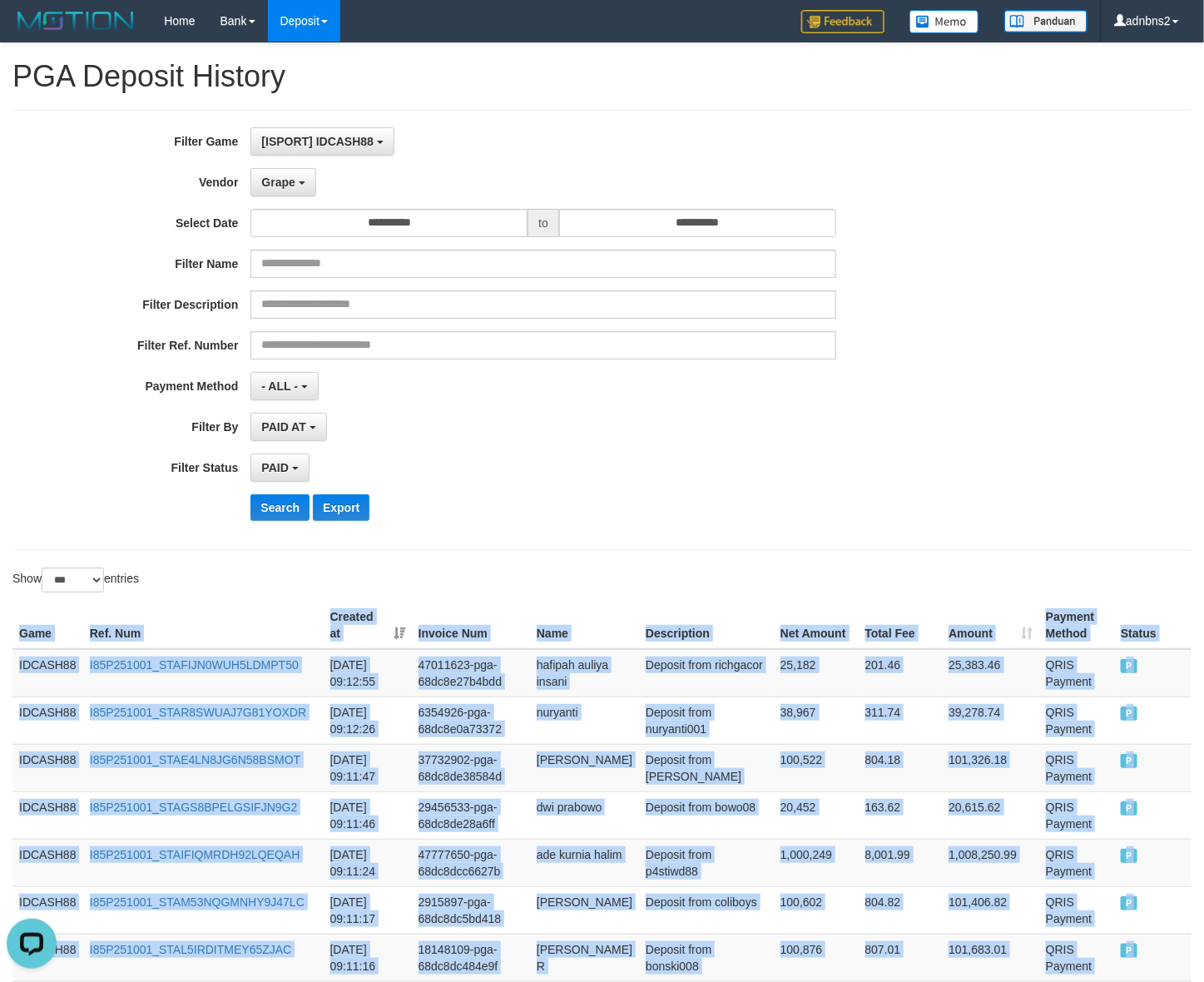
drag, startPoint x: 1146, startPoint y: 632, endPoint x: 1, endPoint y: 629, distance: 1145.0
click at [272, 510] on button "Search" at bounding box center [279, 507] width 59 height 26
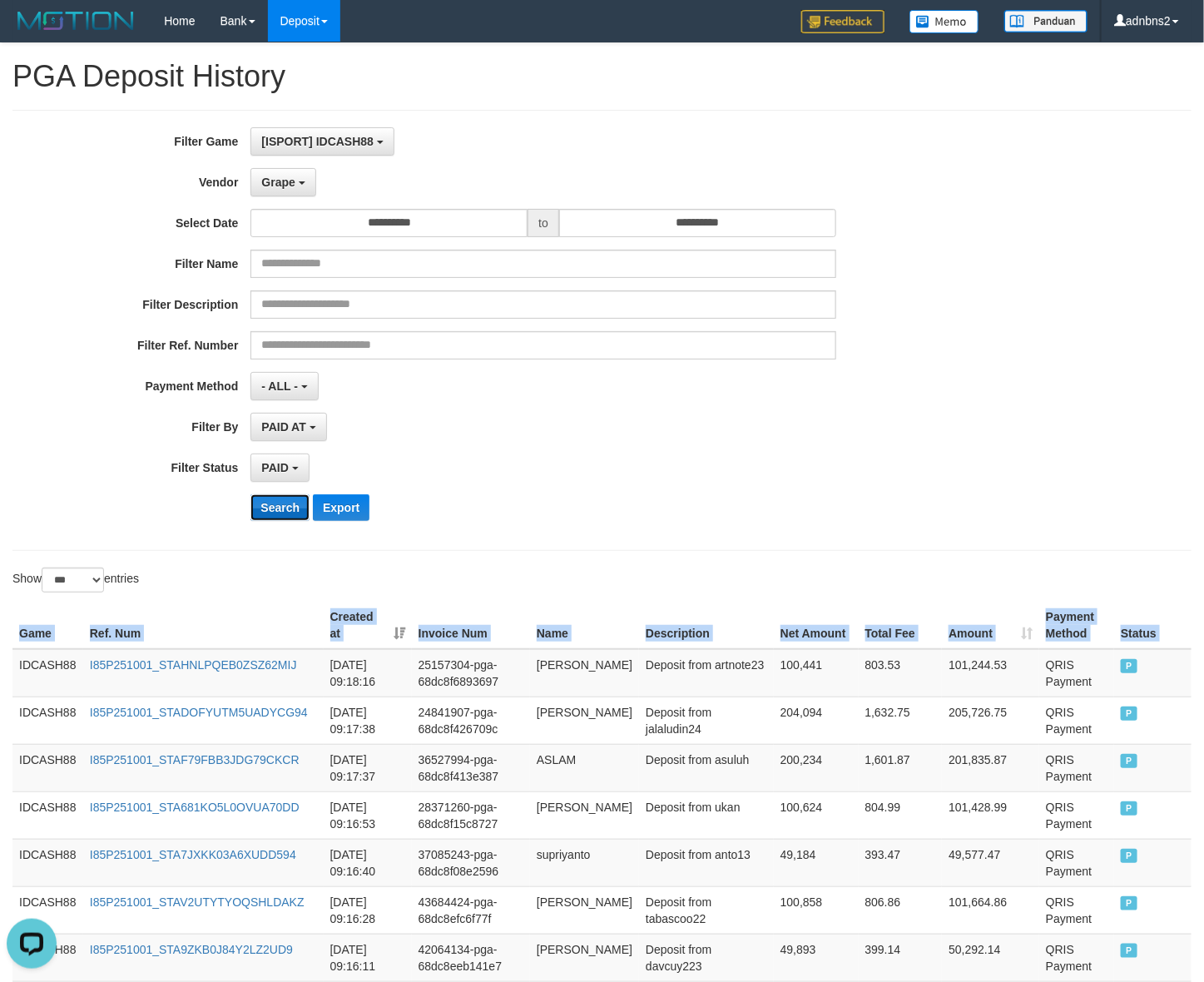
click at [255, 504] on button "Search" at bounding box center [279, 507] width 59 height 26
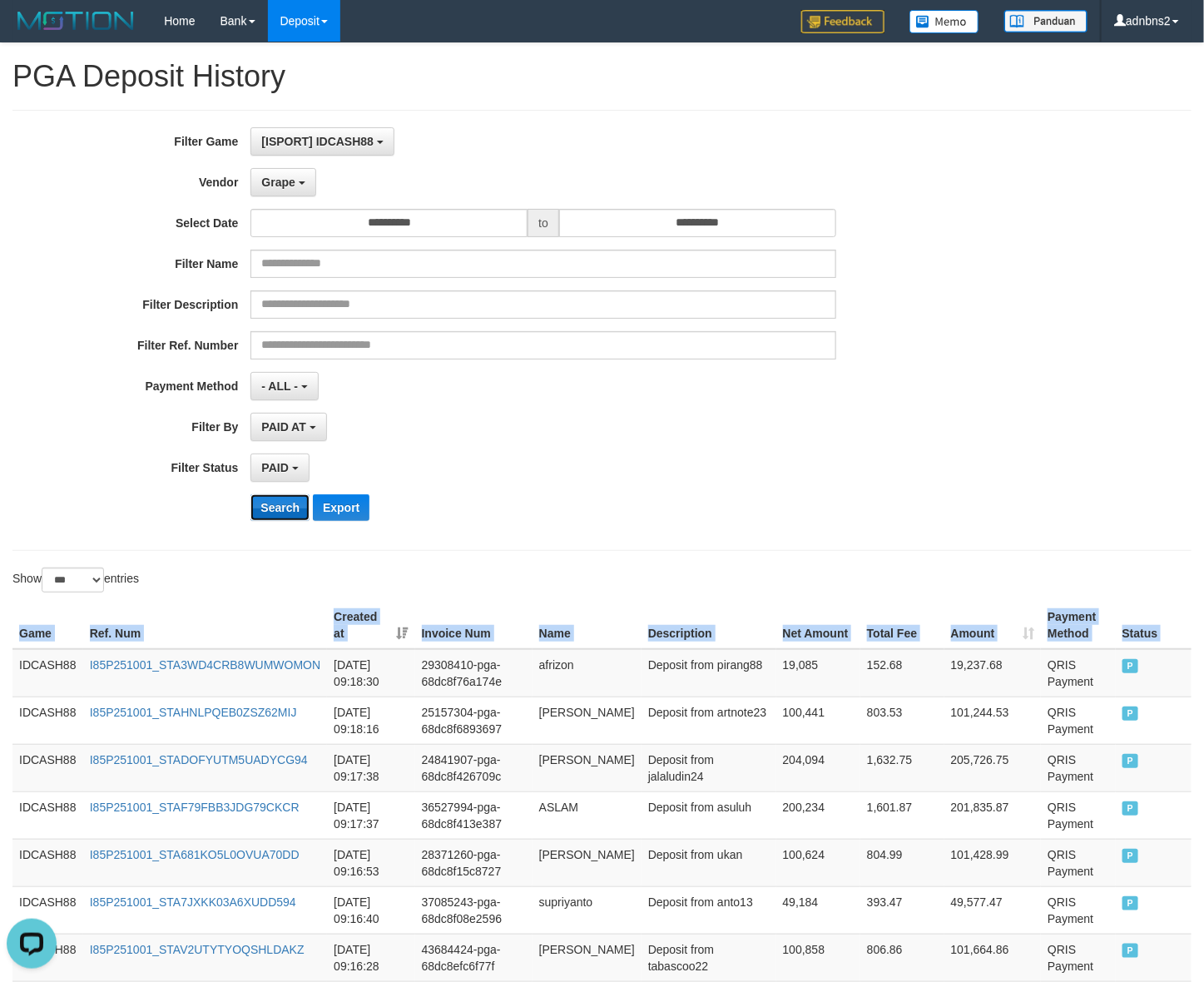
click at [267, 511] on button "Search" at bounding box center [279, 507] width 59 height 26
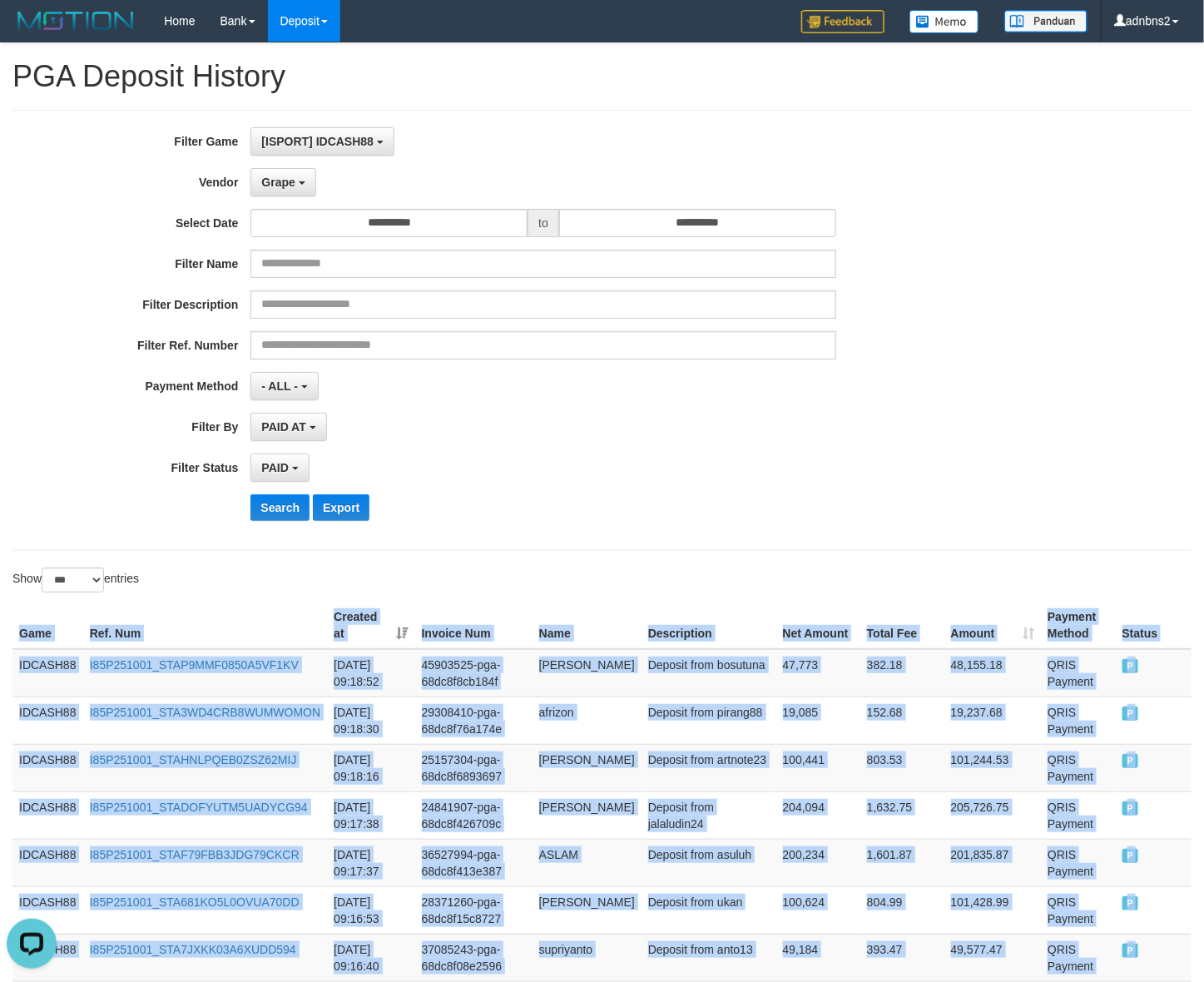
drag, startPoint x: 1149, startPoint y: 429, endPoint x: 3, endPoint y: 641, distance: 1165.4
click at [296, 506] on button "Search" at bounding box center [279, 507] width 59 height 26
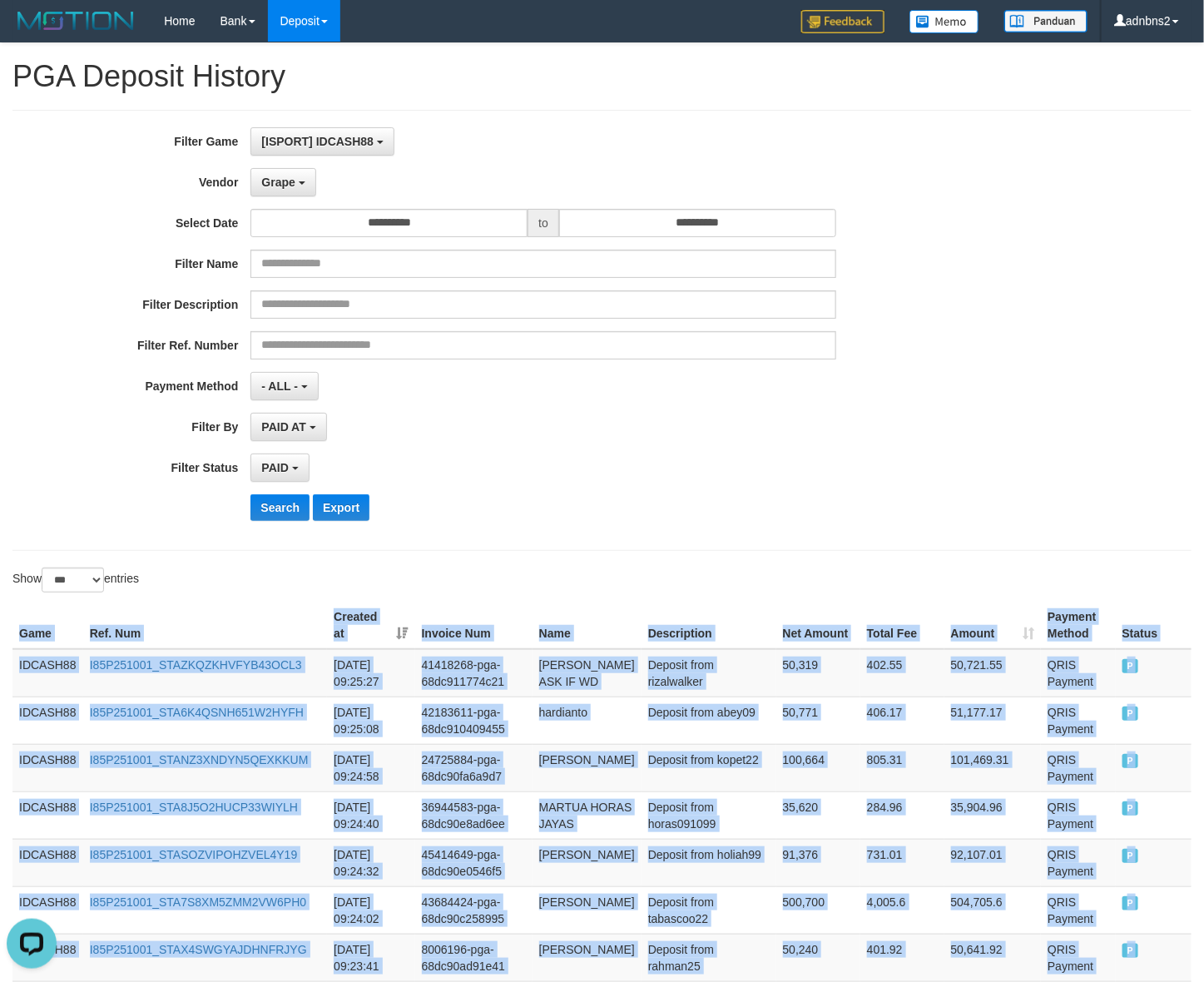
drag, startPoint x: 1167, startPoint y: 433, endPoint x: -23, endPoint y: 621, distance: 1204.8
click at [280, 512] on button "Search" at bounding box center [279, 507] width 59 height 26
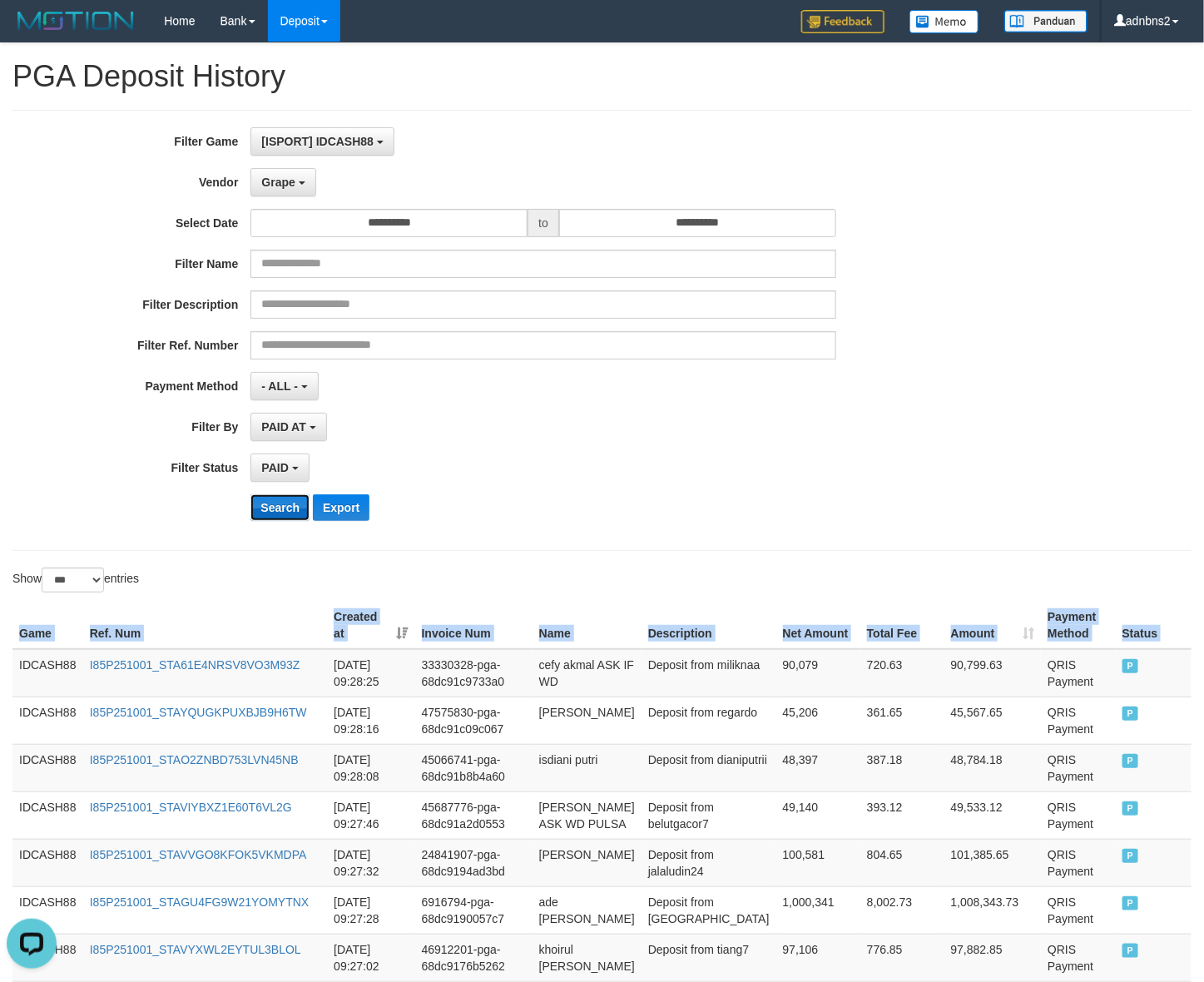
click at [286, 519] on button "Search" at bounding box center [279, 507] width 59 height 26
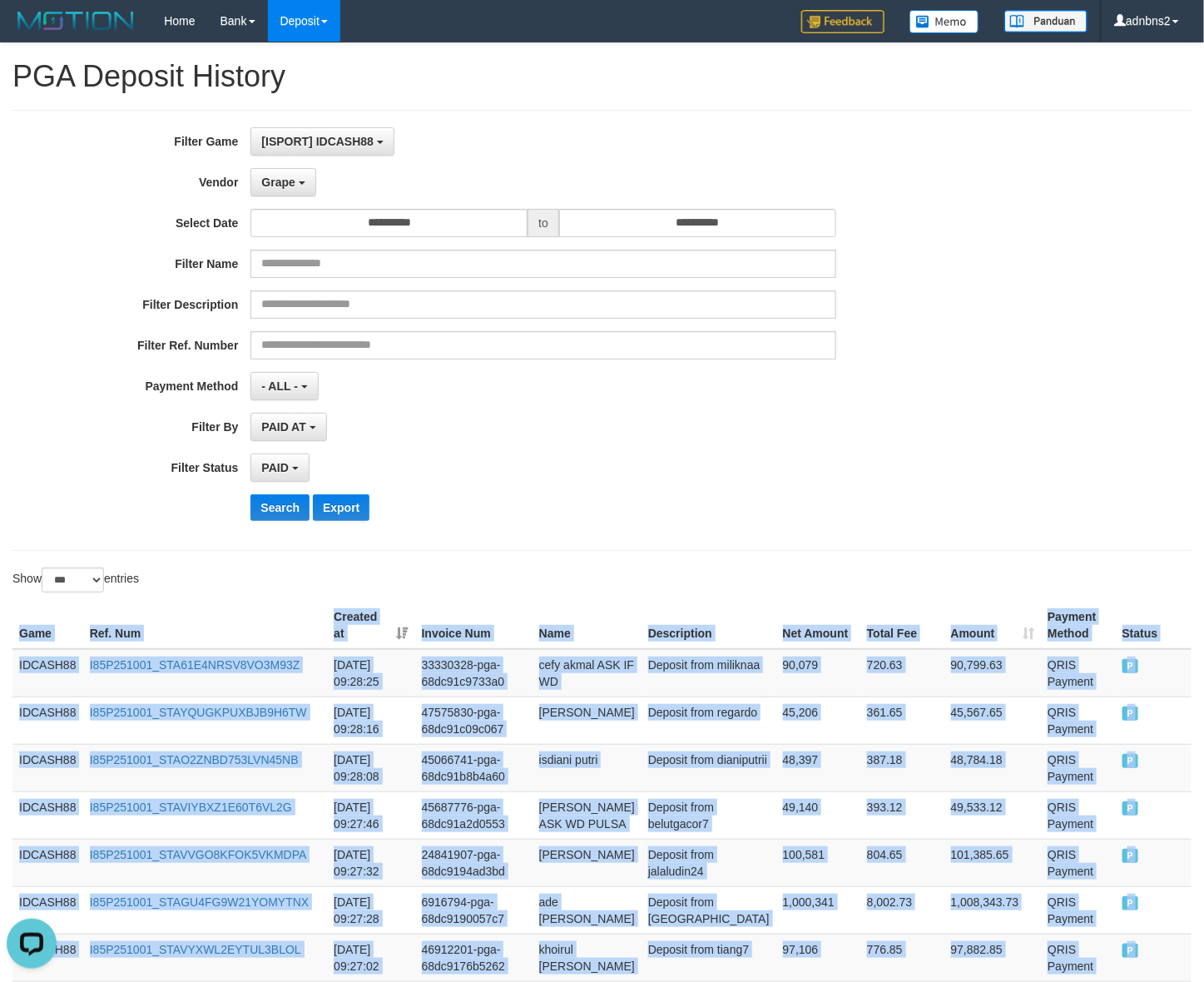
drag, startPoint x: 1141, startPoint y: 427, endPoint x: -7, endPoint y: 645, distance: 1168.5
click at [280, 516] on button "Search" at bounding box center [279, 507] width 59 height 26
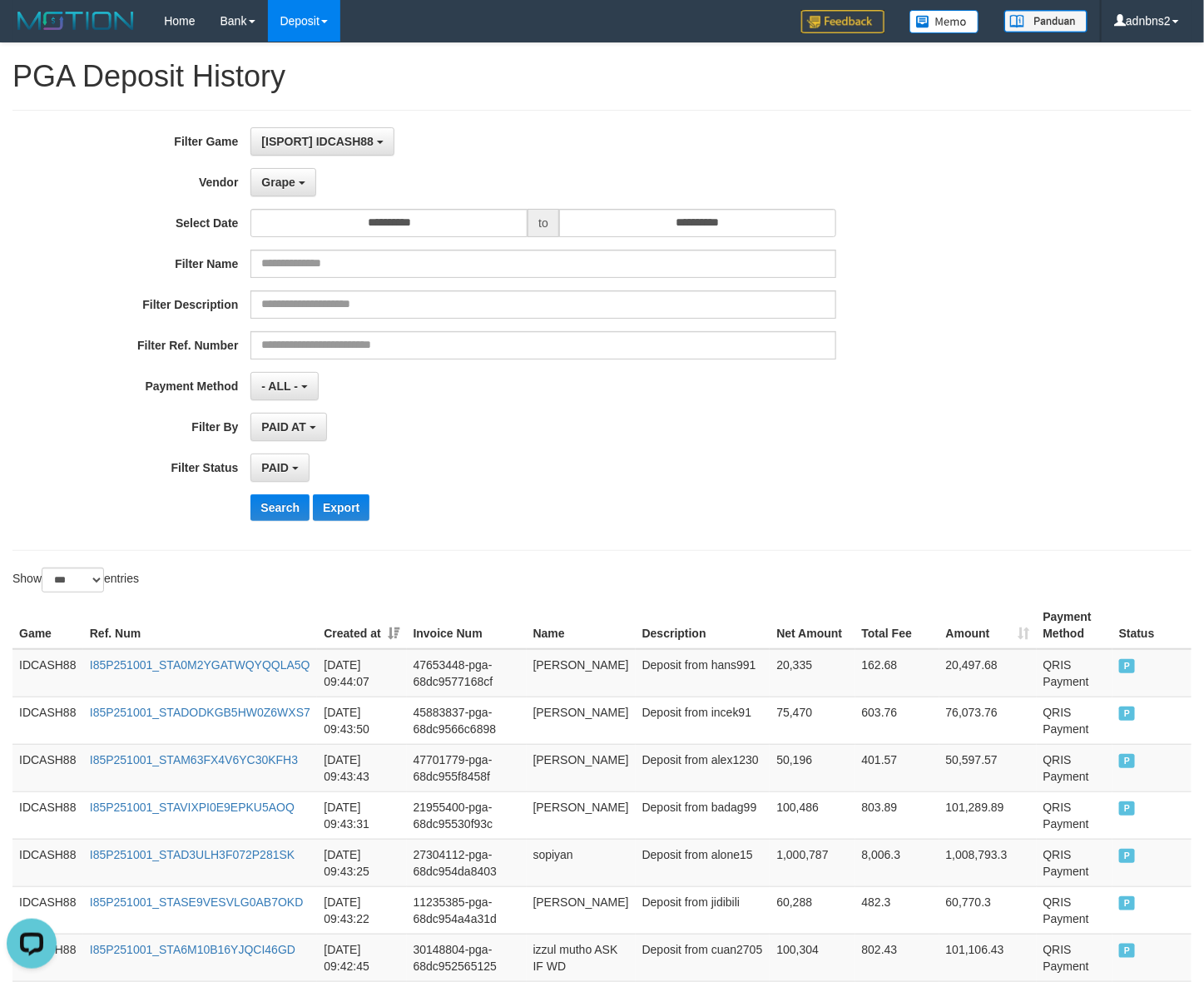
click at [754, 500] on div "Search Export" at bounding box center [626, 507] width 752 height 26
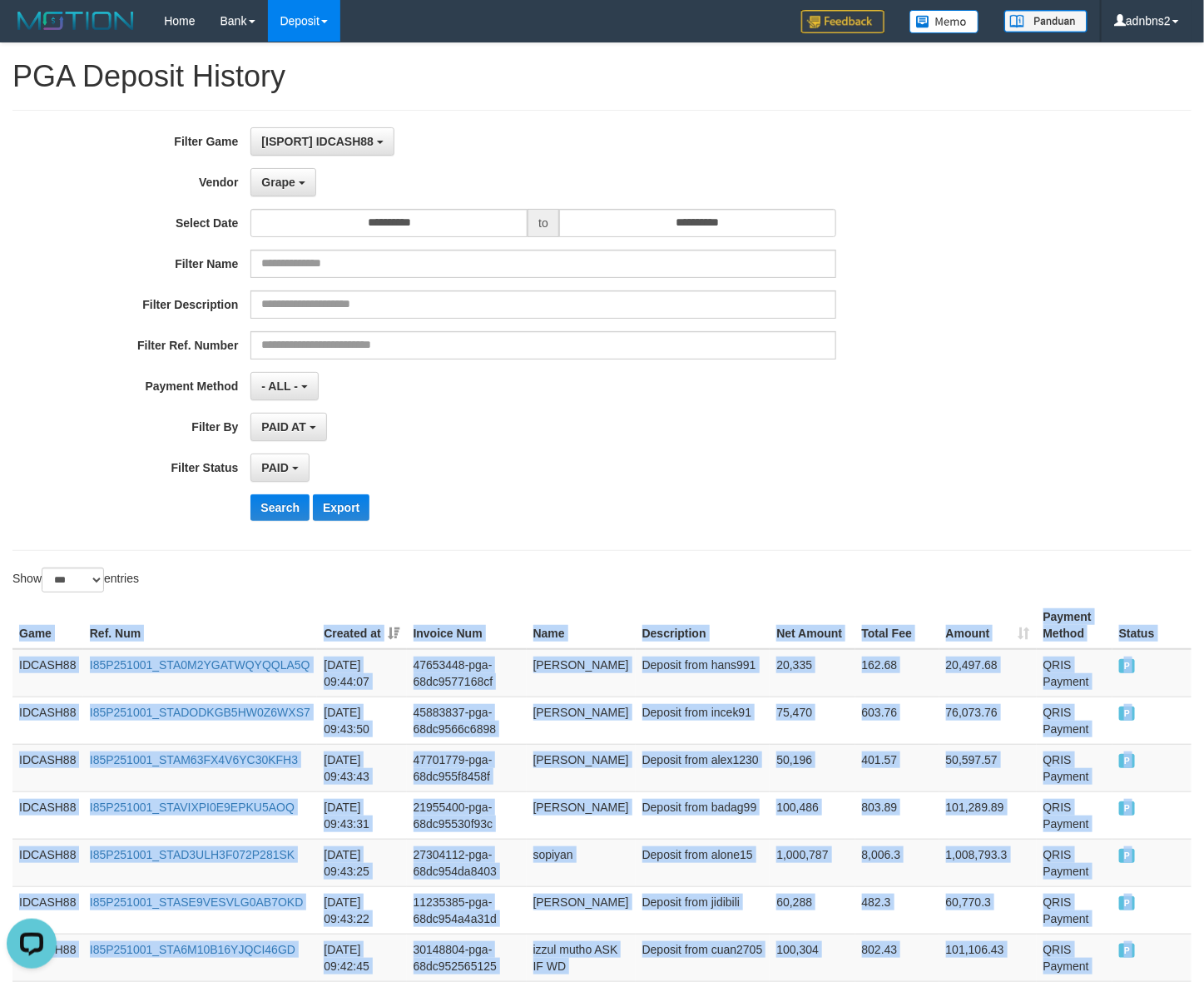
drag, startPoint x: 1146, startPoint y: 450, endPoint x: -7, endPoint y: 633, distance: 1167.4
click at [267, 510] on button "Search" at bounding box center [279, 507] width 59 height 26
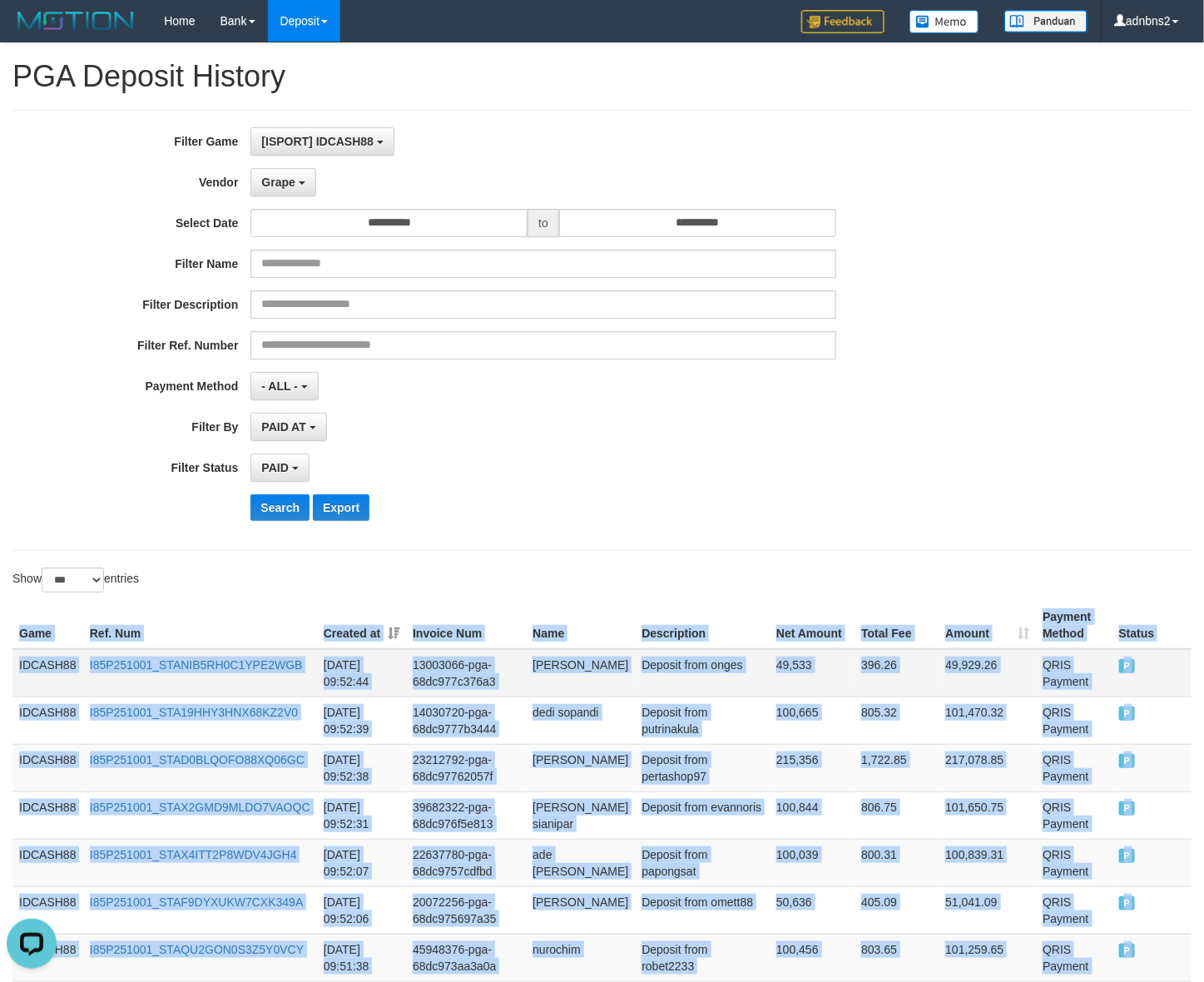
drag, startPoint x: 1144, startPoint y: 389, endPoint x: 32, endPoint y: 653, distance: 1142.9
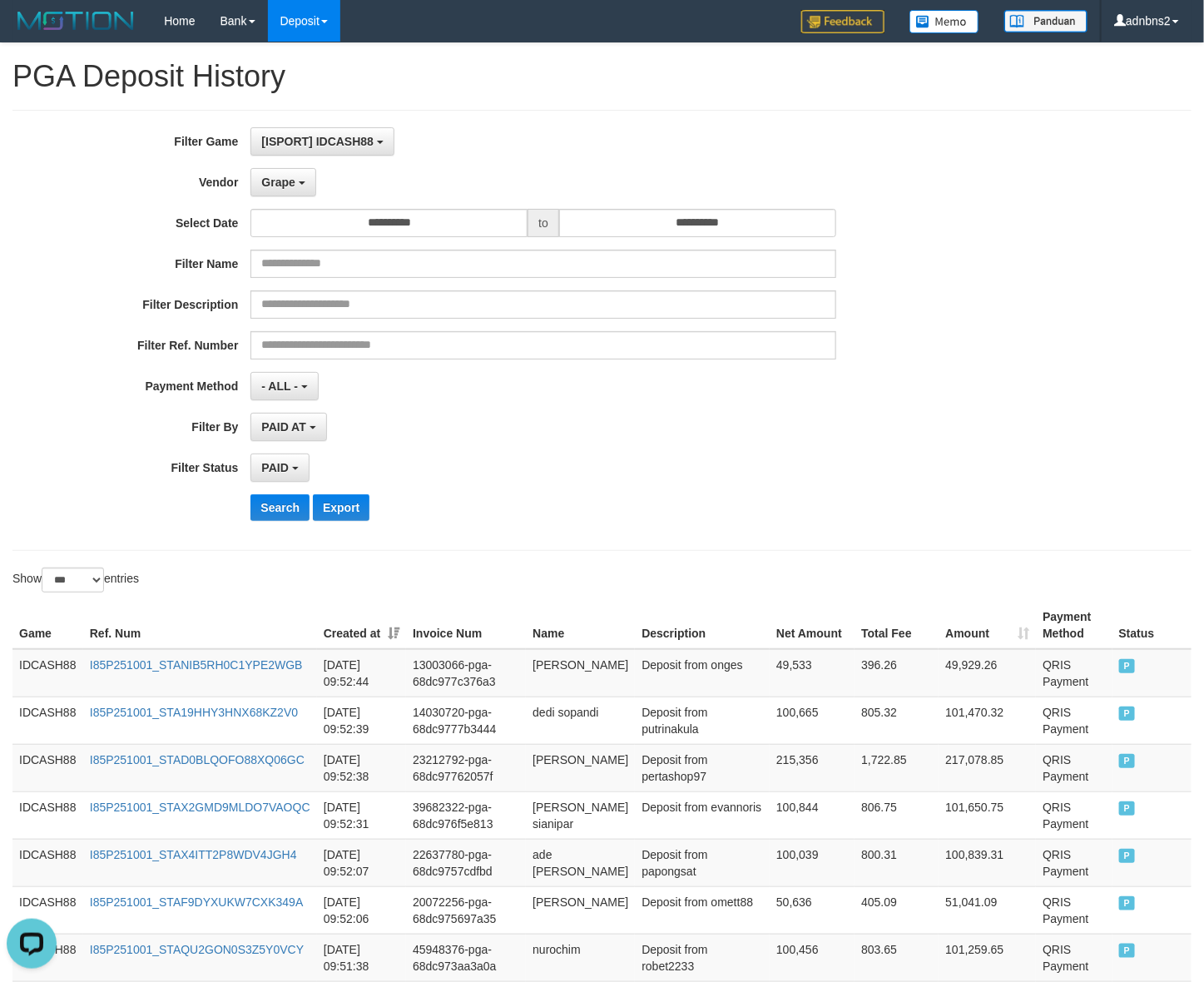
drag, startPoint x: 301, startPoint y: 491, endPoint x: 293, endPoint y: 495, distance: 8.9
click at [296, 495] on div "**********" at bounding box center [501, 330] width 1004 height 406
click at [293, 495] on div "**********" at bounding box center [501, 330] width 1004 height 406
click at [298, 514] on button "Search" at bounding box center [279, 507] width 59 height 26
click at [250, 494] on button "Search" at bounding box center [279, 507] width 59 height 26
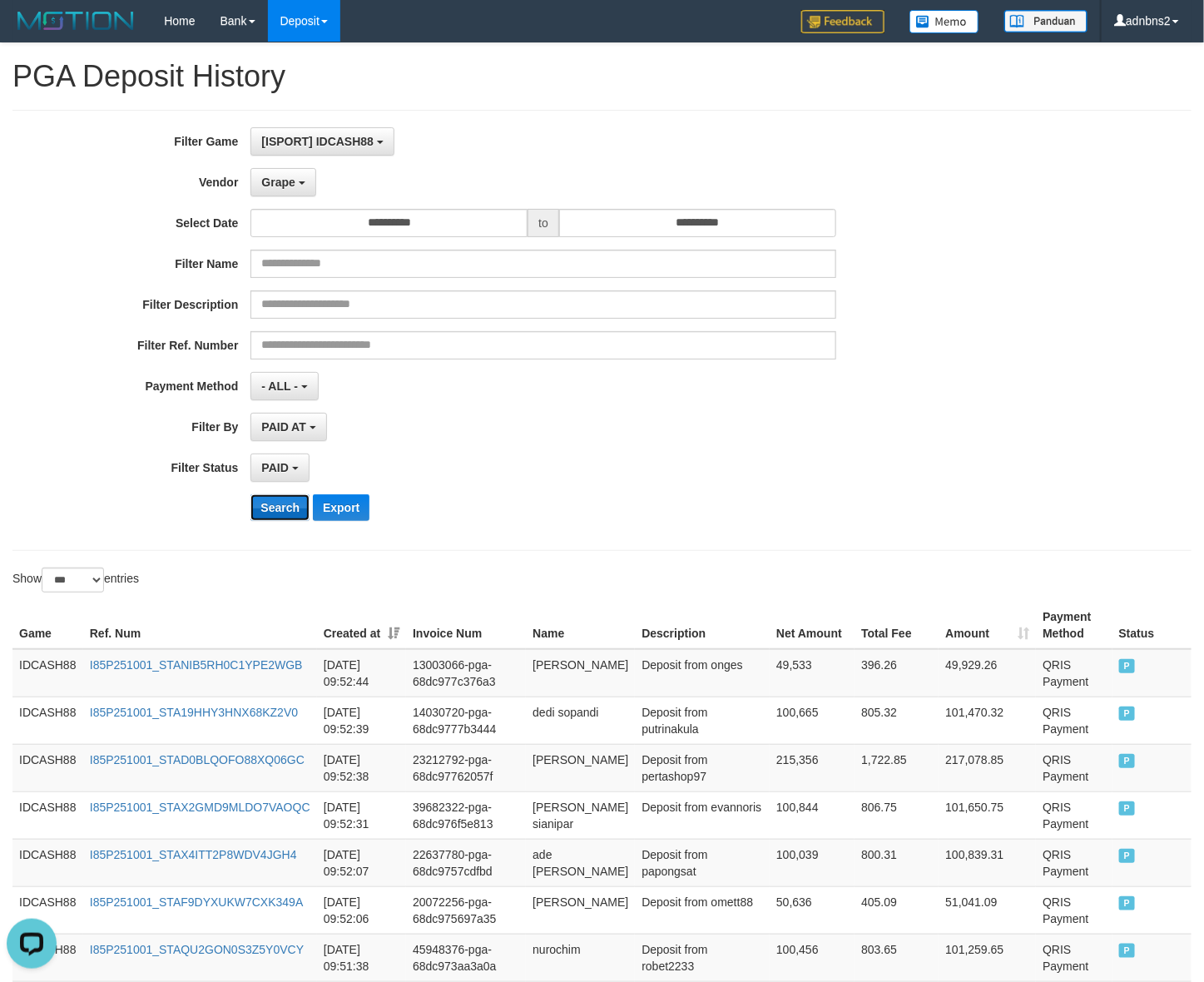
click at [250, 494] on button "Search" at bounding box center [279, 507] width 59 height 26
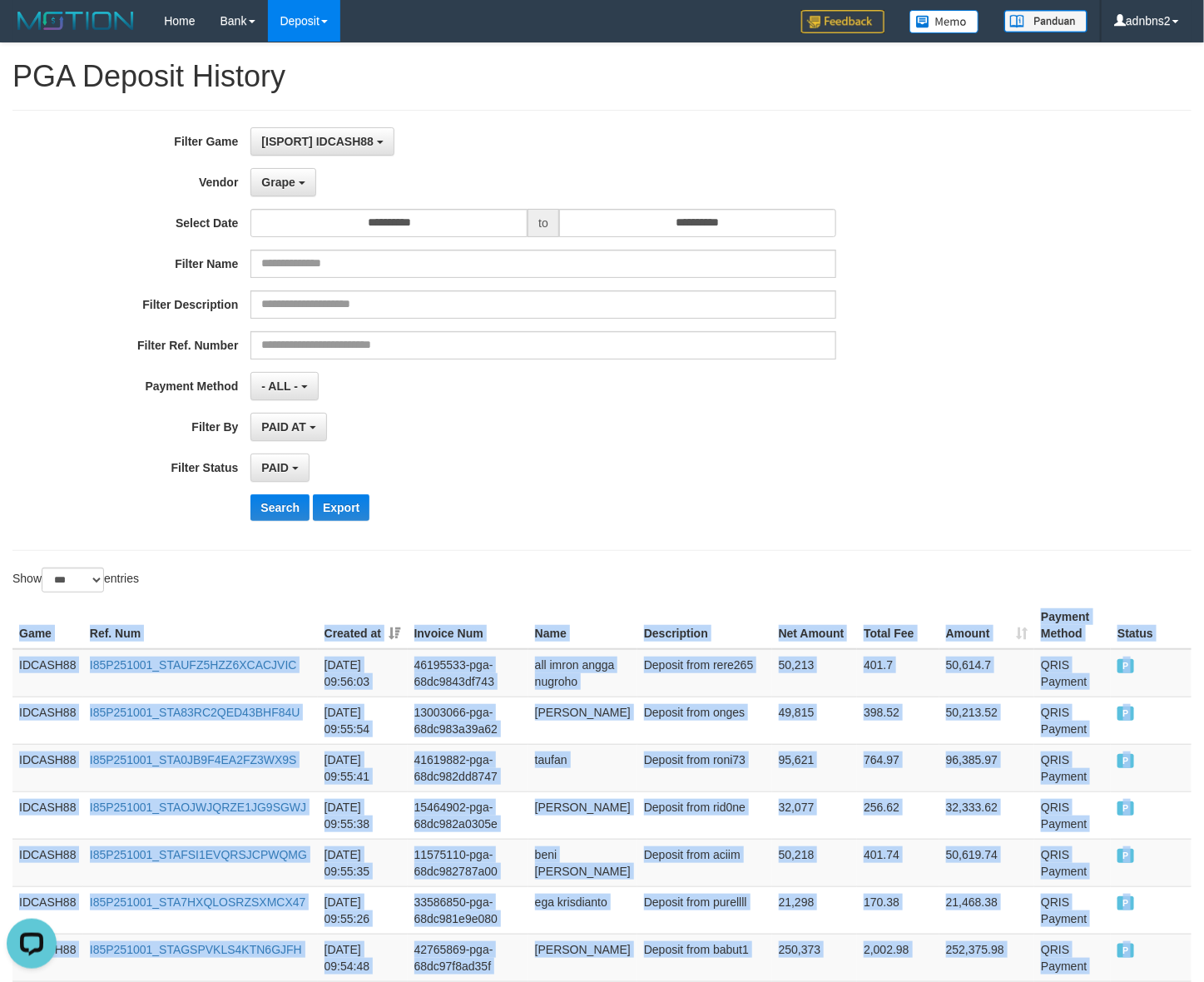
drag, startPoint x: 1167, startPoint y: 431, endPoint x: 13, endPoint y: 641, distance: 1173.0
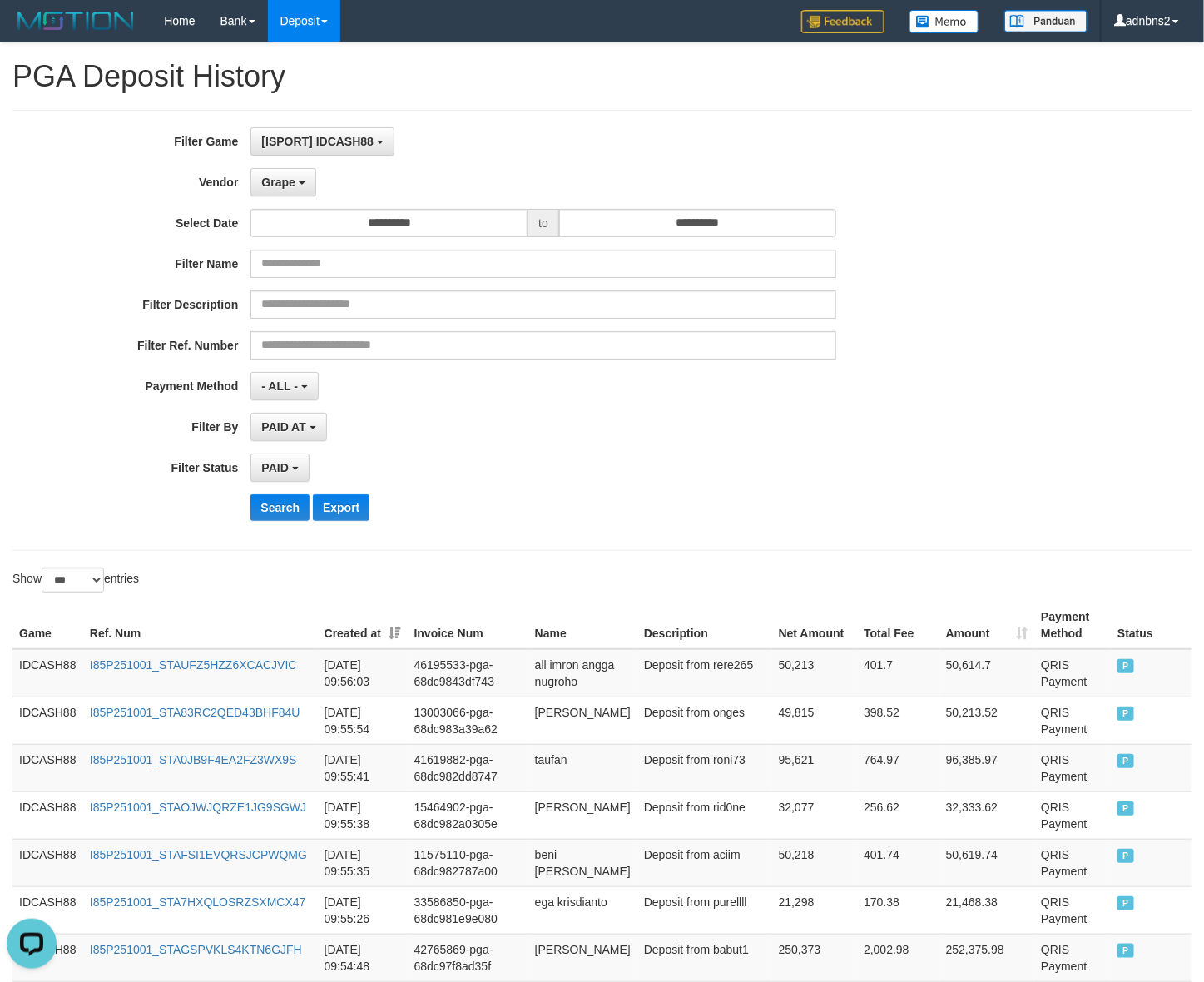
click at [247, 518] on div "Search Export" at bounding box center [501, 507] width 1004 height 26
click at [255, 516] on button "Search" at bounding box center [279, 507] width 59 height 26
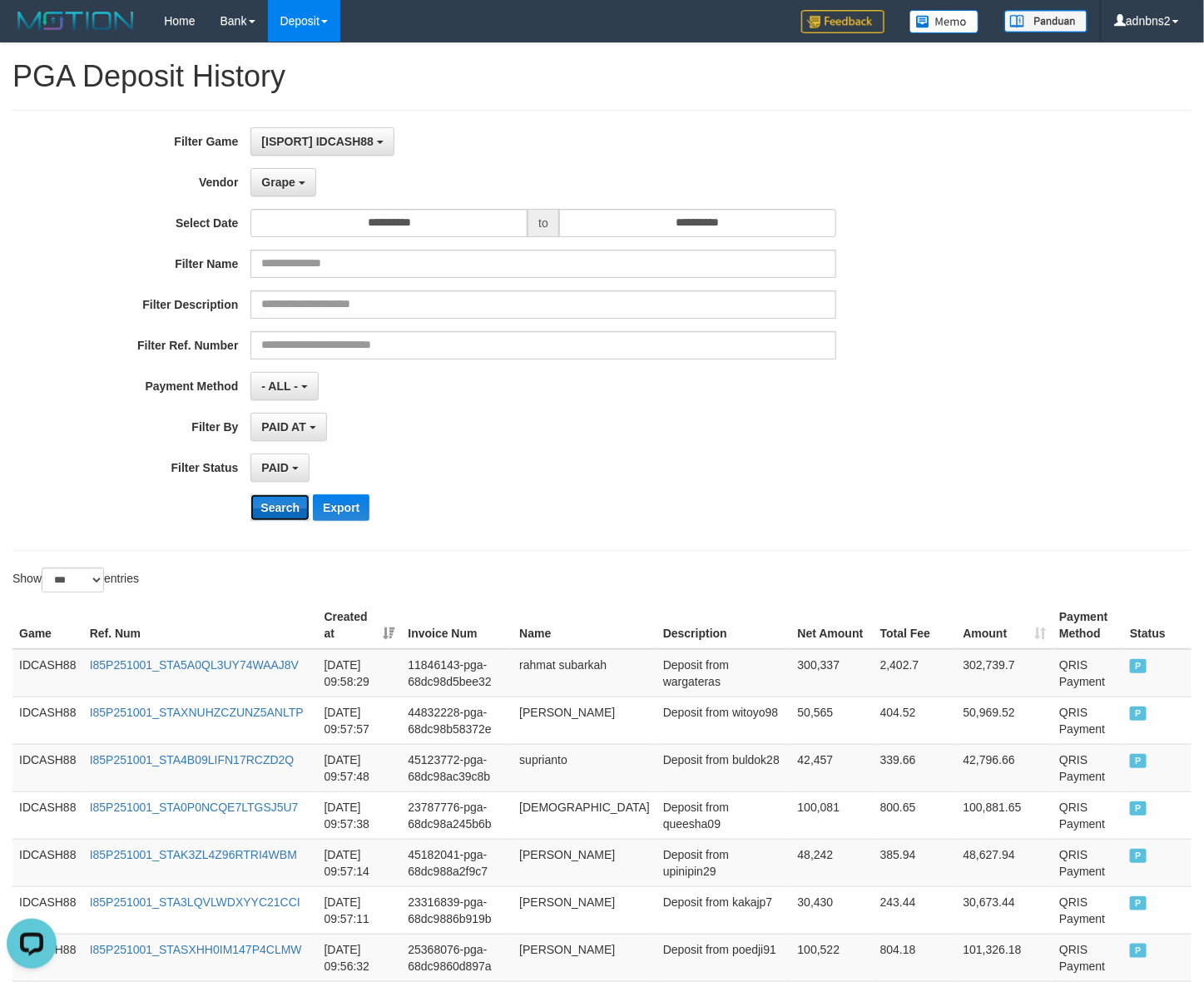
click at [267, 512] on button "Search" at bounding box center [279, 507] width 59 height 26
click at [263, 504] on button "Search" at bounding box center [279, 507] width 59 height 26
click at [267, 504] on button "Search" at bounding box center [279, 507] width 59 height 26
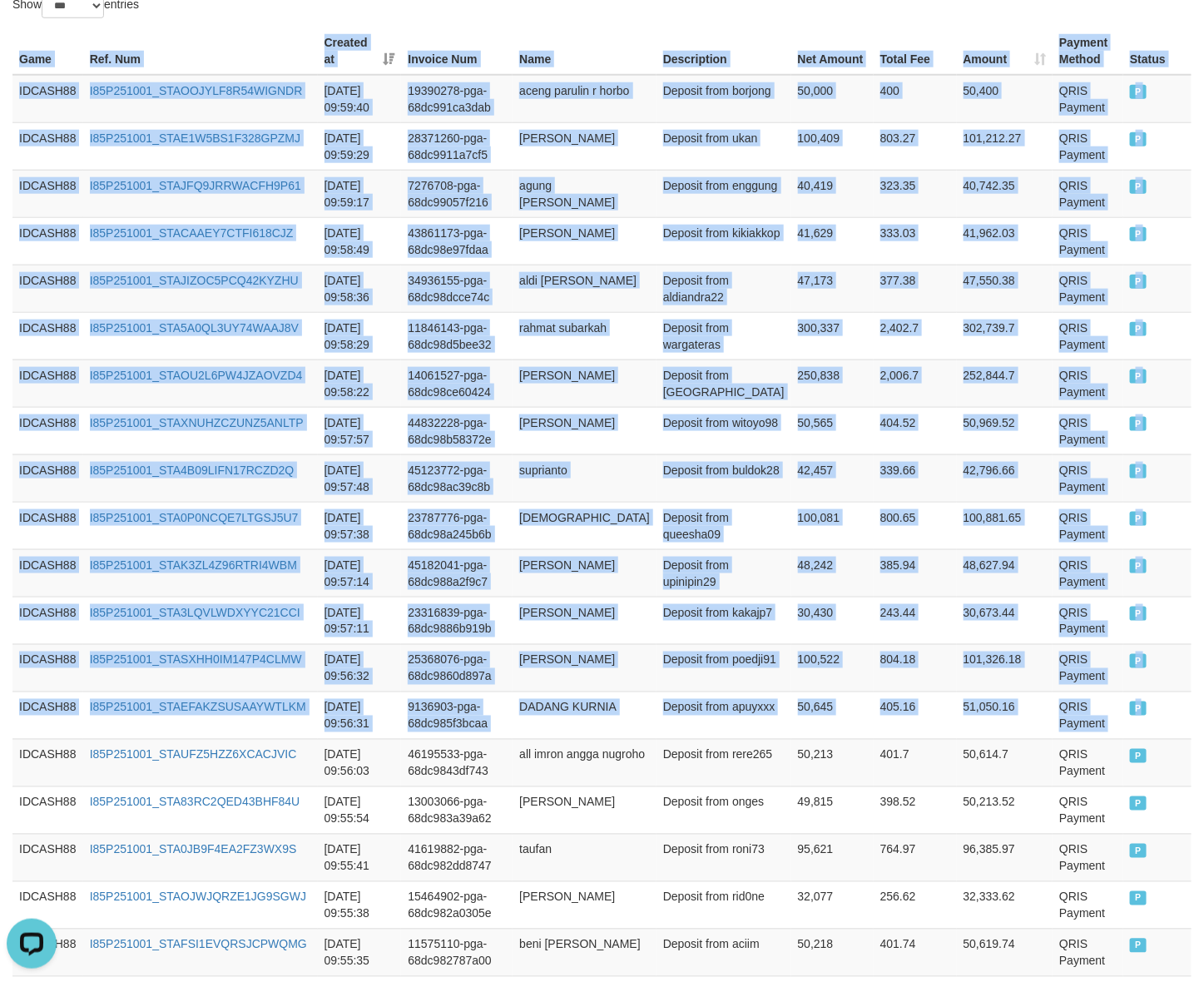
drag, startPoint x: 1141, startPoint y: 726, endPoint x: -19, endPoint y: 106, distance: 1315.3
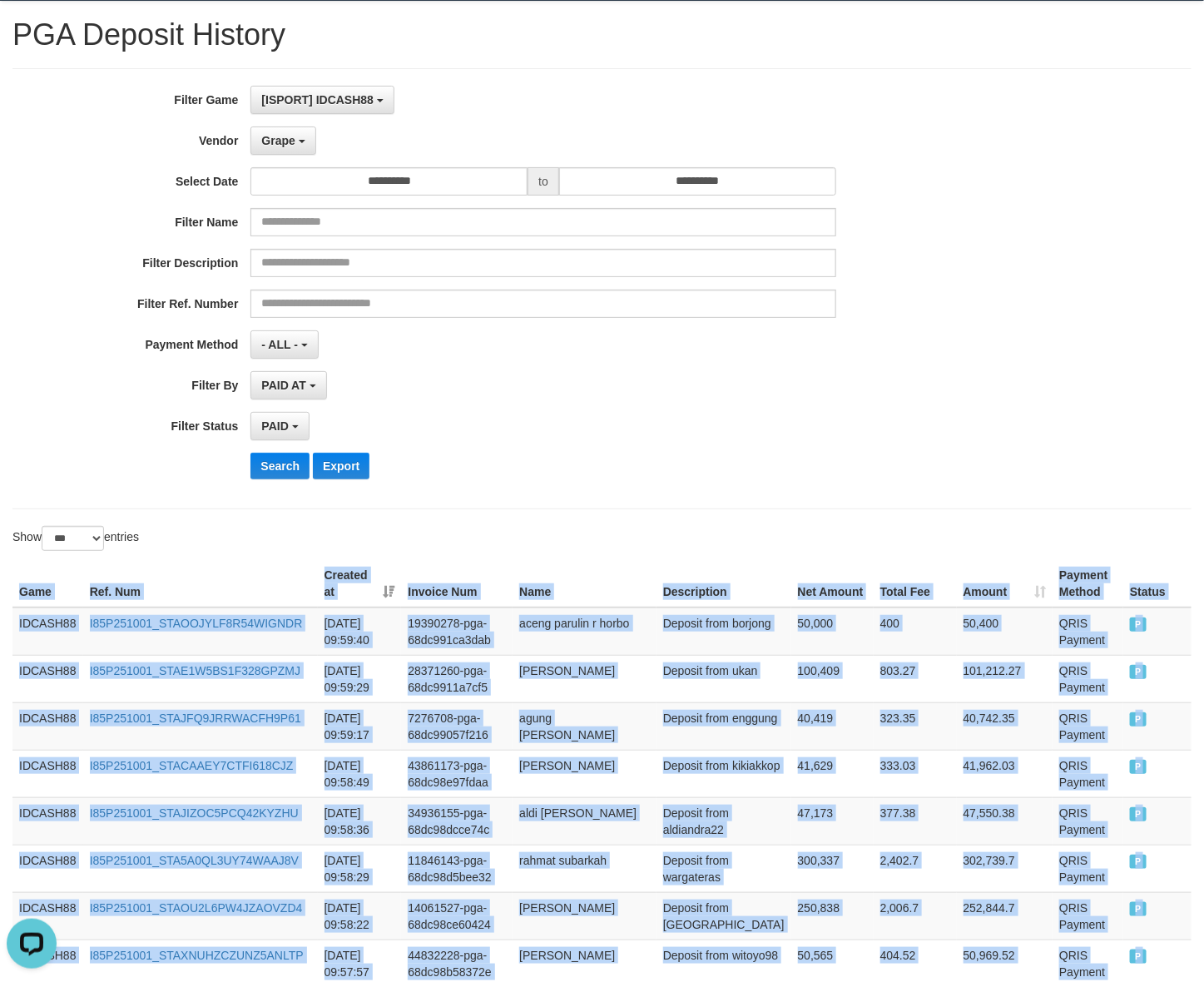
scroll to position [0, 0]
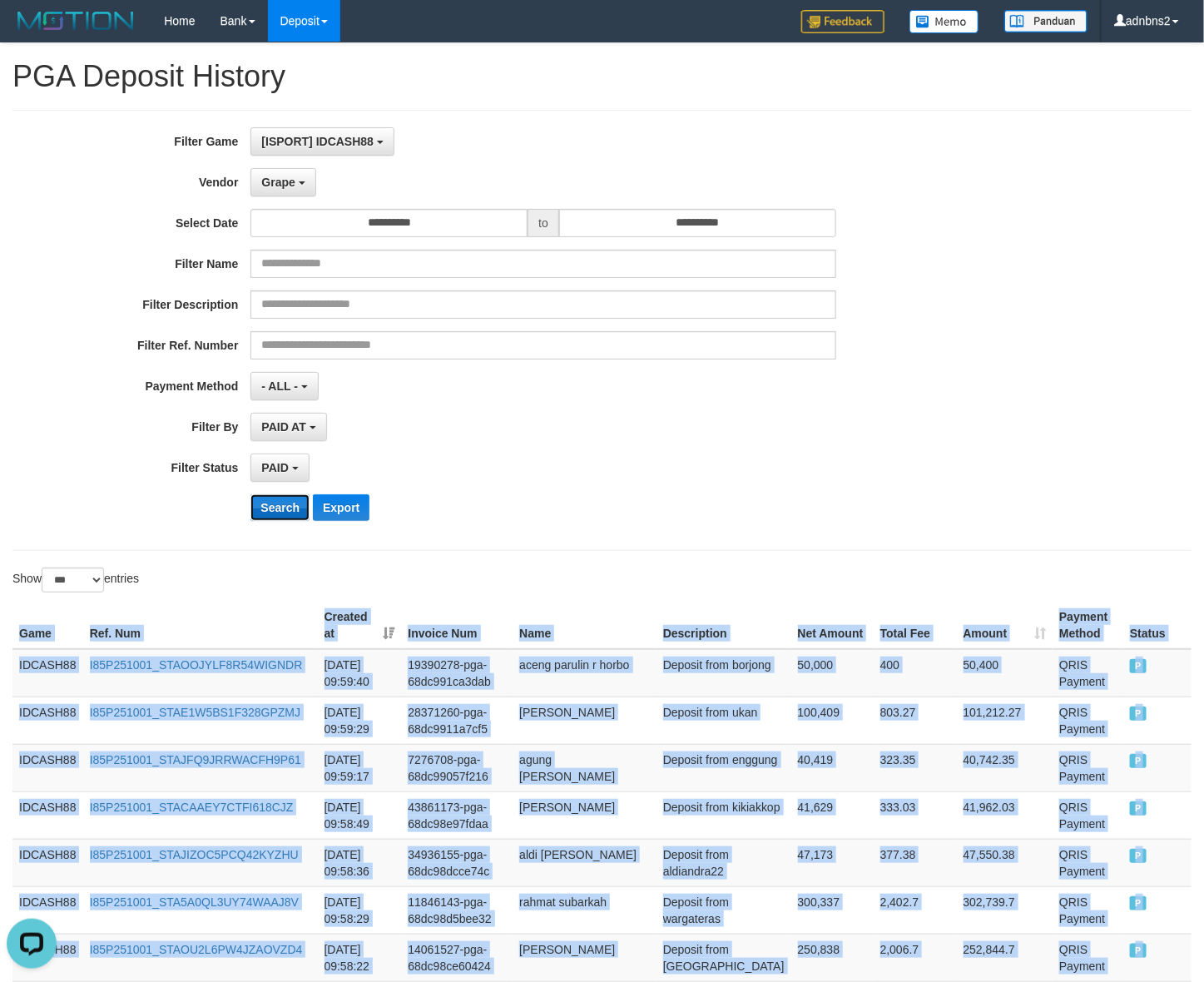
click at [294, 520] on button "Search" at bounding box center [279, 507] width 59 height 26
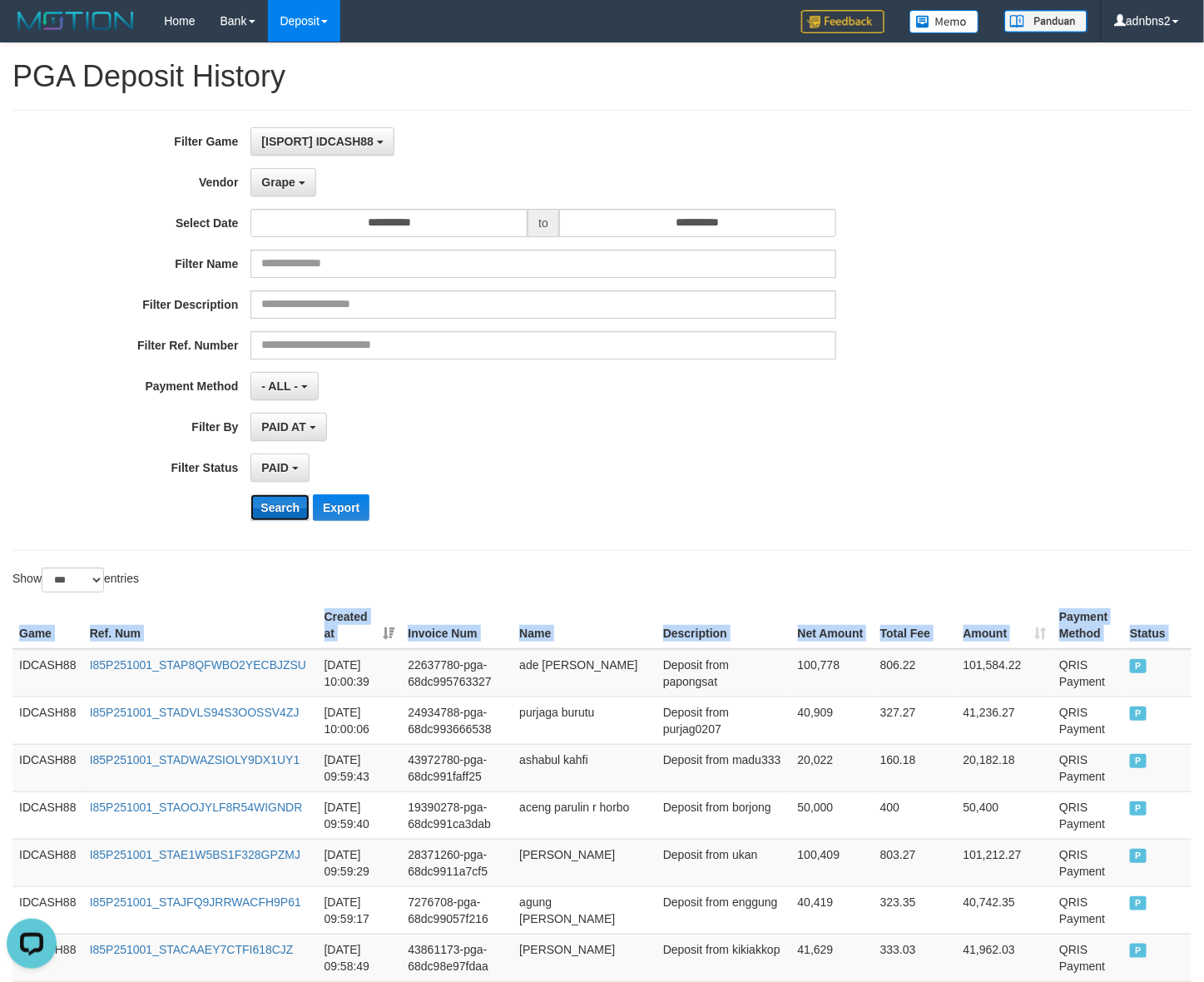
click at [264, 512] on button "Search" at bounding box center [279, 507] width 59 height 26
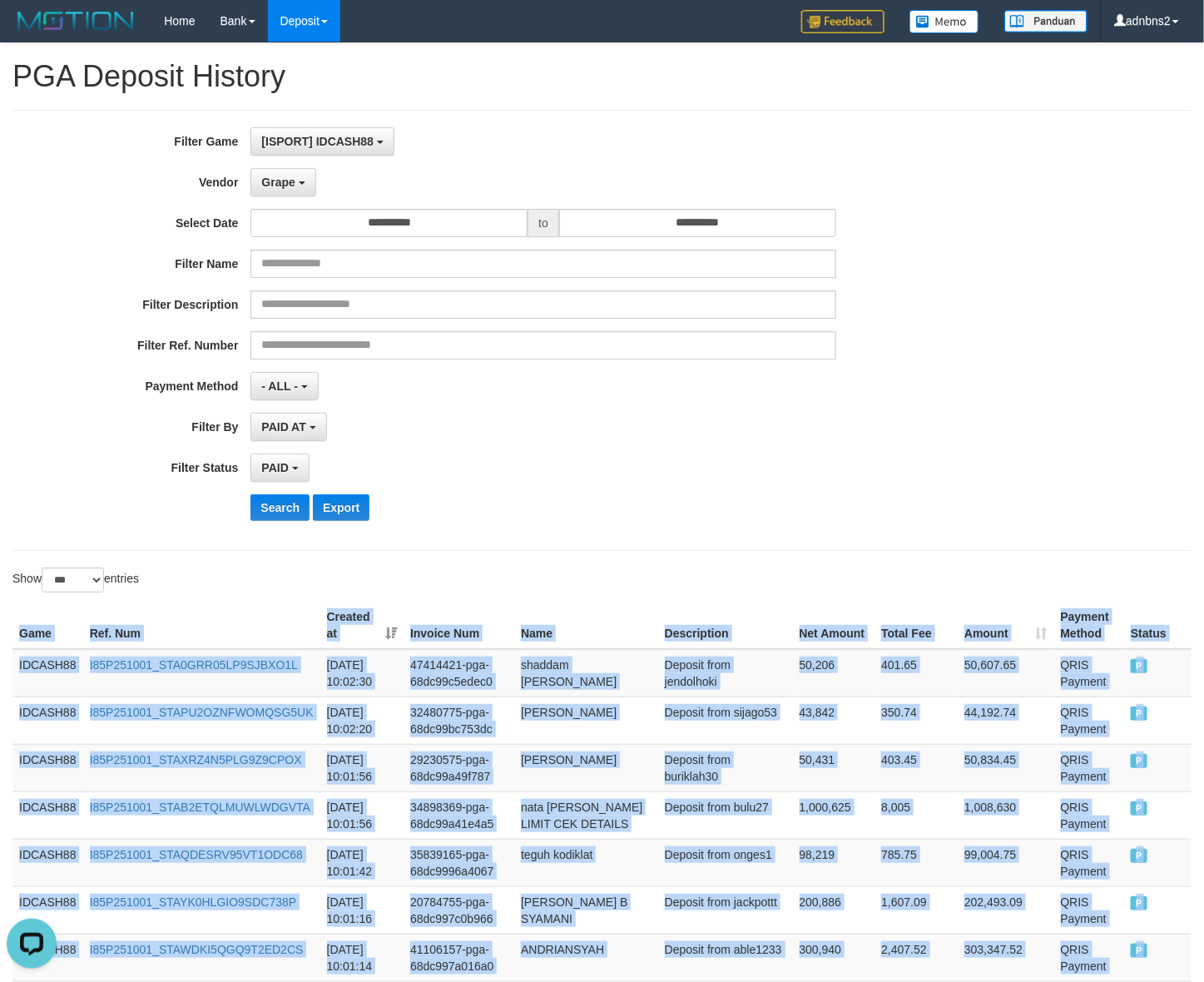
drag, startPoint x: 1150, startPoint y: 442, endPoint x: 8, endPoint y: 632, distance: 1157.7
click at [288, 506] on button "Search" at bounding box center [279, 507] width 59 height 26
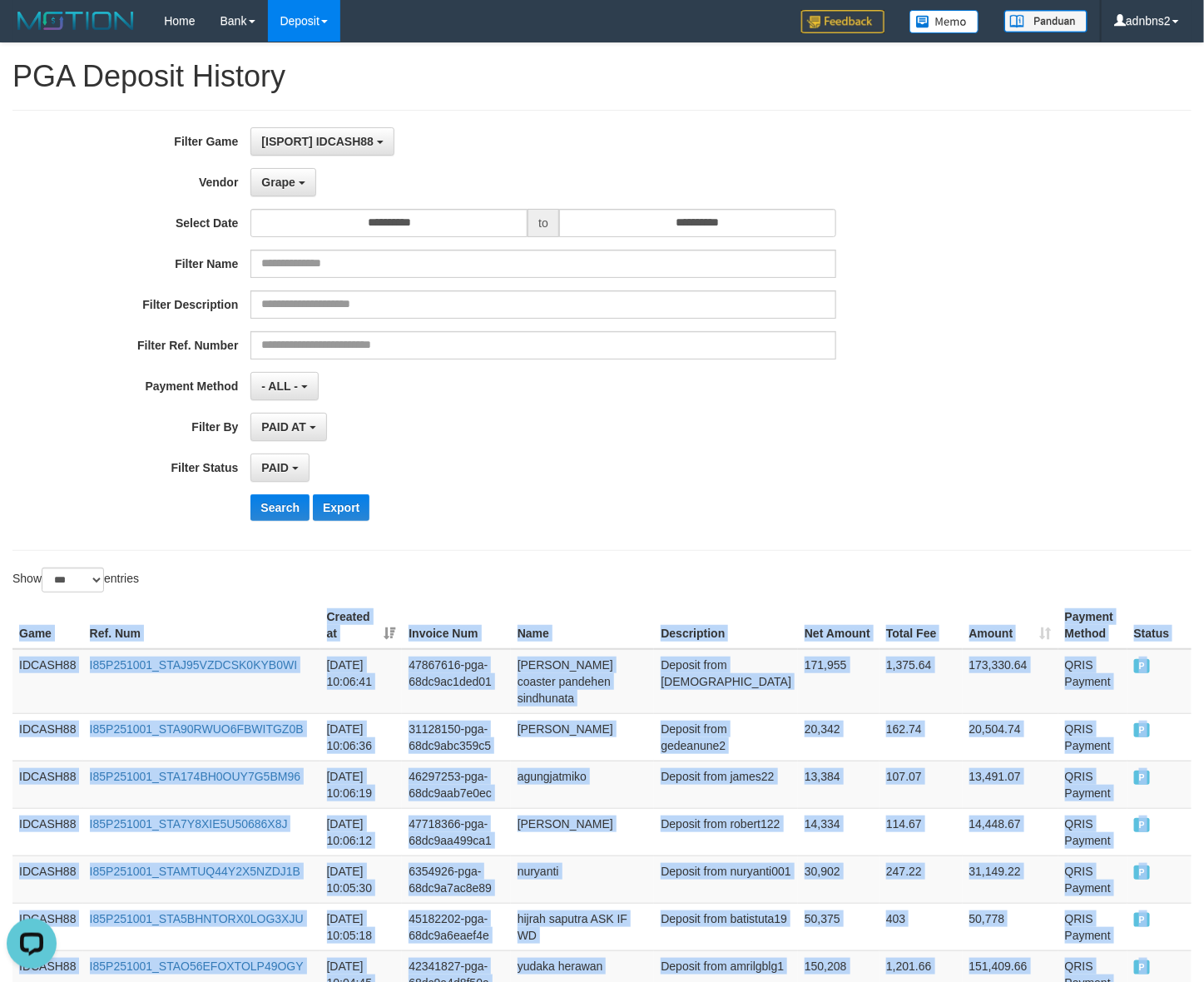
drag, startPoint x: 1160, startPoint y: 429, endPoint x: -3, endPoint y: 657, distance: 1185.1
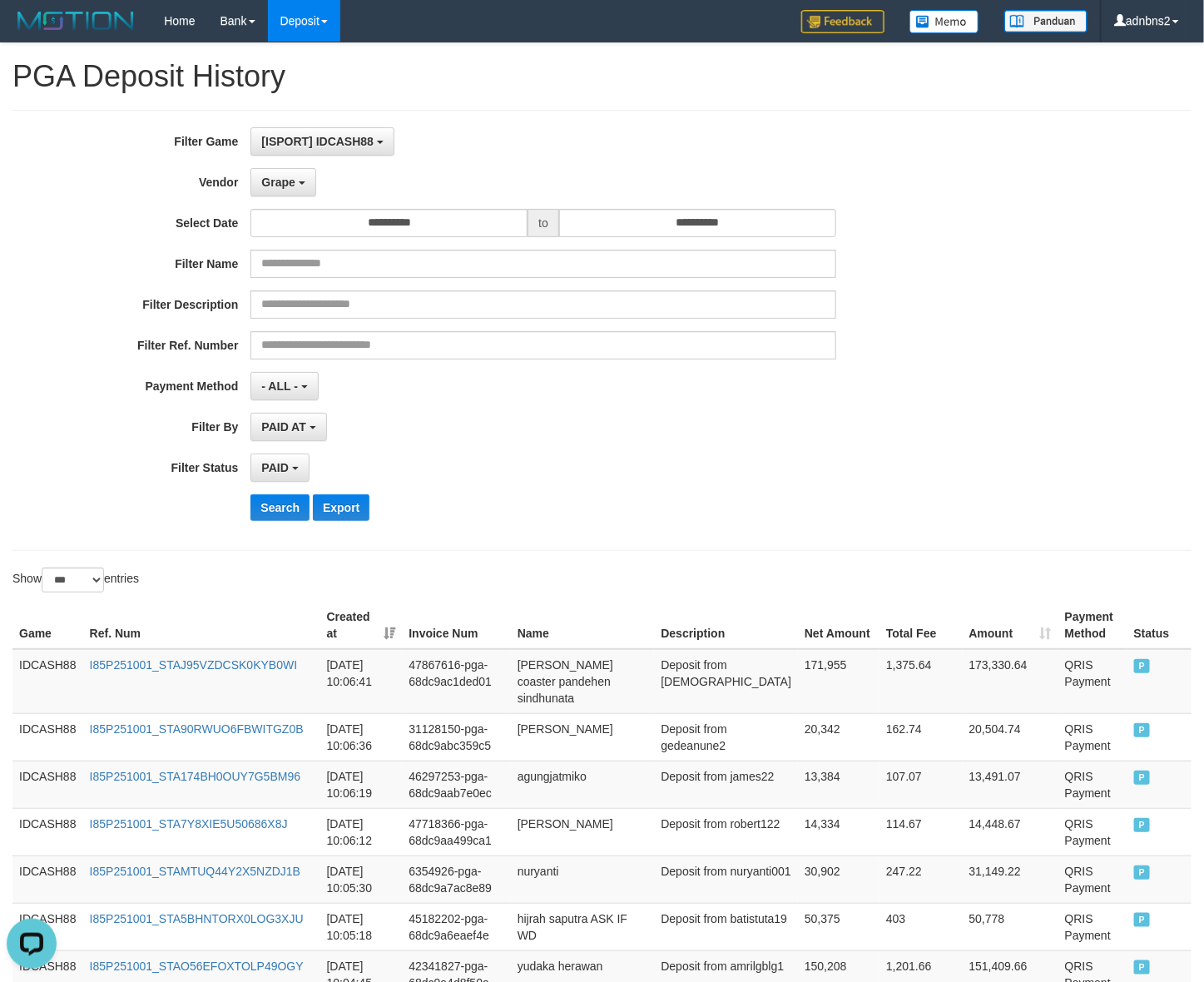
click at [697, 466] on div "PAID SELECT ALL - ALL - SELECT STATUS PENDING/UNPAID PAID CANCELED EXPIRED" at bounding box center [542, 467] width 585 height 28
click at [574, 466] on div "PAID SELECT ALL - ALL - SELECT STATUS PENDING/UNPAID PAID CANCELED EXPIRED" at bounding box center [542, 467] width 585 height 28
click at [260, 497] on button "Search" at bounding box center [279, 507] width 59 height 26
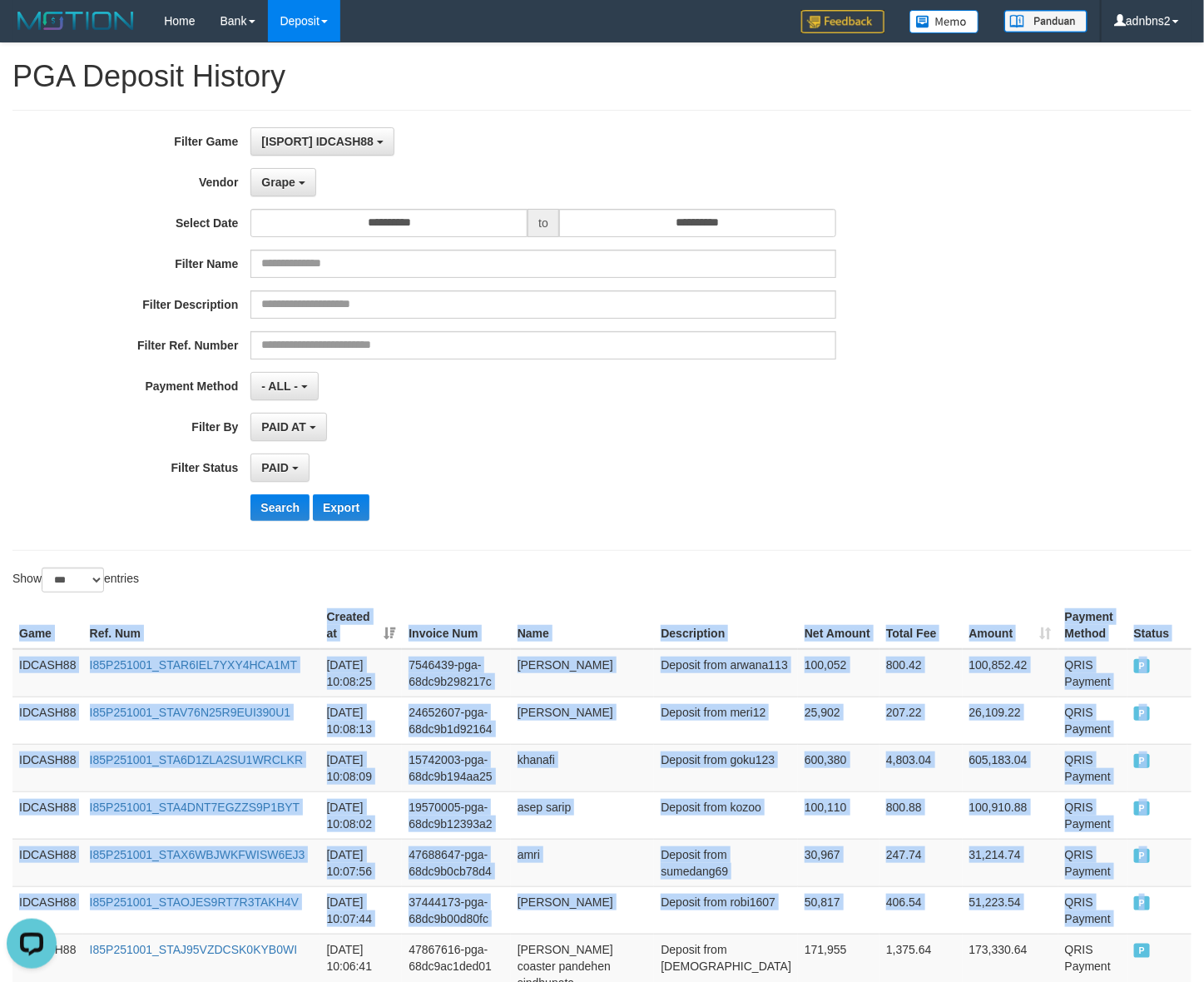
drag, startPoint x: 1141, startPoint y: 907, endPoint x: 0, endPoint y: 632, distance: 1173.7
click at [263, 506] on button "Search" at bounding box center [279, 507] width 59 height 26
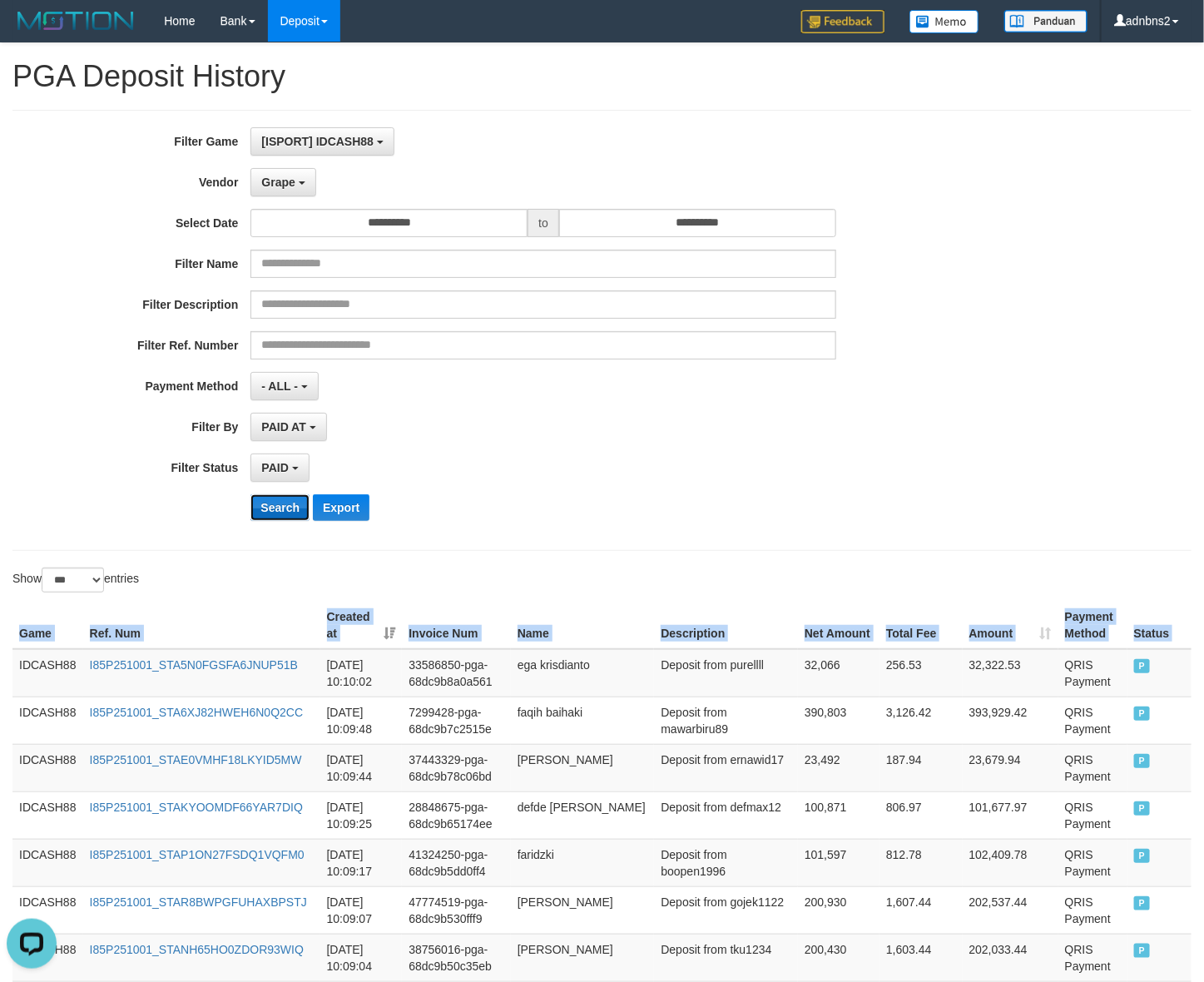
click at [279, 501] on button "Search" at bounding box center [279, 507] width 59 height 26
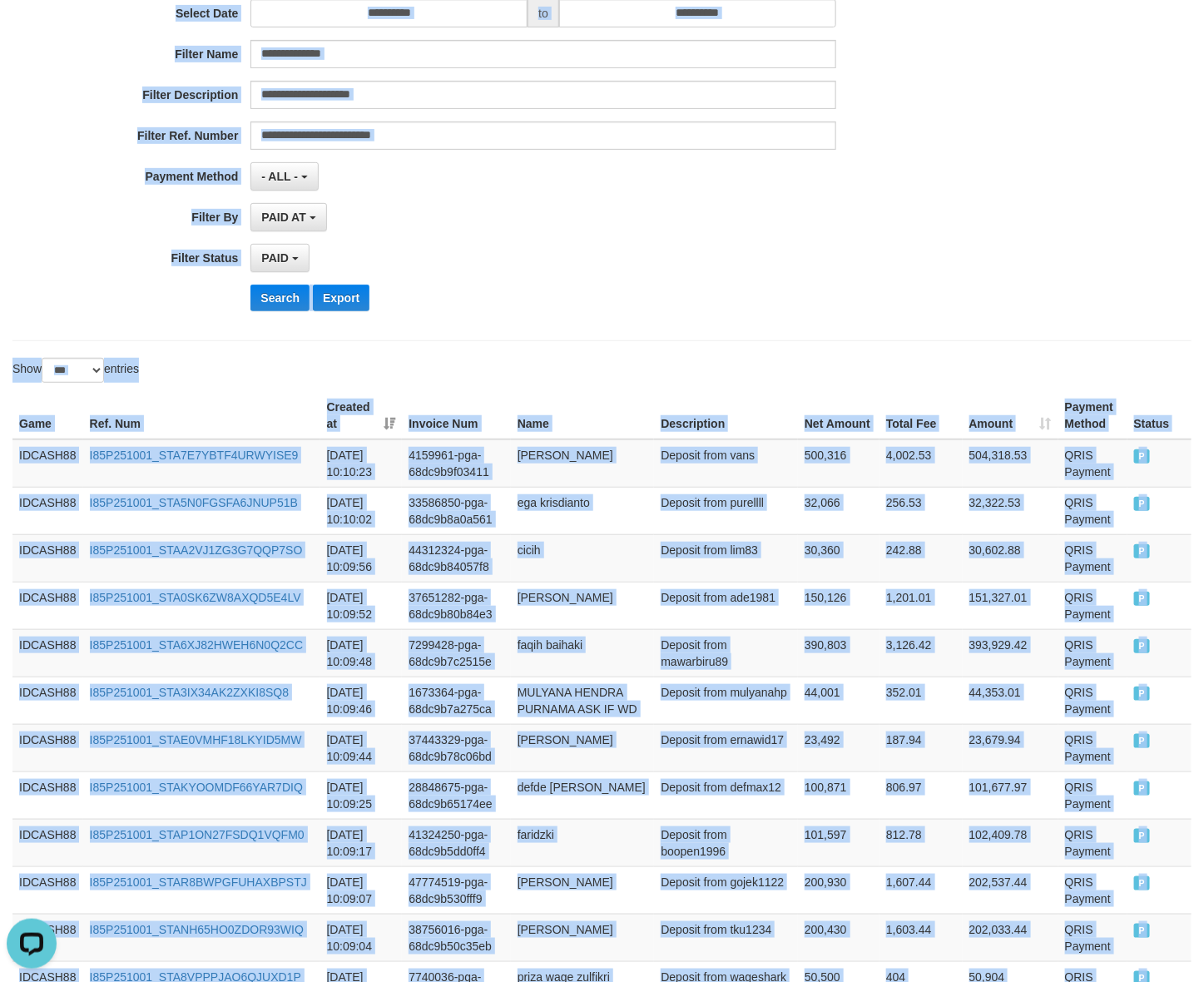
scroll to position [73, 0]
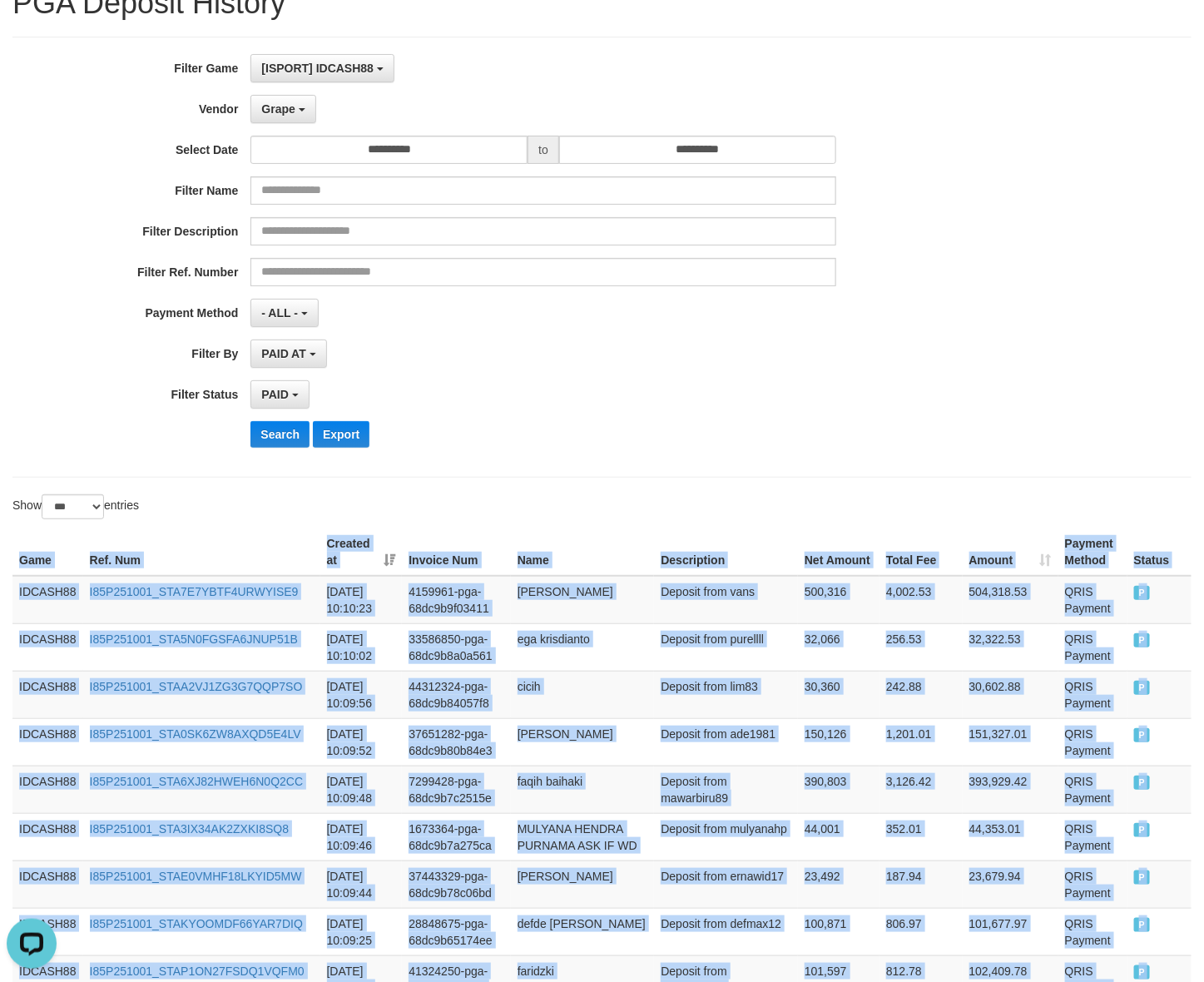
drag, startPoint x: 1141, startPoint y: 662, endPoint x: -8, endPoint y: 570, distance: 1152.7
click at [271, 438] on button "Search" at bounding box center [279, 433] width 59 height 26
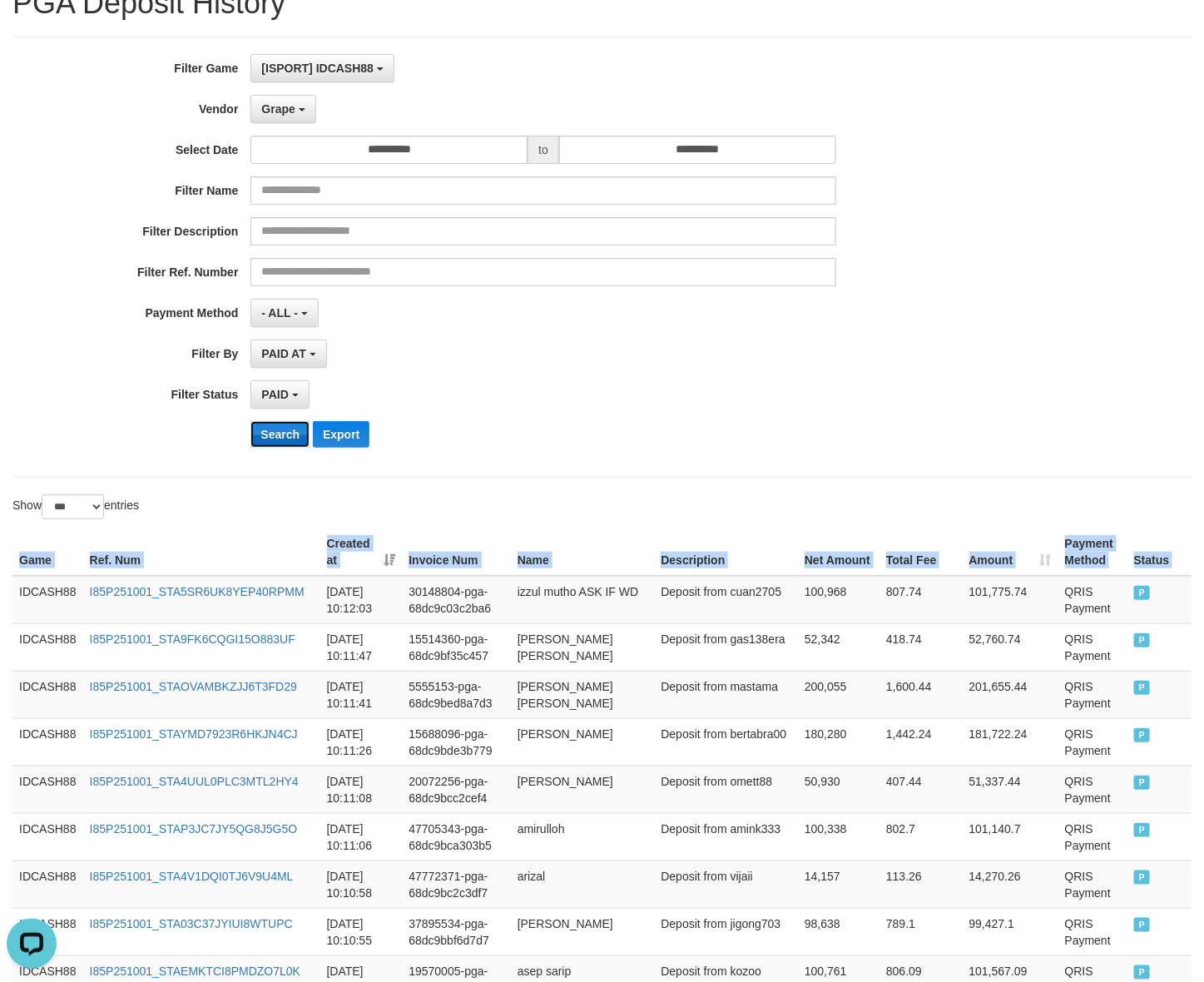
click at [267, 423] on button "Search" at bounding box center [279, 433] width 59 height 26
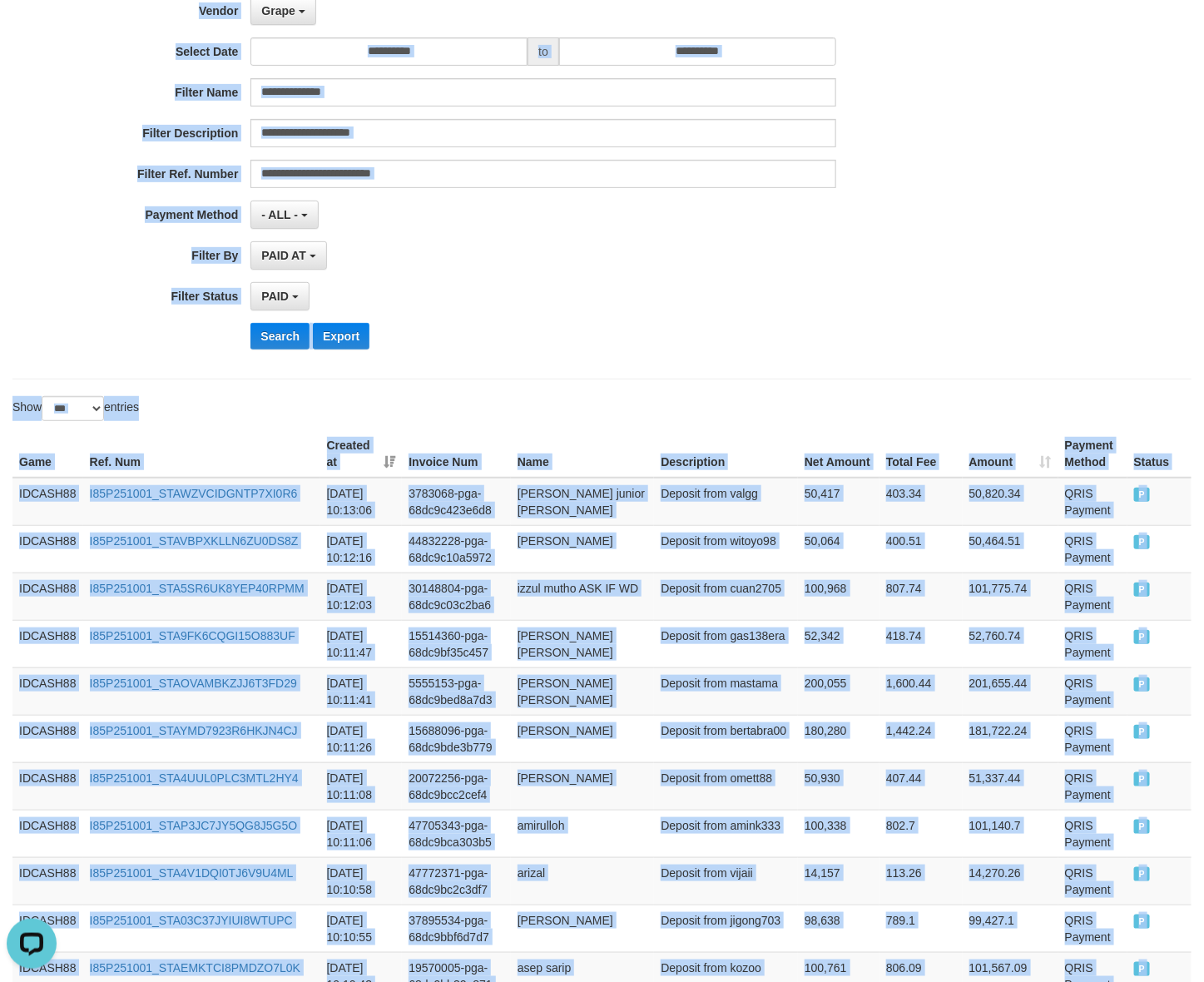
scroll to position [0, 0]
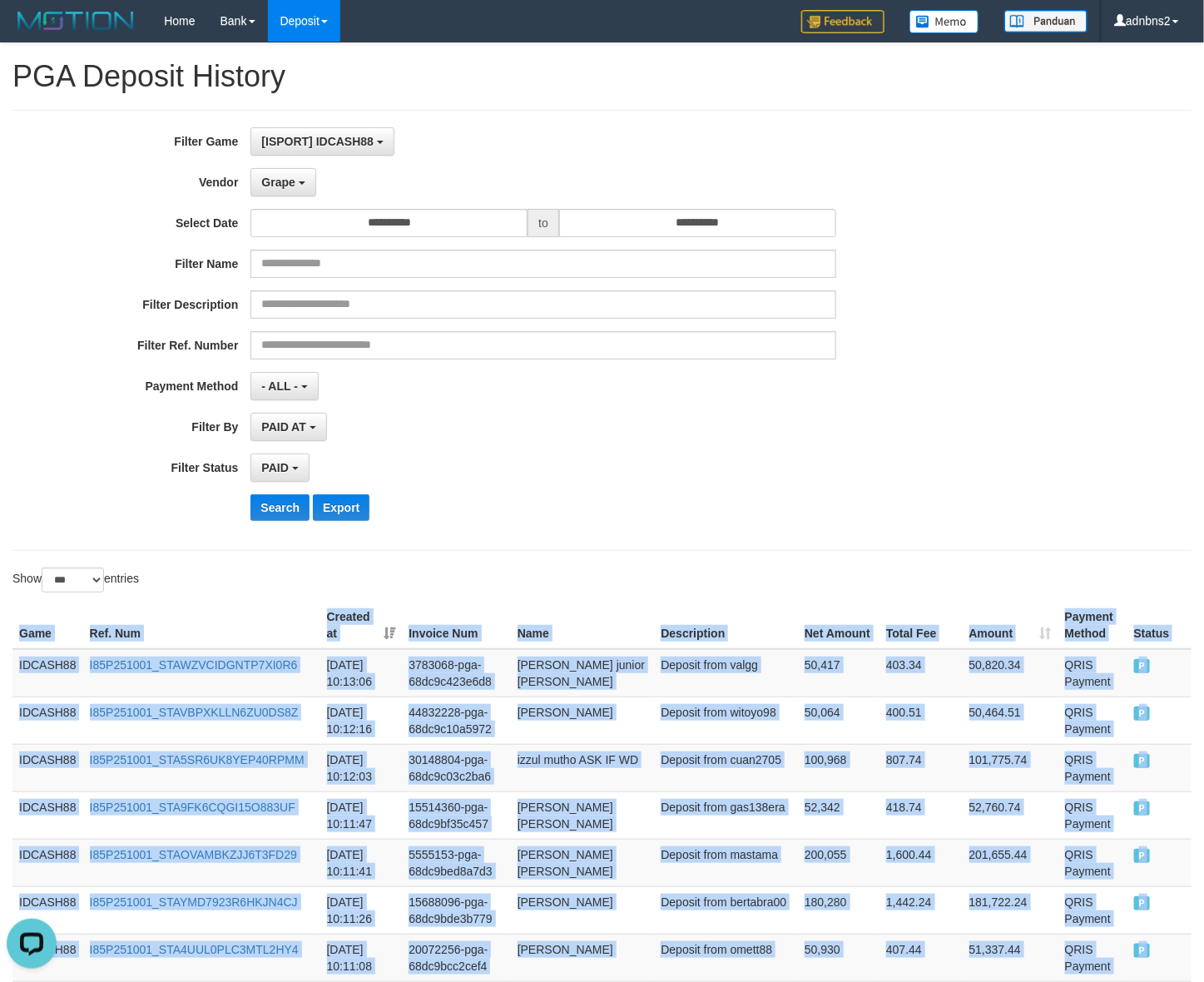
drag, startPoint x: 1170, startPoint y: 543, endPoint x: 10, endPoint y: 631, distance: 1163.3
click at [287, 520] on button "Search" at bounding box center [279, 507] width 59 height 26
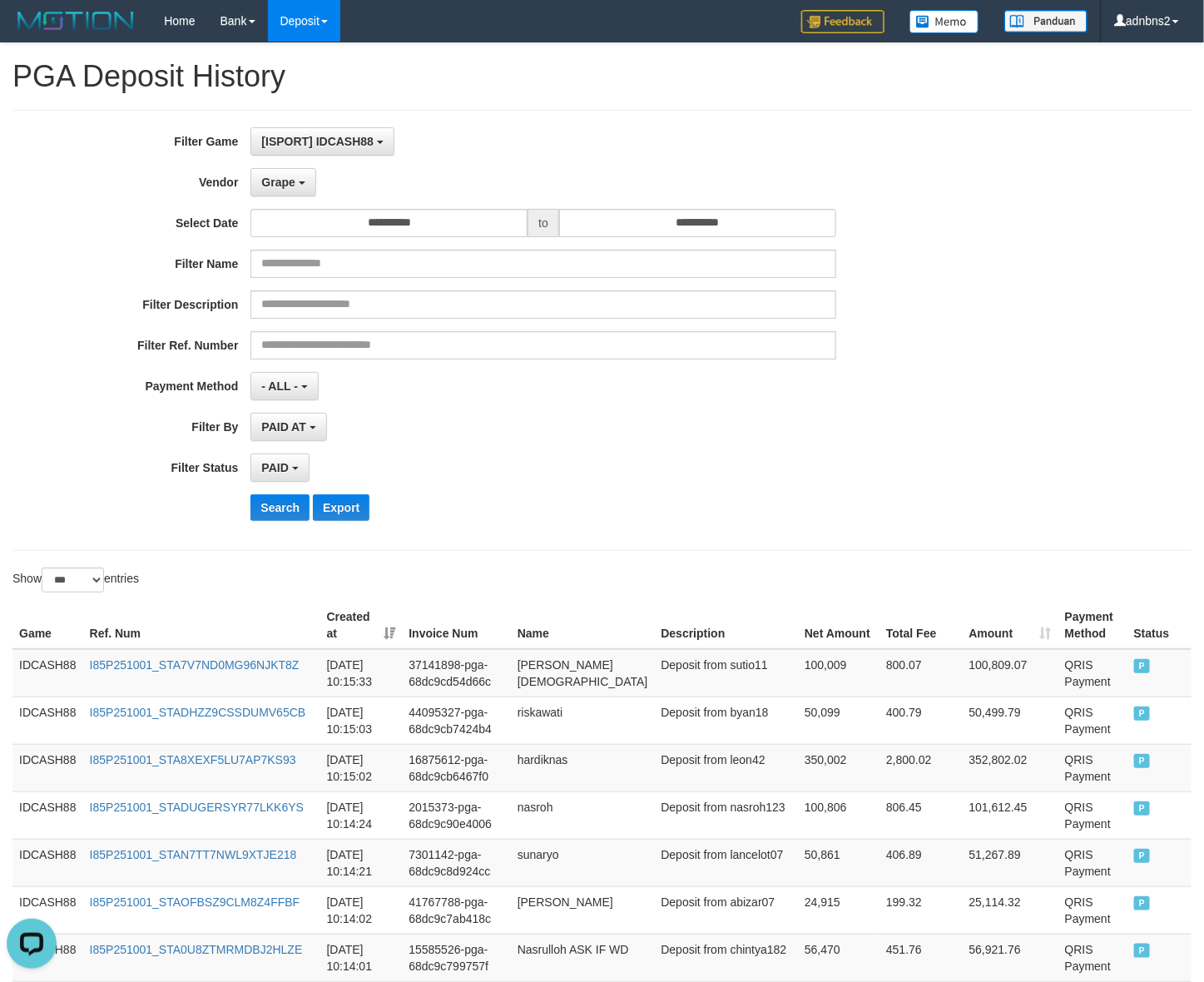
scroll to position [526, 0]
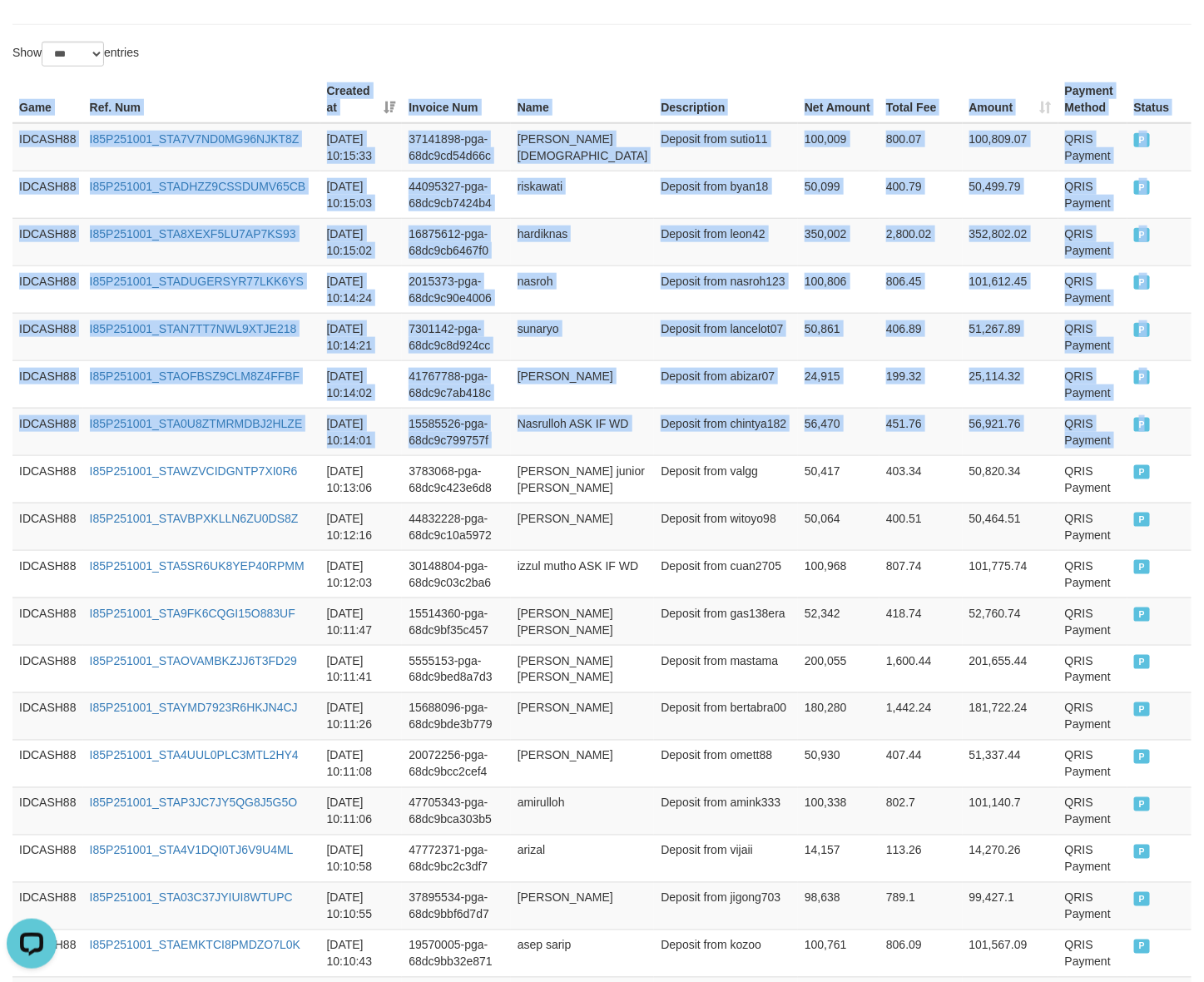
drag, startPoint x: 1167, startPoint y: 429, endPoint x: -15, endPoint y: 121, distance: 1221.5
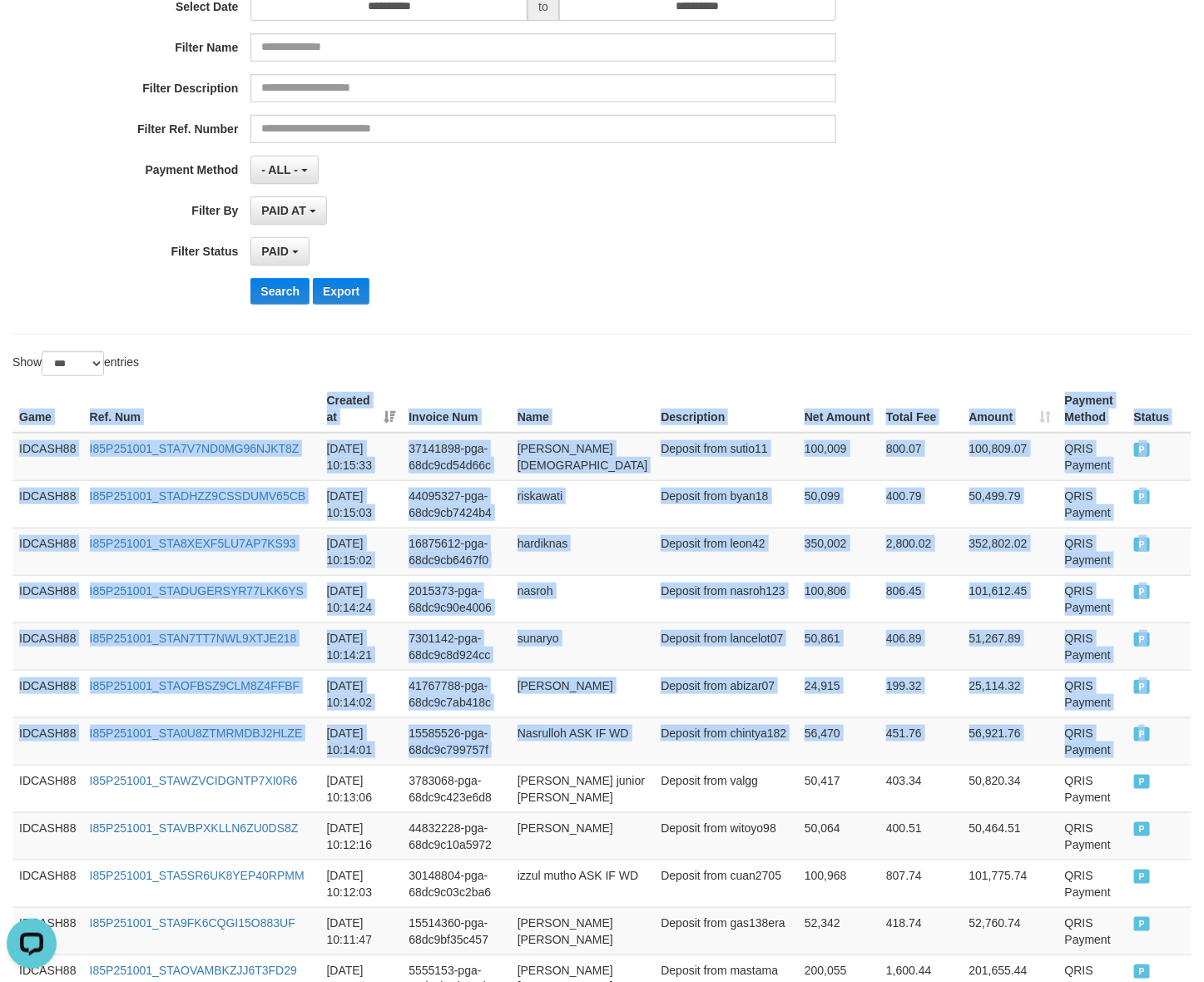
scroll to position [0, 0]
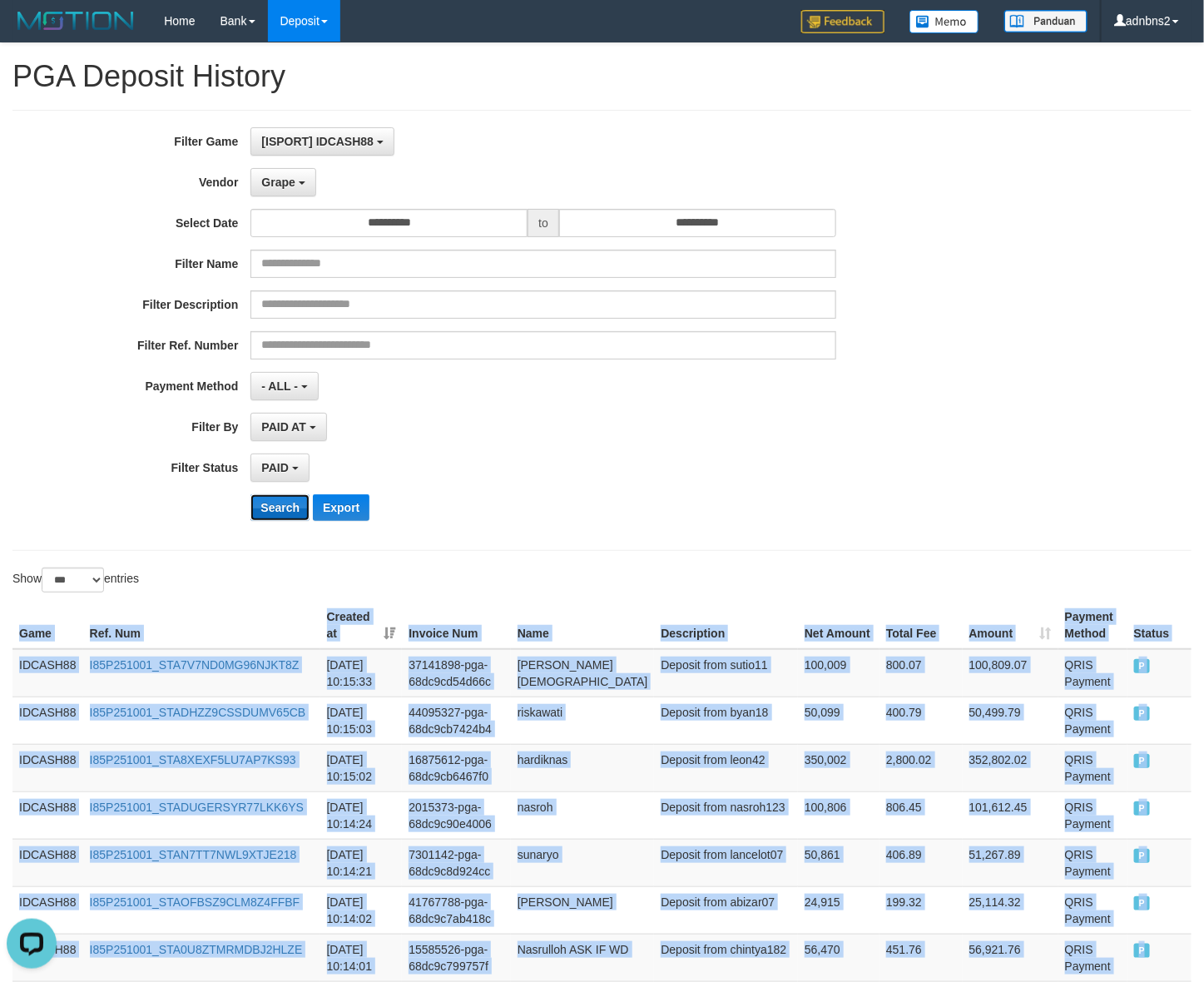
click at [257, 520] on button "Search" at bounding box center [279, 507] width 59 height 26
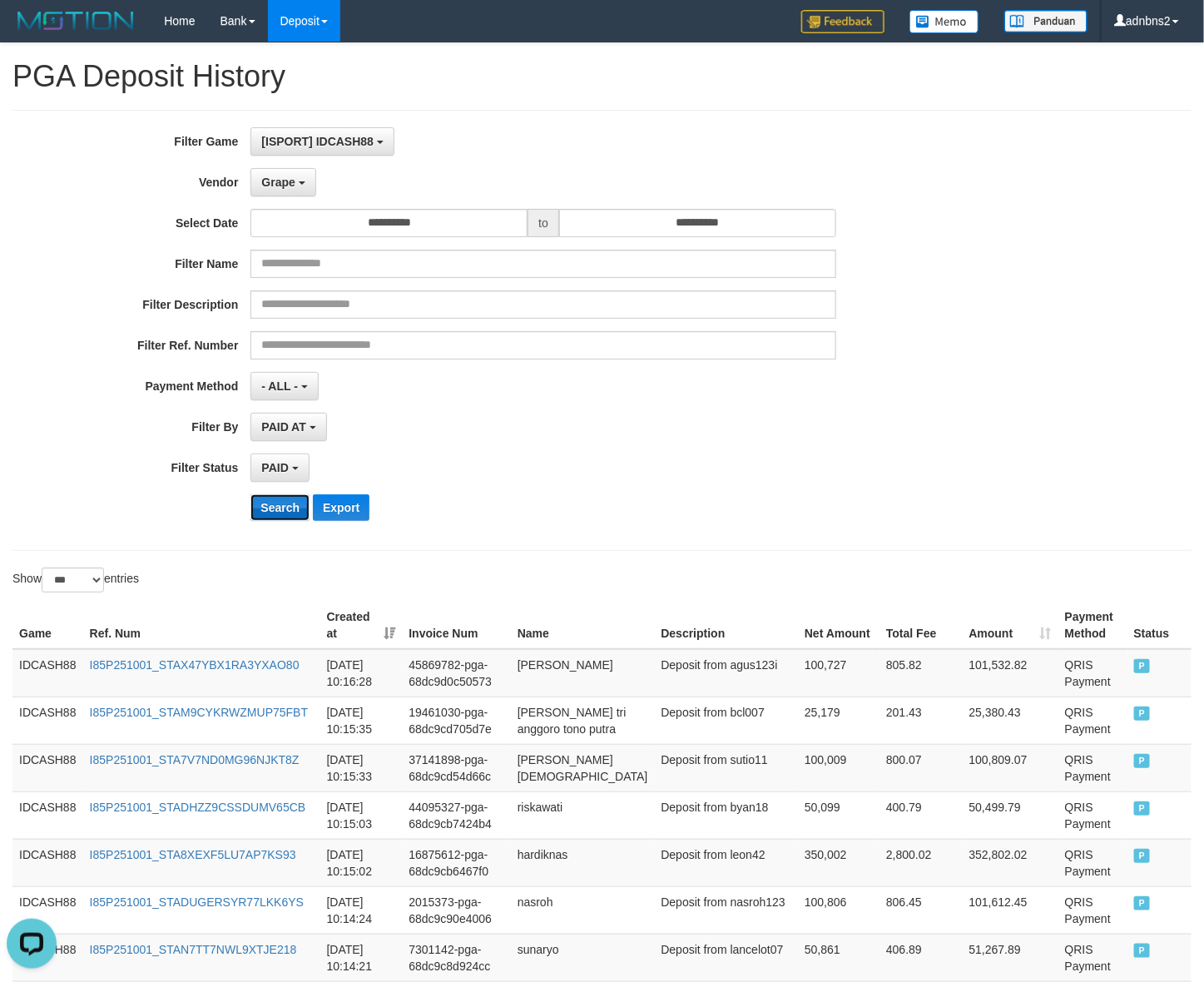
click at [276, 508] on button "Search" at bounding box center [279, 507] width 59 height 26
click at [841, 452] on div "**********" at bounding box center [501, 330] width 1004 height 406
click at [278, 513] on button "Search" at bounding box center [279, 507] width 59 height 26
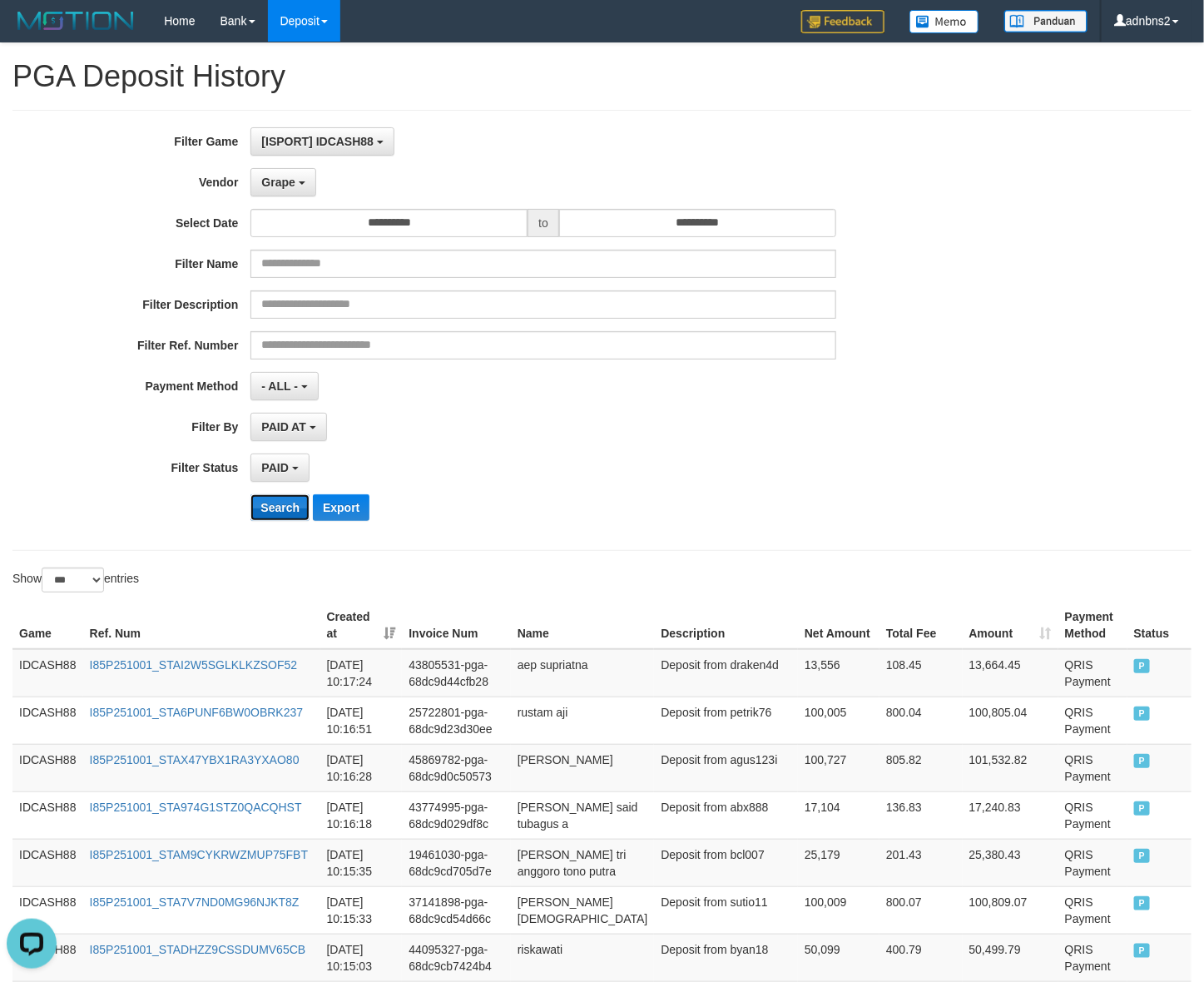
click at [285, 510] on button "Search" at bounding box center [279, 507] width 59 height 26
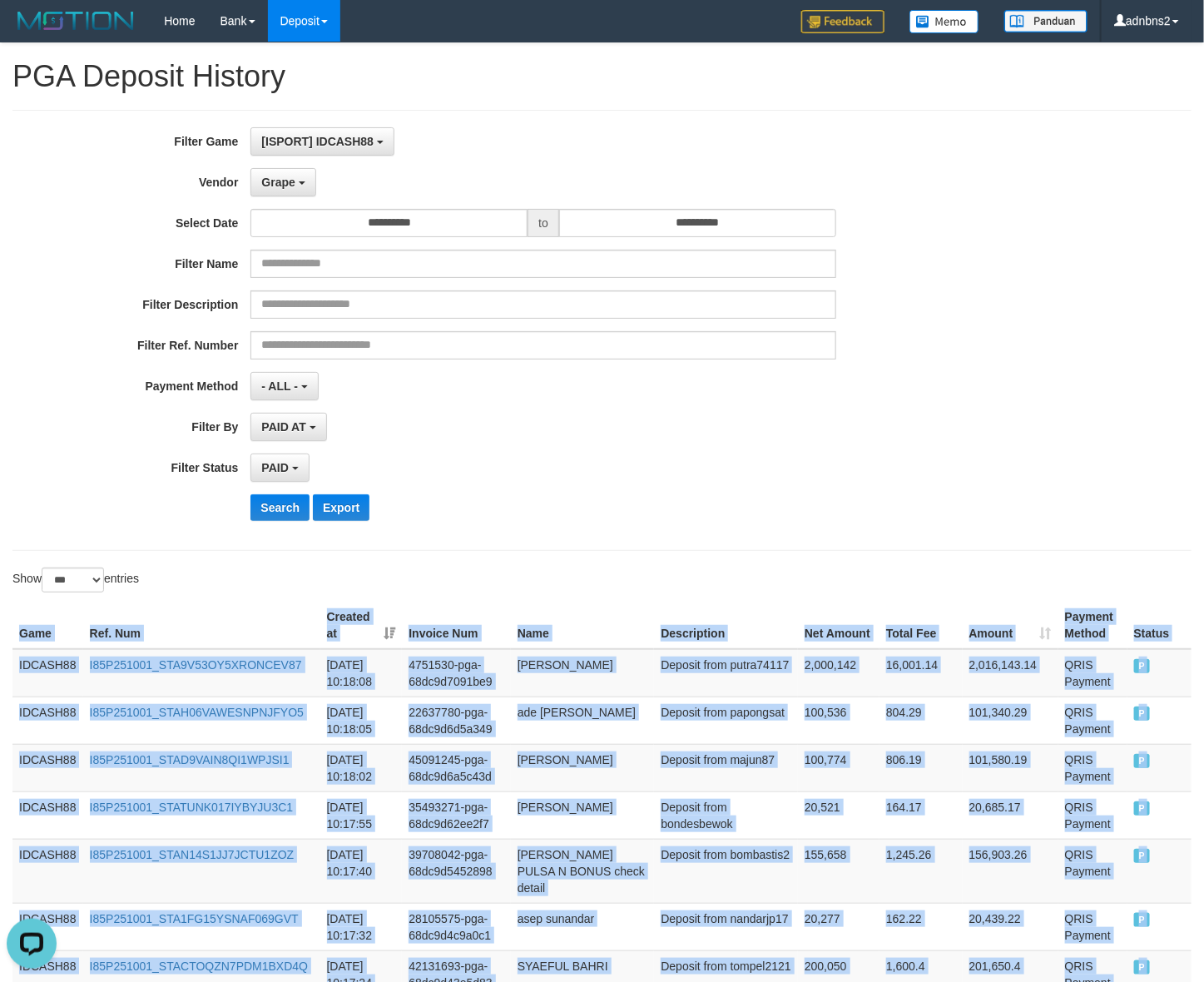
drag, startPoint x: 1154, startPoint y: 441, endPoint x: -63, endPoint y: 678, distance: 1239.9
click at [287, 514] on button "Search" at bounding box center [279, 507] width 59 height 26
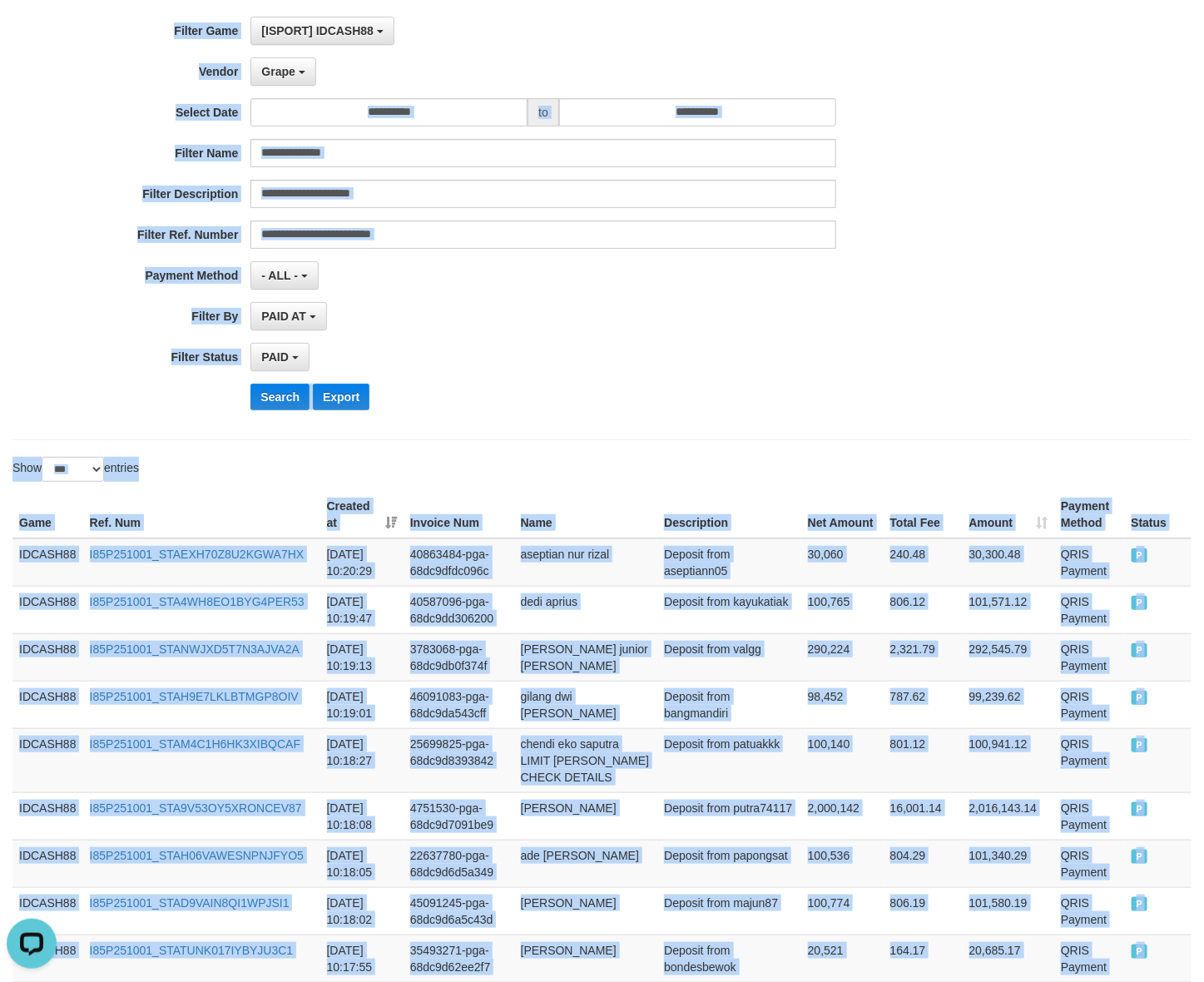
scroll to position [98, 0]
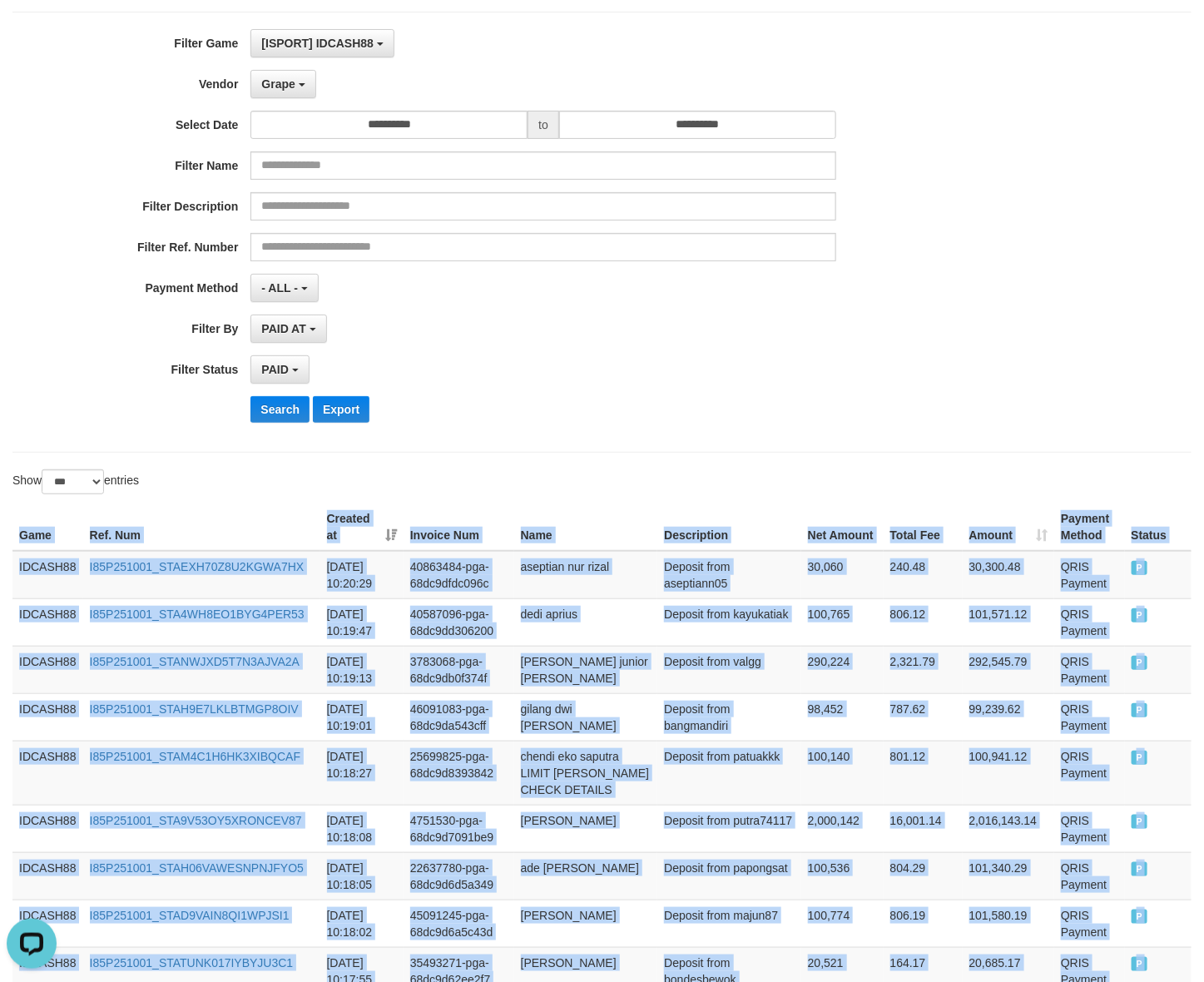
drag, startPoint x: 1153, startPoint y: 447, endPoint x: -13, endPoint y: 566, distance: 1172.1
click at [289, 422] on button "Search" at bounding box center [279, 409] width 59 height 26
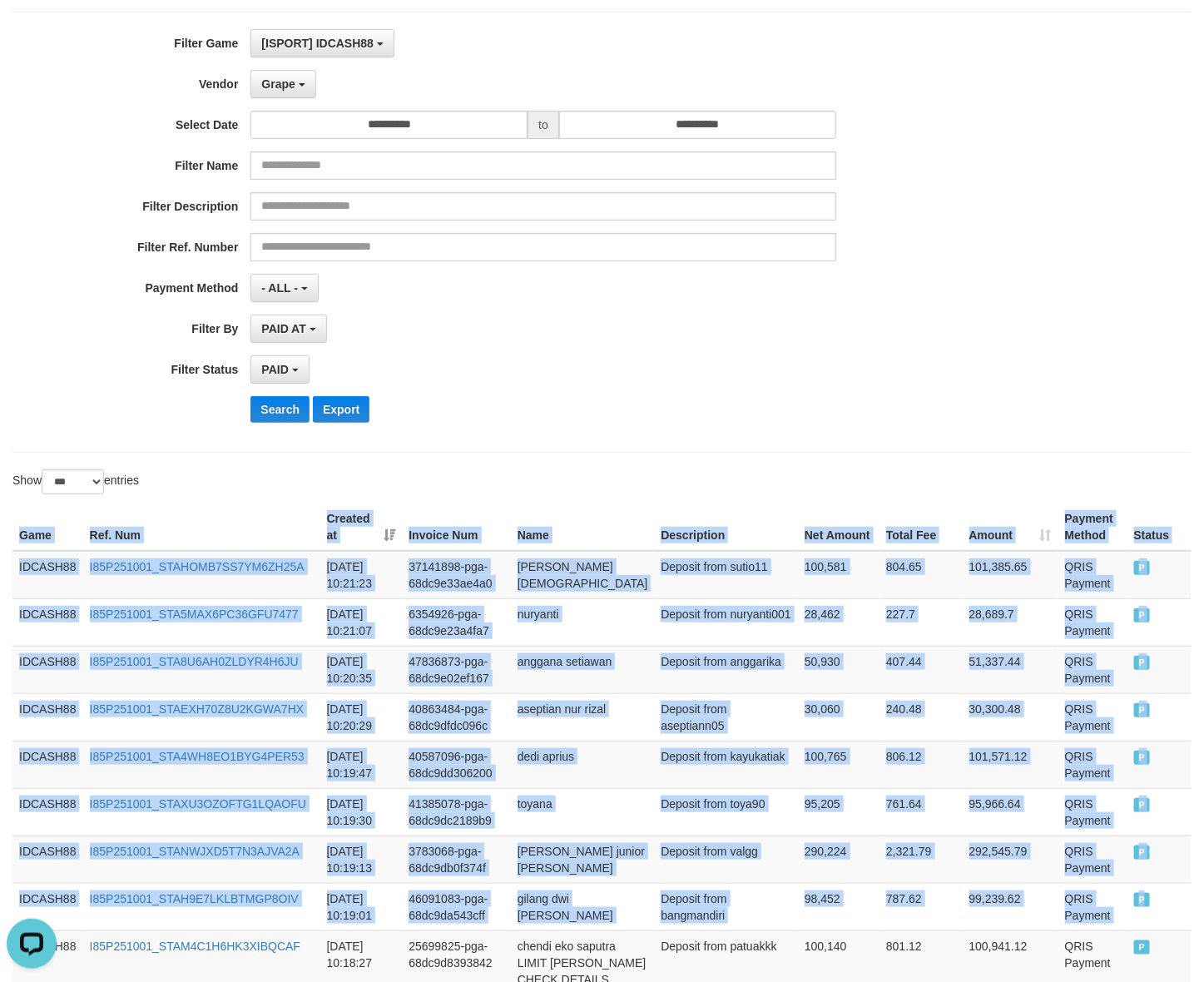
drag, startPoint x: 1141, startPoint y: 904, endPoint x: -44, endPoint y: 567, distance: 1232.0
click at [267, 409] on button "Search" at bounding box center [279, 409] width 59 height 26
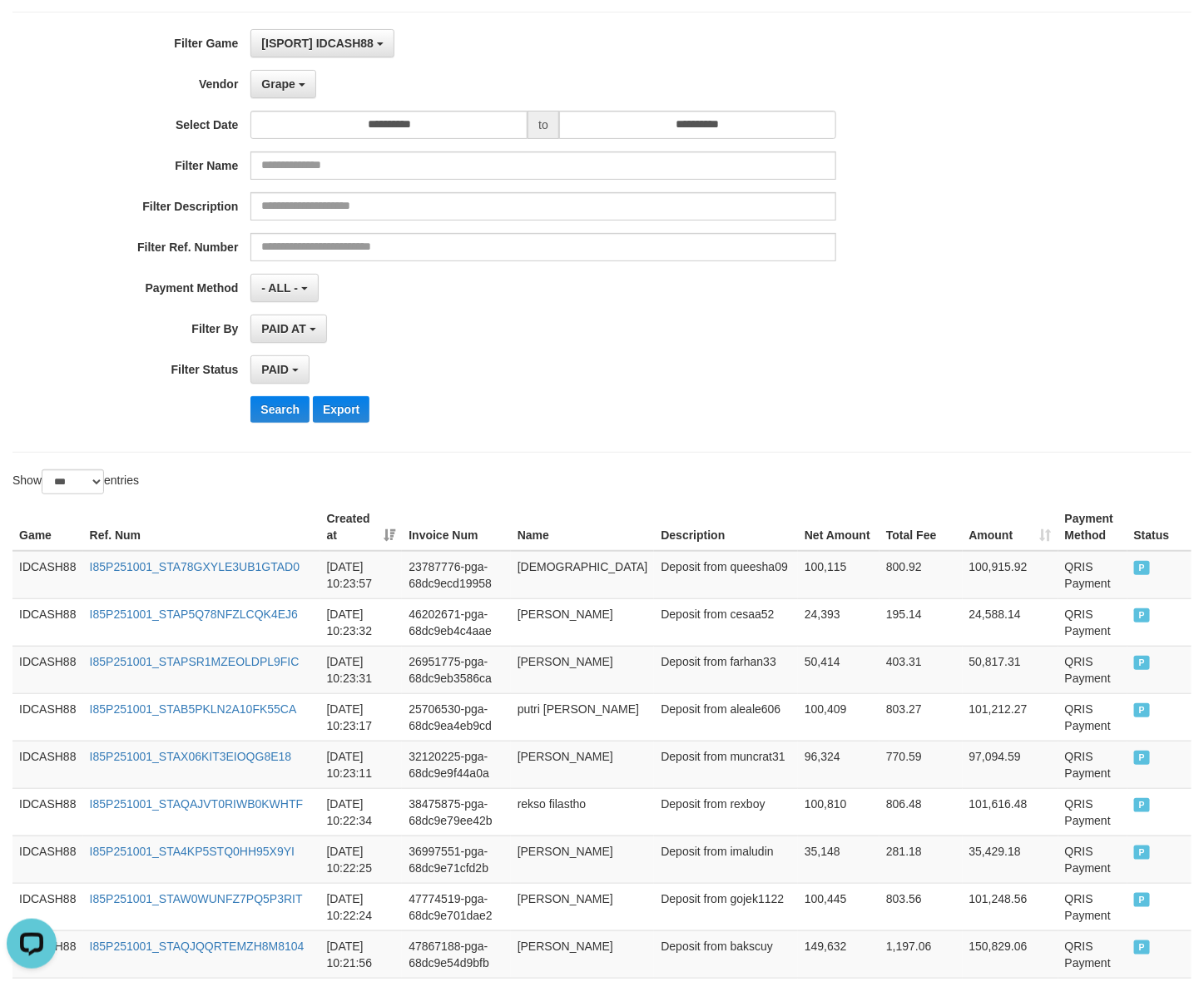
click at [765, 333] on div "PAID AT PAID AT CREATED AT" at bounding box center [542, 328] width 585 height 28
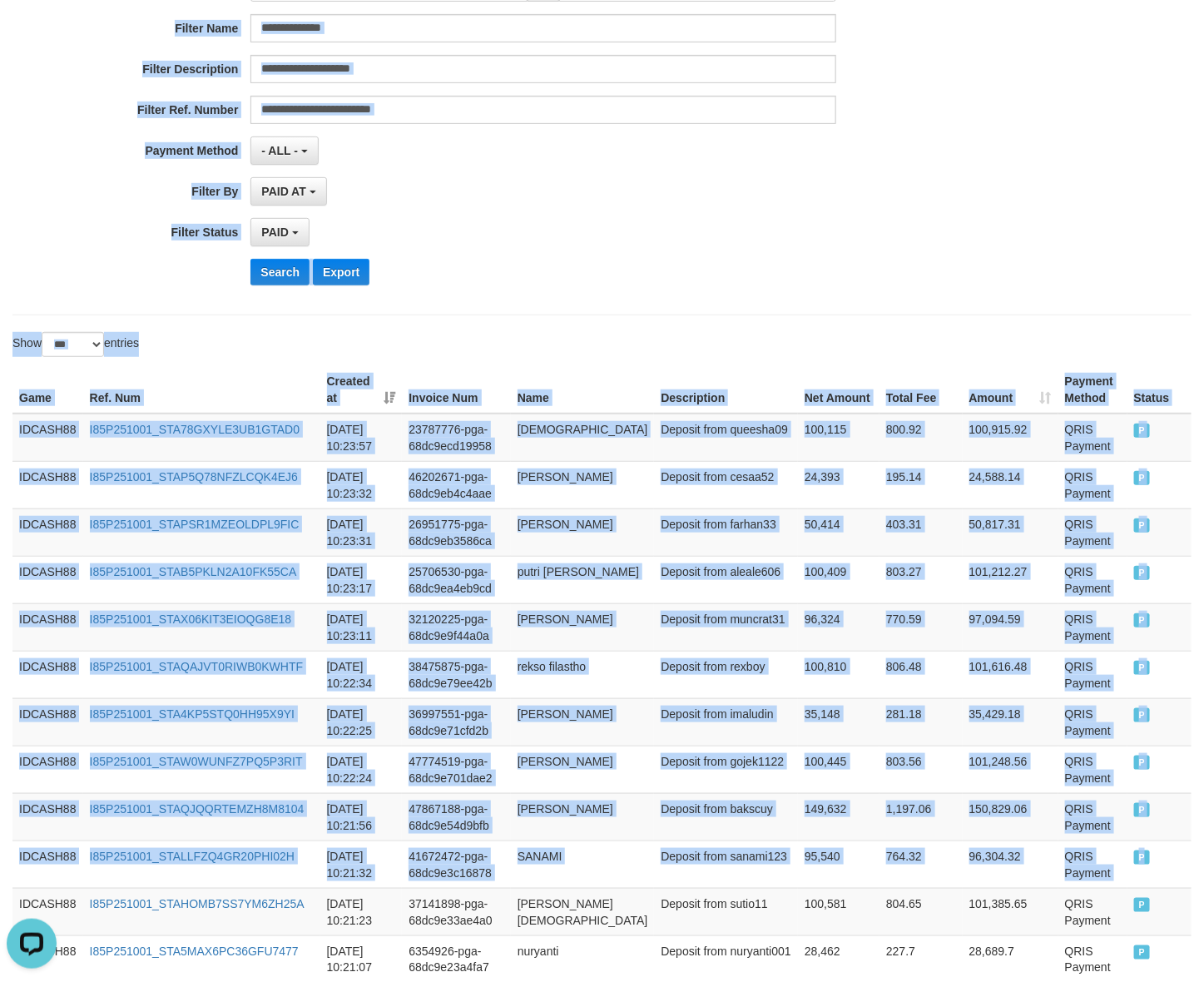
scroll to position [0, 0]
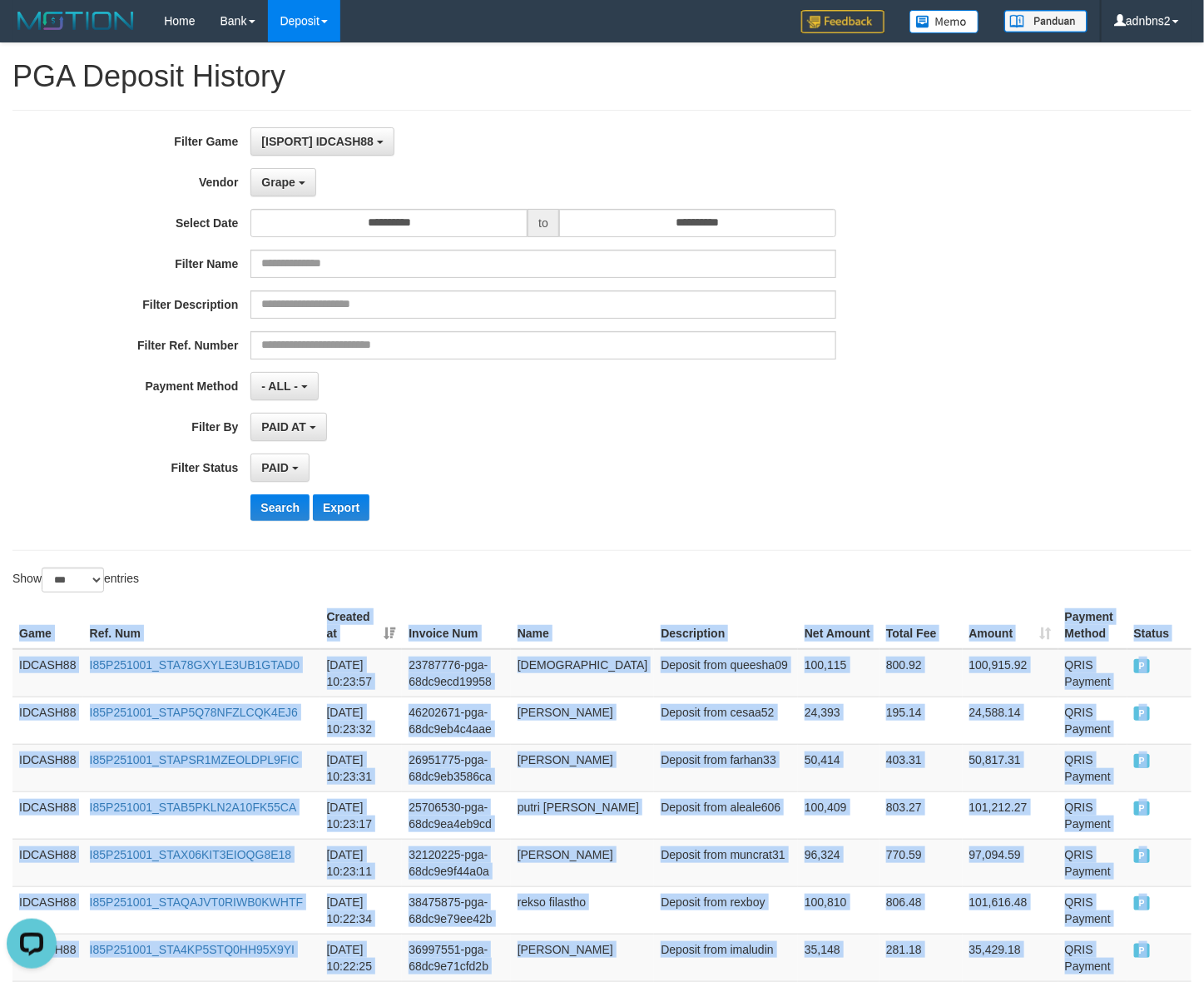
drag, startPoint x: 1156, startPoint y: 443, endPoint x: 21, endPoint y: 604, distance: 1146.4
click at [271, 506] on button "Search" at bounding box center [279, 507] width 59 height 26
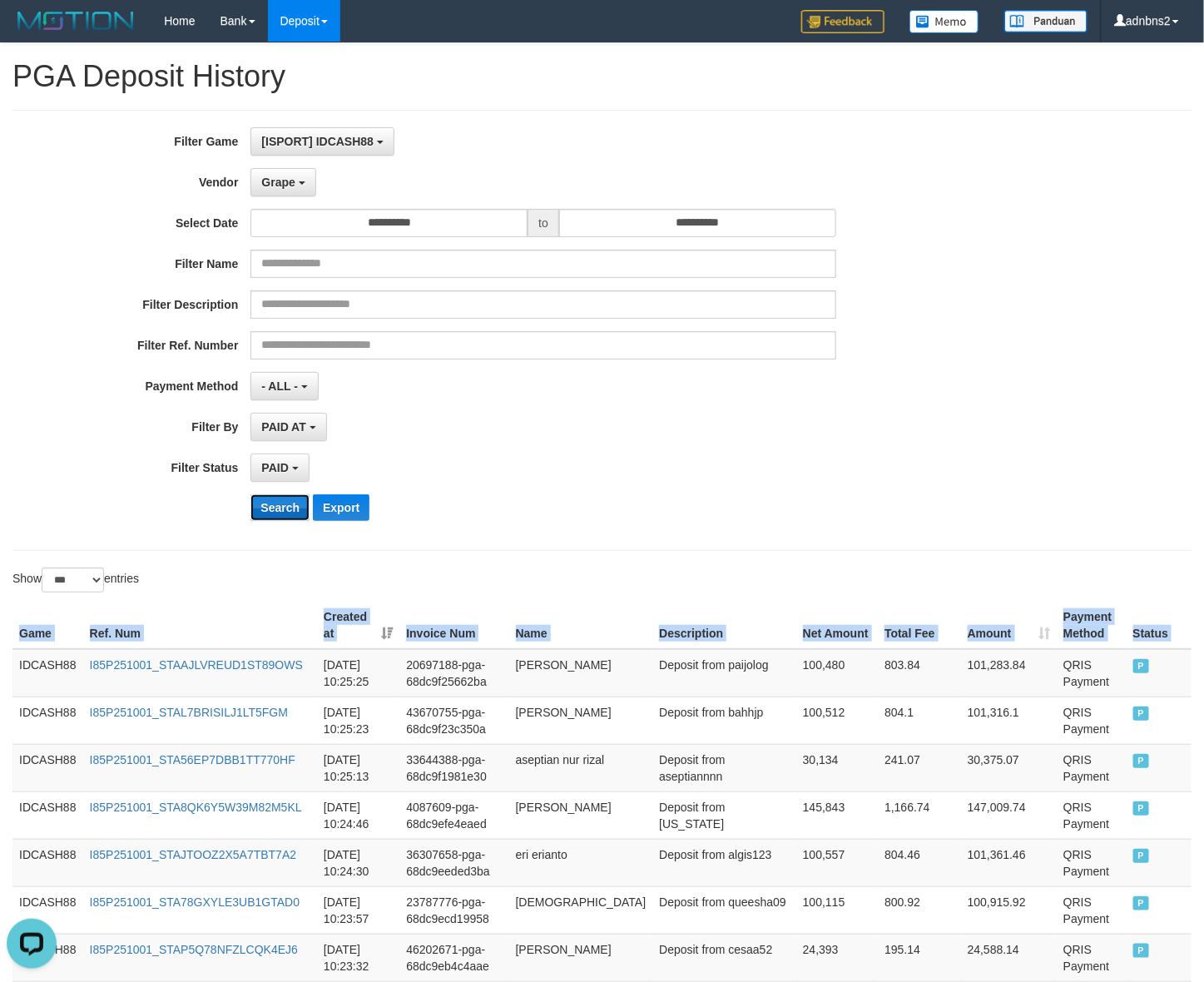
click at [279, 512] on button "Search" at bounding box center [279, 507] width 59 height 26
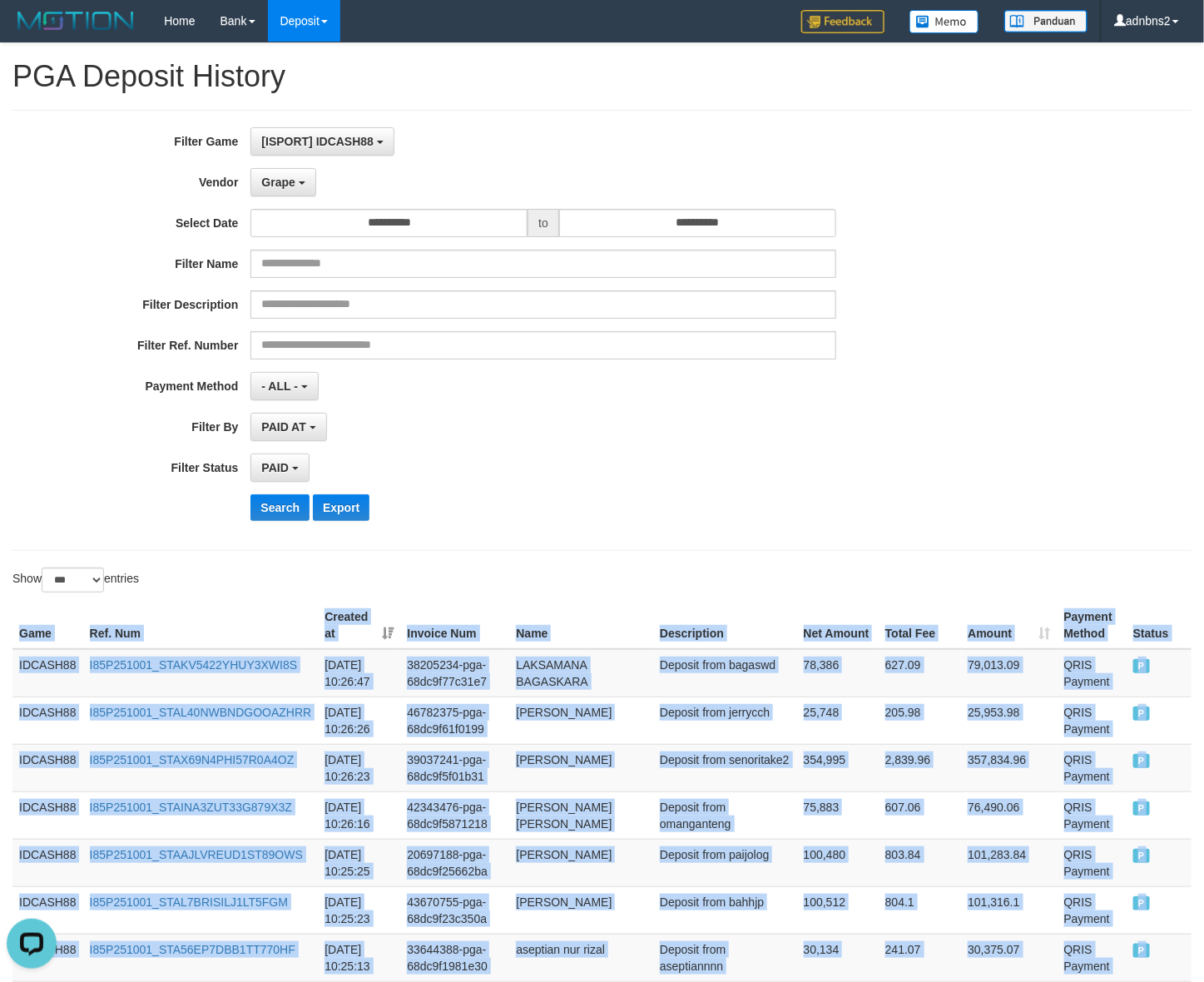
drag, startPoint x: 1163, startPoint y: 429, endPoint x: 0, endPoint y: 624, distance: 1179.2
click at [273, 516] on button "Search" at bounding box center [279, 507] width 59 height 26
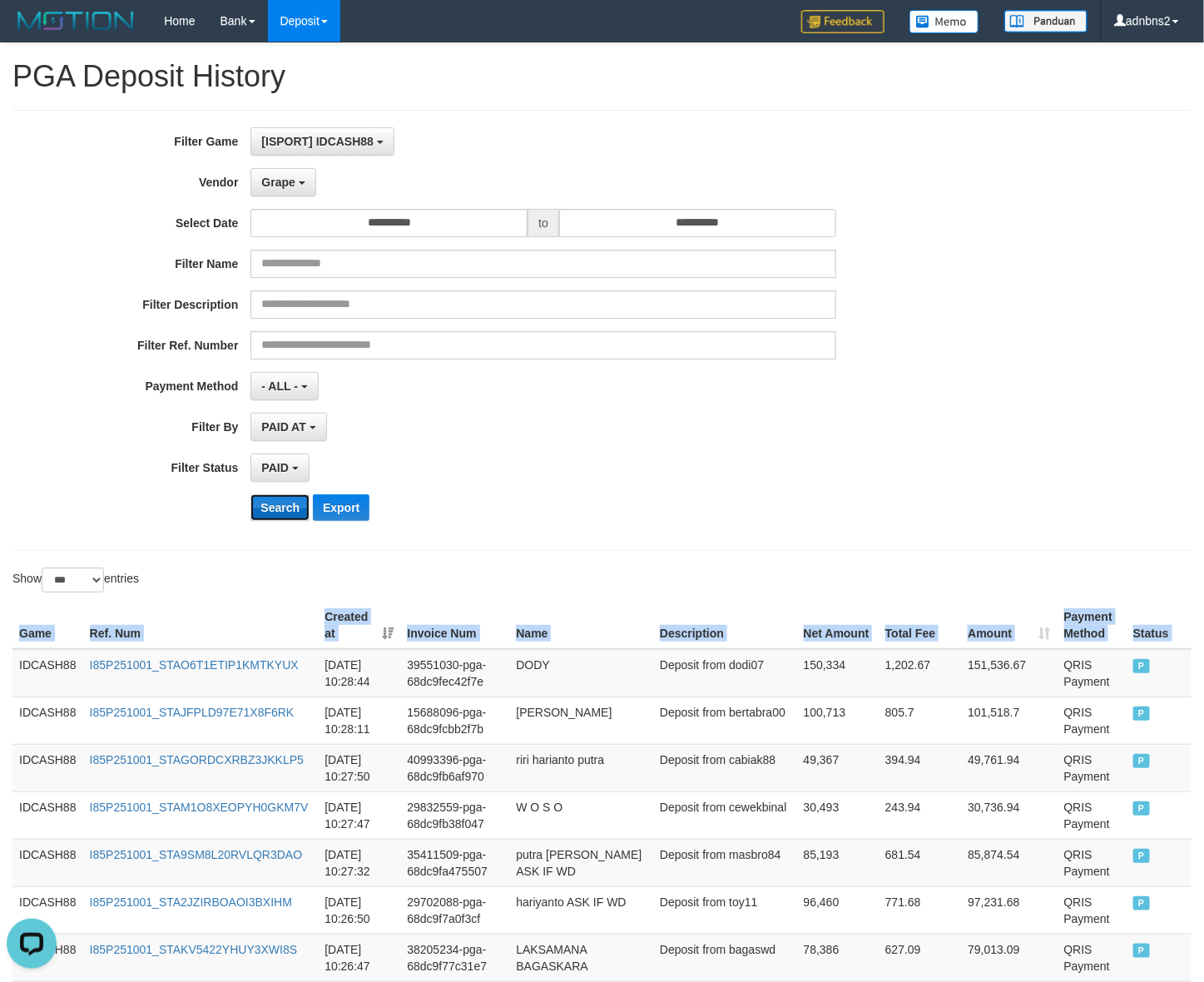
click at [280, 516] on button "Search" at bounding box center [279, 507] width 59 height 26
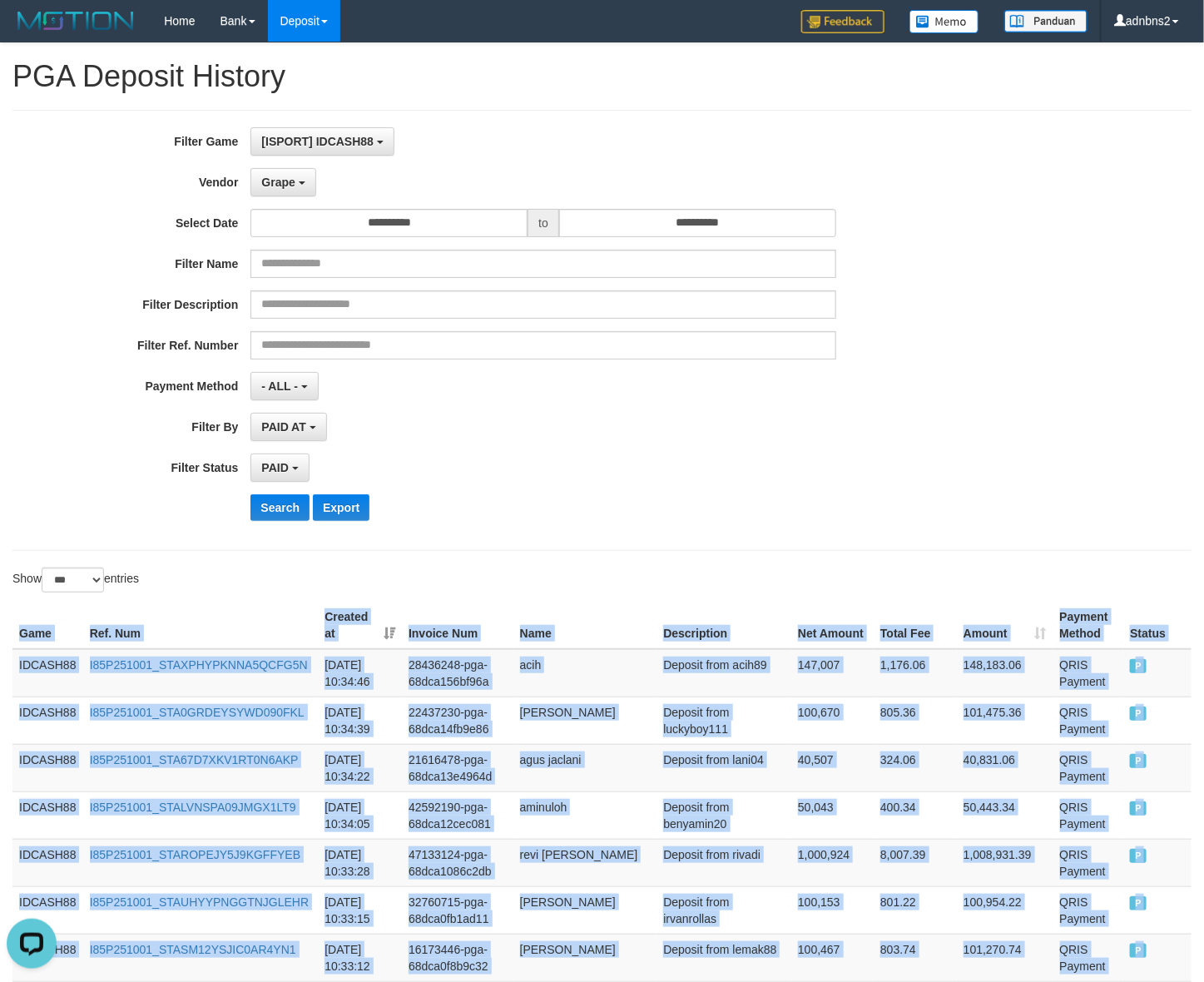
drag, startPoint x: 1150, startPoint y: 422, endPoint x: 15, endPoint y: 630, distance: 1153.9
drag, startPoint x: 268, startPoint y: 516, endPoint x: 175, endPoint y: 501, distance: 94.2
click at [268, 512] on button "Search" at bounding box center [279, 507] width 59 height 26
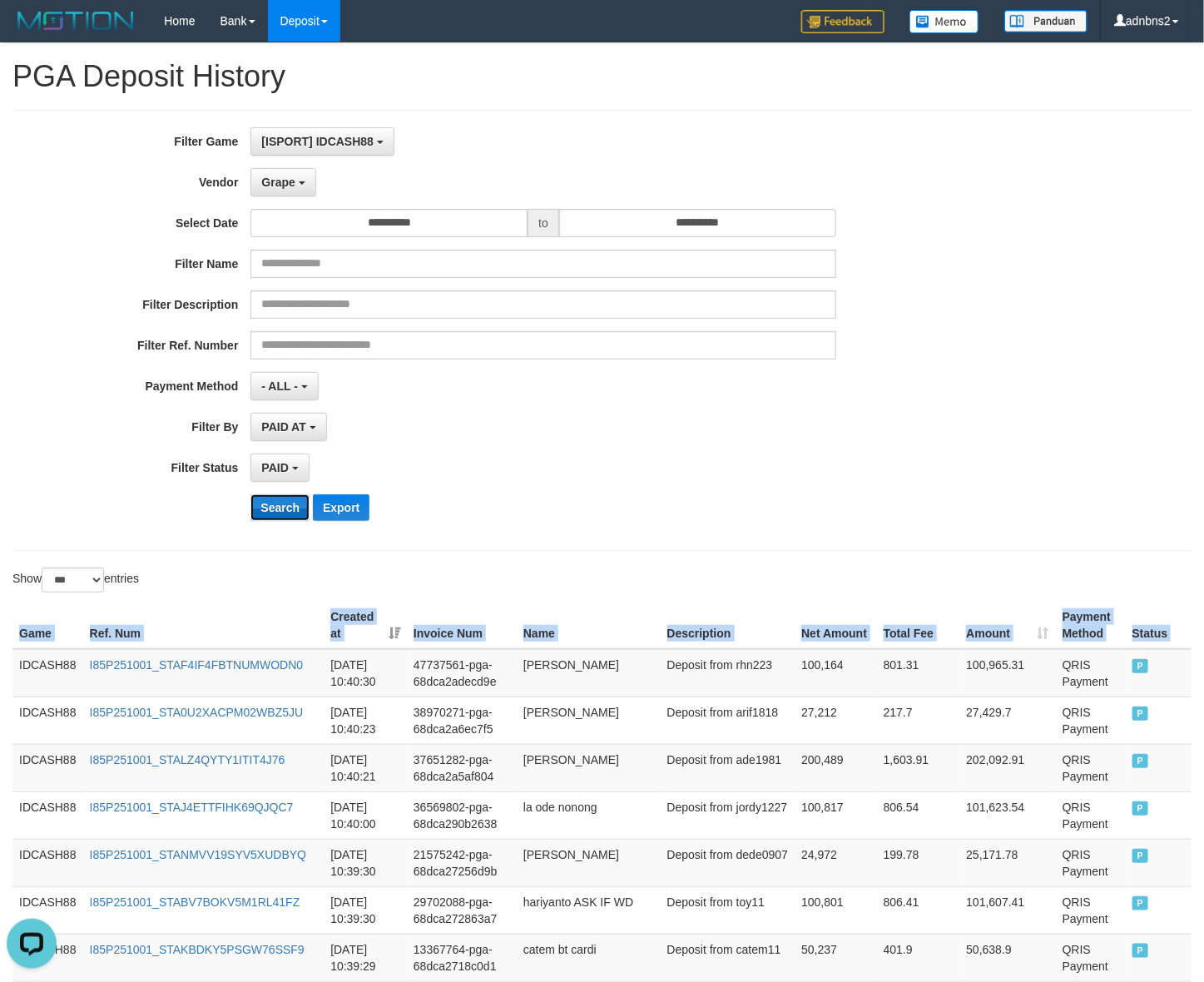
click at [289, 504] on button "Search" at bounding box center [279, 507] width 59 height 26
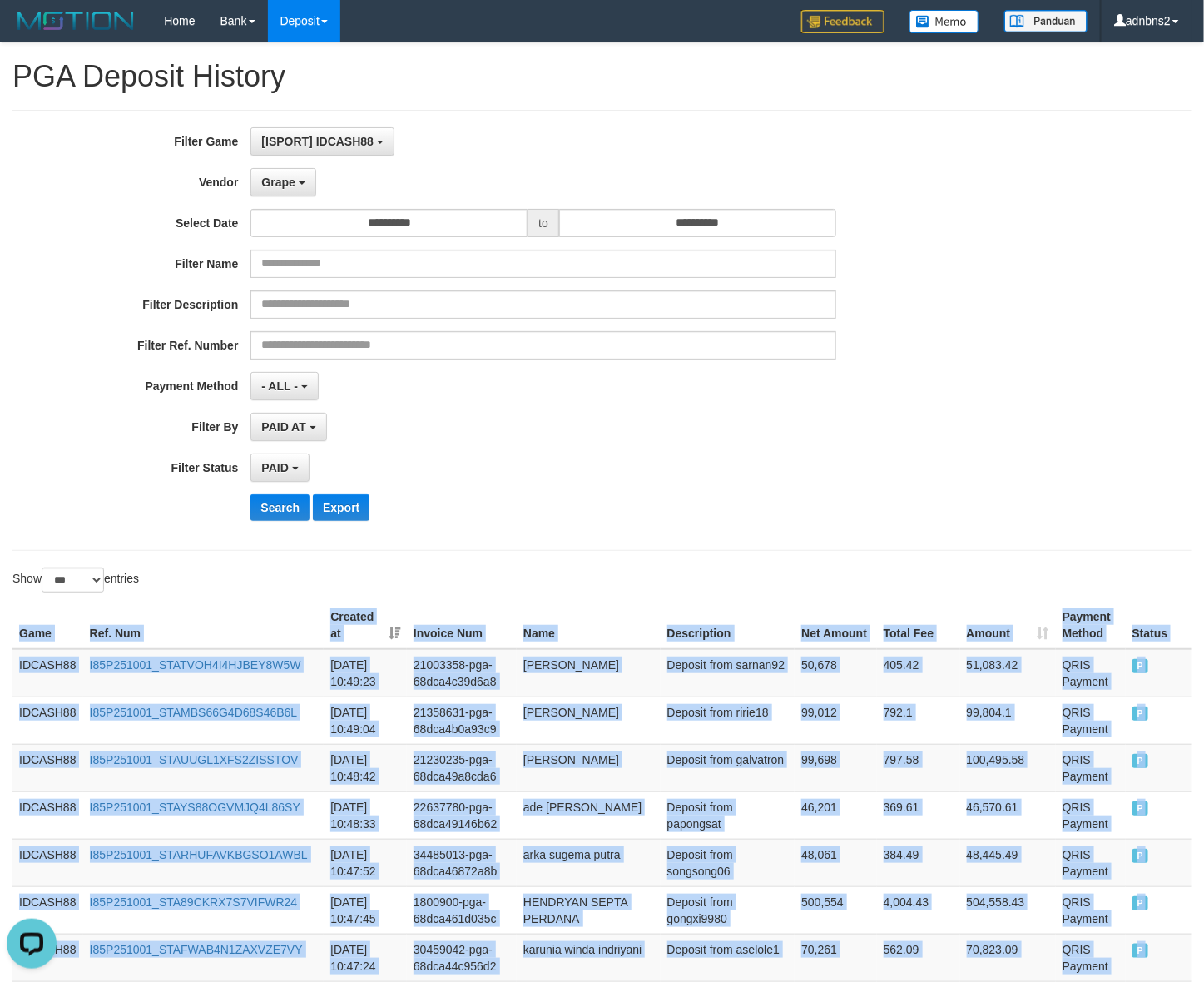
drag, startPoint x: 1158, startPoint y: 443, endPoint x: -25, endPoint y: 663, distance: 1203.3
click at [285, 514] on button "Search" at bounding box center [279, 507] width 59 height 26
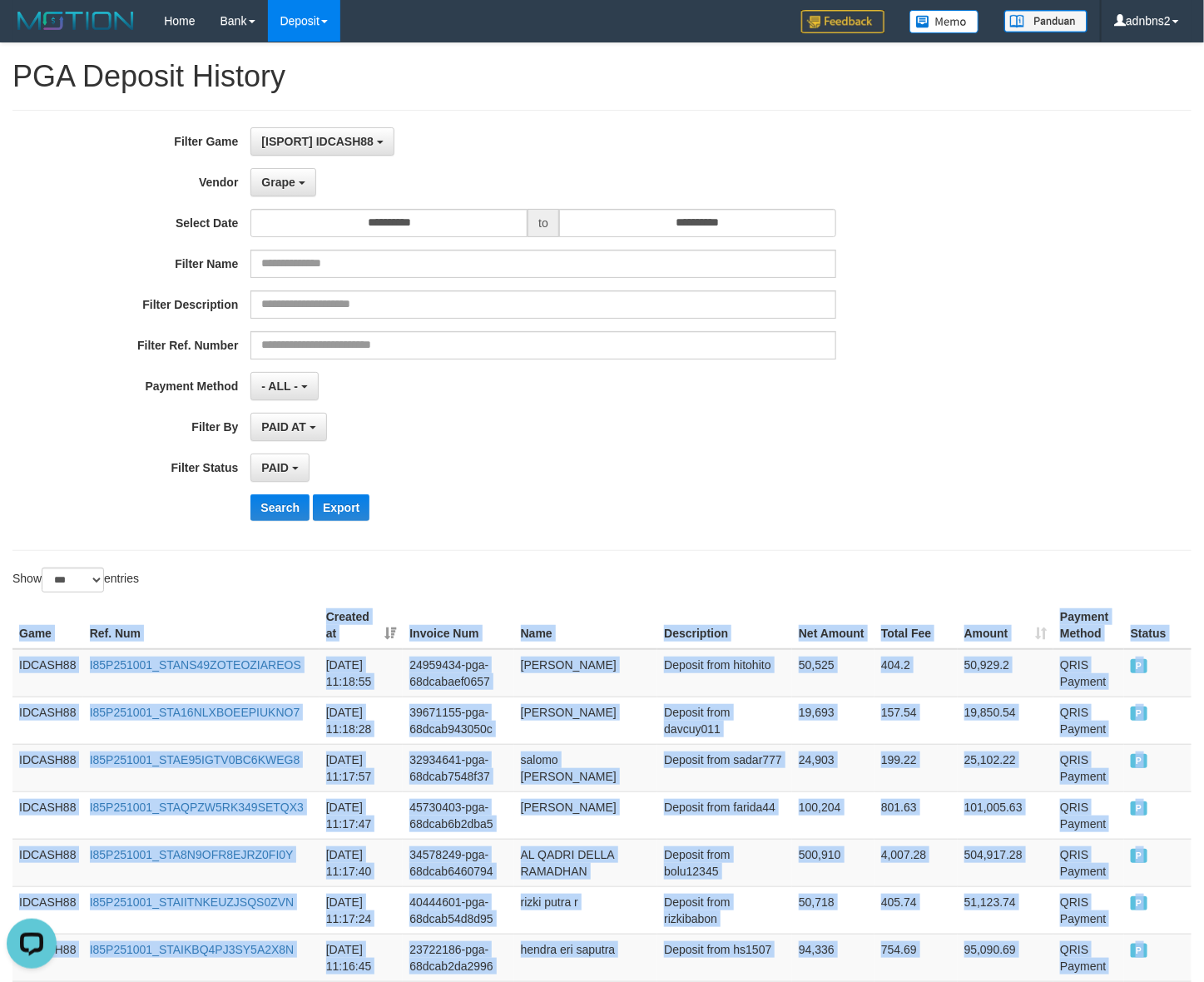
drag, startPoint x: 1165, startPoint y: 770, endPoint x: 6, endPoint y: 641, distance: 1166.2
click at [264, 512] on button "Search" at bounding box center [279, 507] width 59 height 26
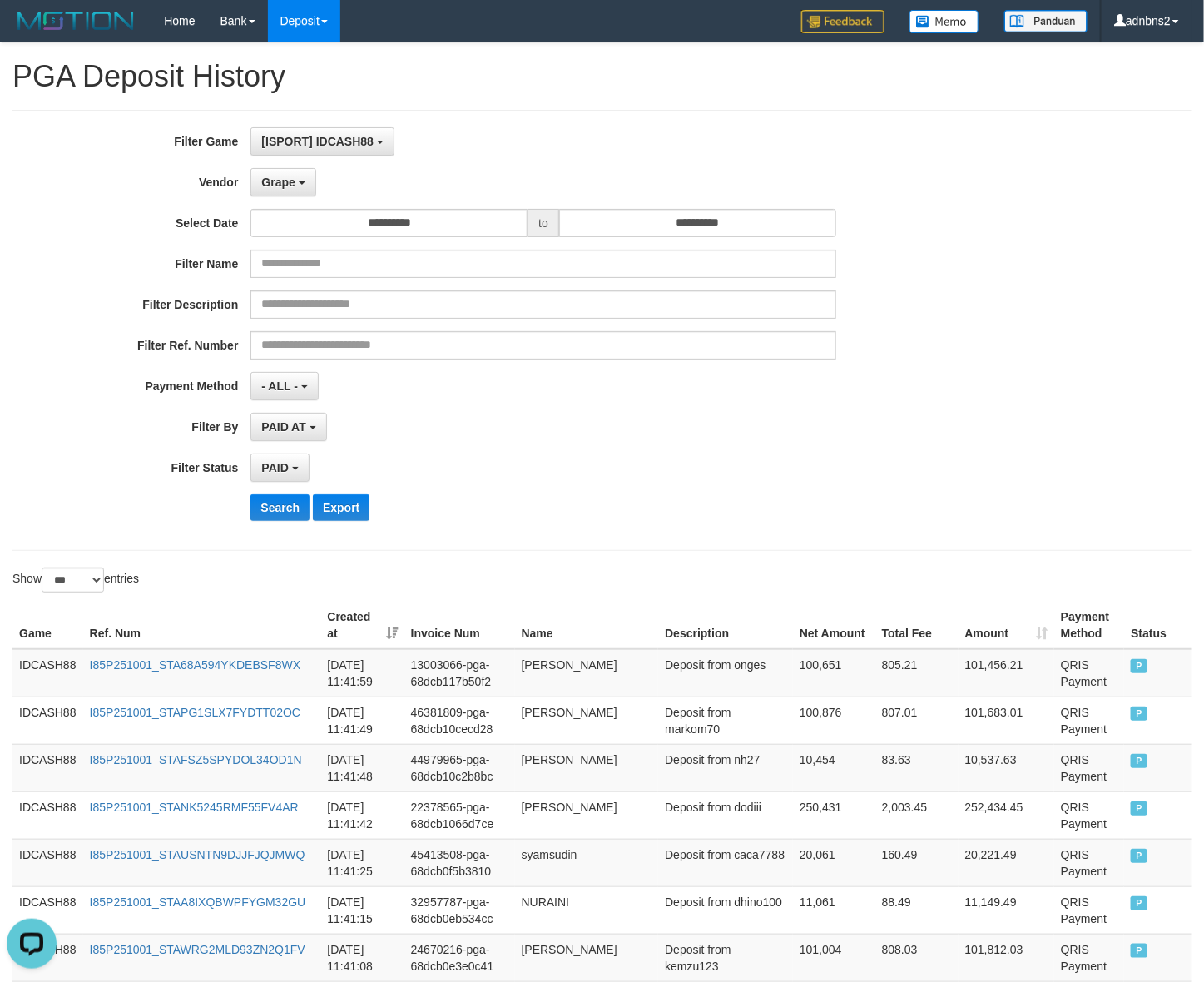
click at [888, 409] on div "**********" at bounding box center [501, 330] width 1004 height 406
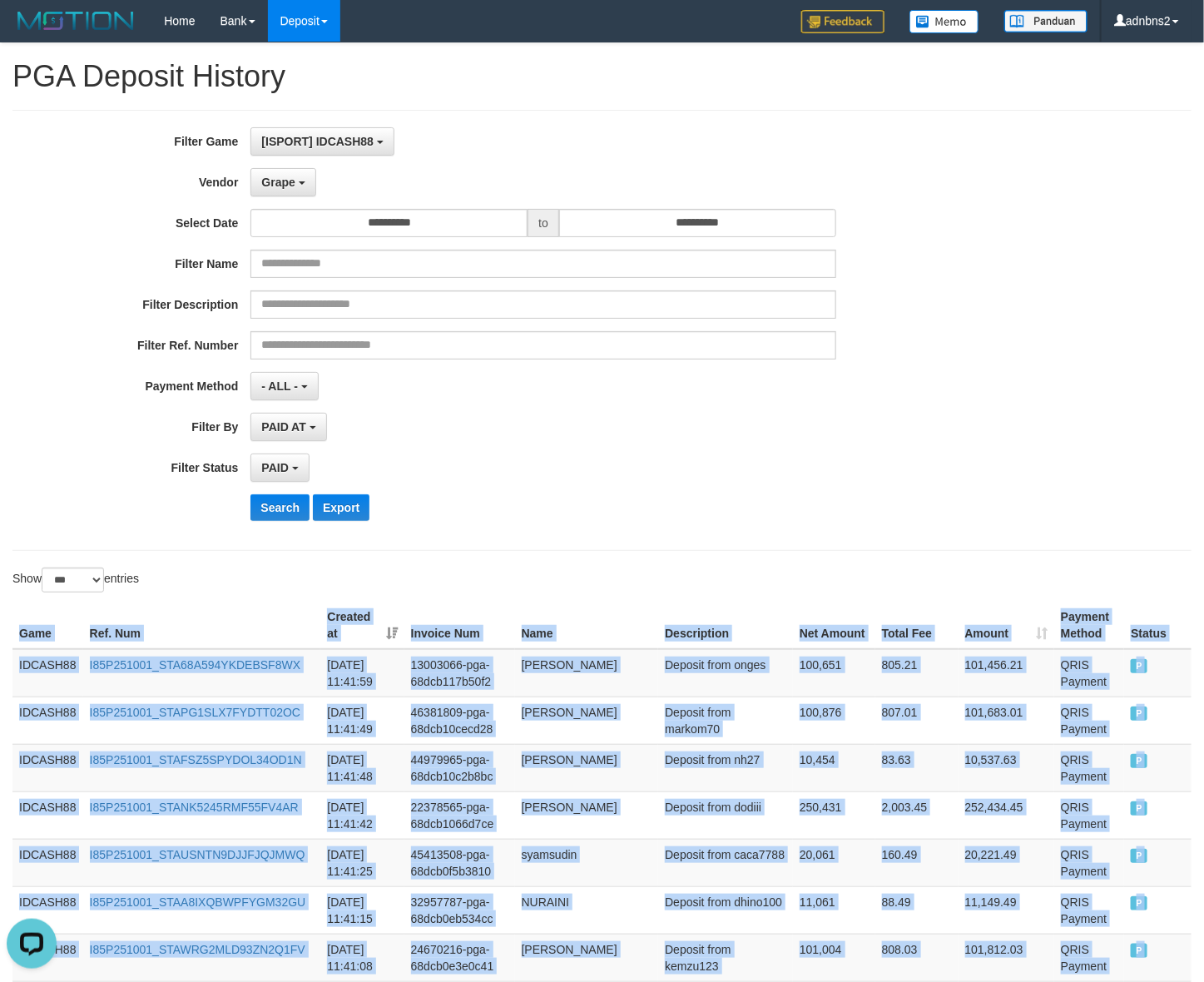
drag, startPoint x: 1145, startPoint y: 783, endPoint x: 5, endPoint y: 645, distance: 1148.3
click at [278, 510] on button "Search" at bounding box center [279, 507] width 59 height 26
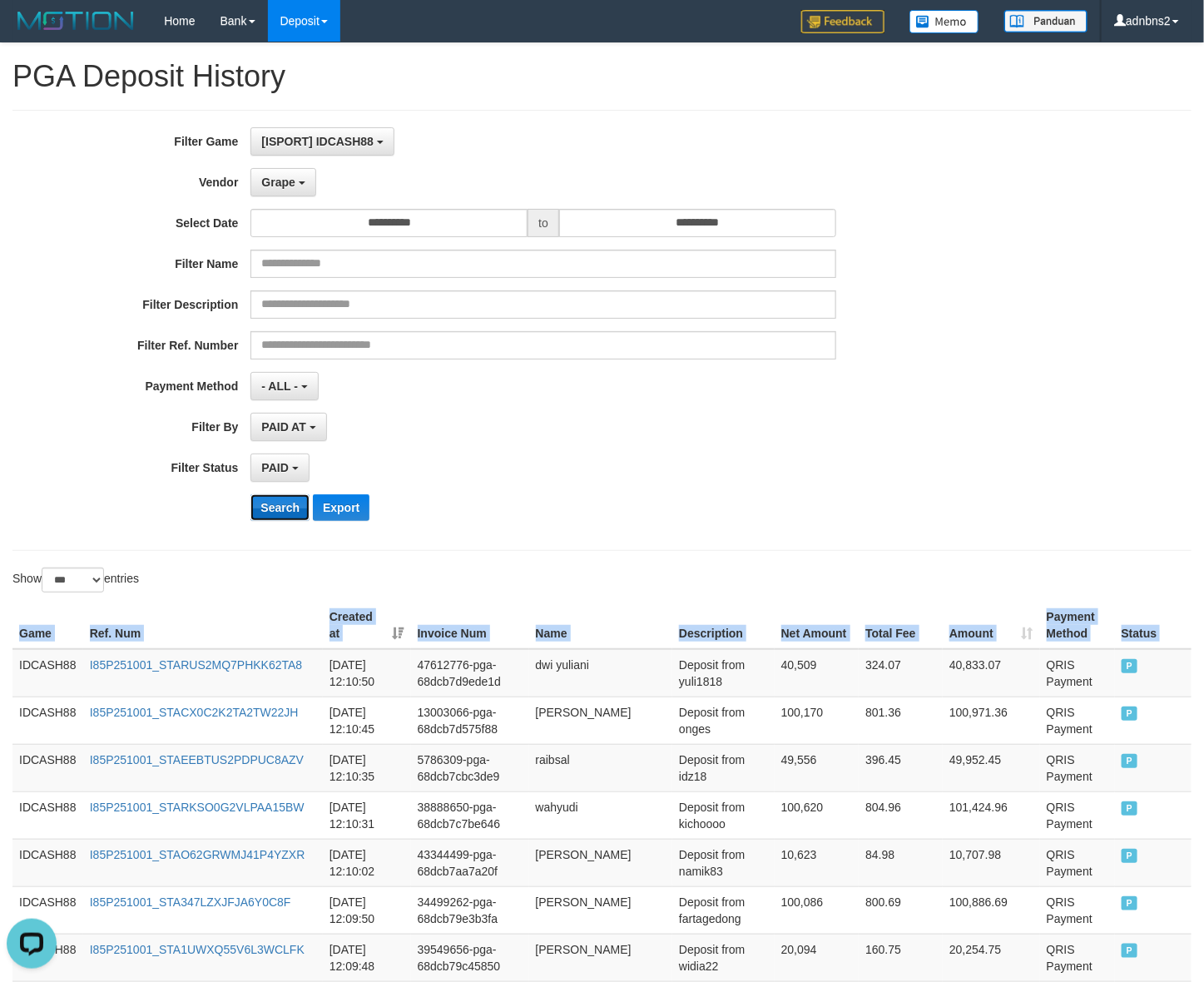
click at [280, 512] on button "Search" at bounding box center [279, 507] width 59 height 26
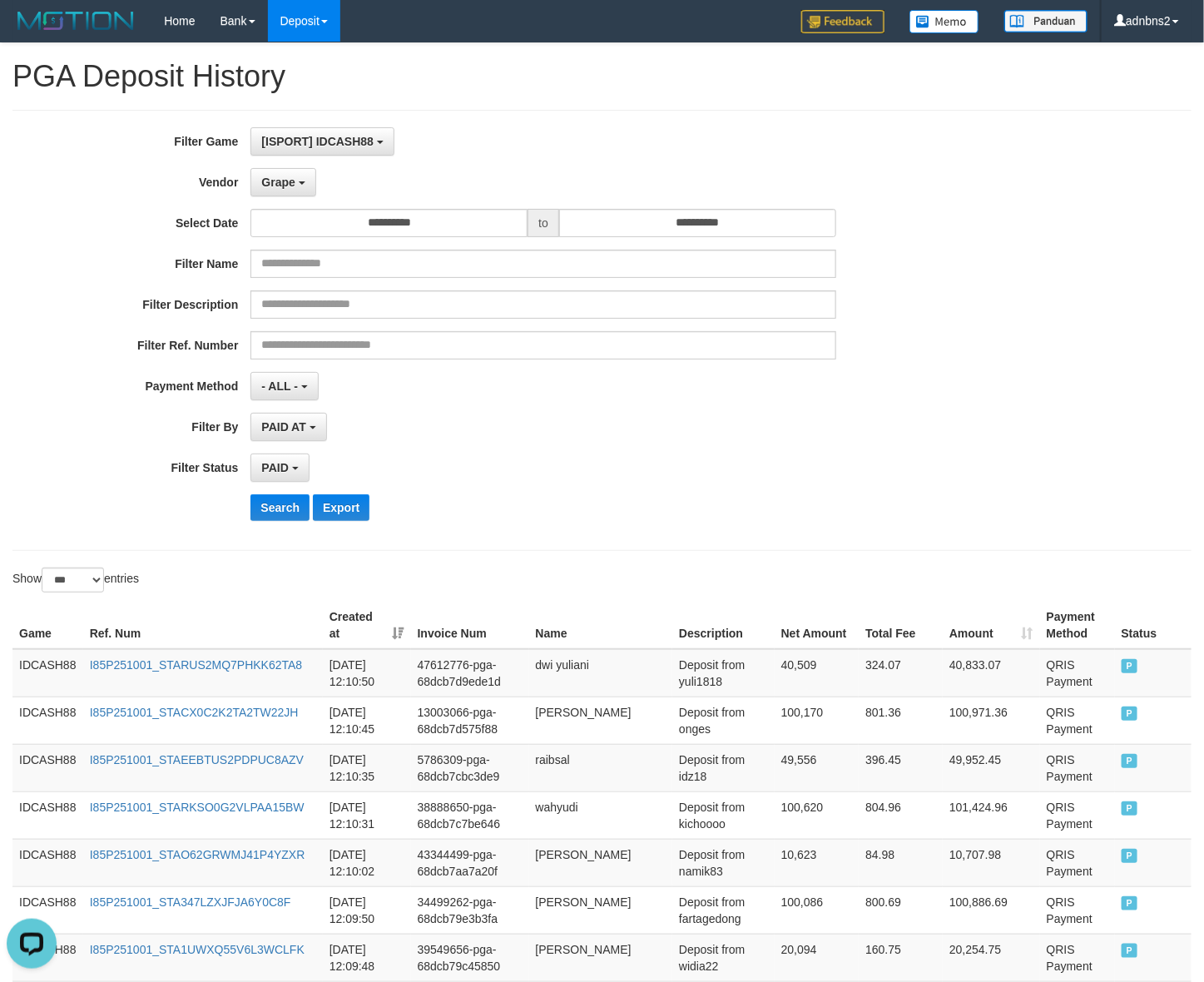
click at [738, 416] on div "PAID AT PAID AT CREATED AT" at bounding box center [542, 426] width 585 height 28
click at [304, 512] on button "Search" at bounding box center [279, 507] width 59 height 26
click at [287, 520] on button "Search" at bounding box center [279, 507] width 59 height 26
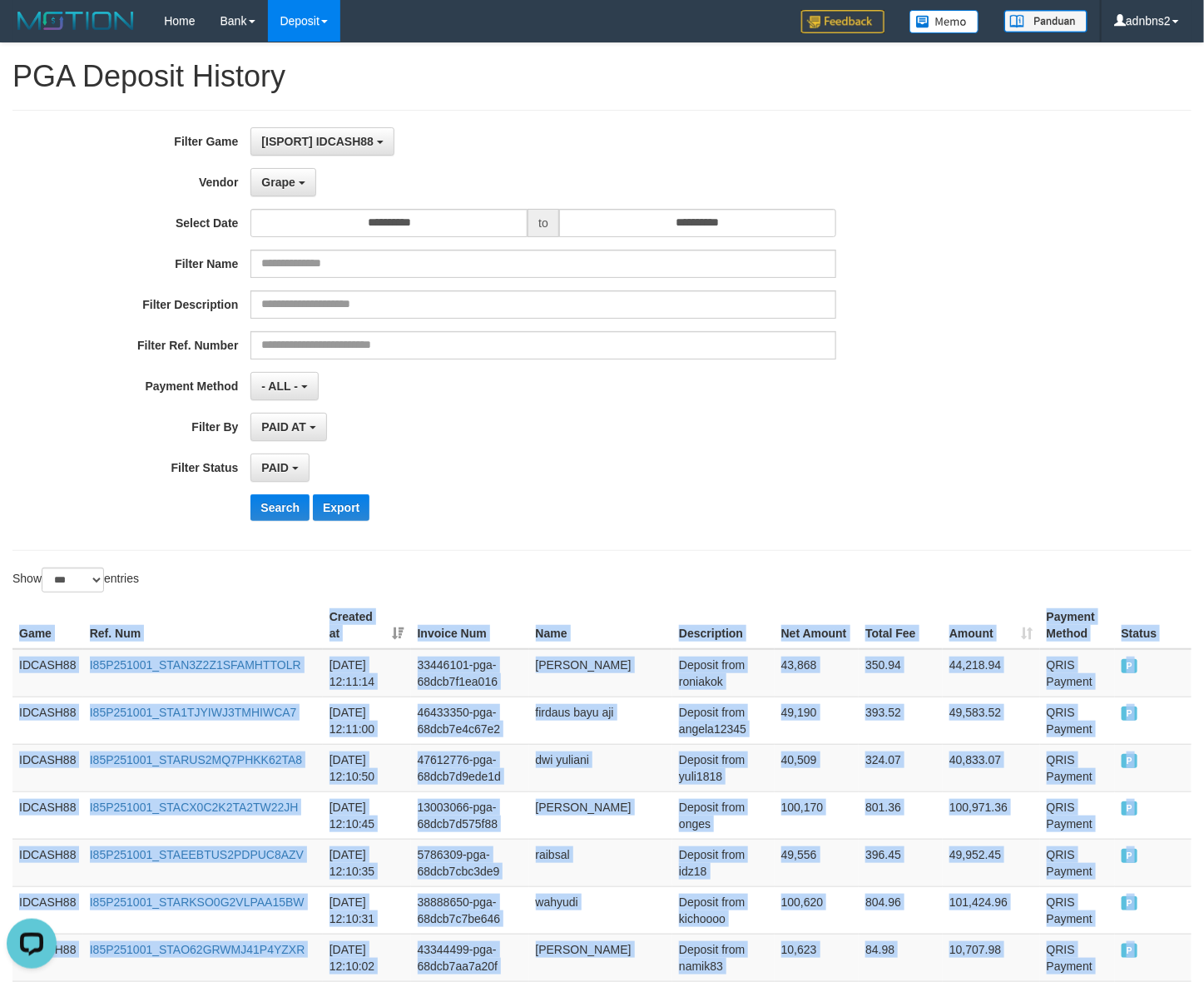
drag, startPoint x: 1144, startPoint y: 773, endPoint x: 13, endPoint y: 649, distance: 1137.8
click at [280, 512] on button "Search" at bounding box center [279, 507] width 59 height 26
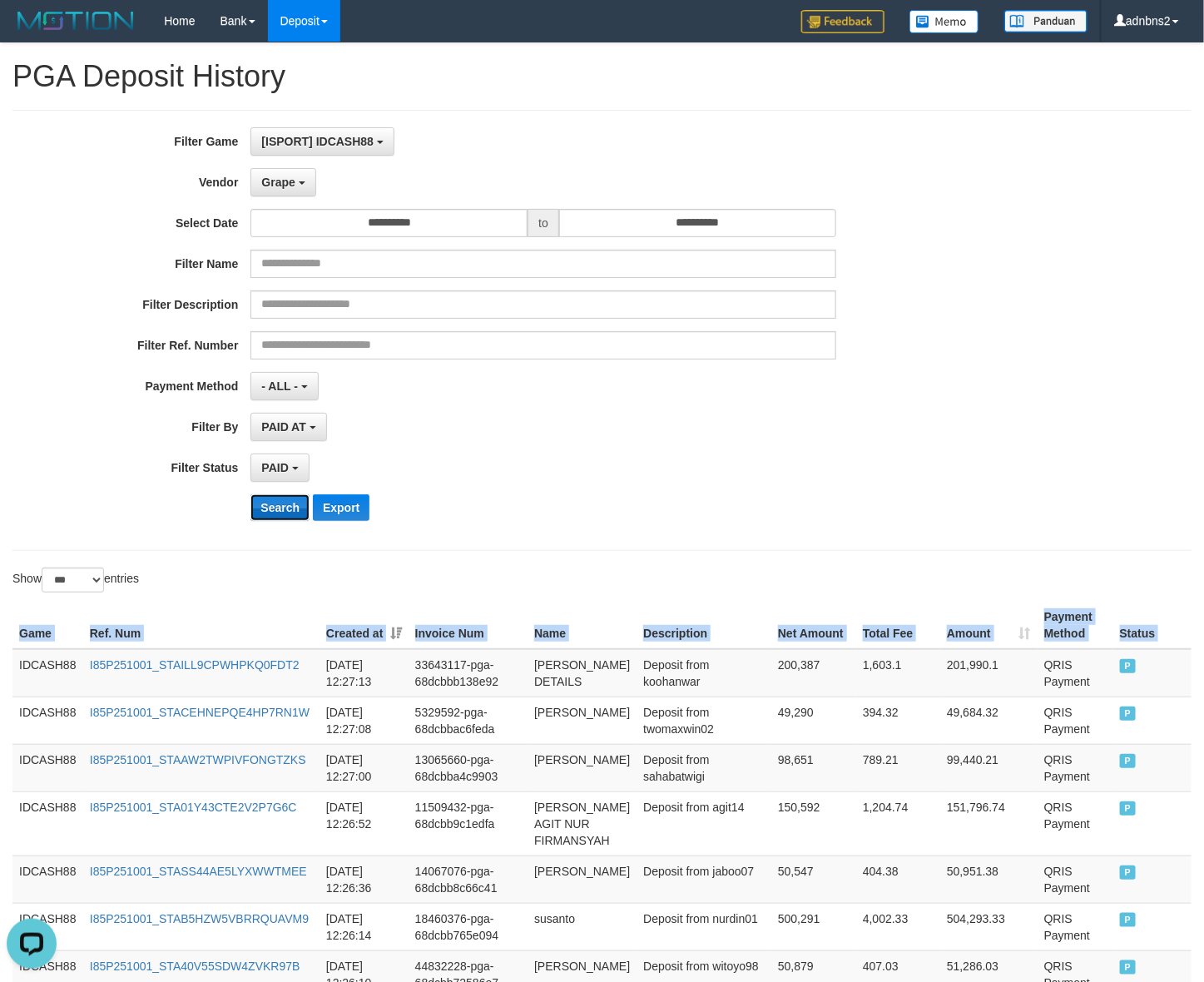
click at [287, 498] on button "Search" at bounding box center [279, 507] width 59 height 26
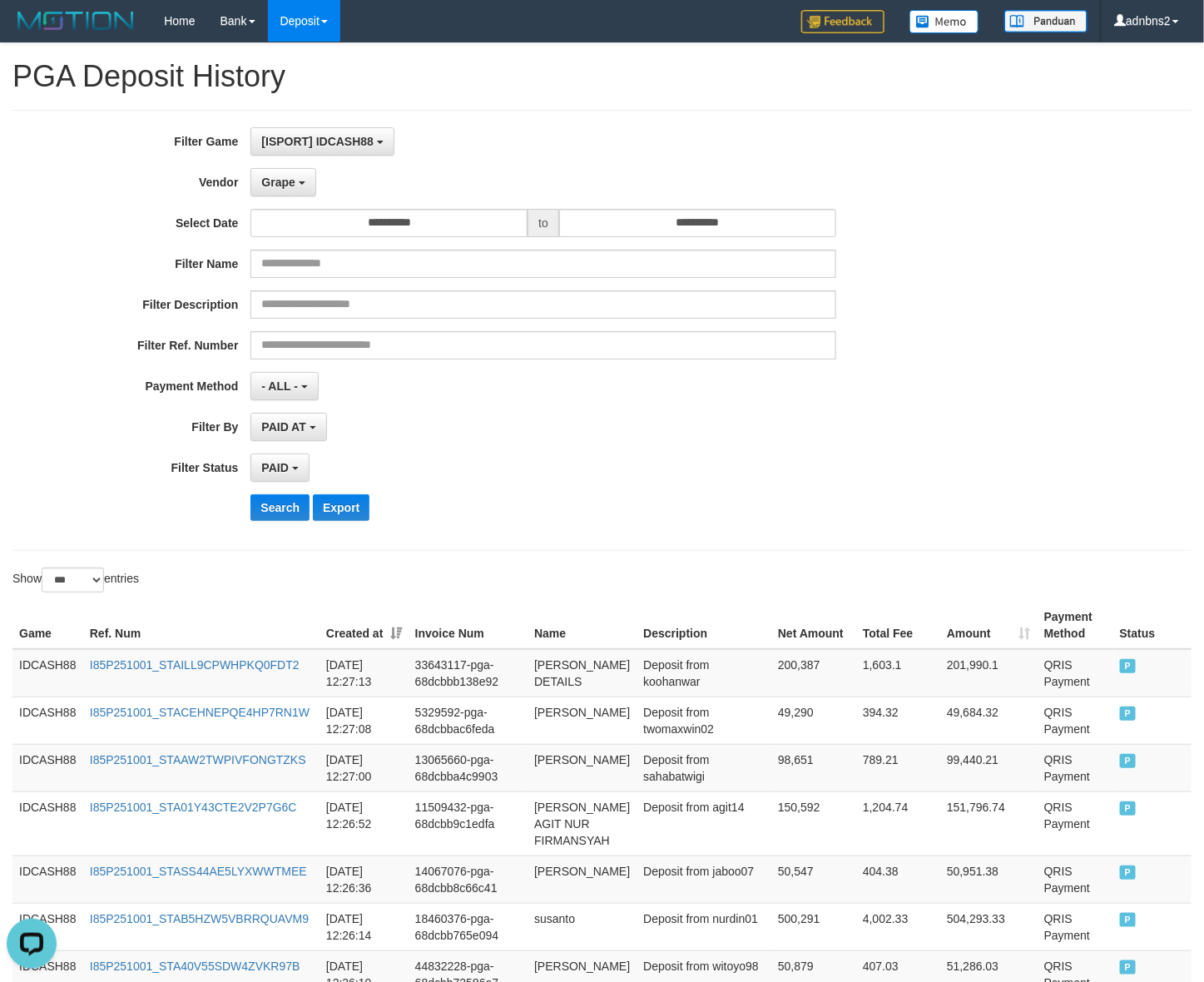
scroll to position [4844, 0]
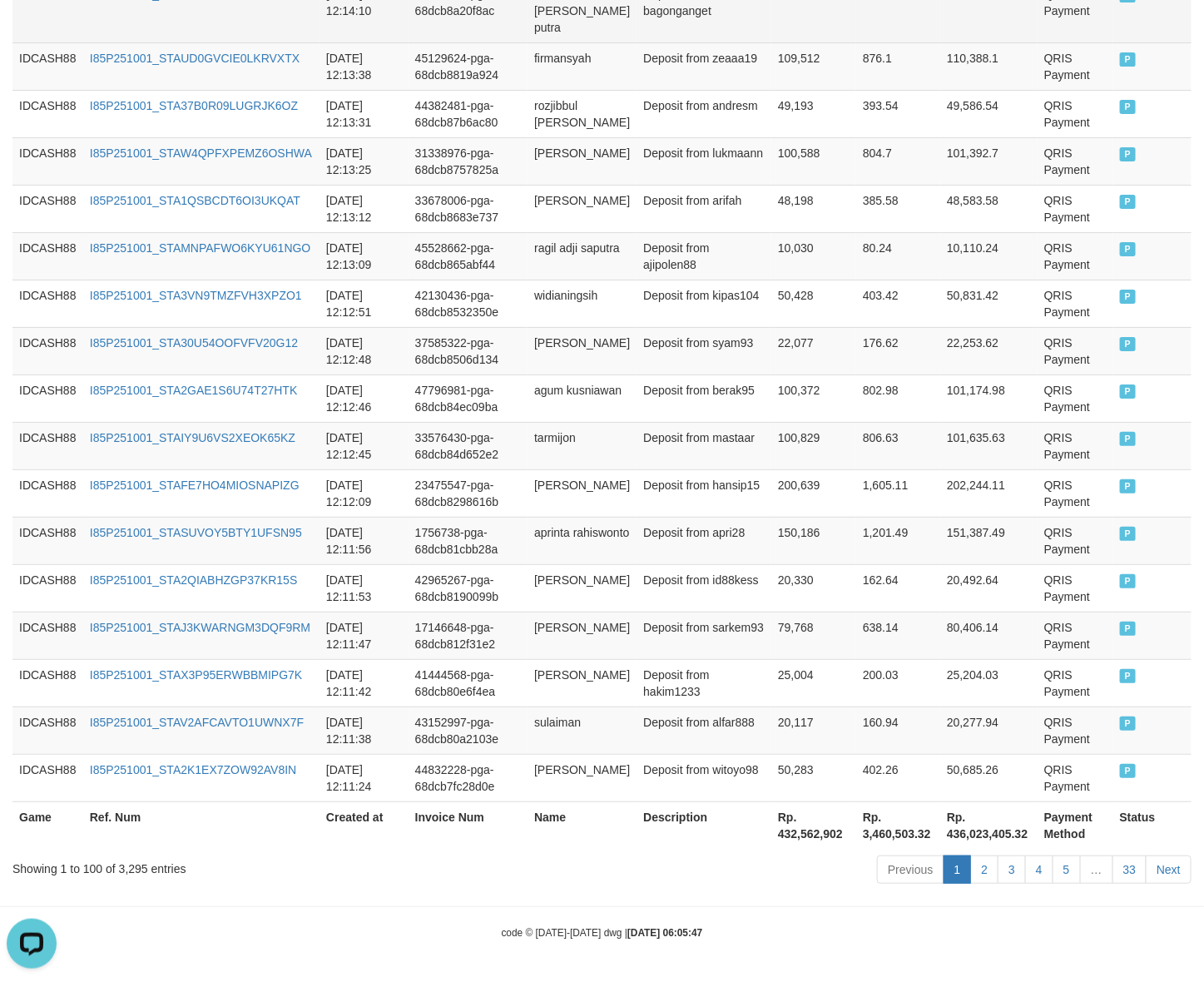
drag, startPoint x: 1170, startPoint y: 787, endPoint x: 986, endPoint y: 13, distance: 795.6
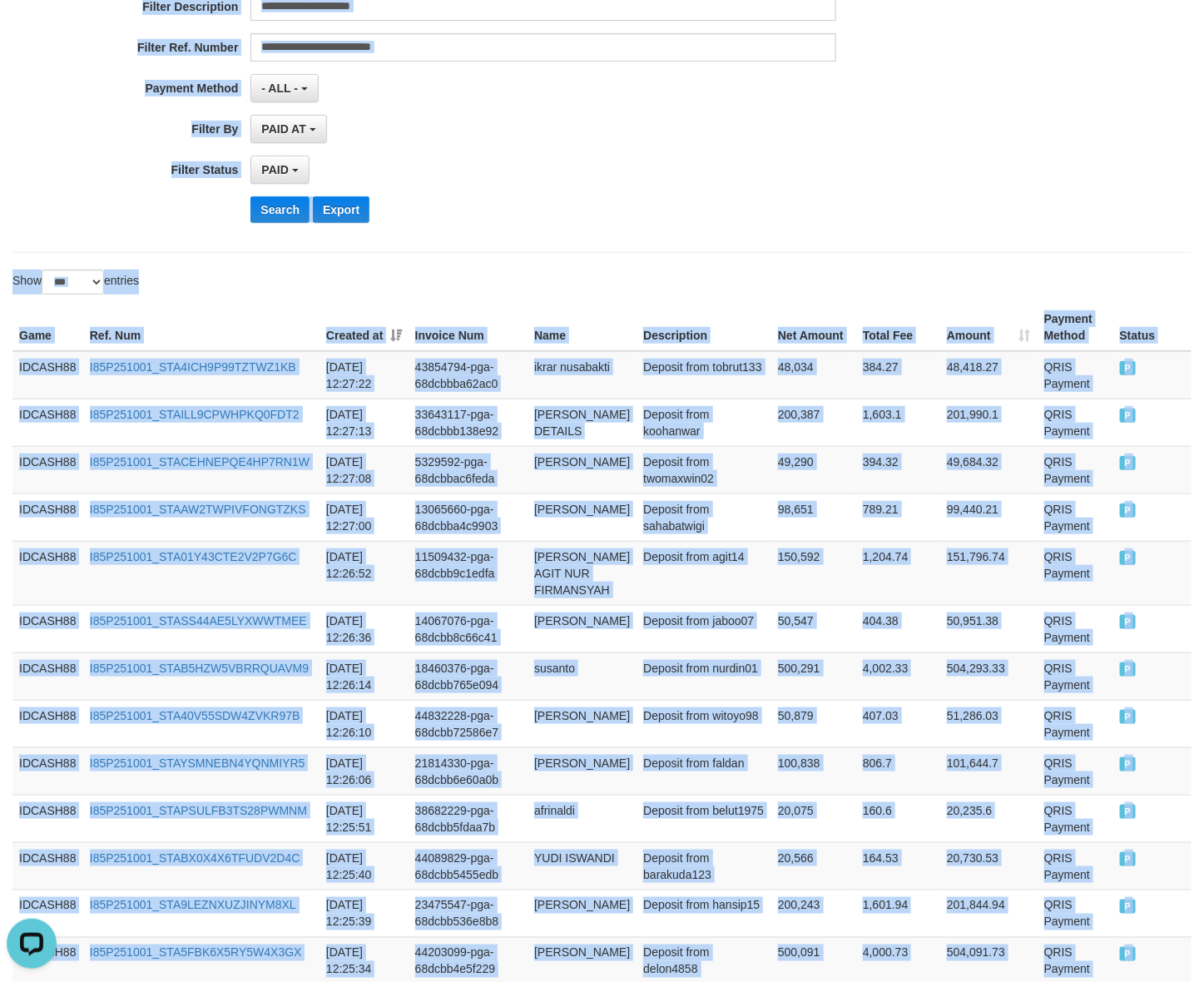
scroll to position [0, 0]
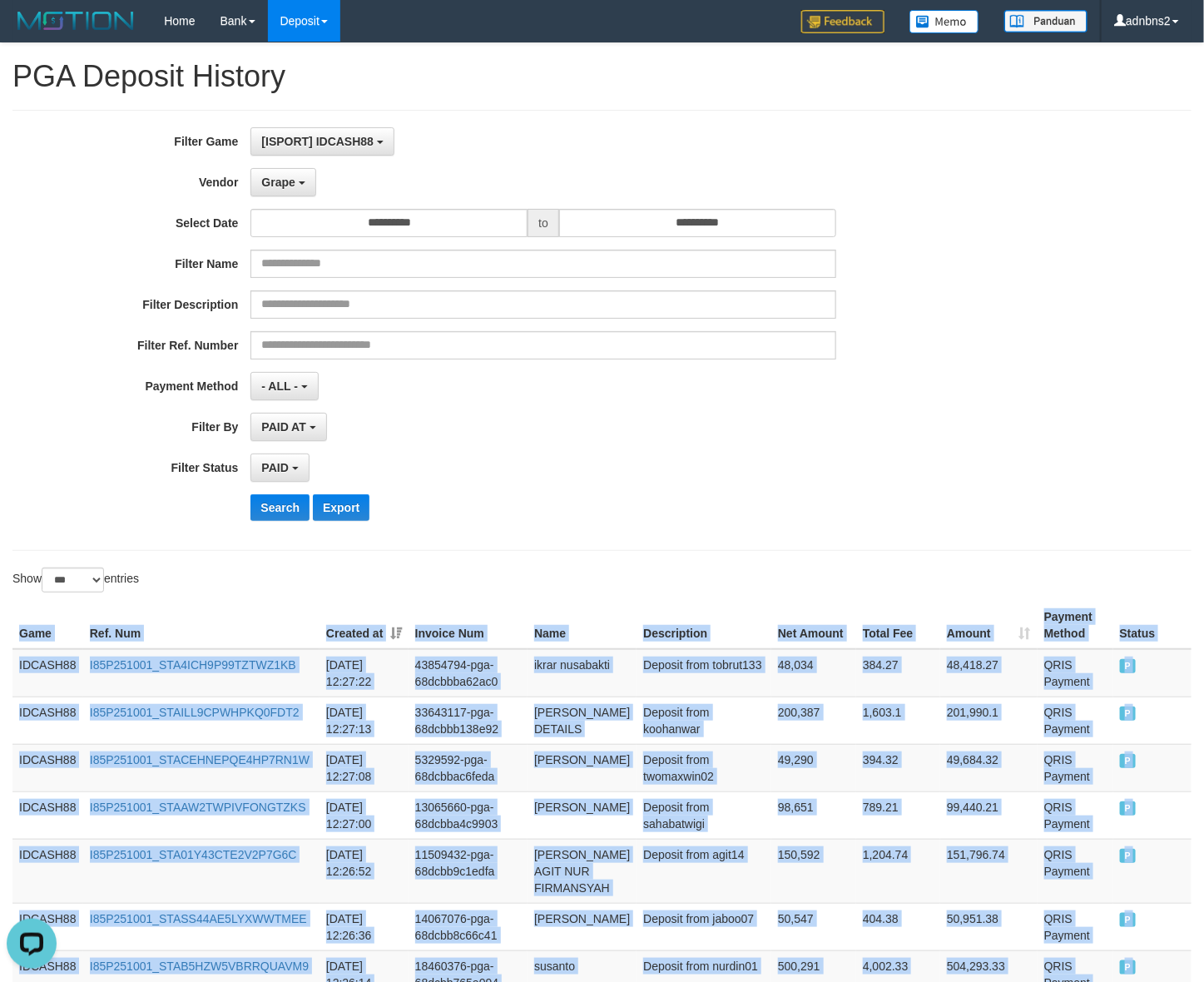
drag, startPoint x: 1150, startPoint y: 786, endPoint x: 5, endPoint y: 637, distance: 1154.7
click at [270, 481] on button "PAID" at bounding box center [279, 467] width 58 height 28
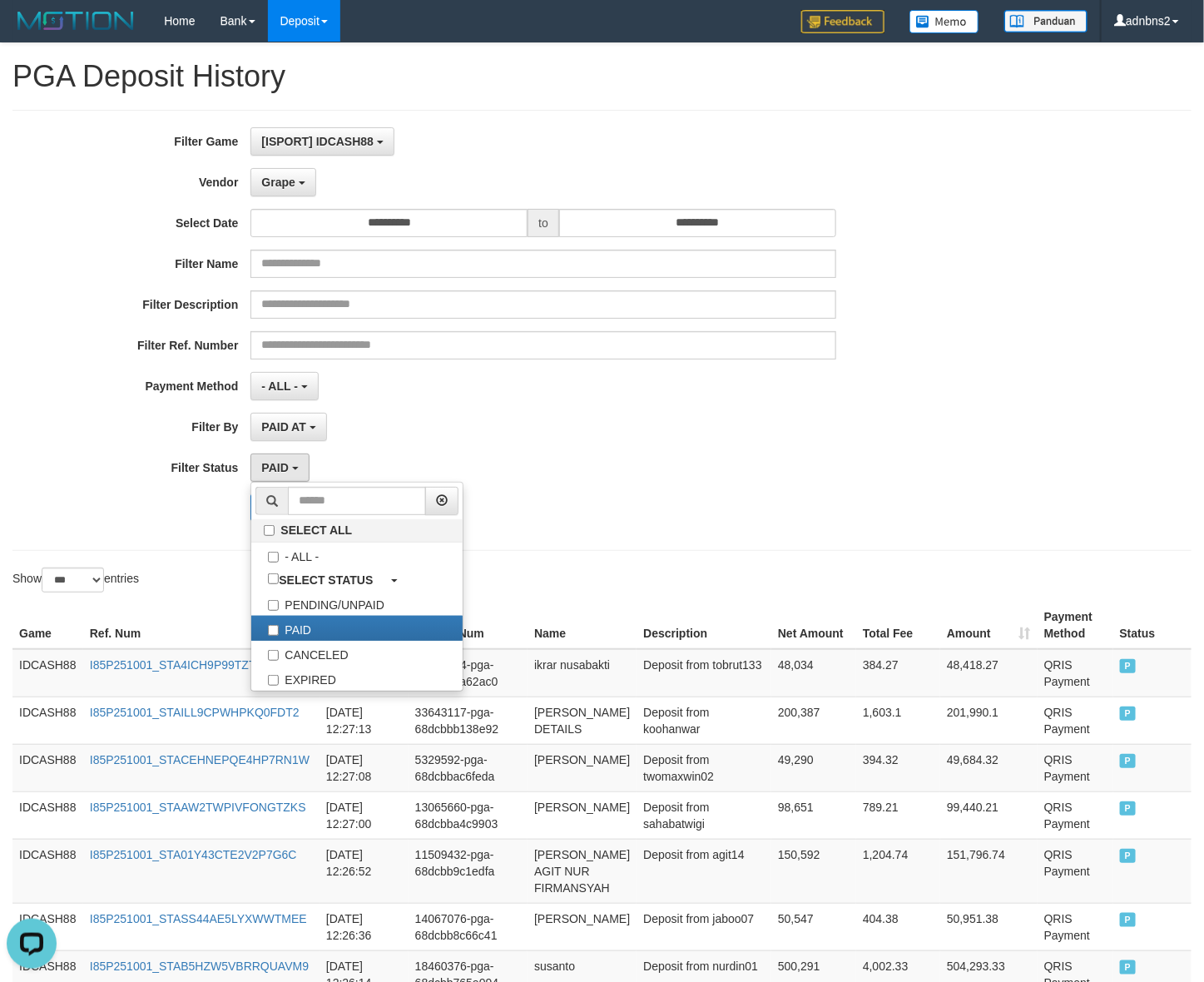
click at [207, 506] on div "Search Export" at bounding box center [501, 507] width 1004 height 26
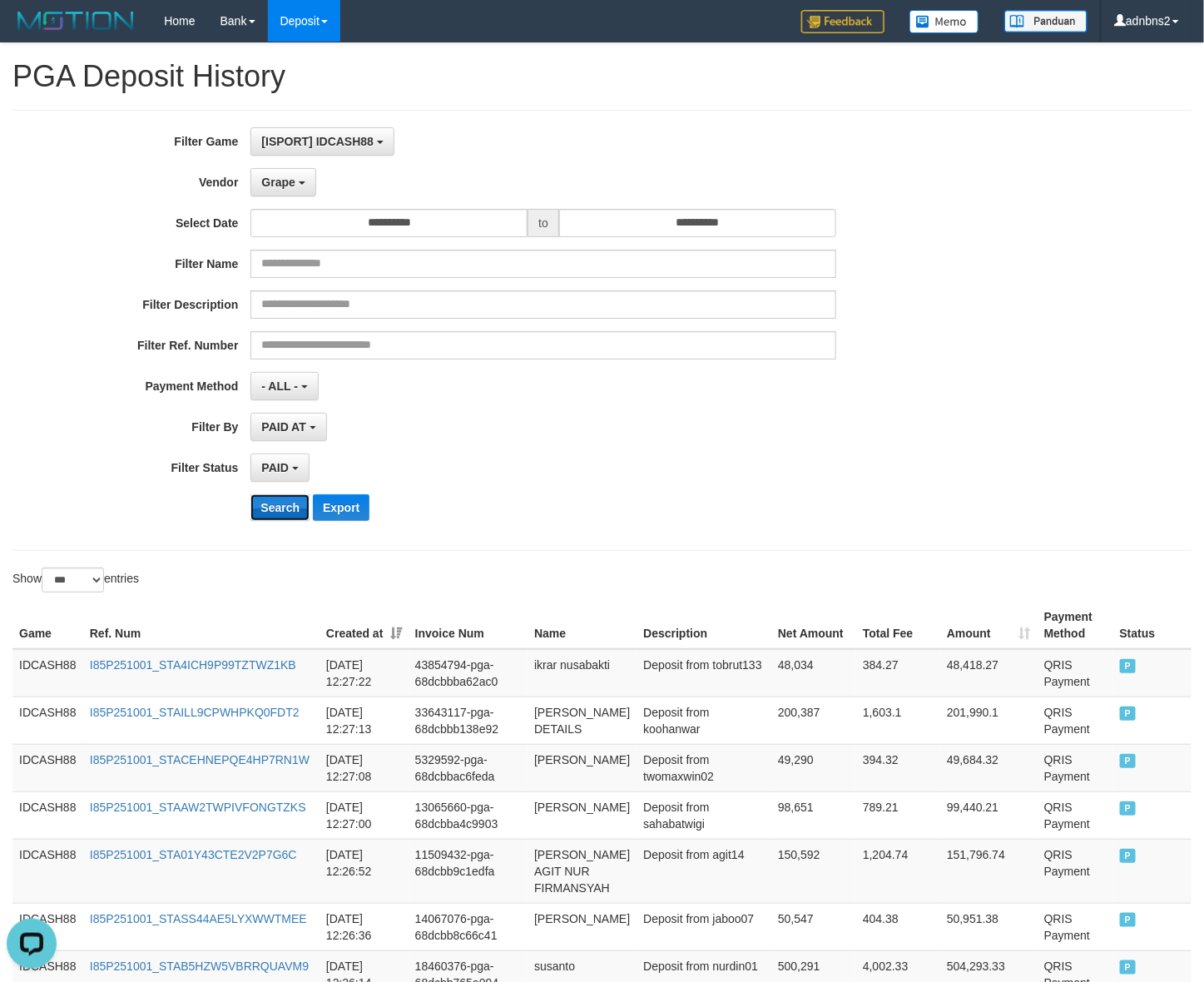
click at [267, 506] on button "Search" at bounding box center [279, 507] width 59 height 26
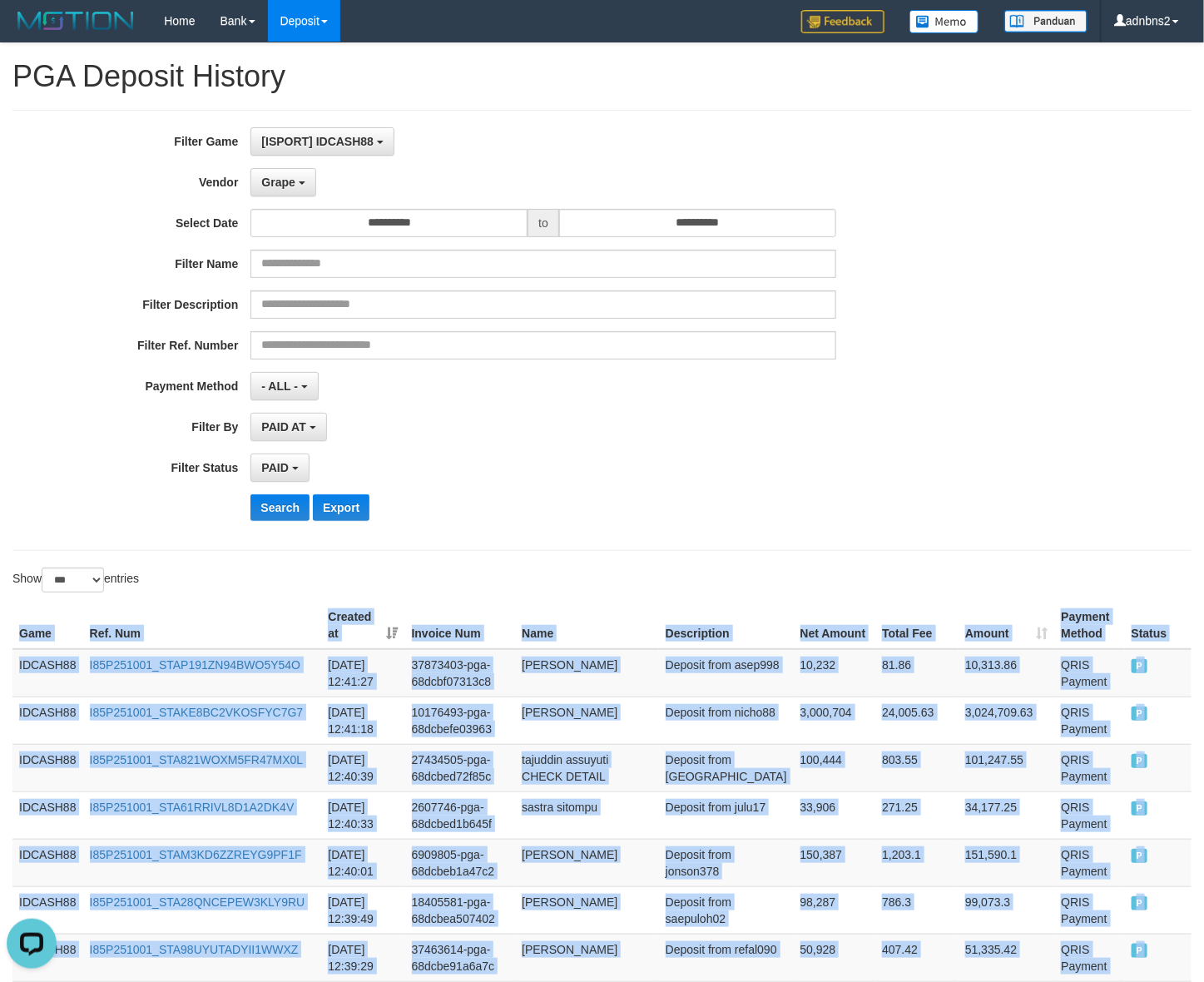
drag, startPoint x: 1138, startPoint y: 483, endPoint x: 5, endPoint y: 650, distance: 1145.2
click at [287, 503] on button "Search" at bounding box center [279, 507] width 59 height 26
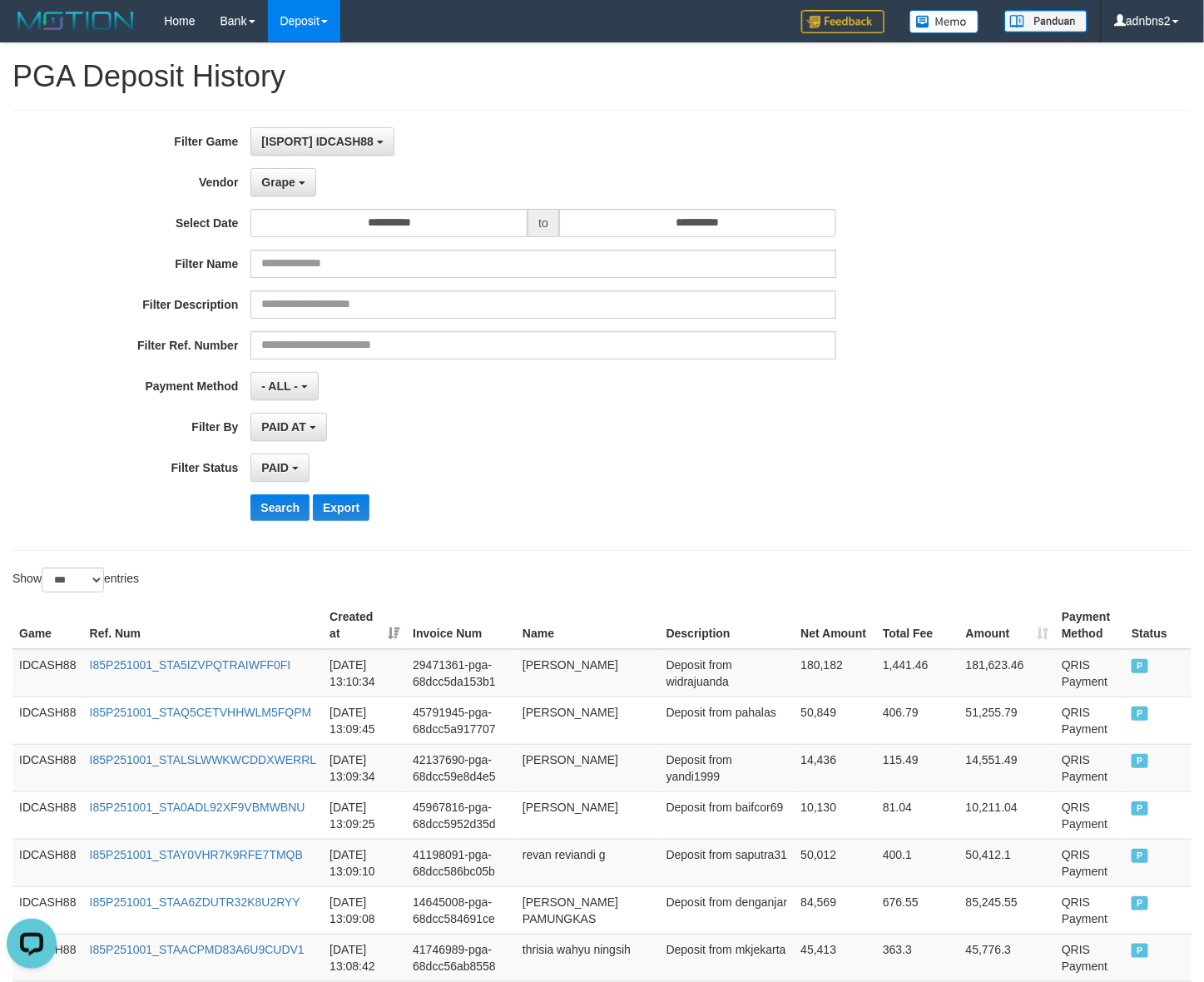
drag, startPoint x: 995, startPoint y: 438, endPoint x: 976, endPoint y: 424, distance: 23.6
click at [995, 438] on div "**********" at bounding box center [501, 426] width 1004 height 28
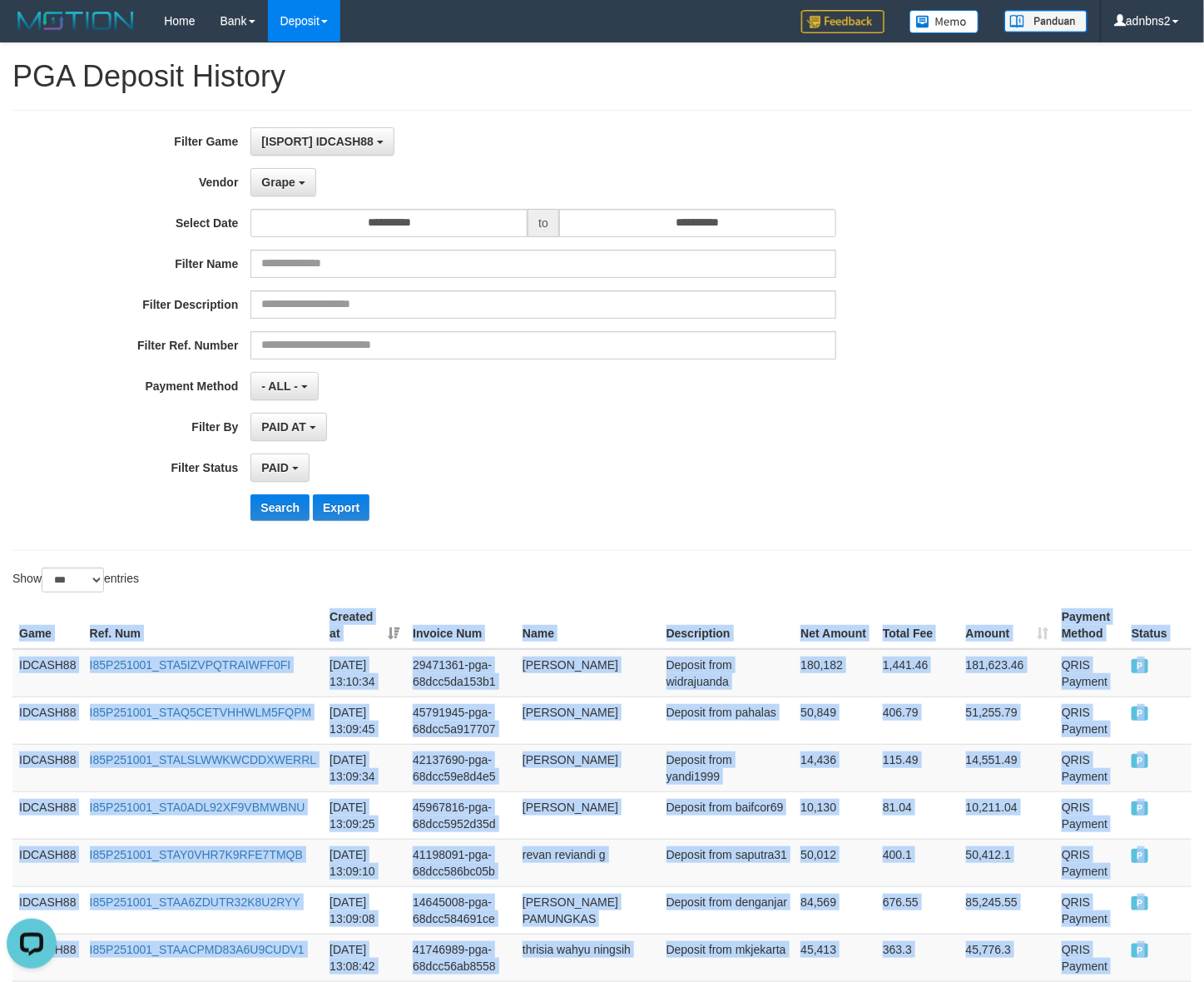
drag, startPoint x: 1165, startPoint y: 783, endPoint x: 1, endPoint y: 638, distance: 1173.0
click at [275, 512] on button "Search" at bounding box center [279, 507] width 59 height 26
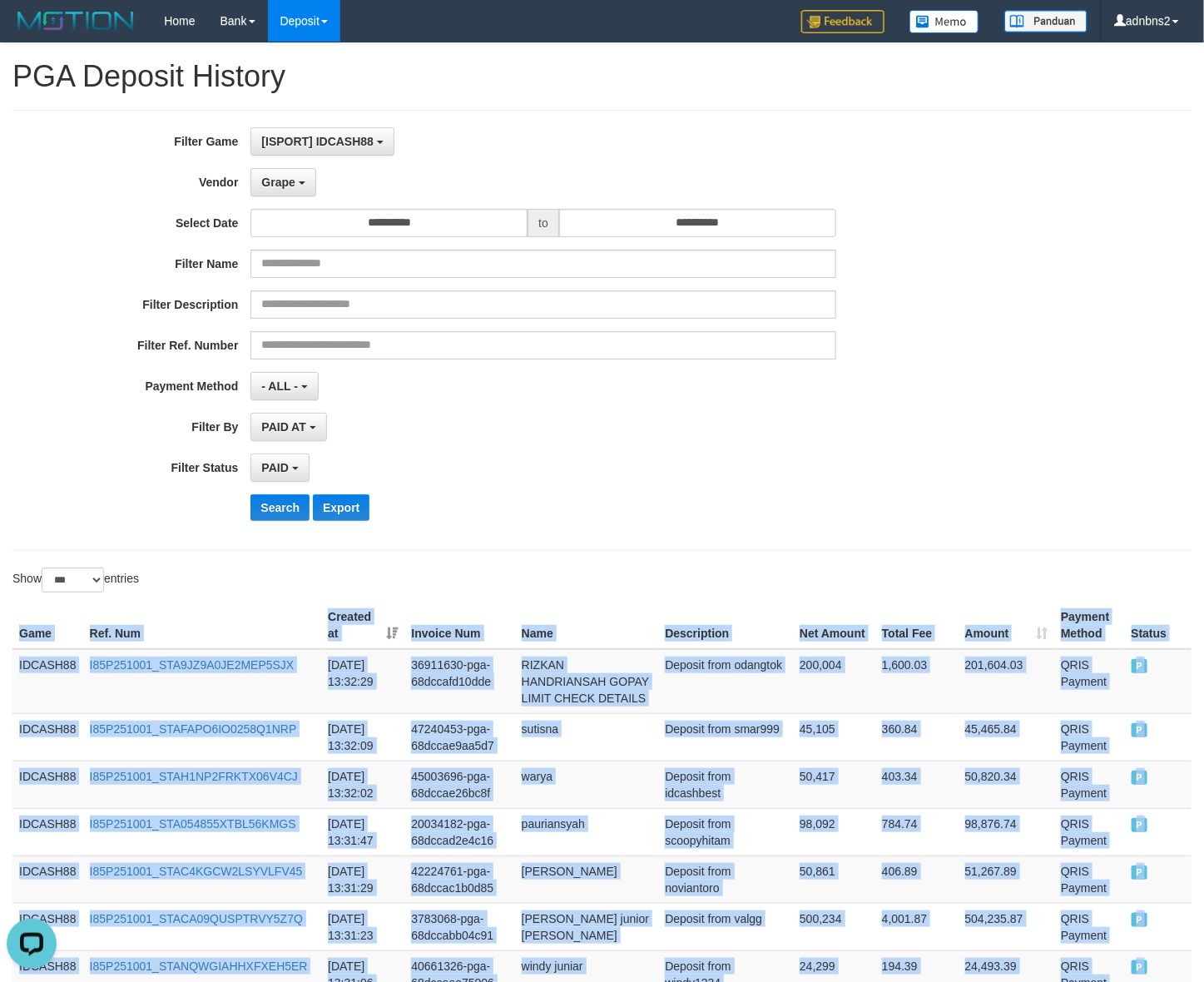
drag, startPoint x: 1138, startPoint y: 758, endPoint x: -36, endPoint y: 678, distance: 1176.7
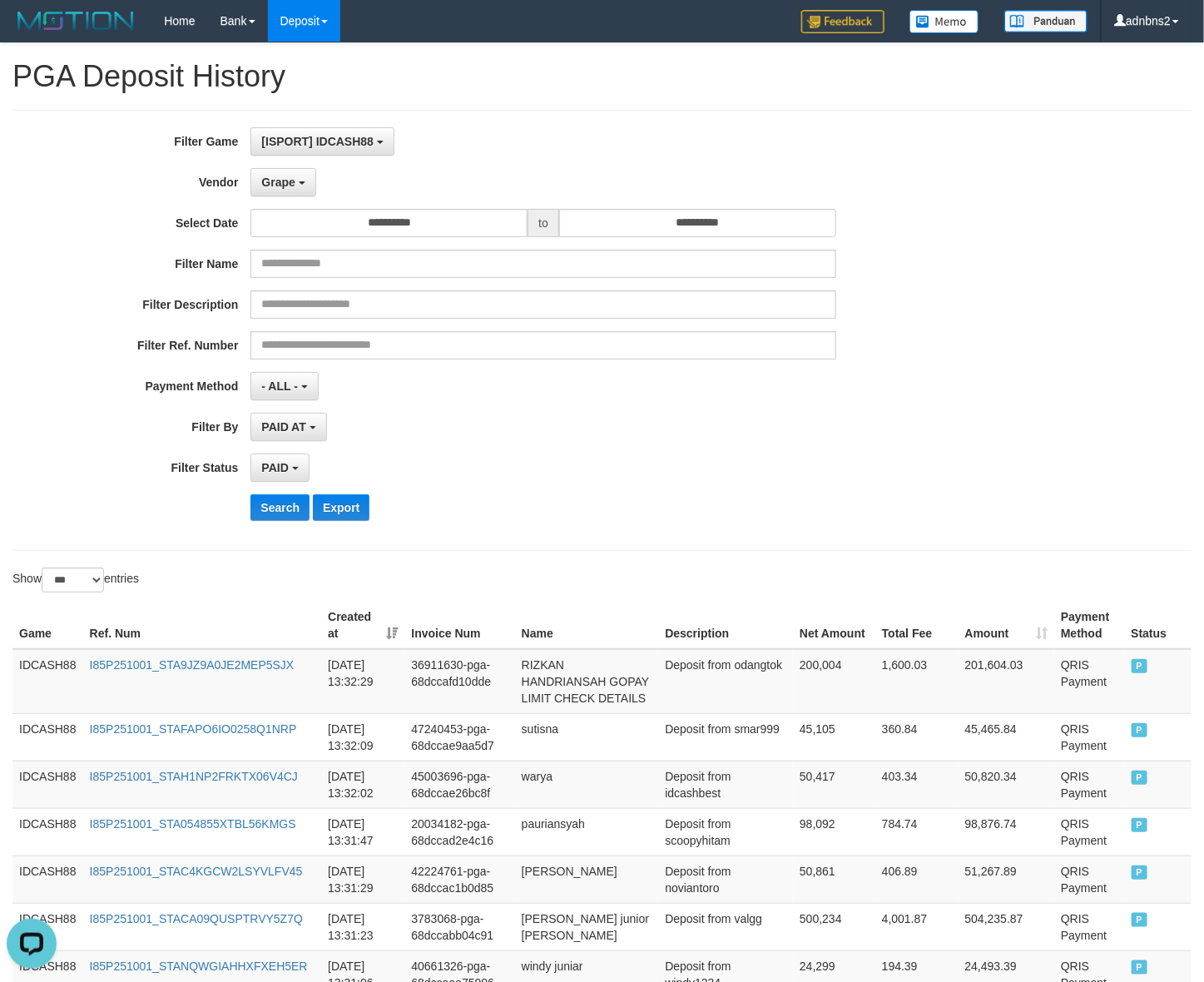
click at [287, 495] on div "**********" at bounding box center [501, 330] width 1004 height 406
click at [285, 511] on button "Search" at bounding box center [279, 507] width 59 height 26
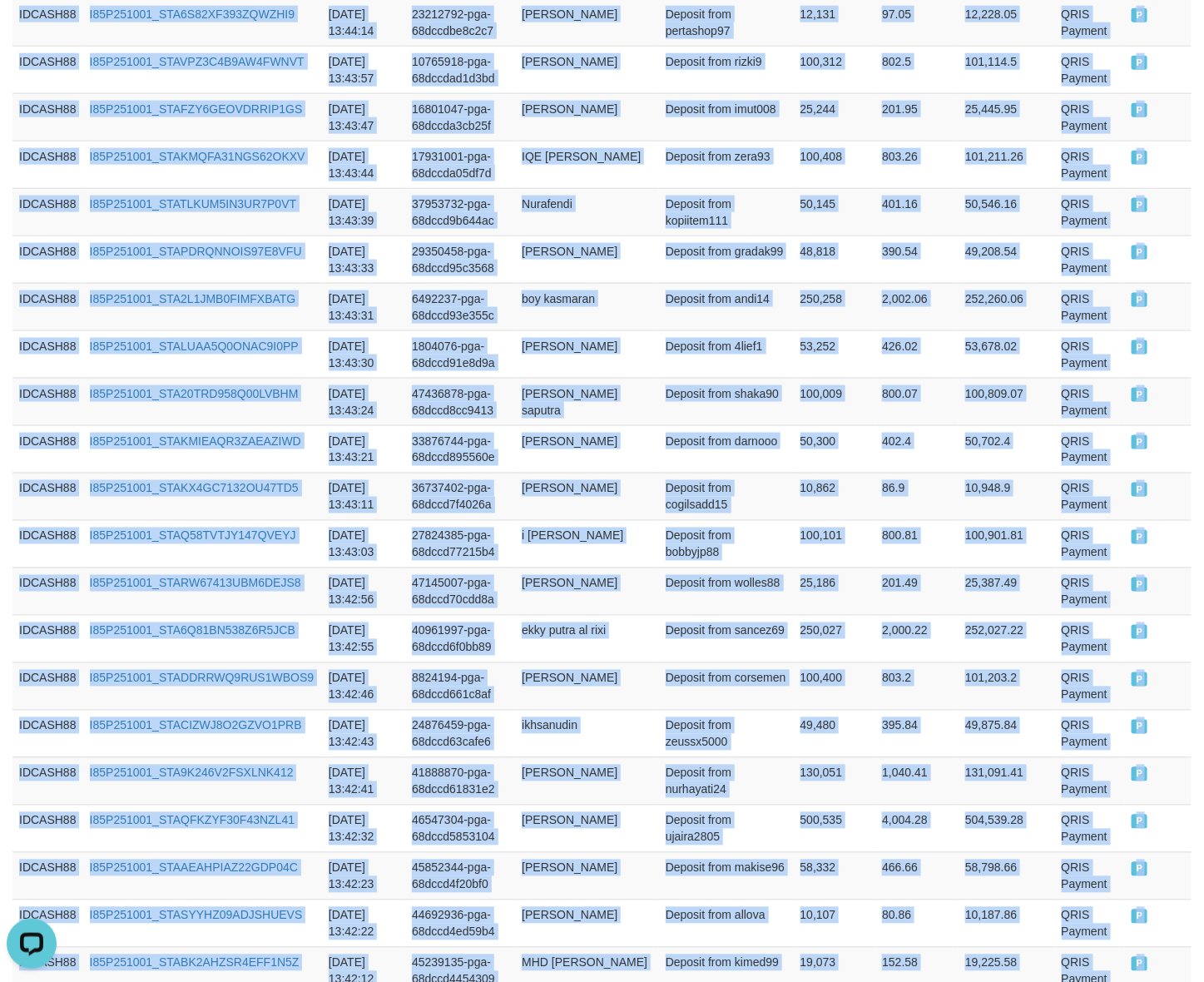
scroll to position [101, 0]
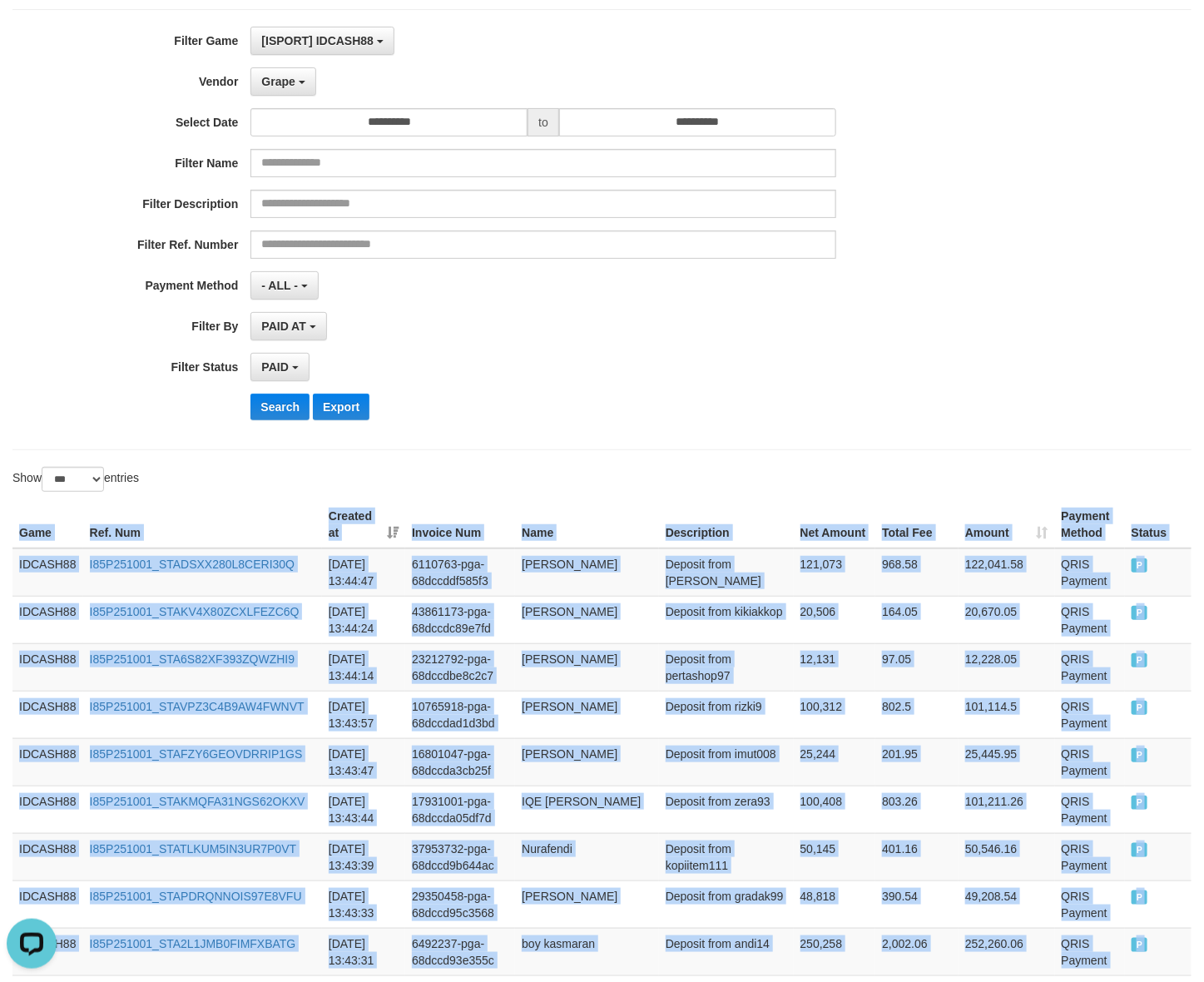
drag, startPoint x: 1099, startPoint y: 389, endPoint x: -35, endPoint y: 532, distance: 1143.0
click at [257, 412] on button "Search" at bounding box center [279, 406] width 59 height 26
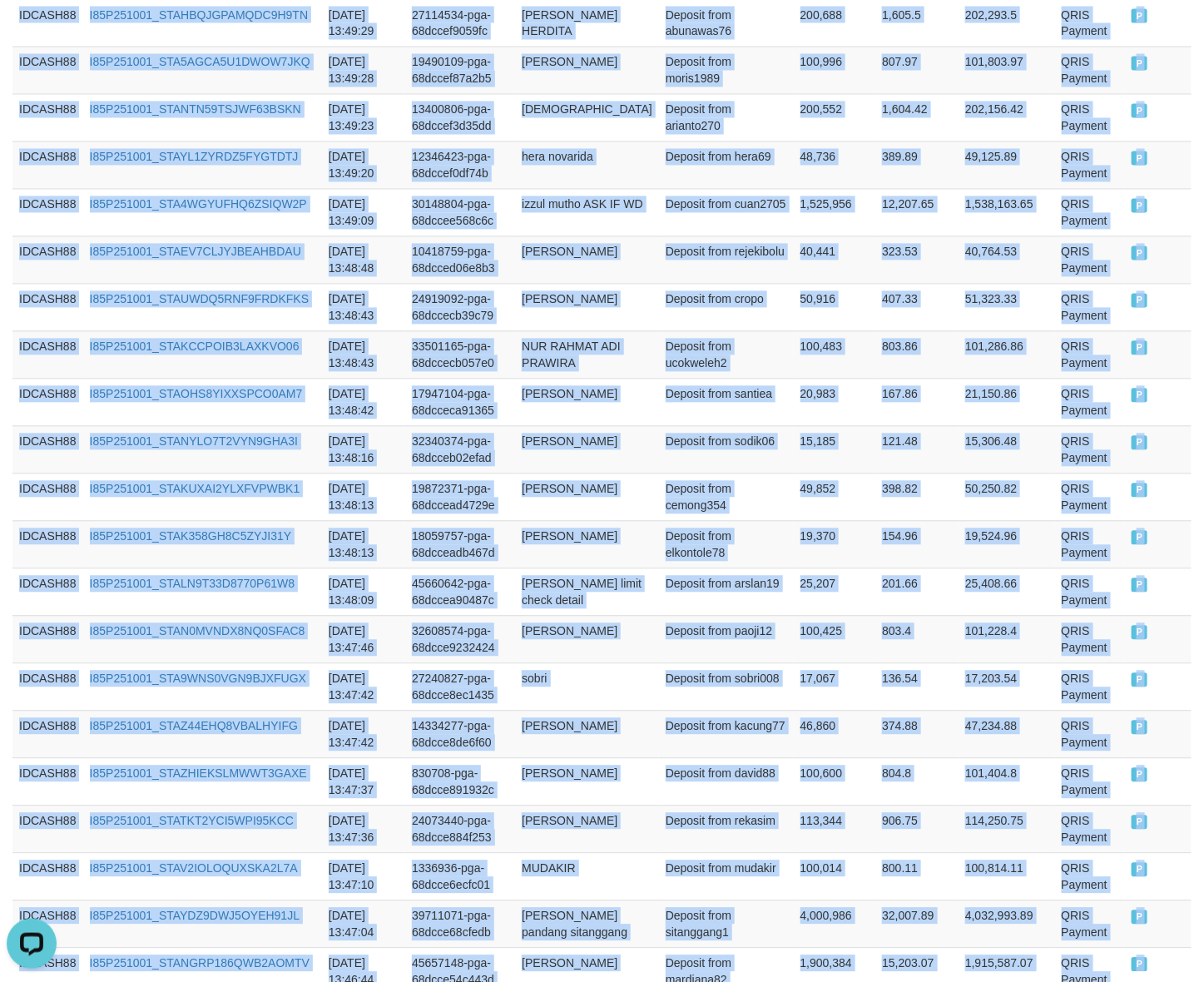
scroll to position [0, 0]
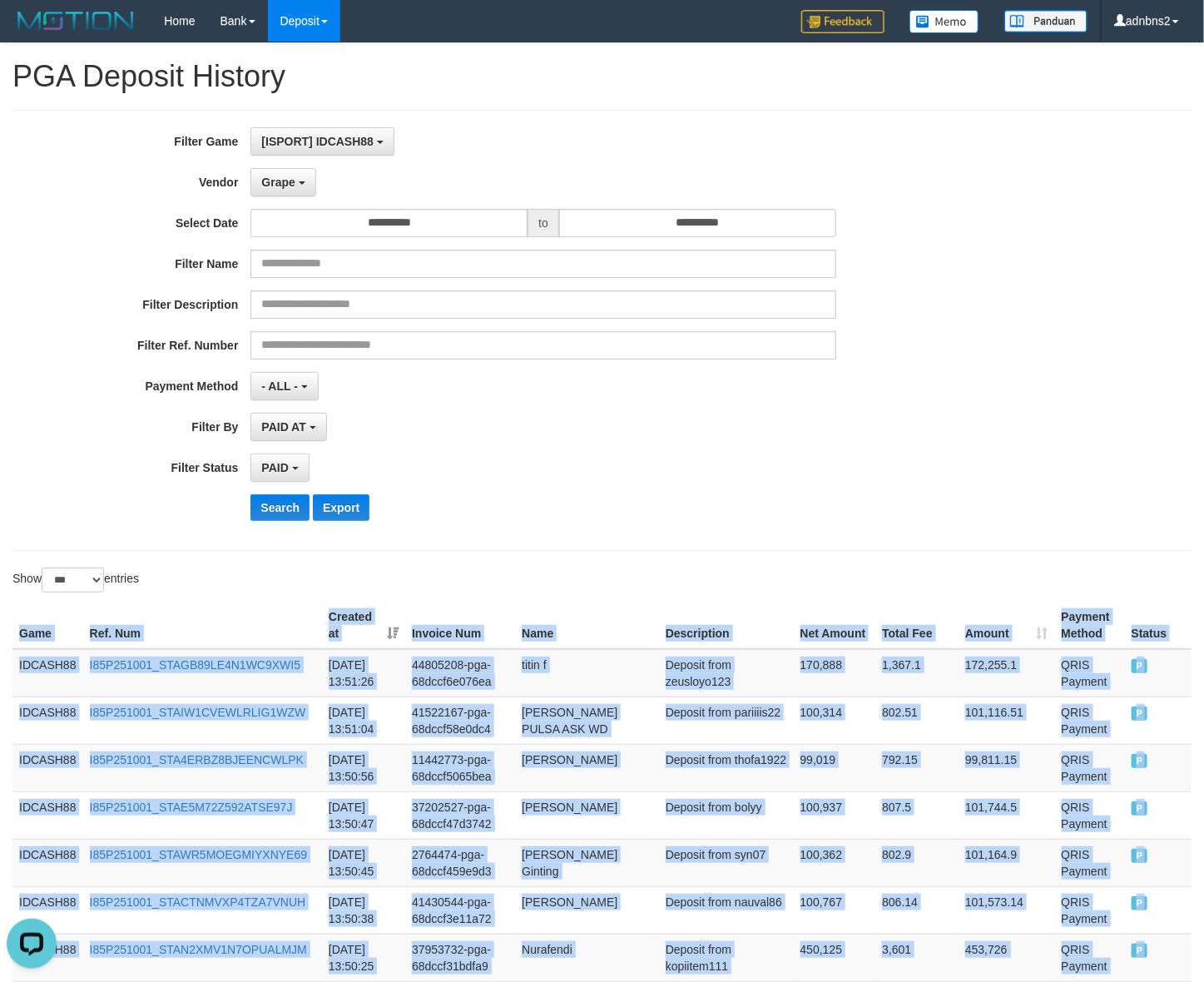
drag, startPoint x: 1141, startPoint y: 427, endPoint x: -19, endPoint y: 641, distance: 1179.6
click at [281, 519] on button "Search" at bounding box center [279, 507] width 59 height 26
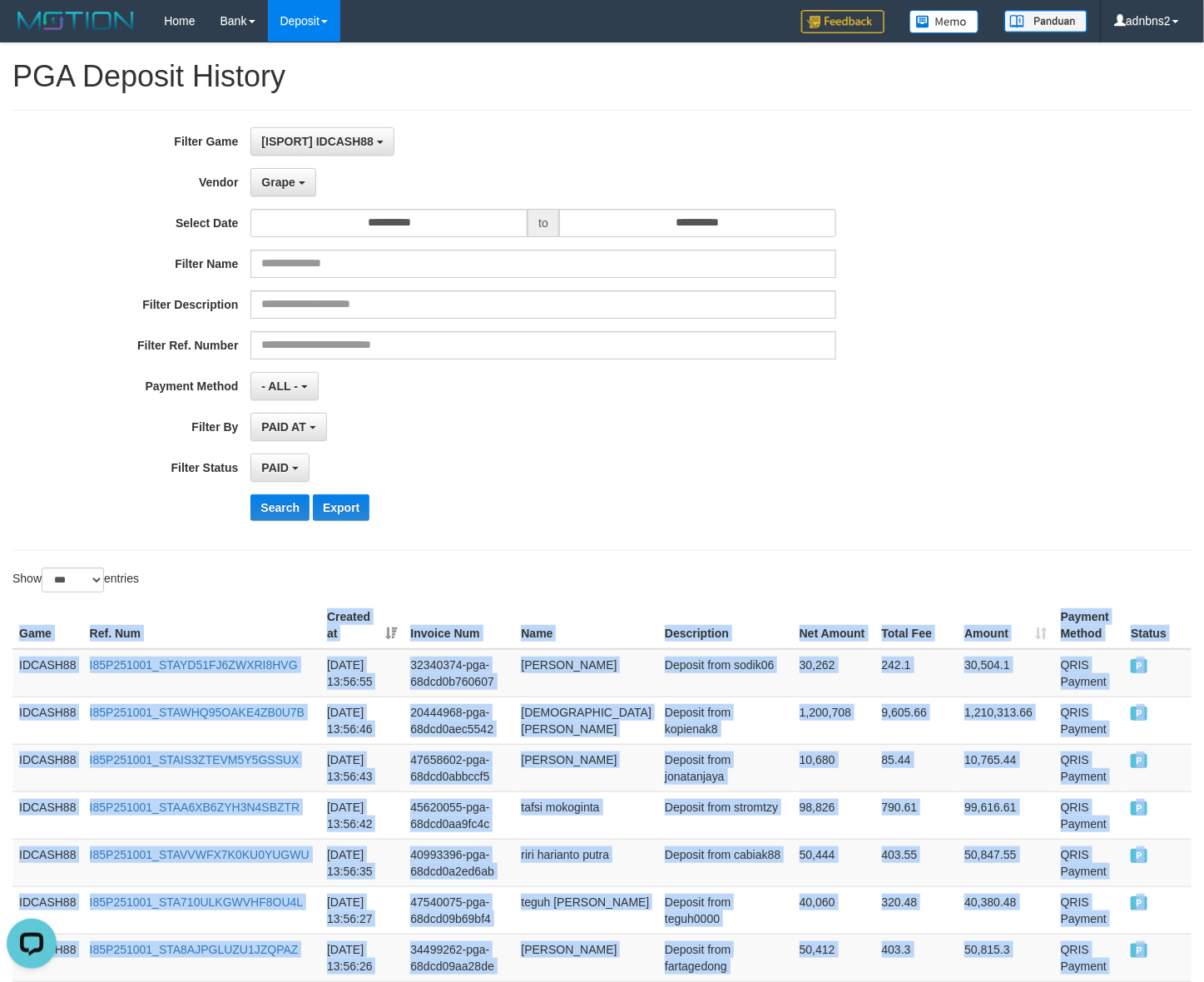
drag, startPoint x: 1138, startPoint y: 439, endPoint x: -40, endPoint y: 632, distance: 1193.7
